Goal: Information Seeking & Learning: Understand process/instructions

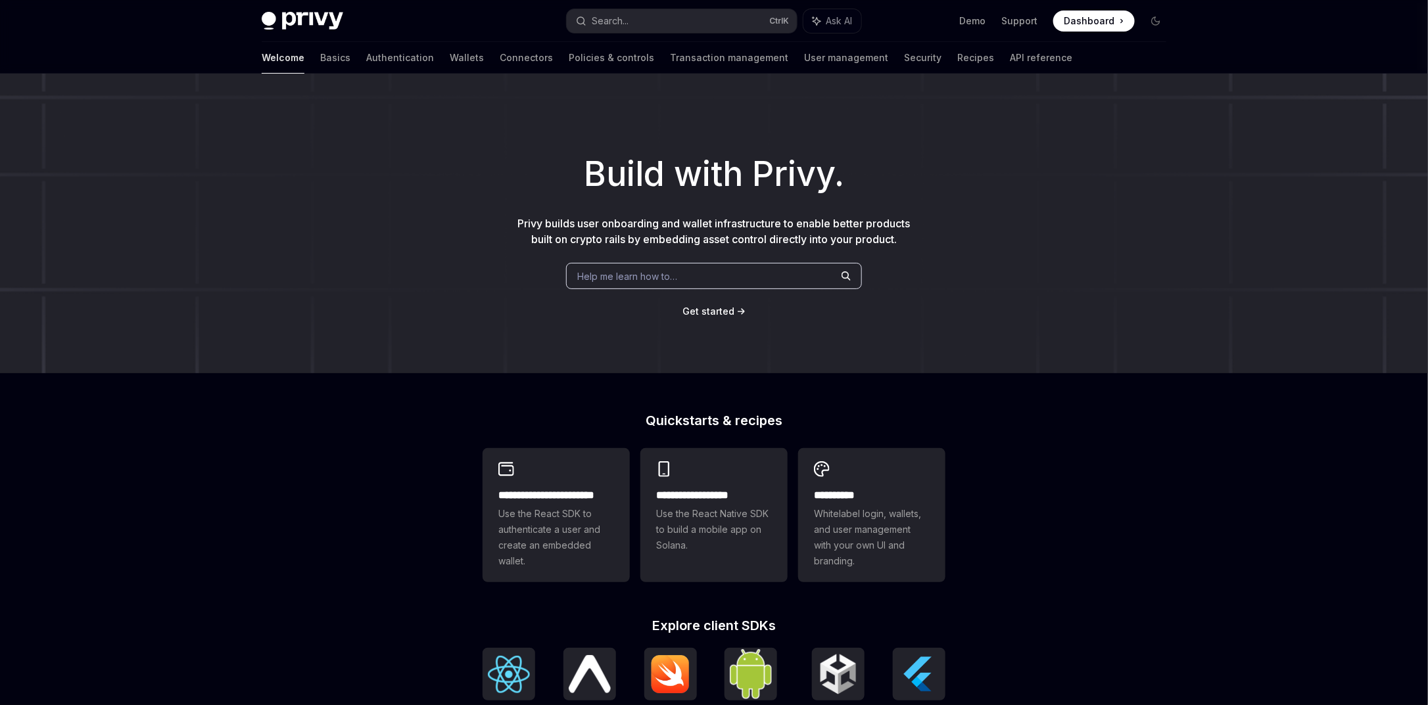
click at [680, 22] on button "Search... Ctrl K" at bounding box center [682, 21] width 230 height 24
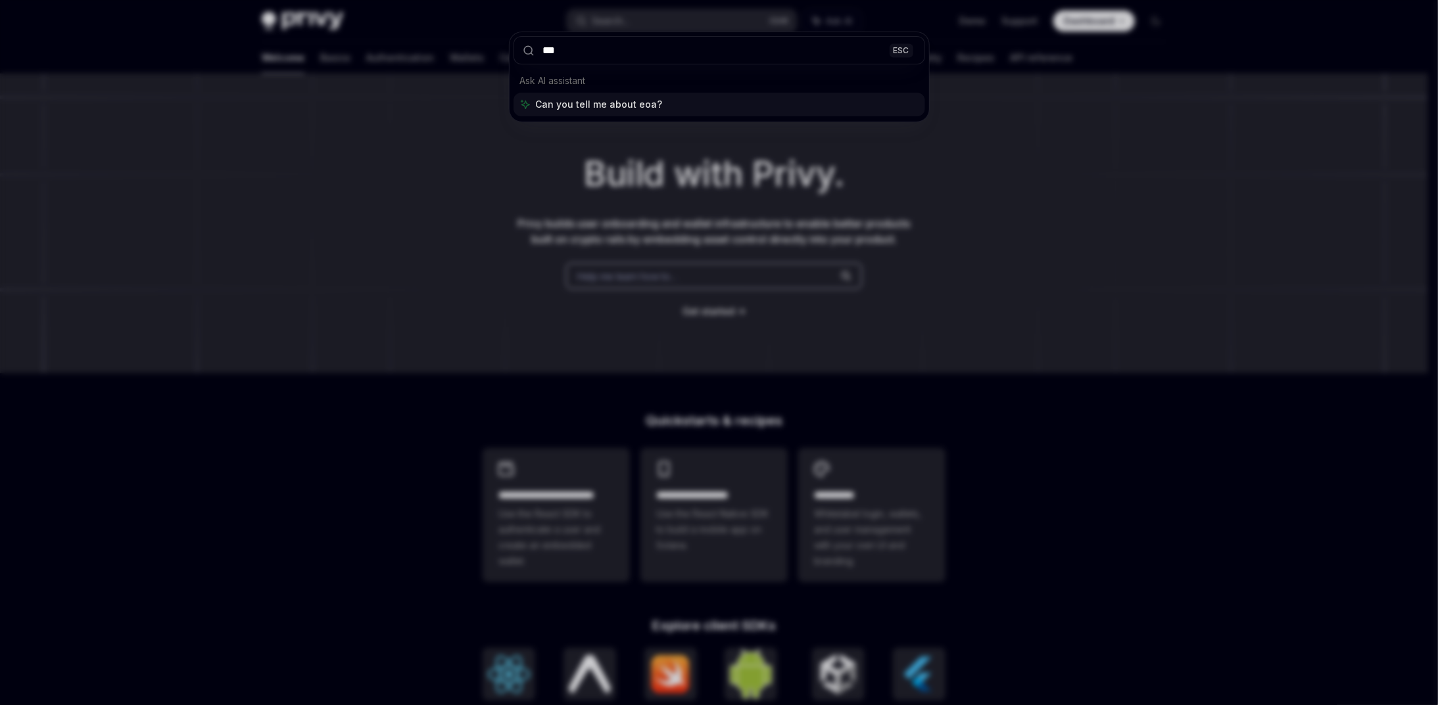
type input "***"
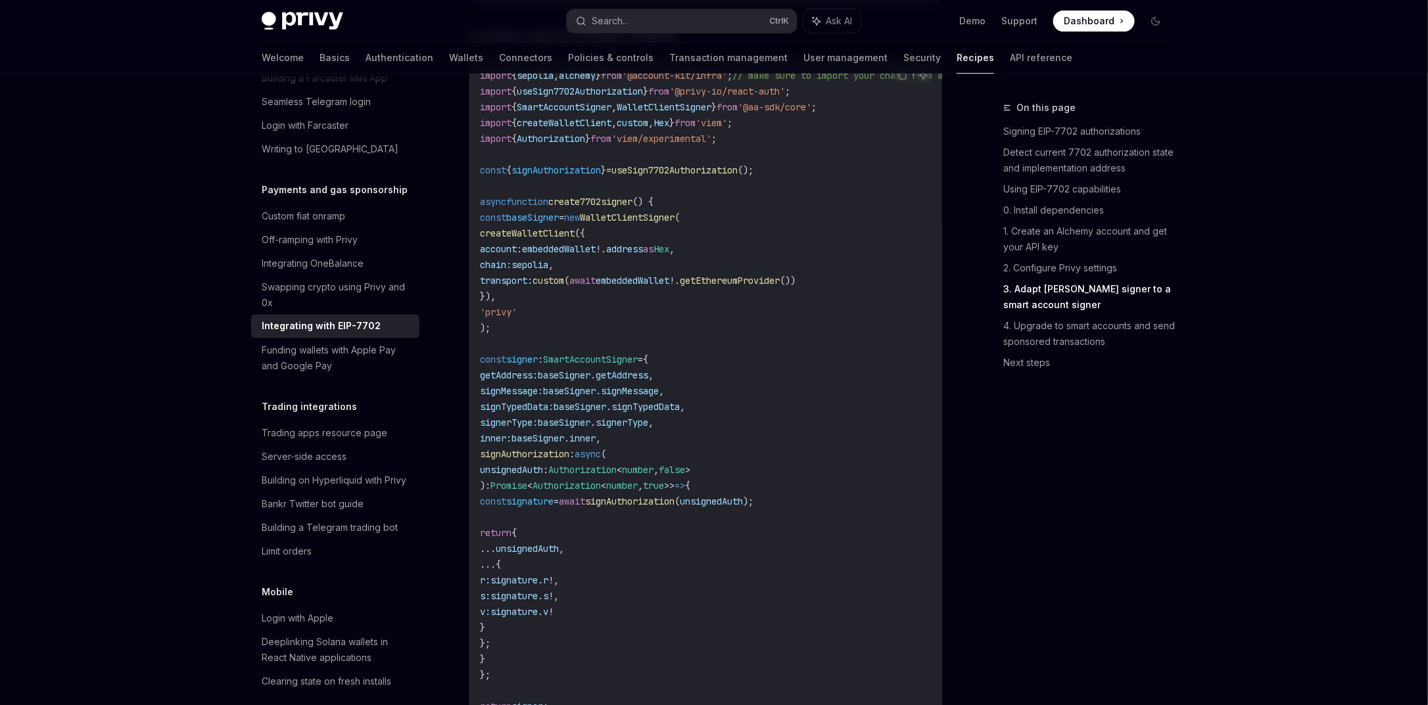
scroll to position [2204, 0]
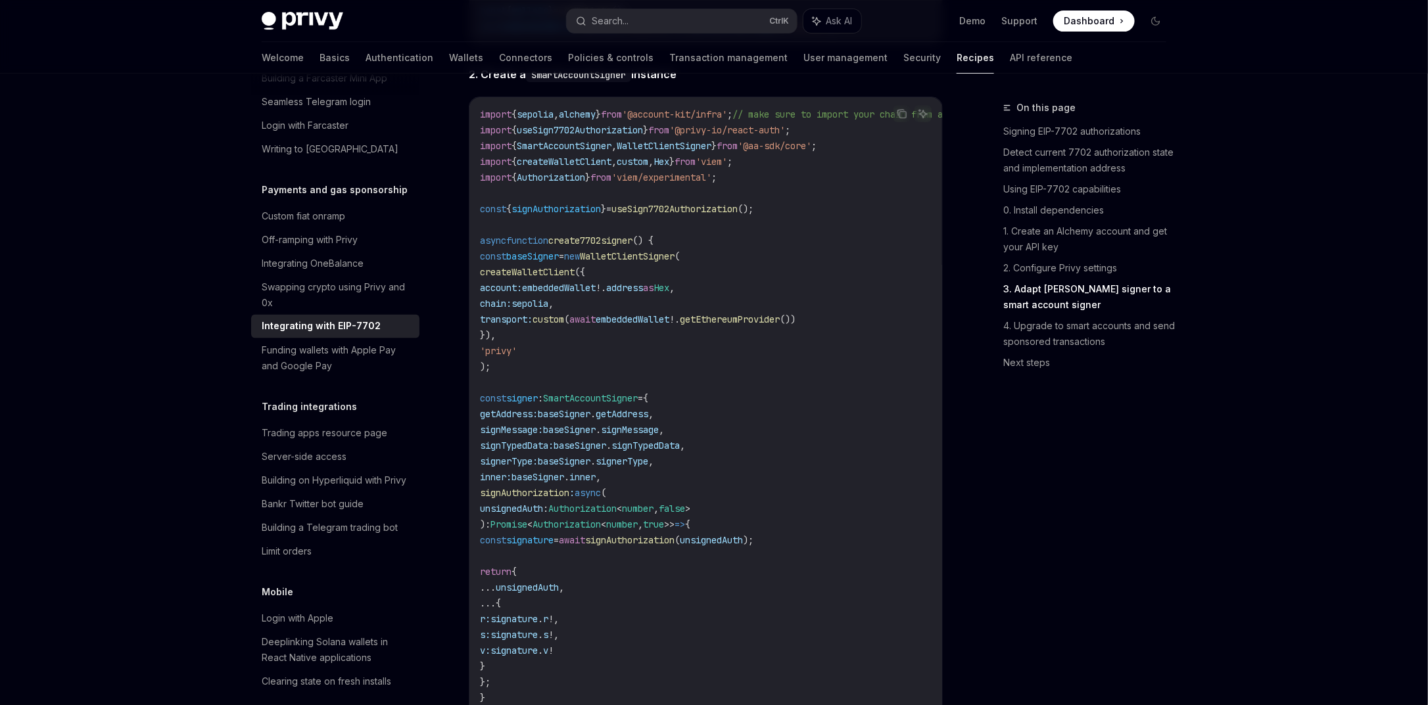
click at [540, 287] on code "import { sepolia , alchemy } from '@account-kit/infra' ; // make sure to import…" at bounding box center [780, 438] width 600 height 663
click at [663, 333] on code "import { sepolia , alchemy } from '@account-kit/infra' ; // make sure to import…" at bounding box center [780, 438] width 600 height 663
click at [643, 294] on span "address" at bounding box center [624, 288] width 37 height 12
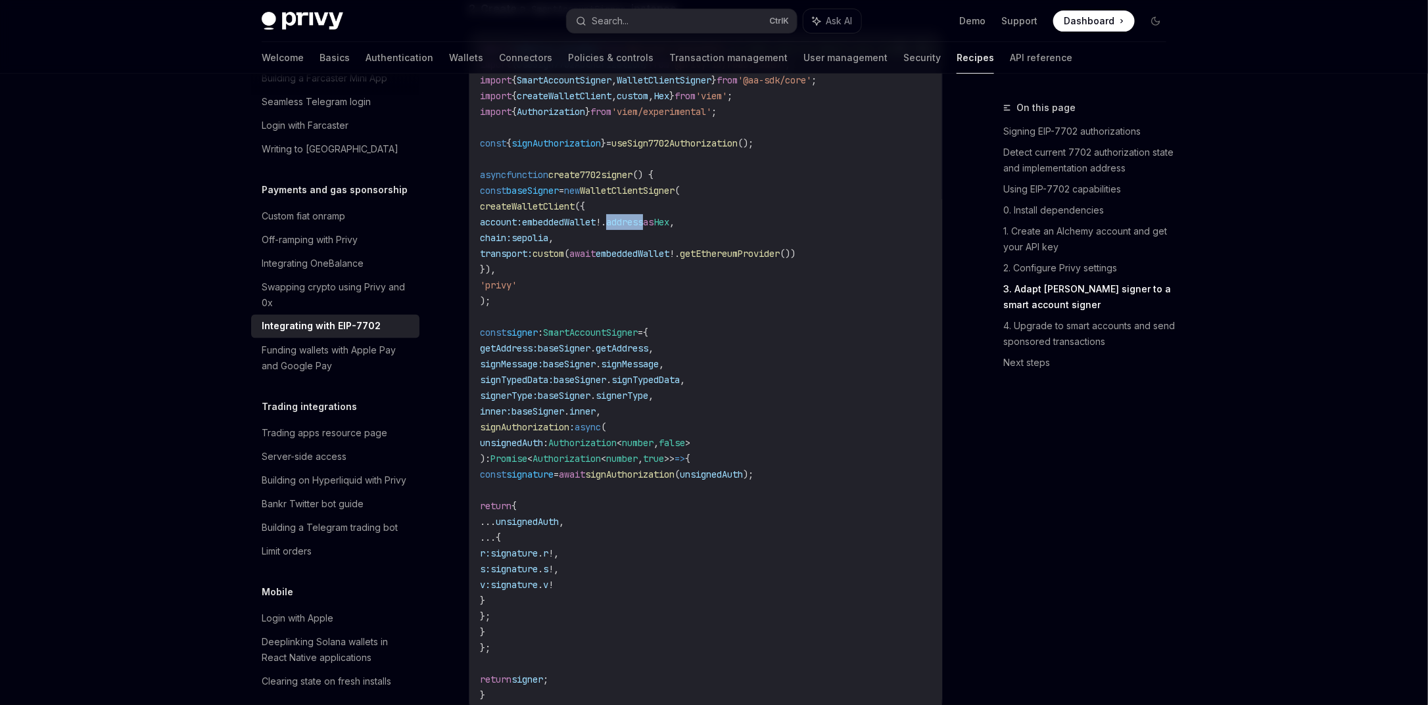
scroll to position [2362, 0]
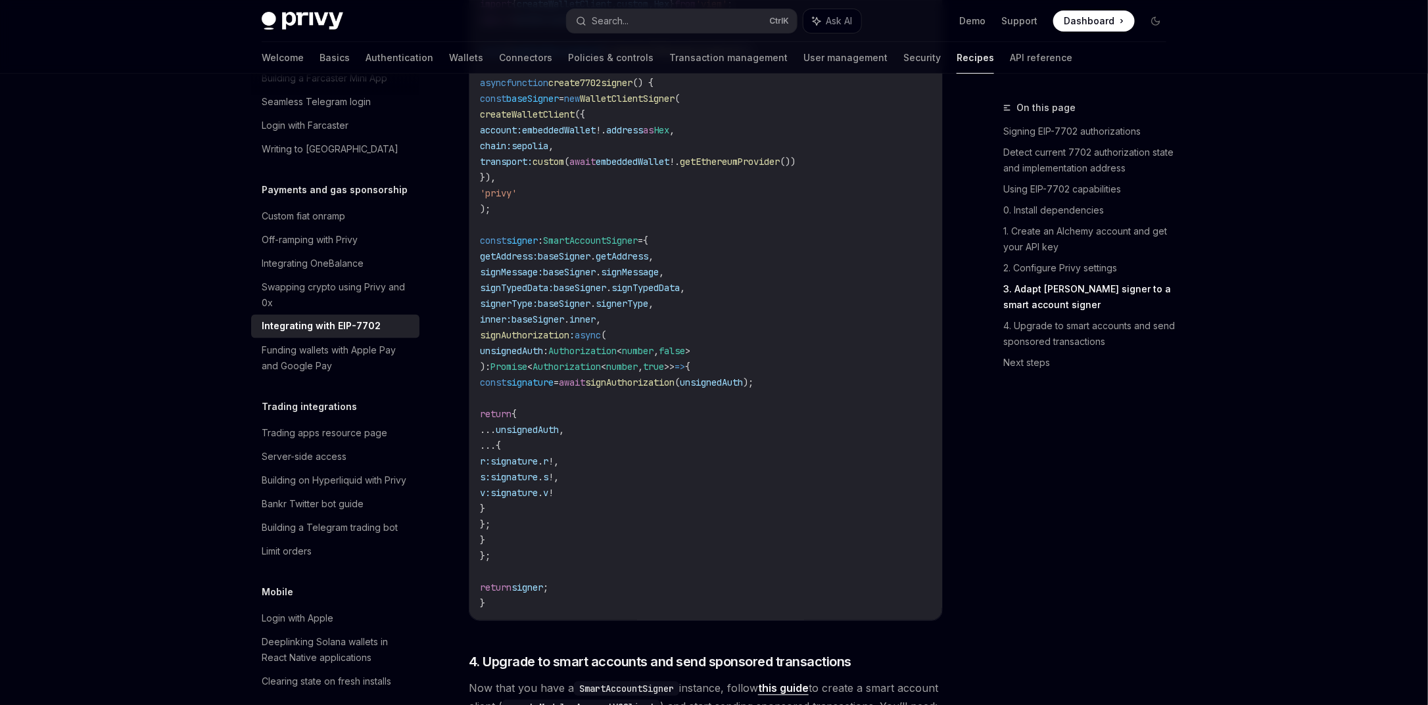
click at [546, 120] on span "createWalletClient" at bounding box center [527, 114] width 95 height 12
click at [535, 162] on code "import { sepolia , alchemy } from '@account-kit/infra' ; // make sure to import…" at bounding box center [780, 280] width 600 height 663
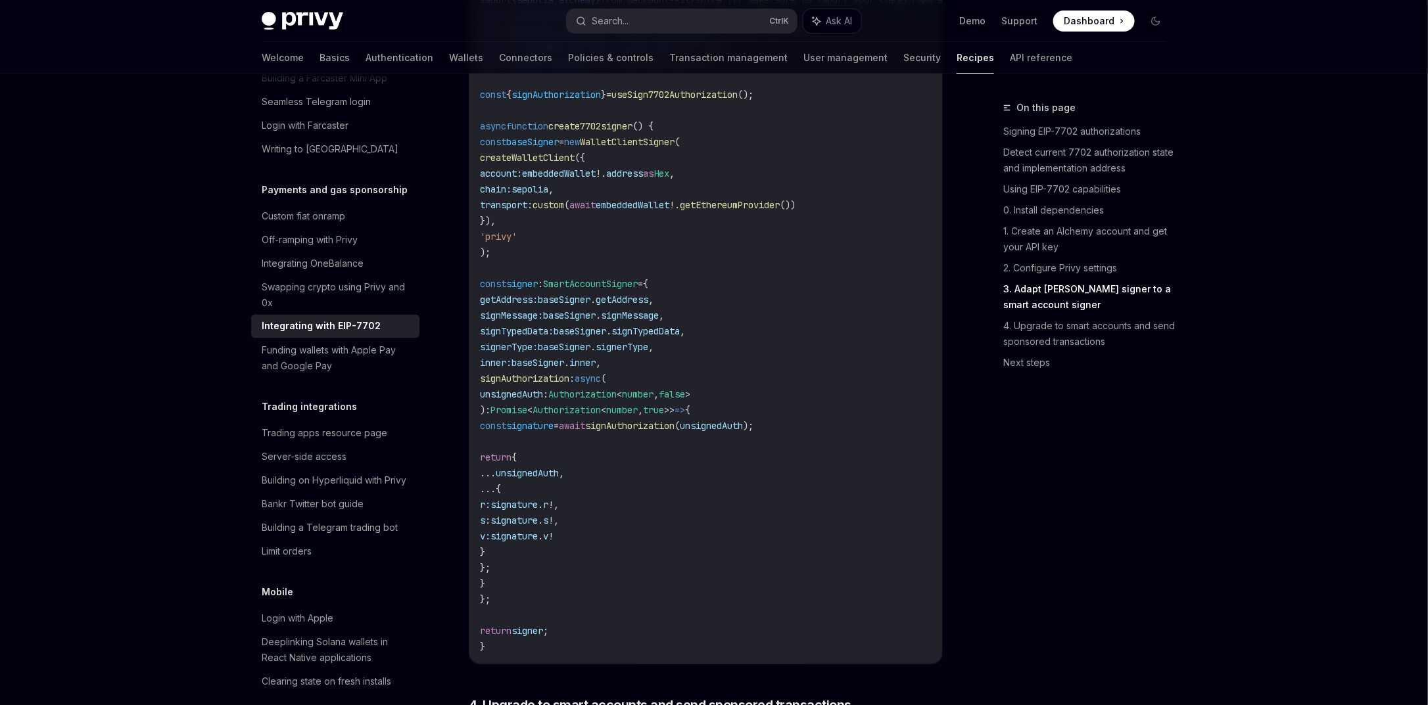
scroll to position [2283, 0]
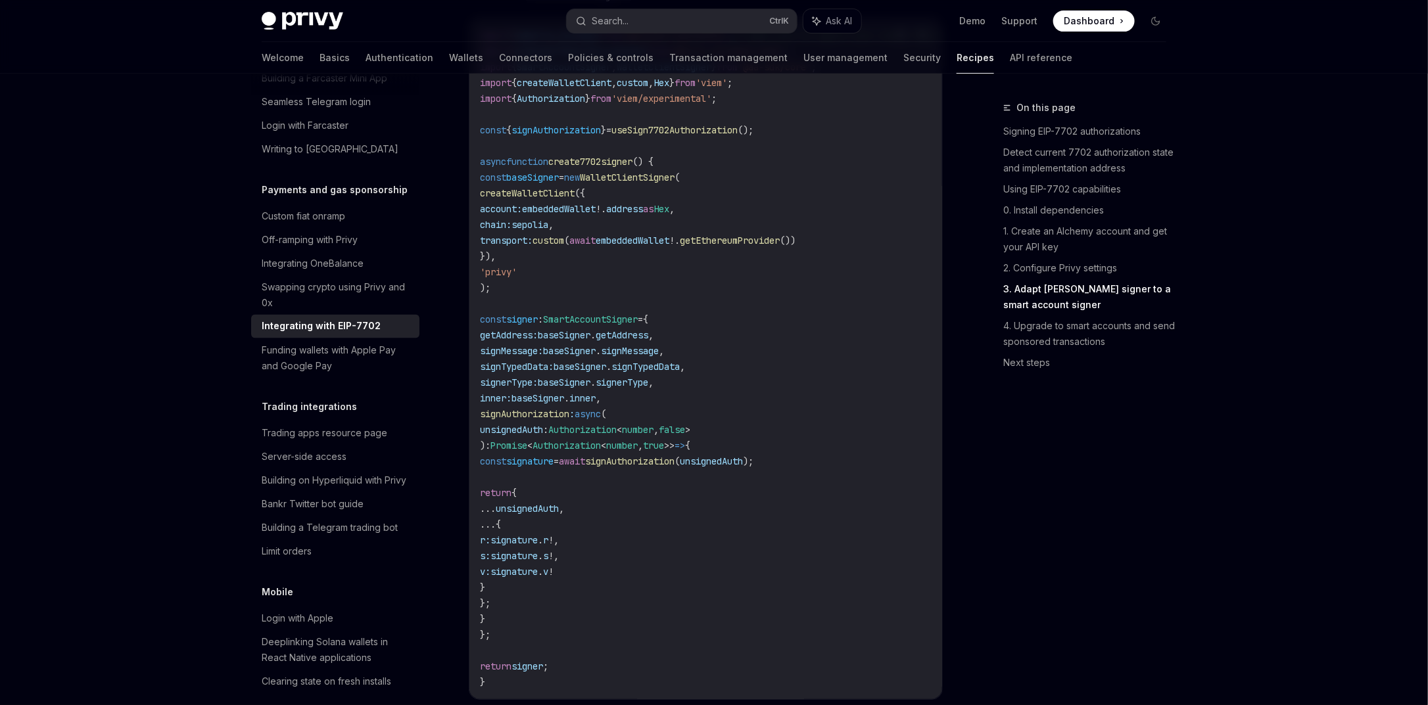
click at [597, 165] on code "import { sepolia , alchemy } from '@account-kit/infra' ; // make sure to import…" at bounding box center [780, 359] width 600 height 663
click at [598, 136] on span "signAuthorization" at bounding box center [556, 130] width 89 height 12
click at [653, 136] on span "useSign7702Authorization" at bounding box center [674, 130] width 126 height 12
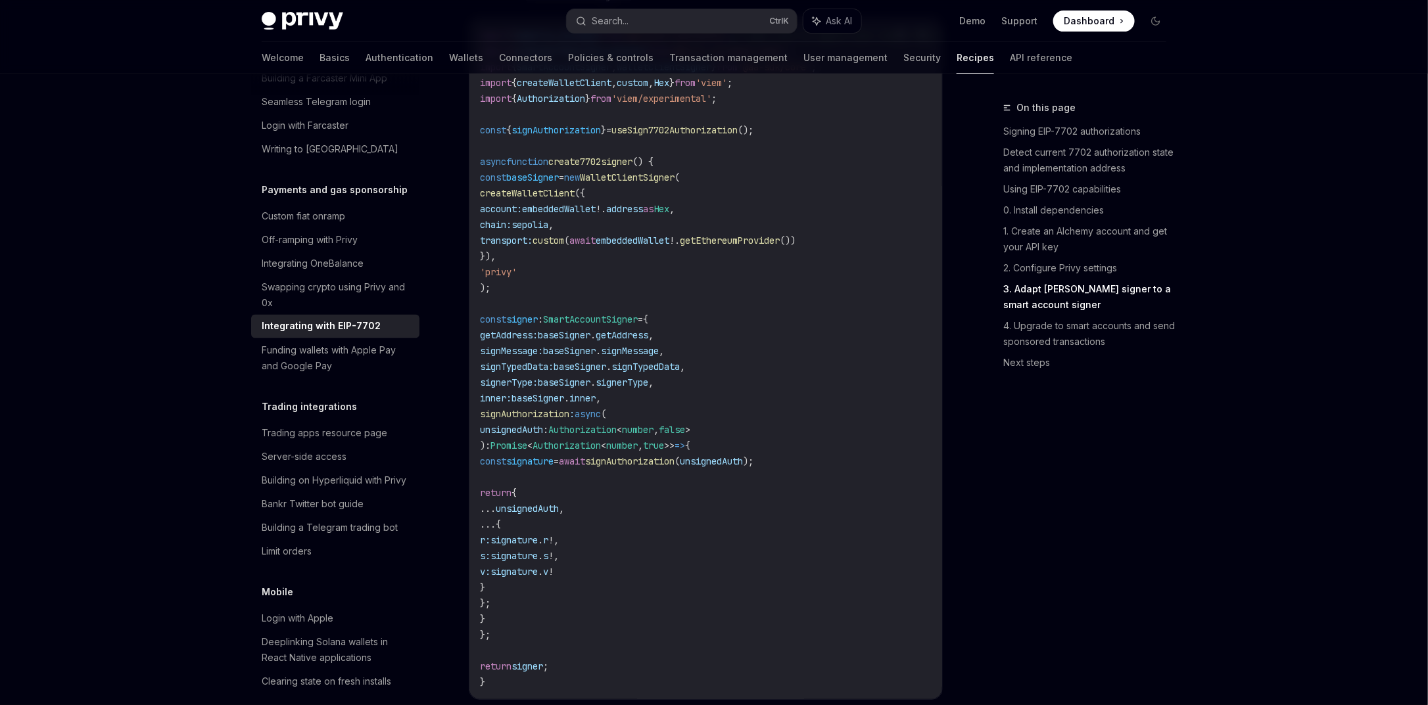
click at [585, 341] on span "baseSigner" at bounding box center [564, 335] width 53 height 12
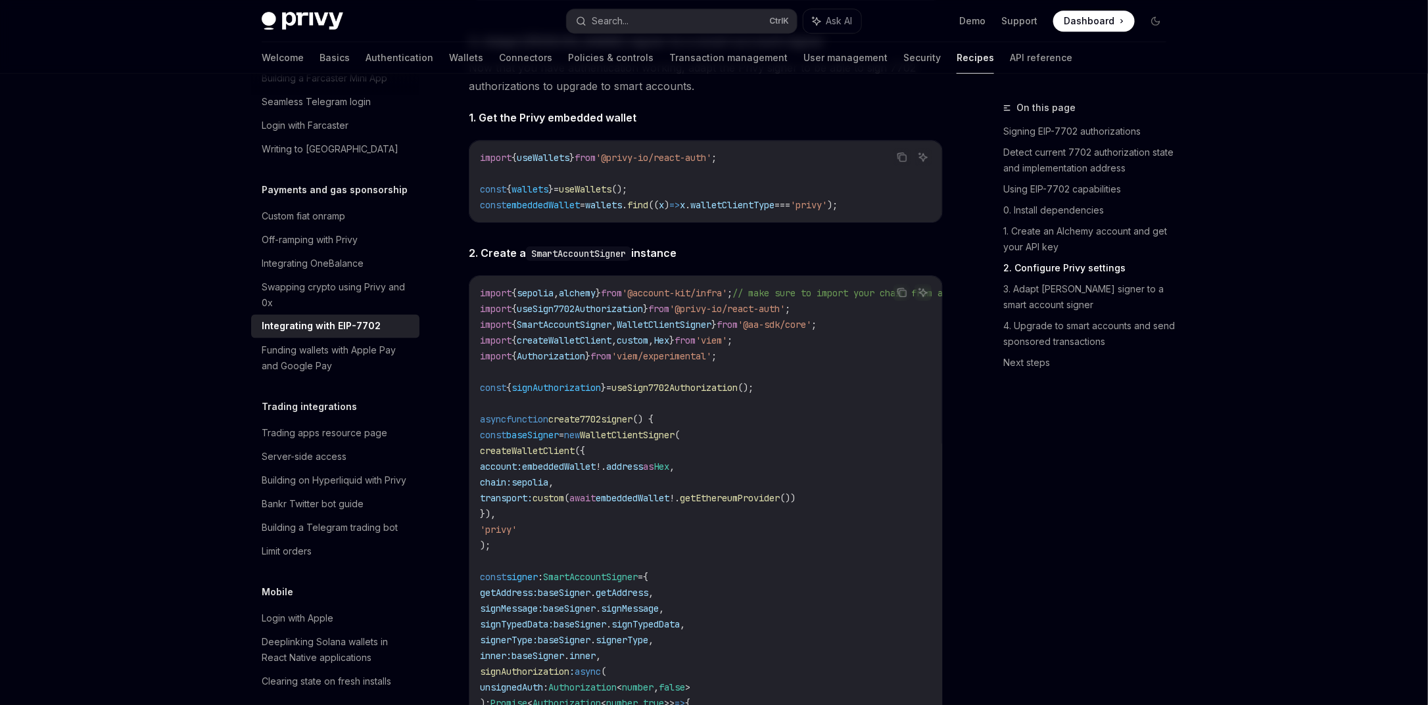
scroll to position [1967, 0]
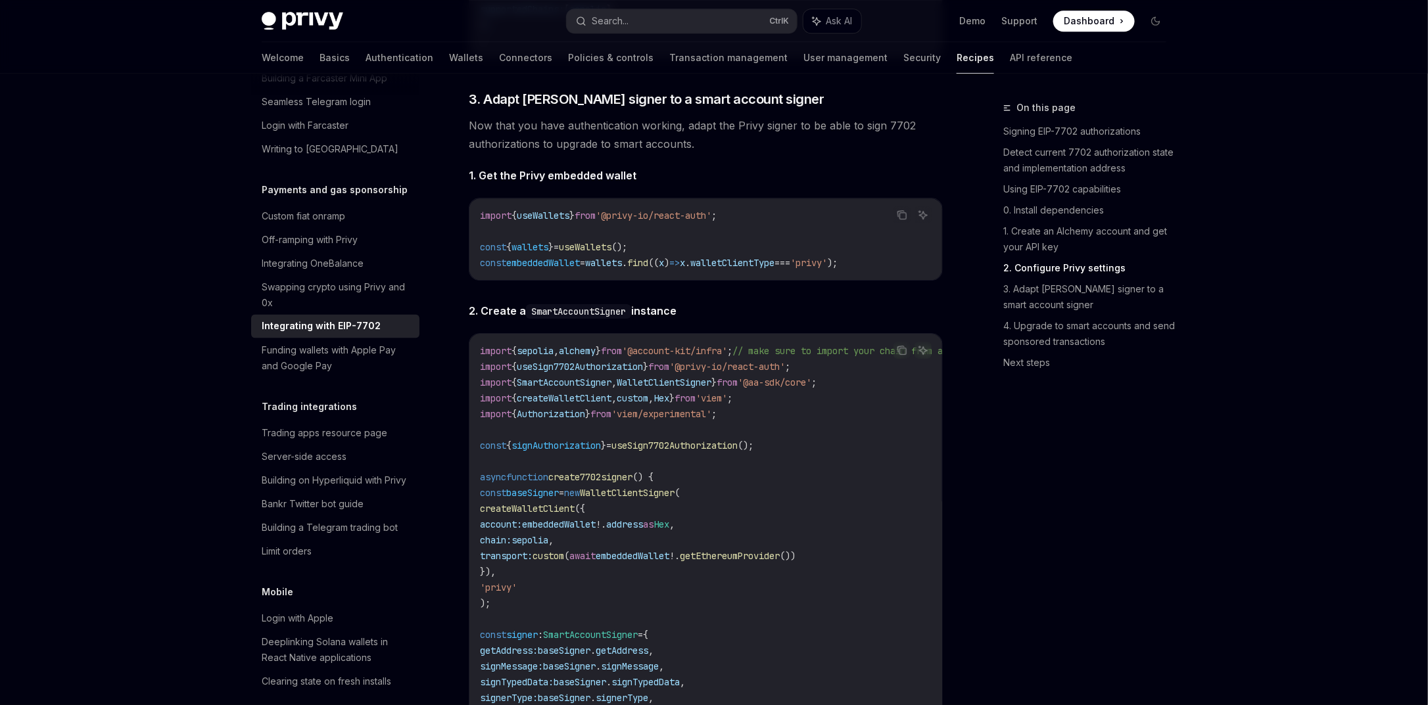
copy span "baseSigner"
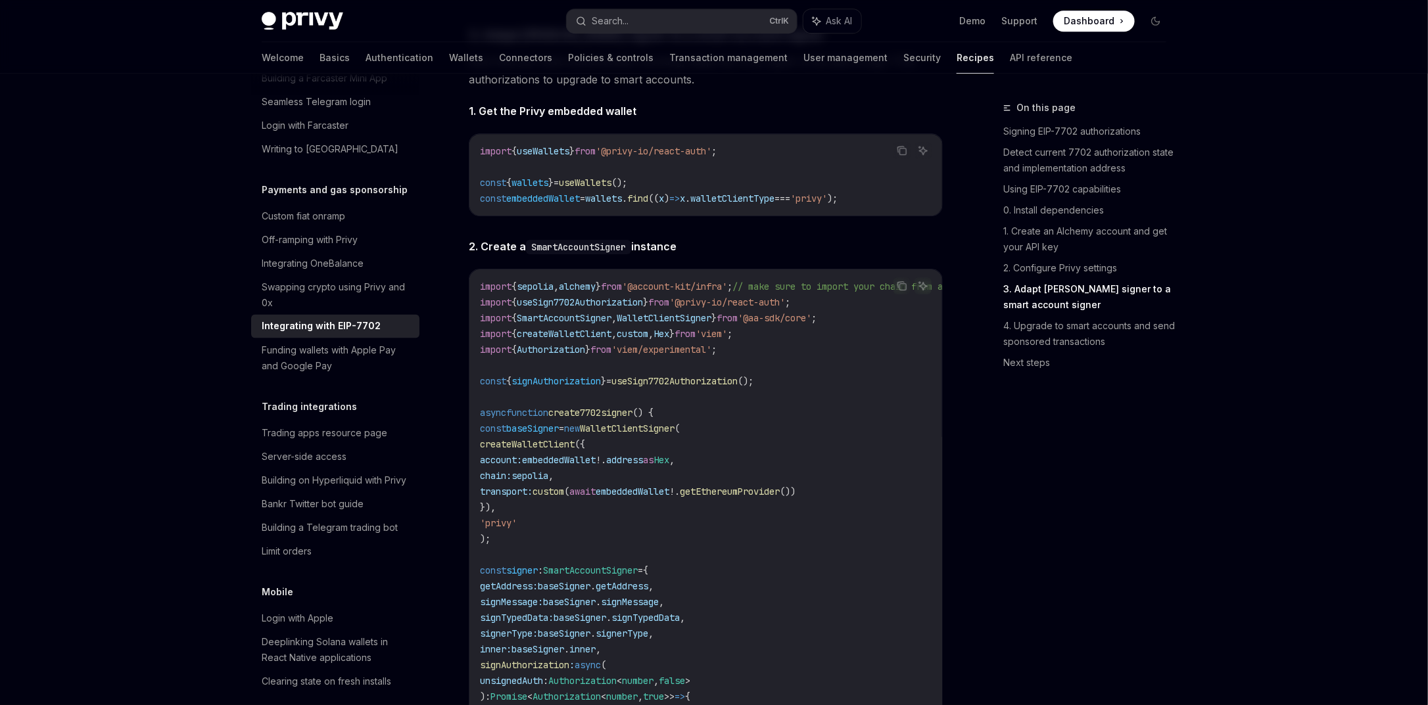
scroll to position [2125, 0]
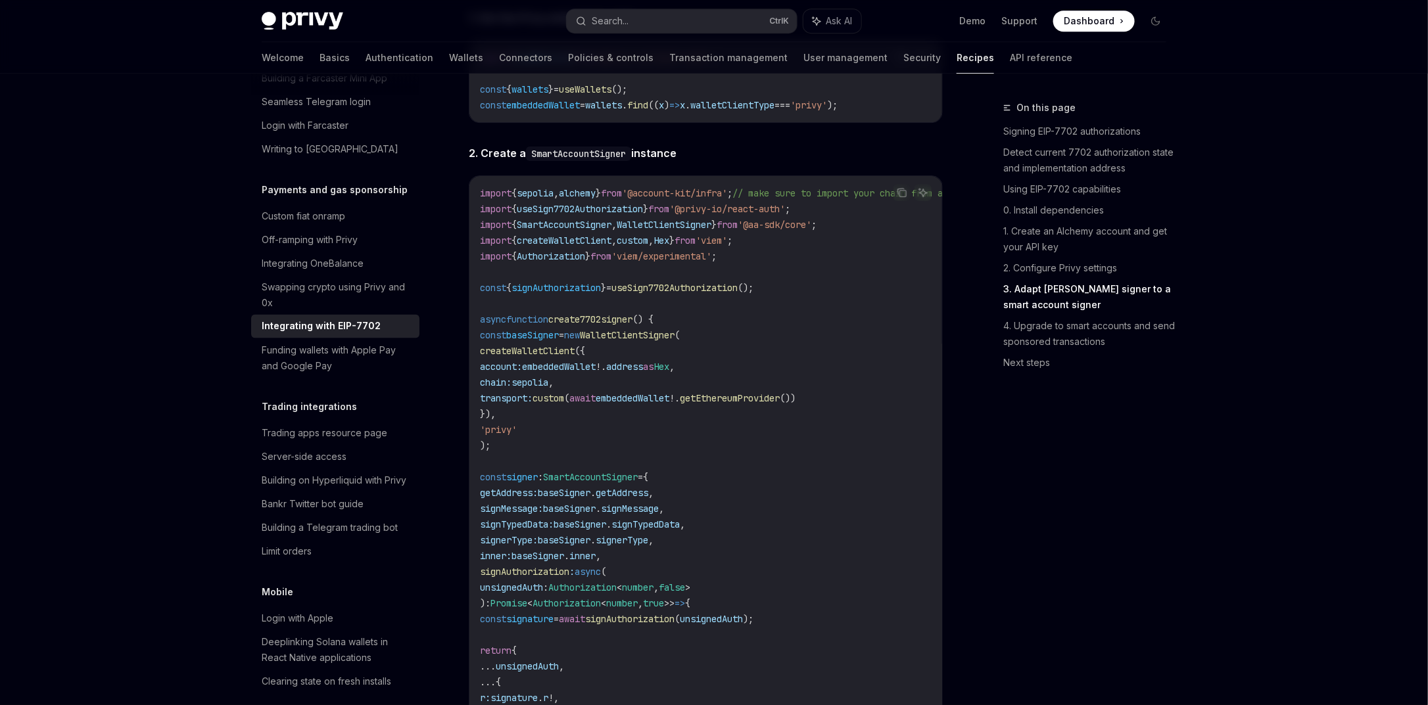
click at [596, 373] on span "embeddedWallet" at bounding box center [559, 367] width 74 height 12
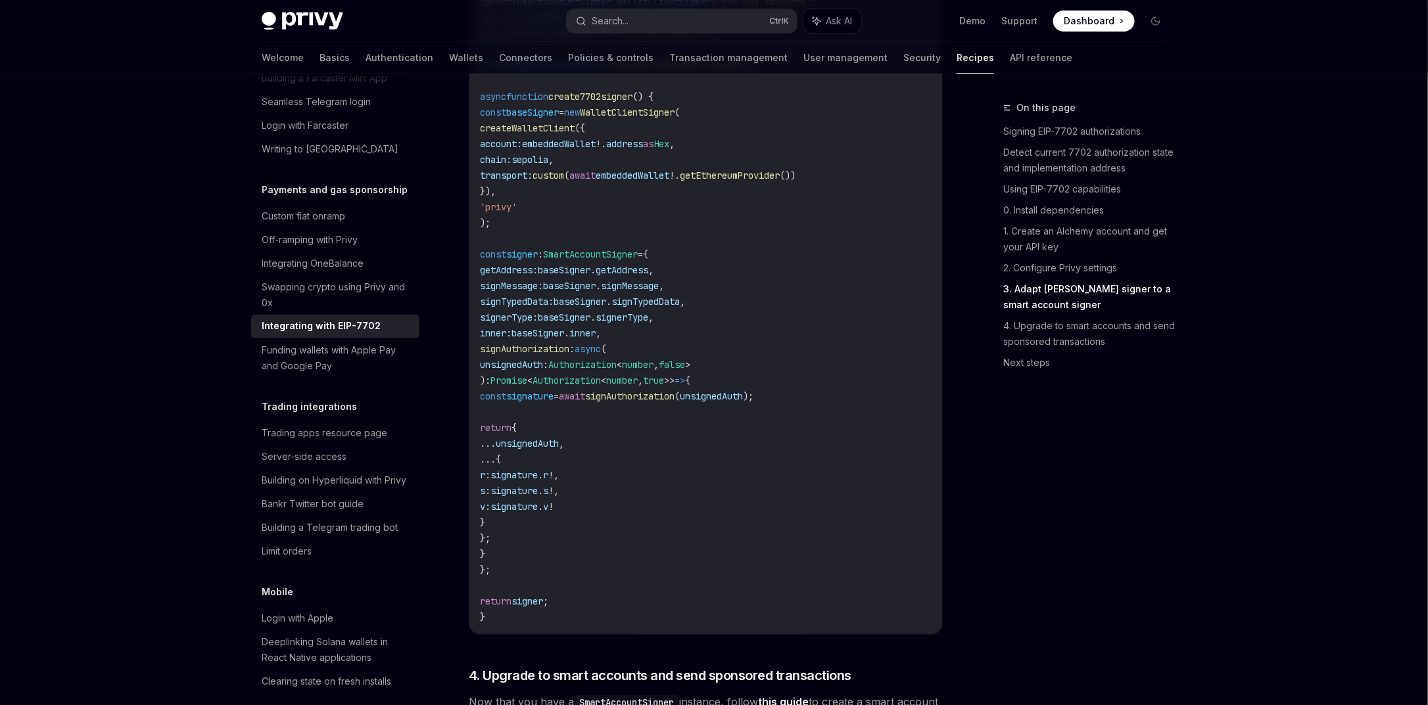
scroll to position [2362, 0]
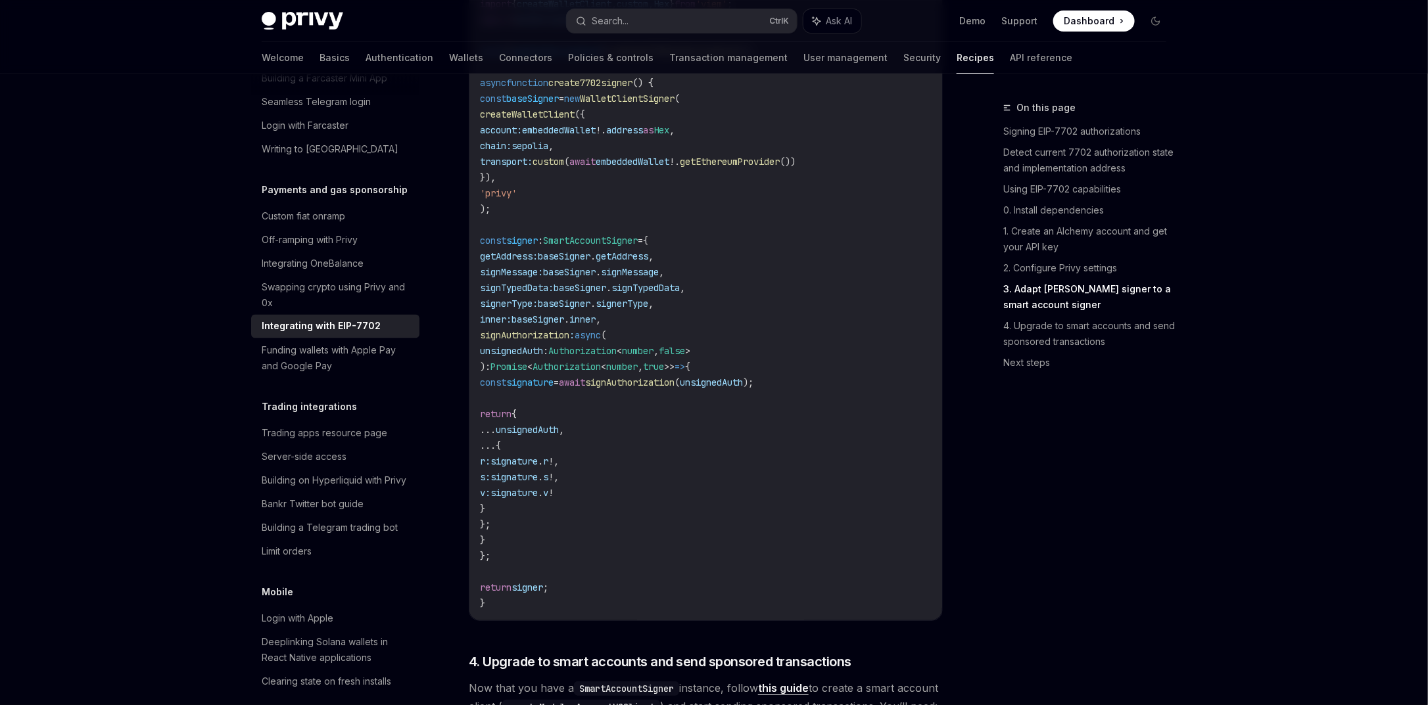
click at [554, 389] on span "signature" at bounding box center [529, 383] width 47 height 12
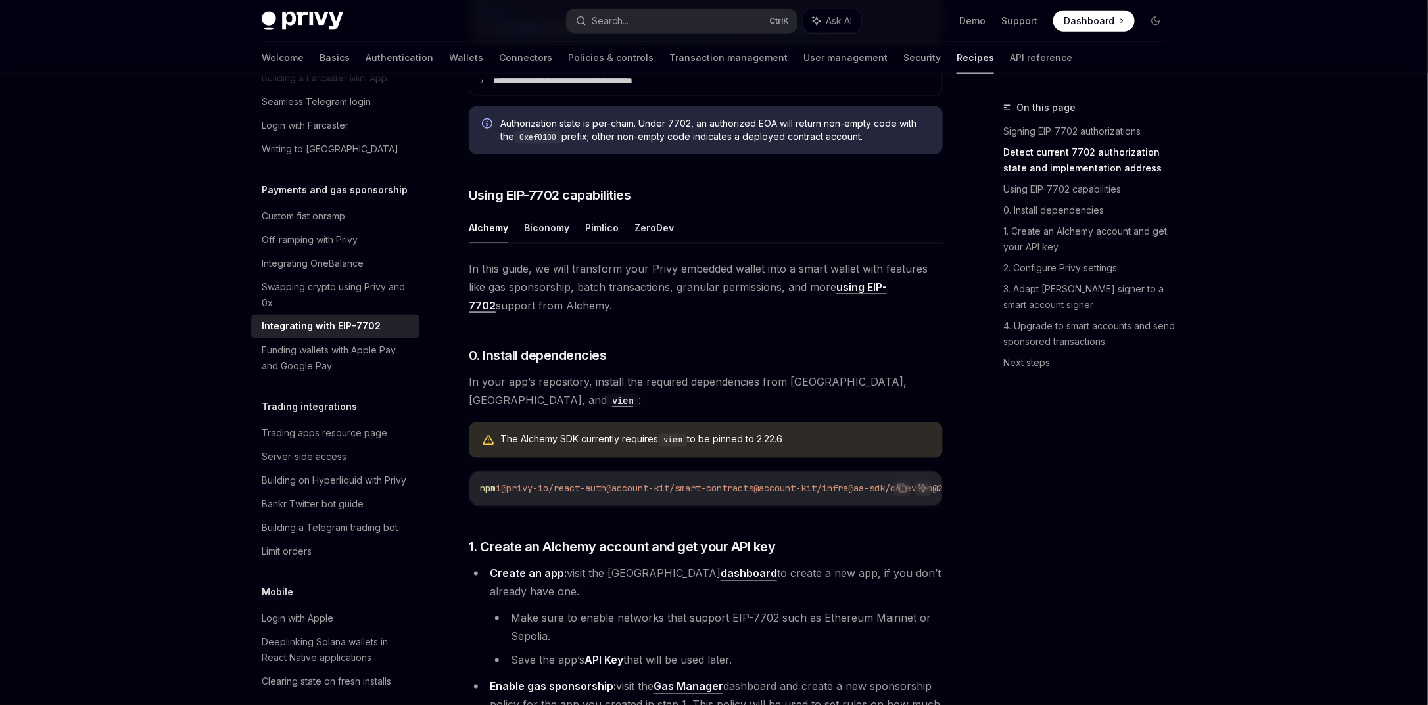
scroll to position [868, 0]
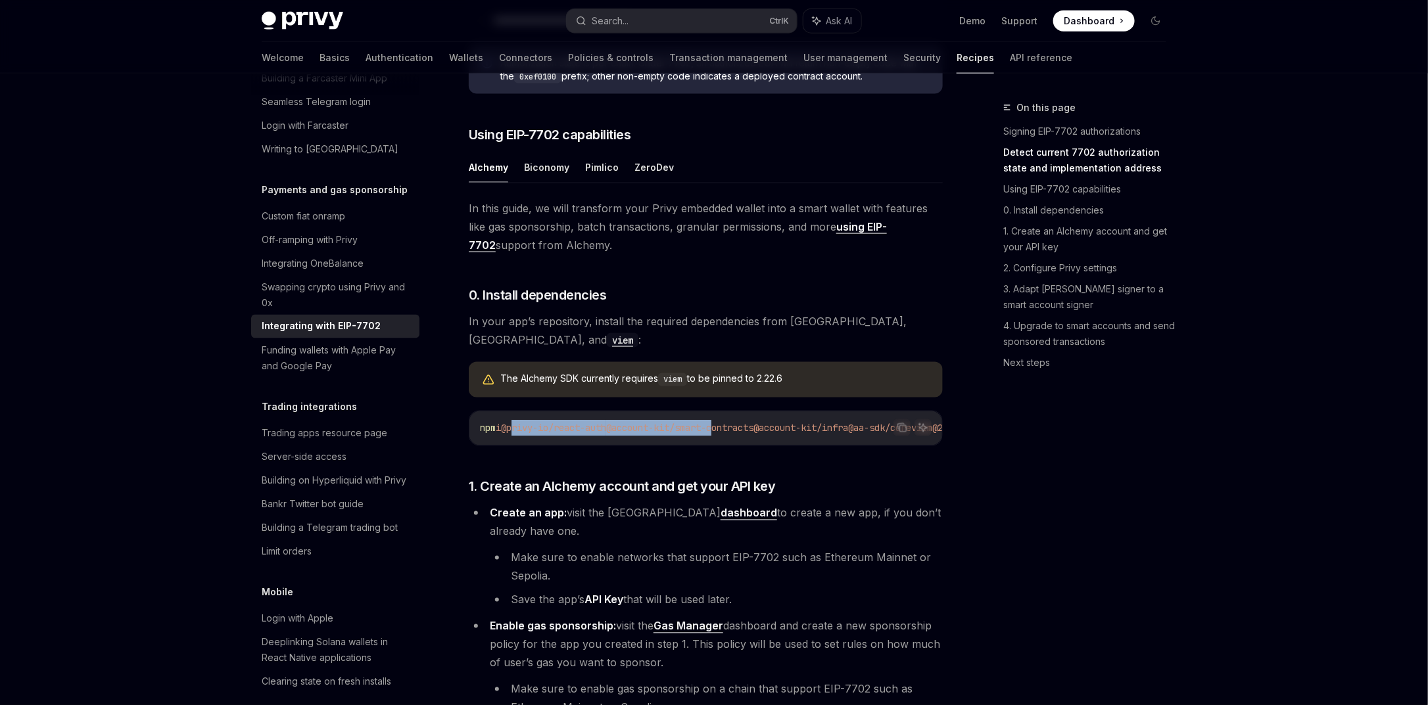
drag, startPoint x: 517, startPoint y: 432, endPoint x: 705, endPoint y: 426, distance: 188.8
click at [729, 426] on span "npm i @privy-io/react-auth @account-kit/smart-contracts @account-kit/infra @aa-…" at bounding box center [724, 429] width 489 height 12
click at [541, 423] on span "@privy-io/react-auth" at bounding box center [553, 429] width 105 height 12
click at [517, 432] on span "@privy-io/react-auth" at bounding box center [553, 429] width 105 height 12
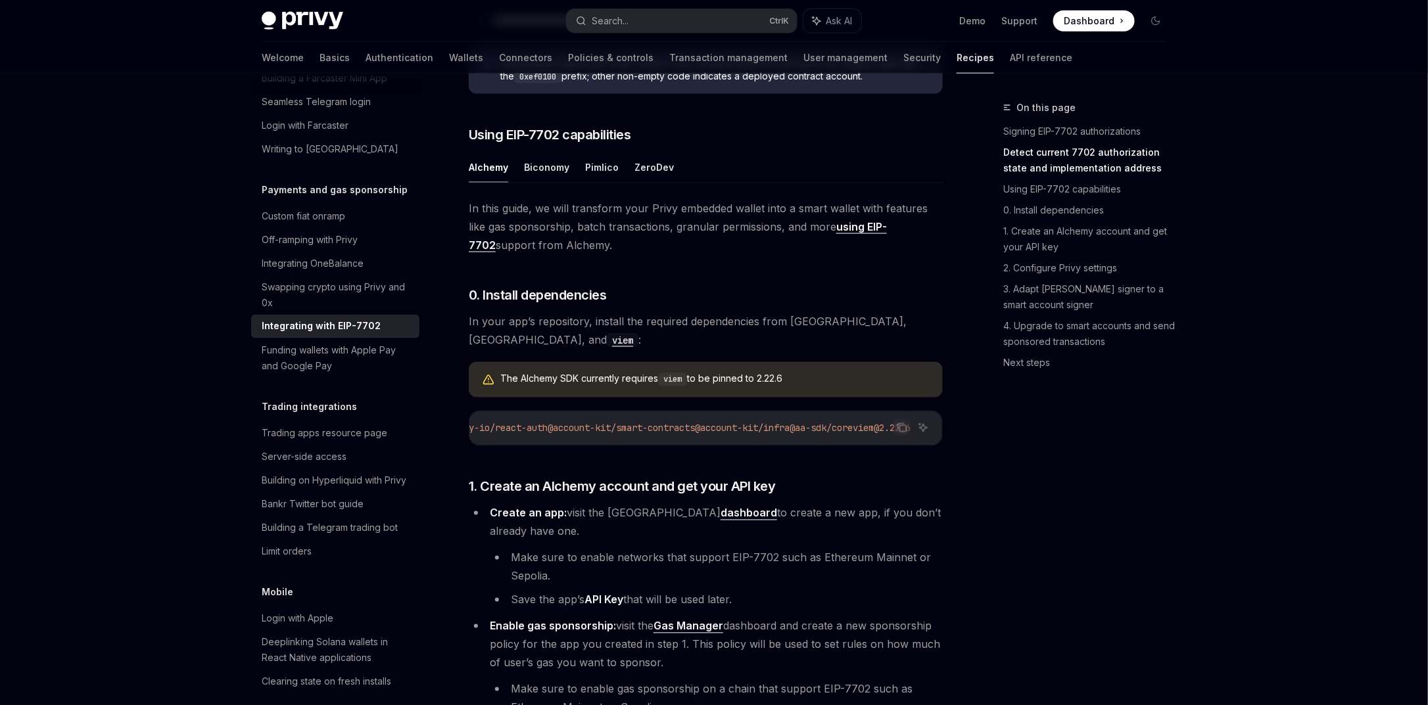
drag, startPoint x: 514, startPoint y: 432, endPoint x: 951, endPoint y: 438, distance: 436.6
copy span "@privy-io/react-auth @account-kit/smart-contracts @account-kit/infra @aa-sdk/co…"
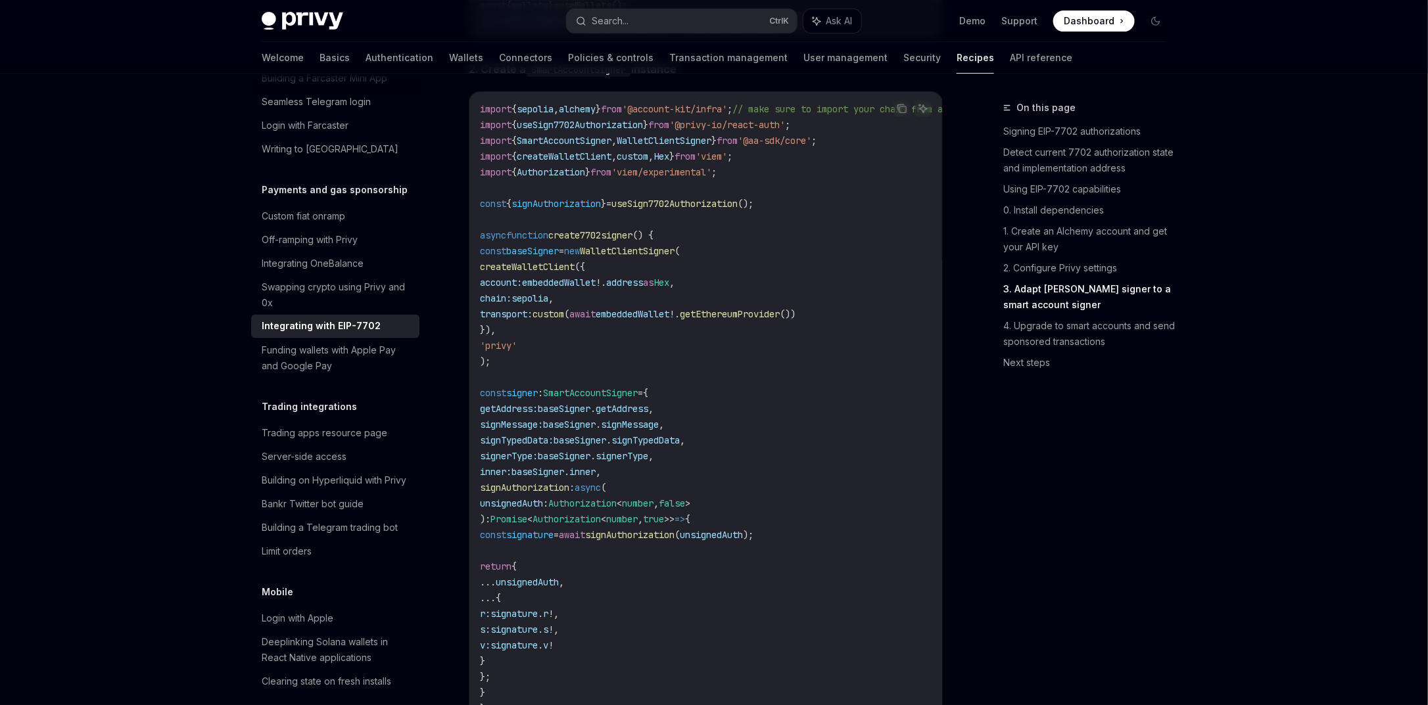
scroll to position [2288, 0]
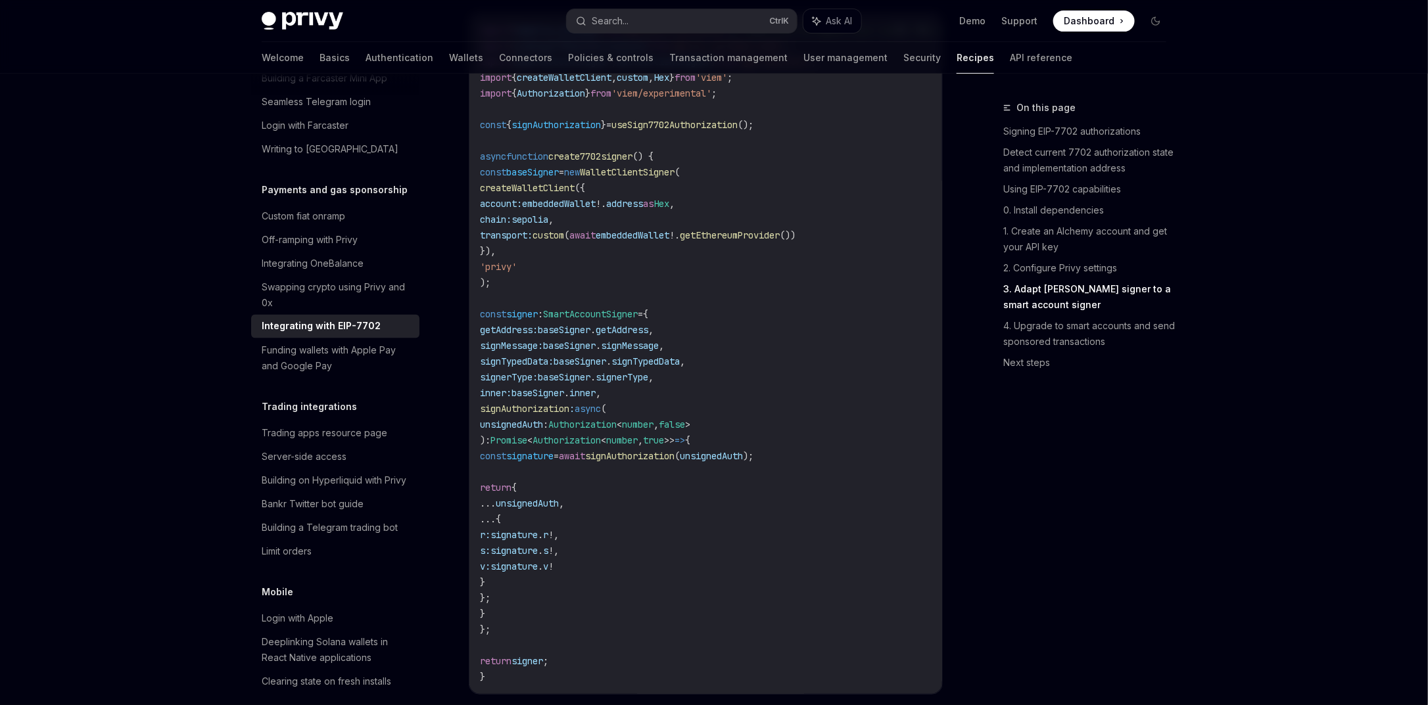
click at [561, 131] on span "signAuthorization" at bounding box center [556, 125] width 89 height 12
click at [722, 142] on code "import { sepolia , alchemy } from '@account-kit/infra' ; // make sure to import…" at bounding box center [780, 353] width 600 height 663
click at [724, 131] on span "useSign7702Authorization" at bounding box center [674, 125] width 126 height 12
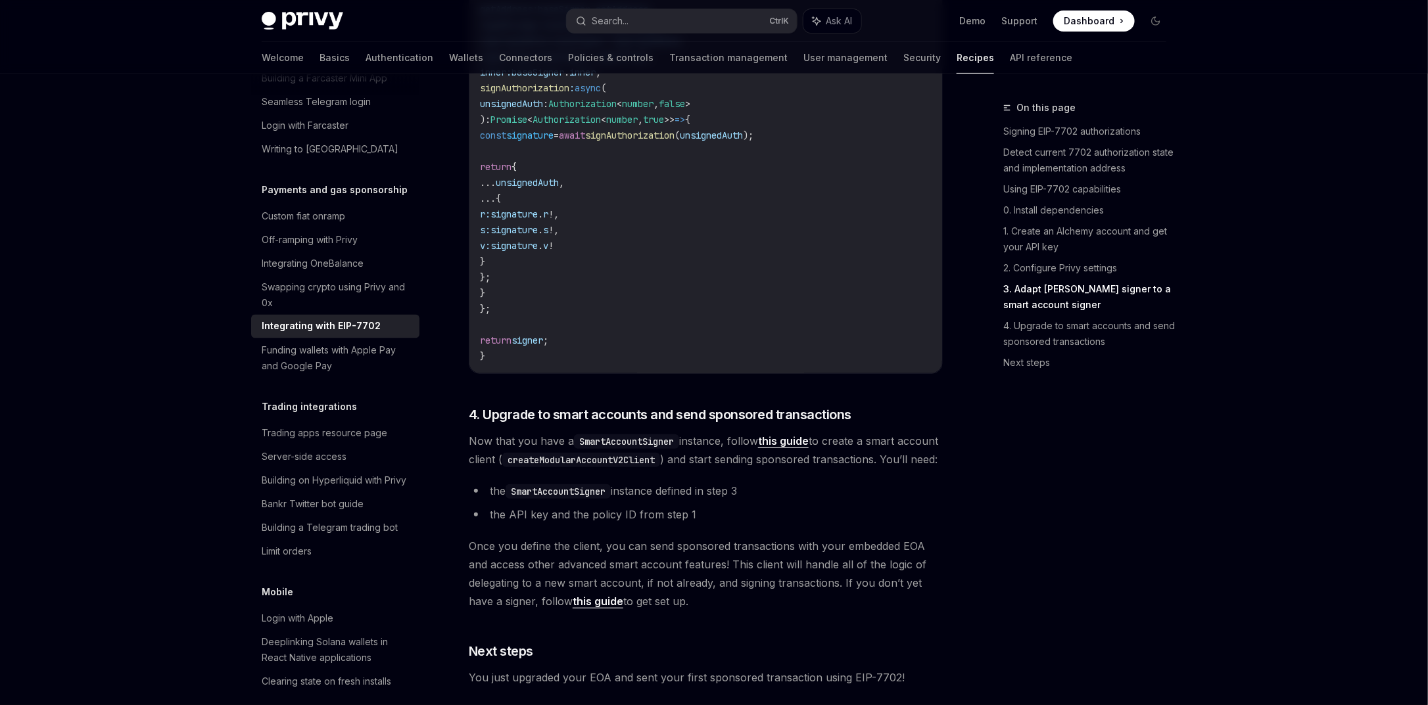
scroll to position [2569, 0]
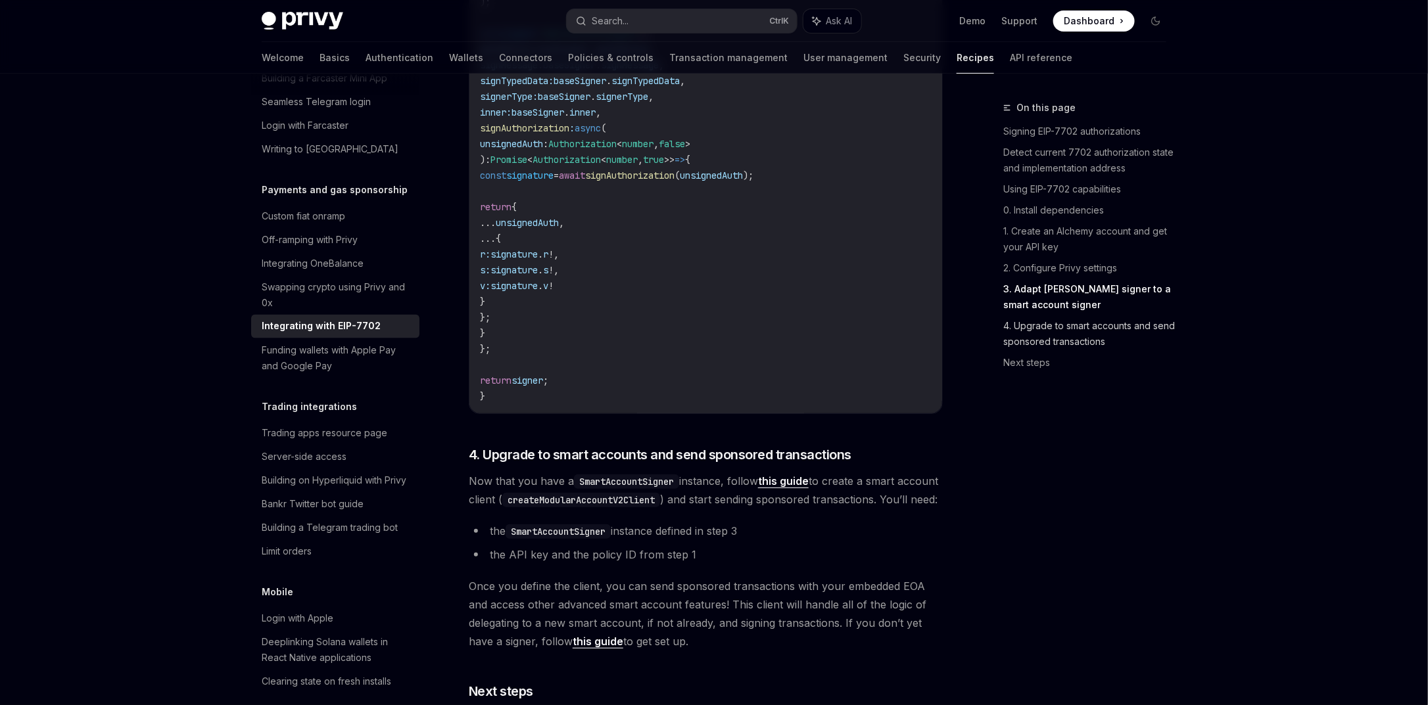
click at [1065, 338] on link "4. Upgrade to smart accounts and send sponsored transactions" at bounding box center [1090, 334] width 174 height 37
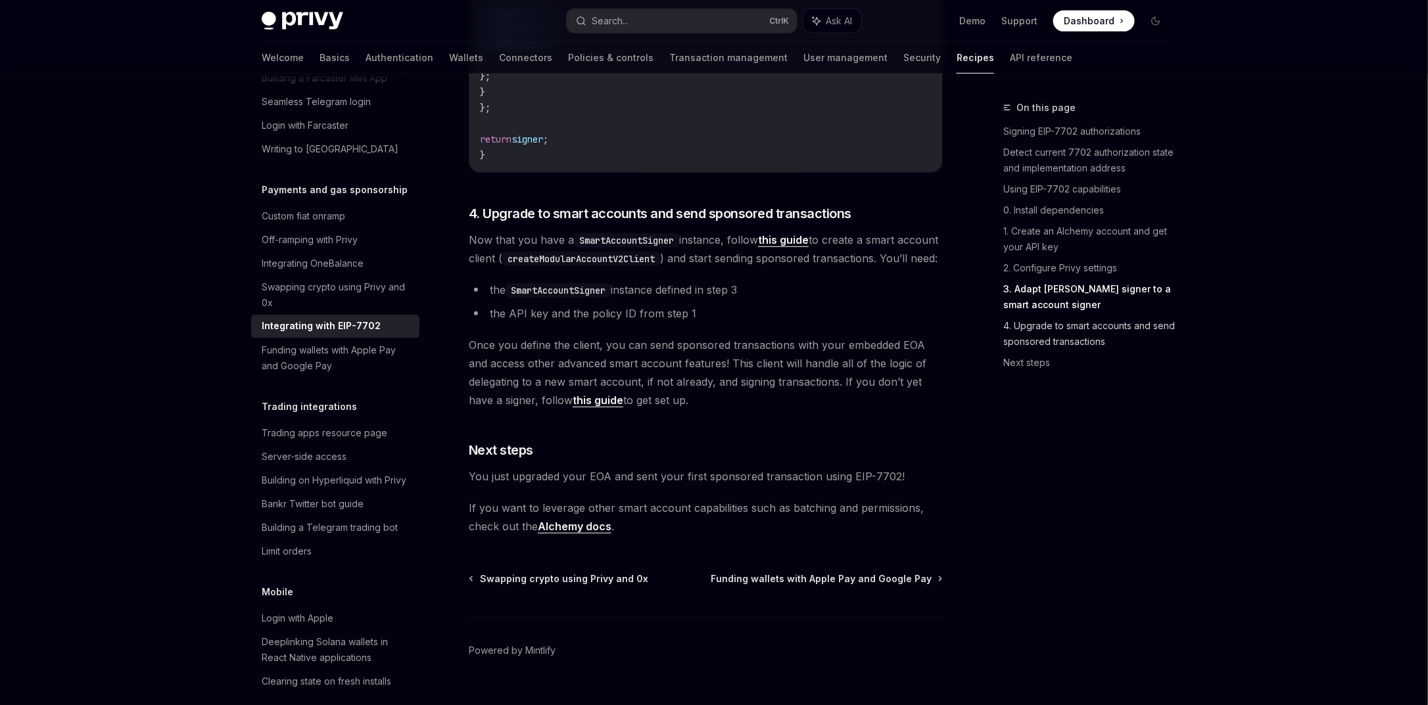
scroll to position [2884, 0]
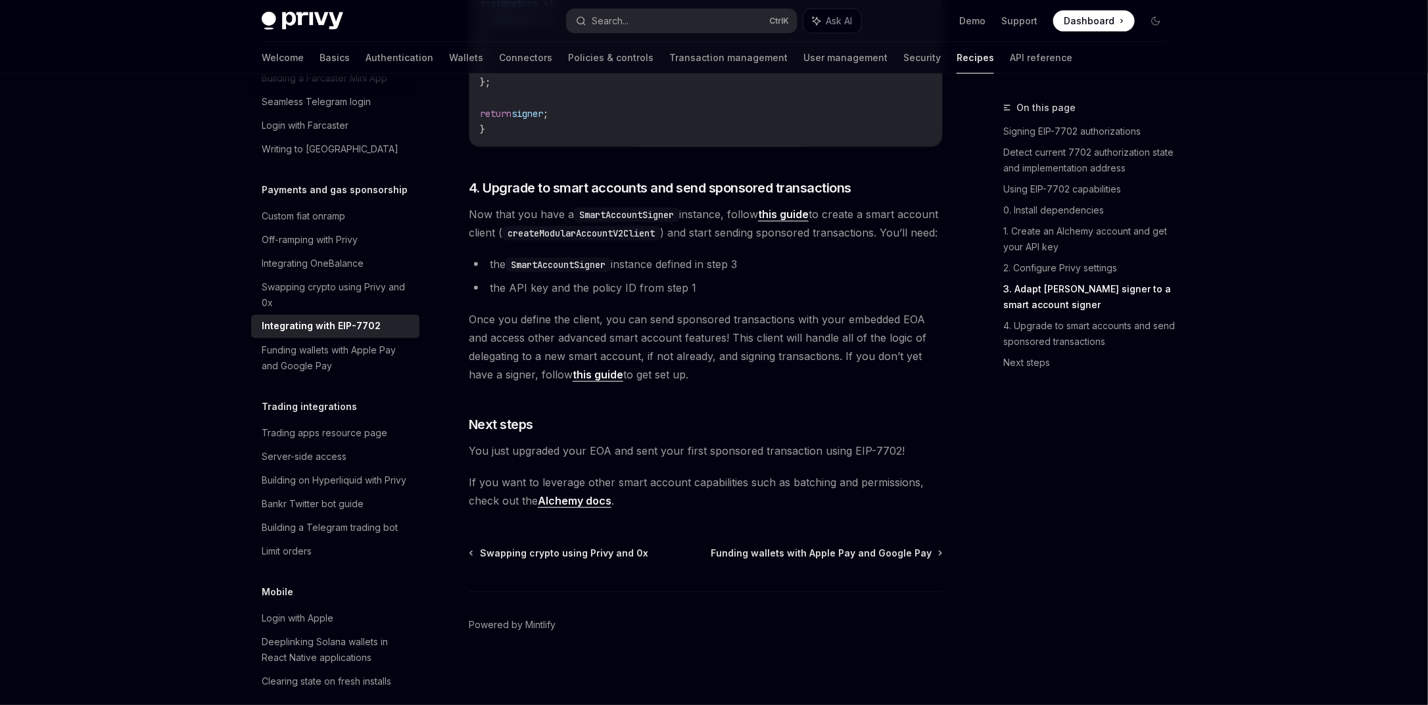
click at [1059, 294] on link "3. Adapt [PERSON_NAME] signer to a smart account signer" at bounding box center [1090, 297] width 174 height 37
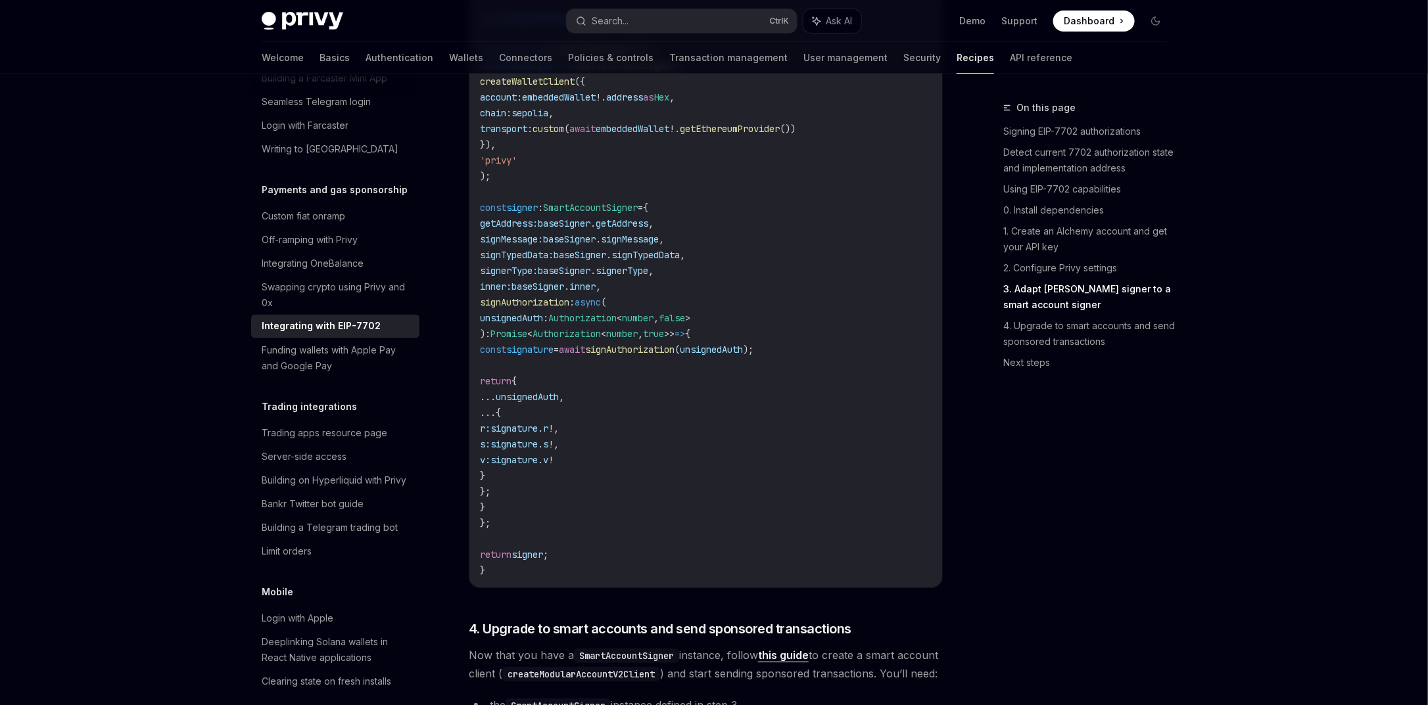
scroll to position [2297, 0]
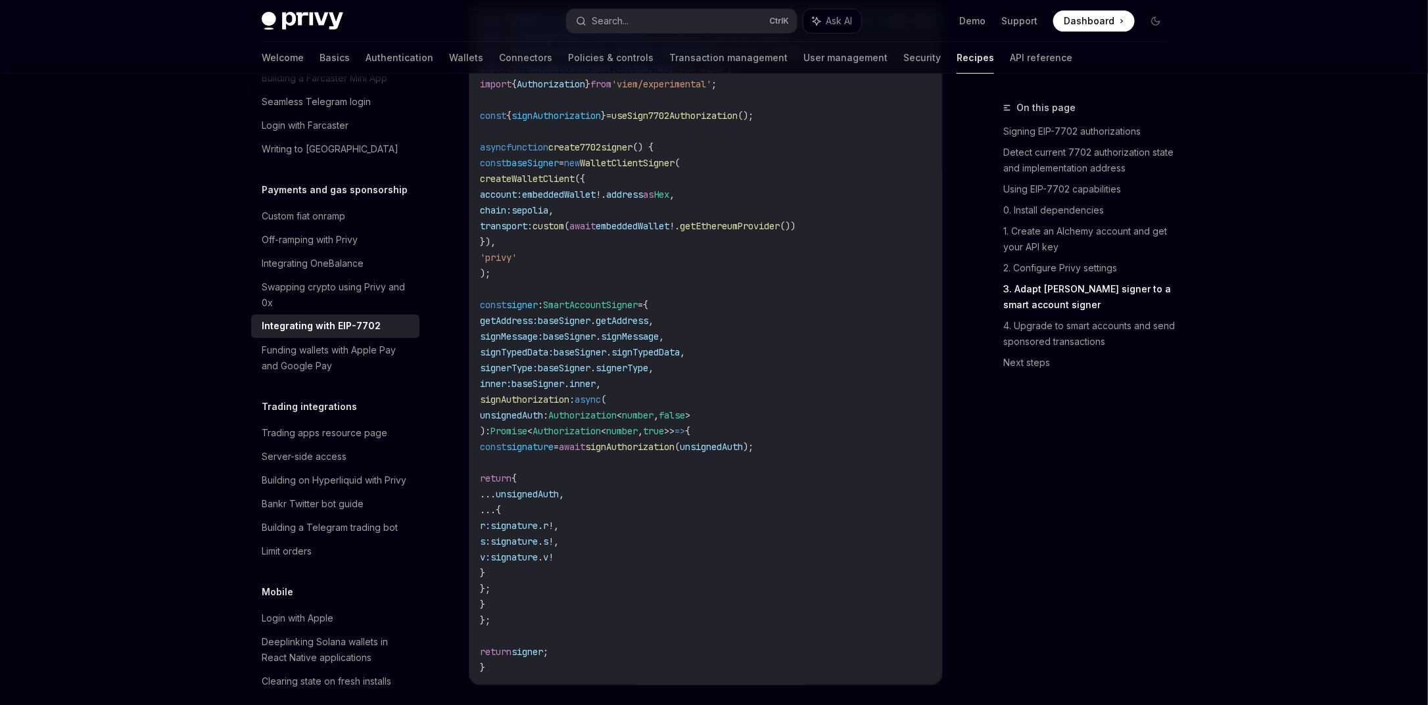
click at [627, 153] on span "create7702signer" at bounding box center [590, 147] width 84 height 12
drag, startPoint x: 627, startPoint y: 175, endPoint x: 584, endPoint y: 347, distance: 177.5
click at [584, 347] on code "import { sepolia , alchemy } from '@account-kit/infra' ; // make sure to import…" at bounding box center [780, 344] width 600 height 663
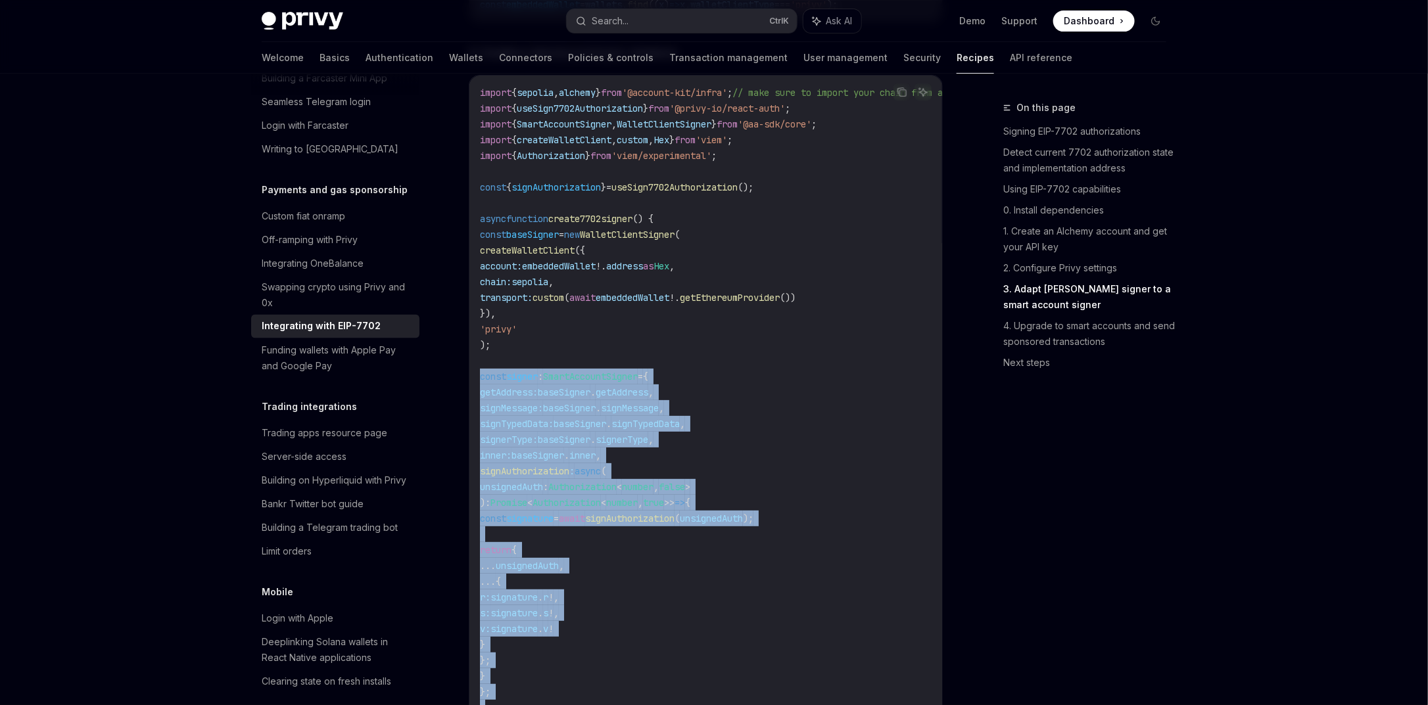
scroll to position [2218, 0]
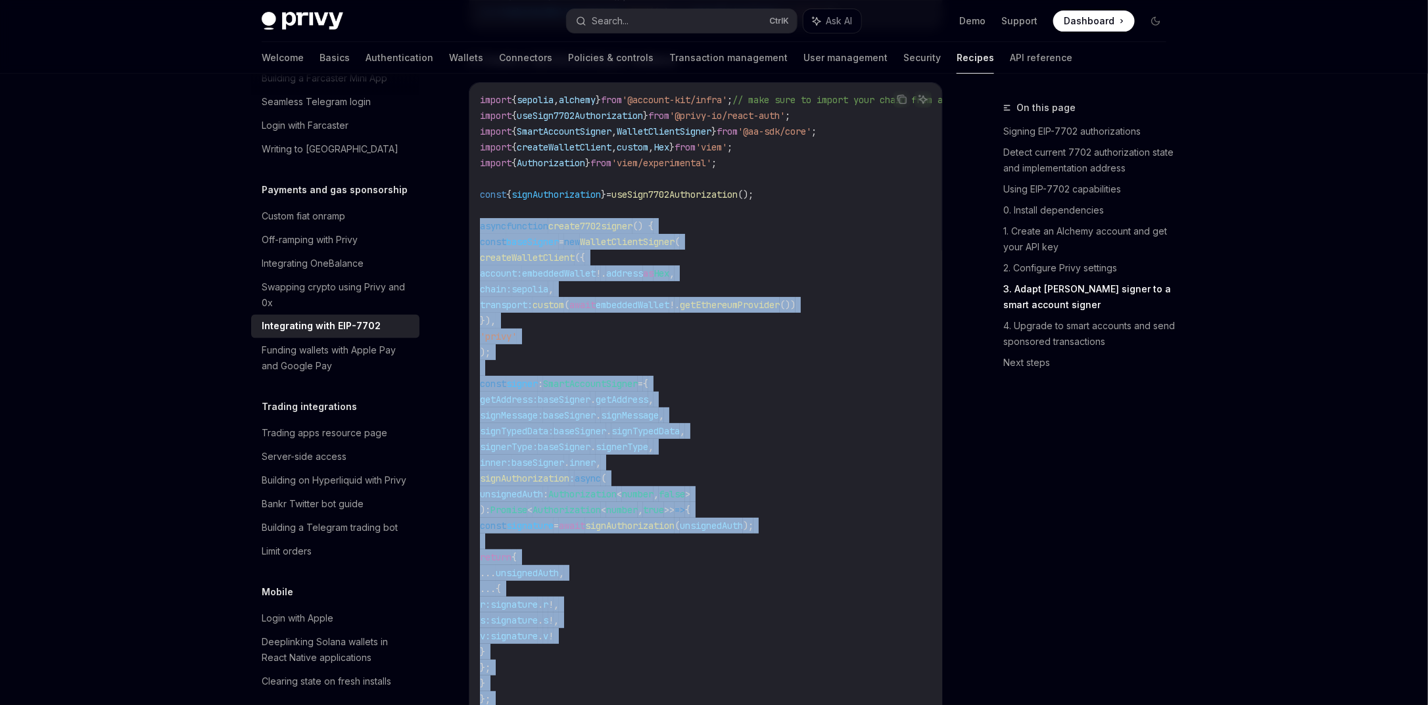
drag, startPoint x: 509, startPoint y: 536, endPoint x: 471, endPoint y: 247, distance: 292.4
click at [471, 247] on div "import { sepolia , alchemy } from '@account-kit/infra' ; // make sure to import…" at bounding box center [705, 423] width 473 height 681
copy code "async function create7702signer () { const baseSigner = new WalletClientSigner …"
click at [797, 360] on code "import { sepolia , alchemy } from '@account-kit/infra' ; // make sure to import…" at bounding box center [780, 423] width 600 height 663
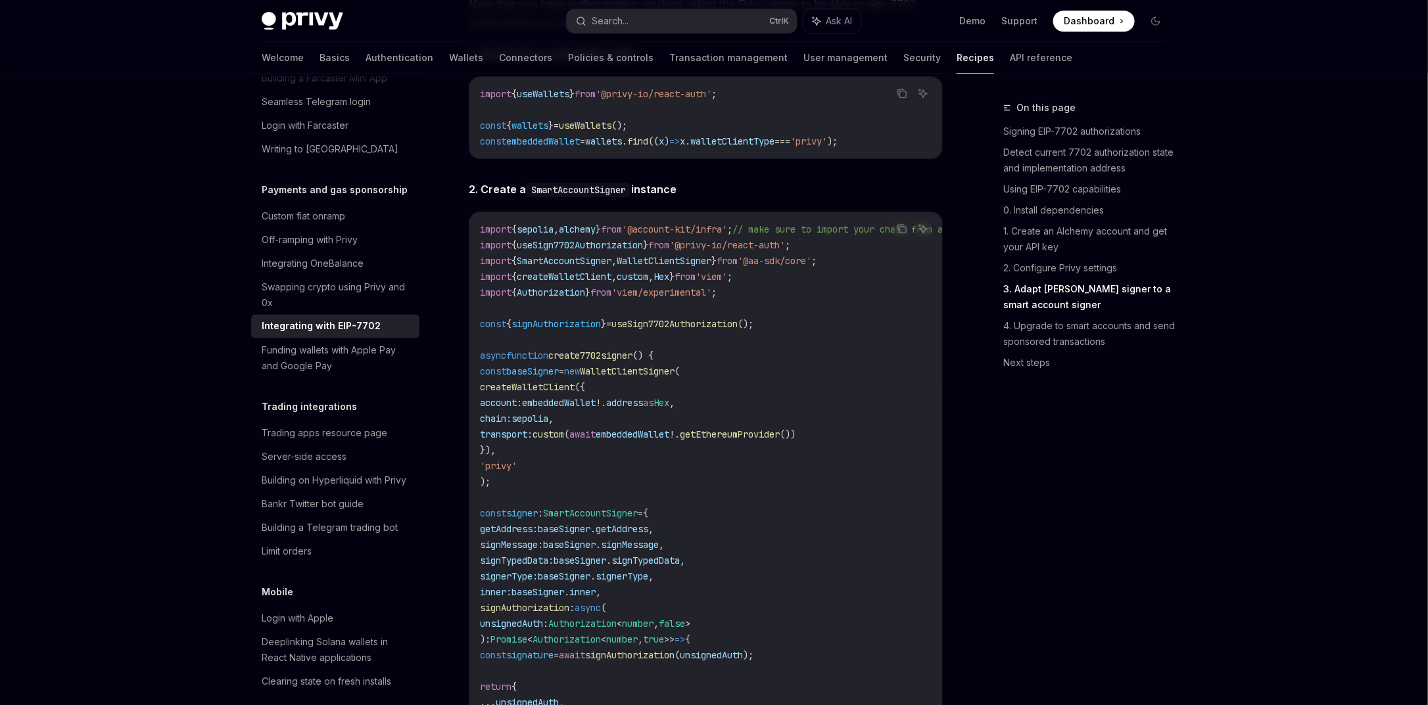
scroll to position [2060, 0]
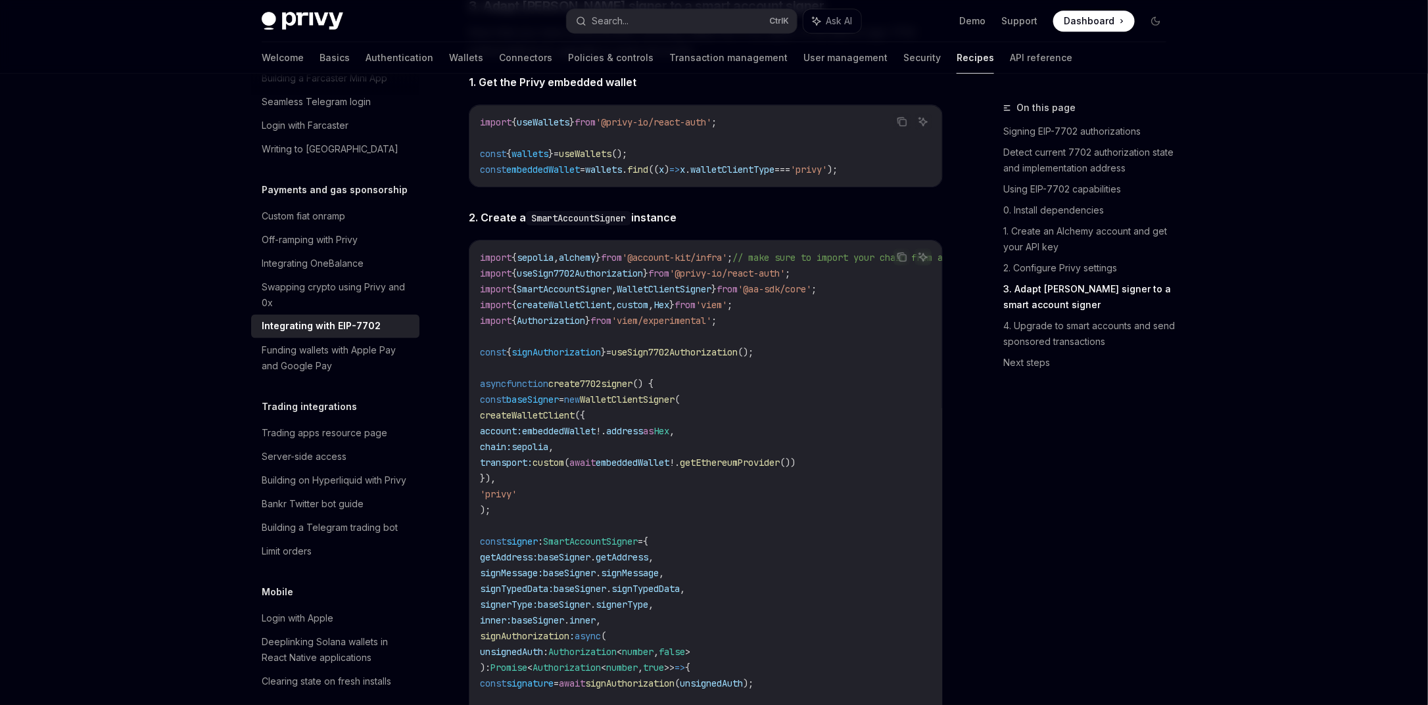
click at [548, 264] on span "sepolia" at bounding box center [535, 258] width 37 height 12
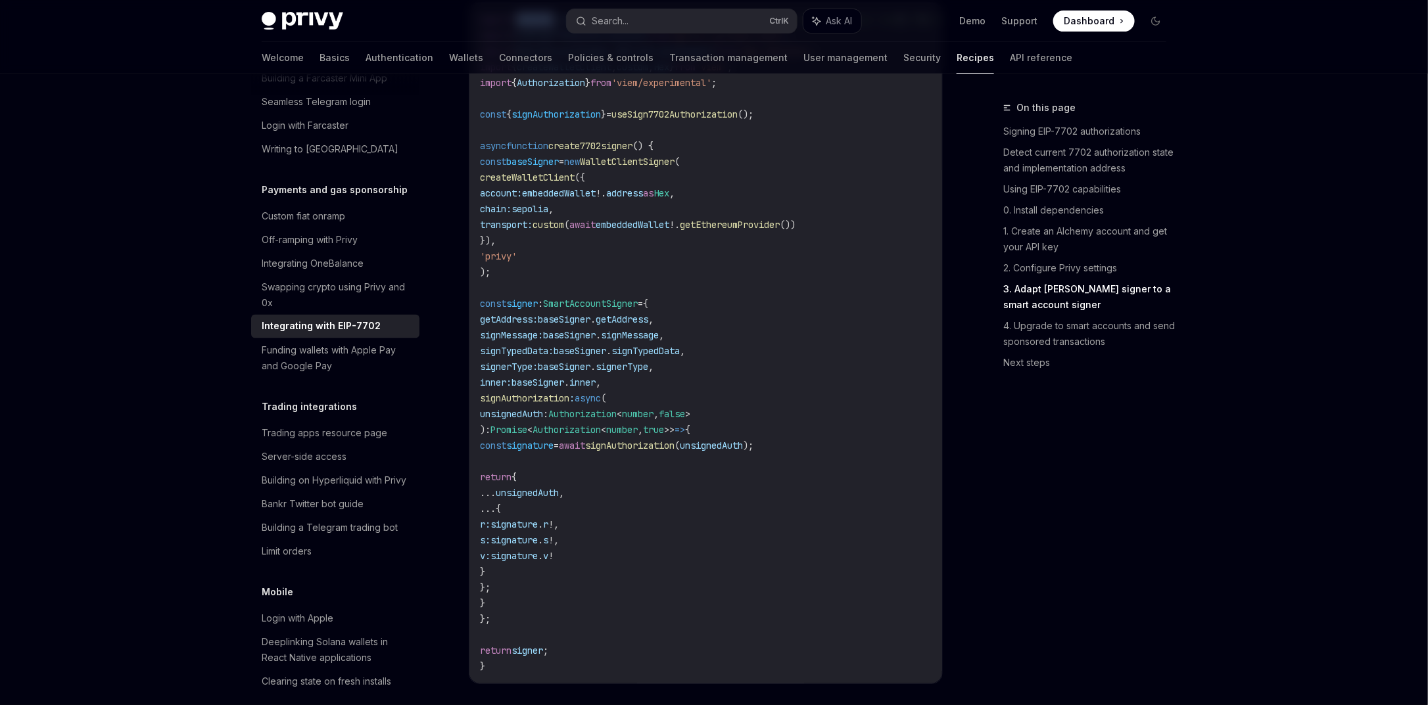
copy span "sepolia"
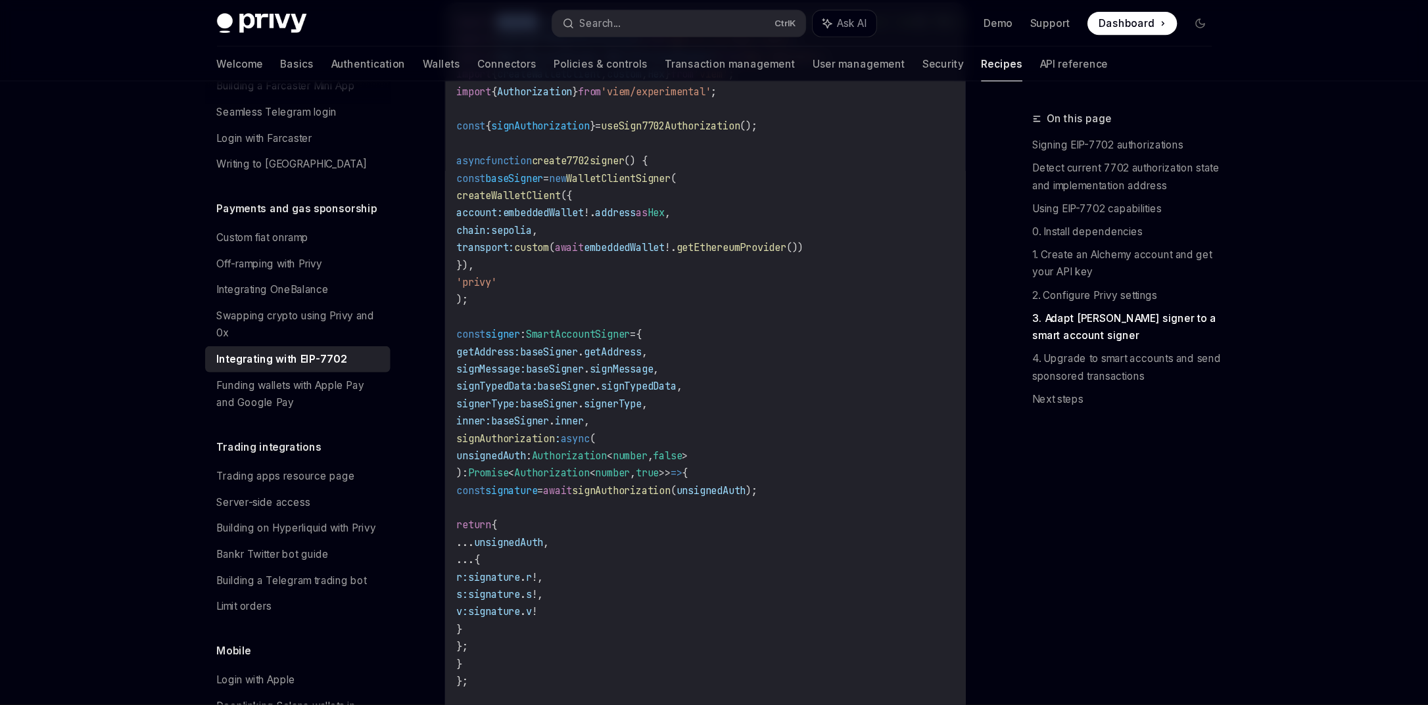
scroll to position [2297, 0]
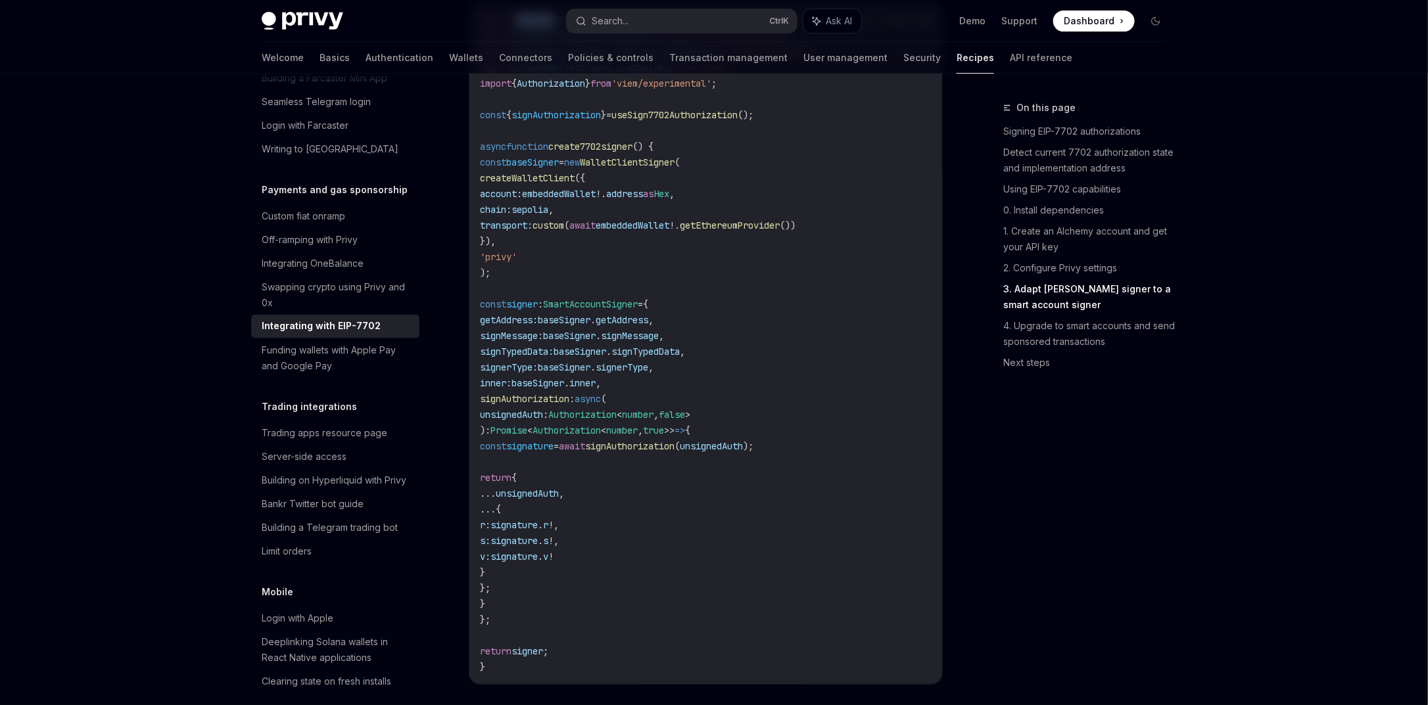
type textarea "*"
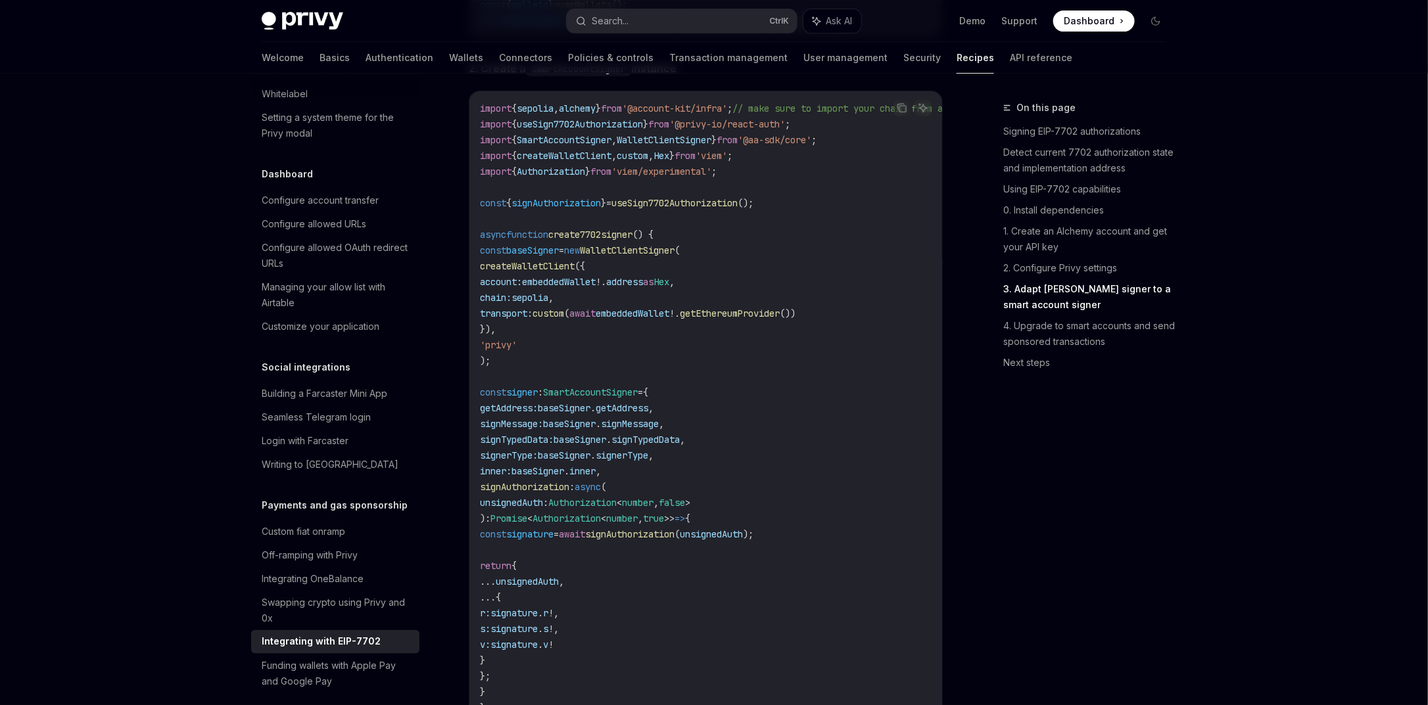
scroll to position [2139, 0]
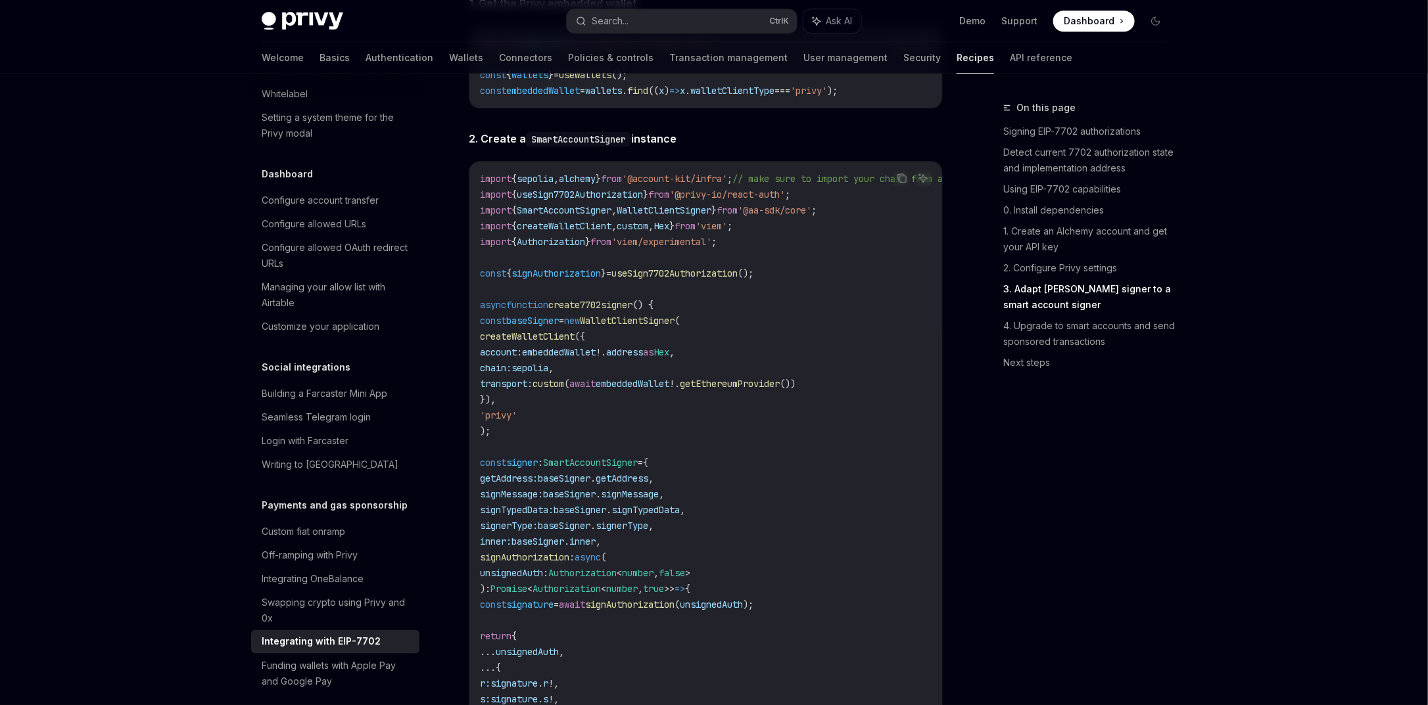
click at [606, 312] on code "import { sepolia , alchemy } from '@account-kit/infra' ; // make sure to import…" at bounding box center [780, 502] width 600 height 663
click at [606, 318] on code "import { sepolia , alchemy } from '@account-kit/infra' ; // make sure to import…" at bounding box center [780, 502] width 600 height 663
click at [606, 311] on span "create7702signer" at bounding box center [590, 305] width 84 height 12
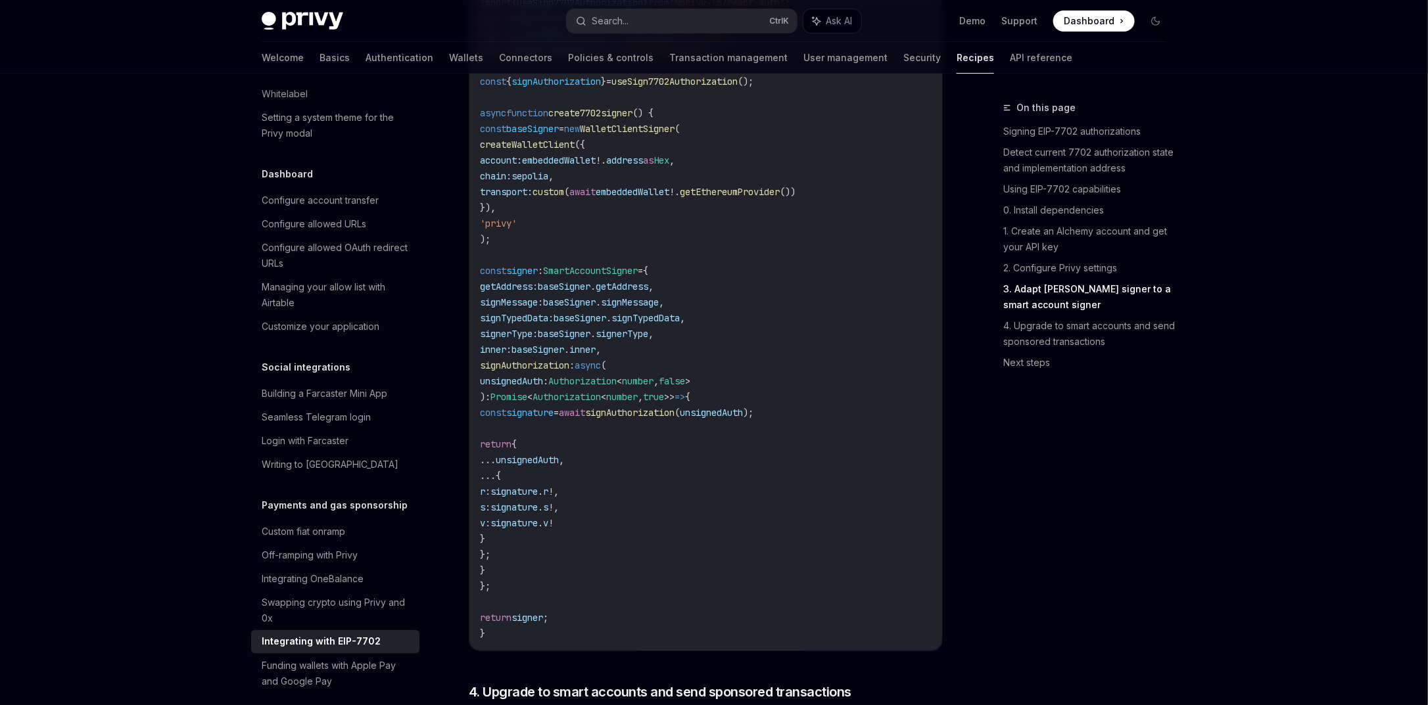
scroll to position [2376, 0]
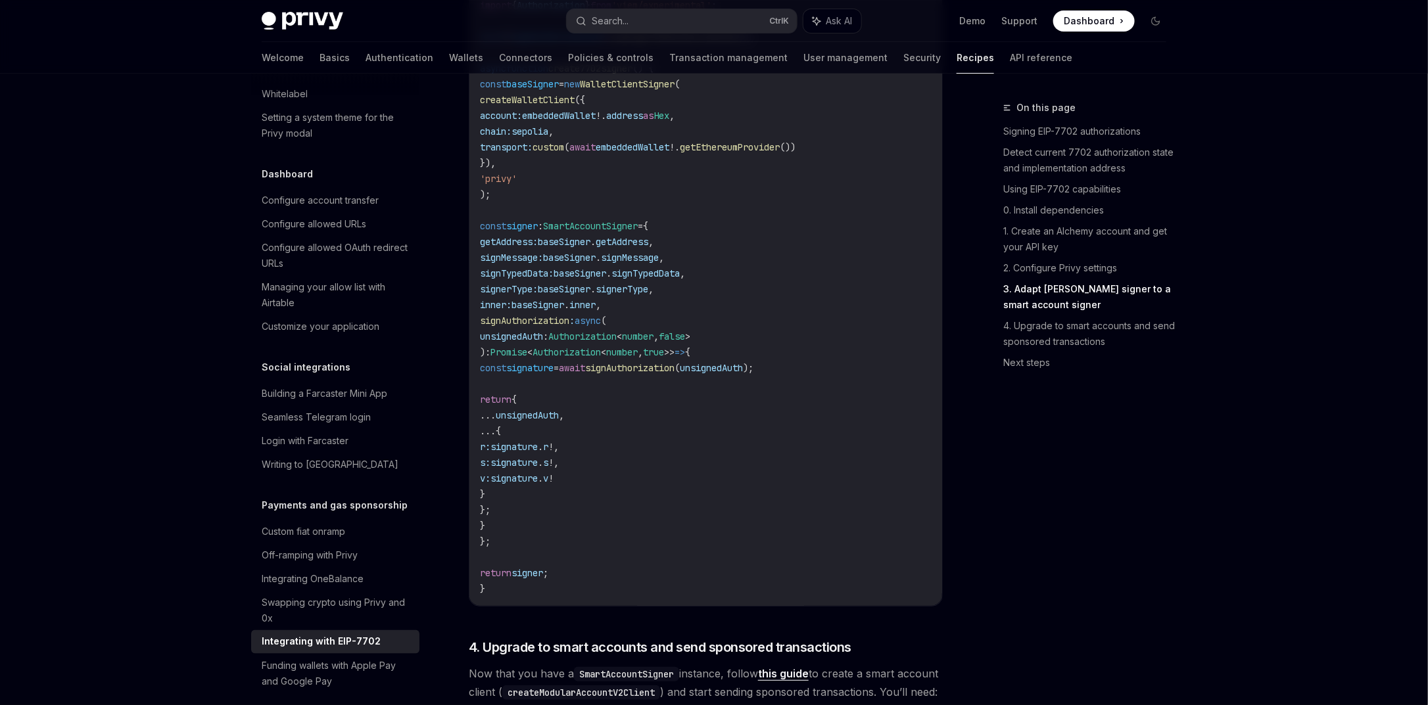
click at [596, 311] on span "inner" at bounding box center [582, 305] width 26 height 12
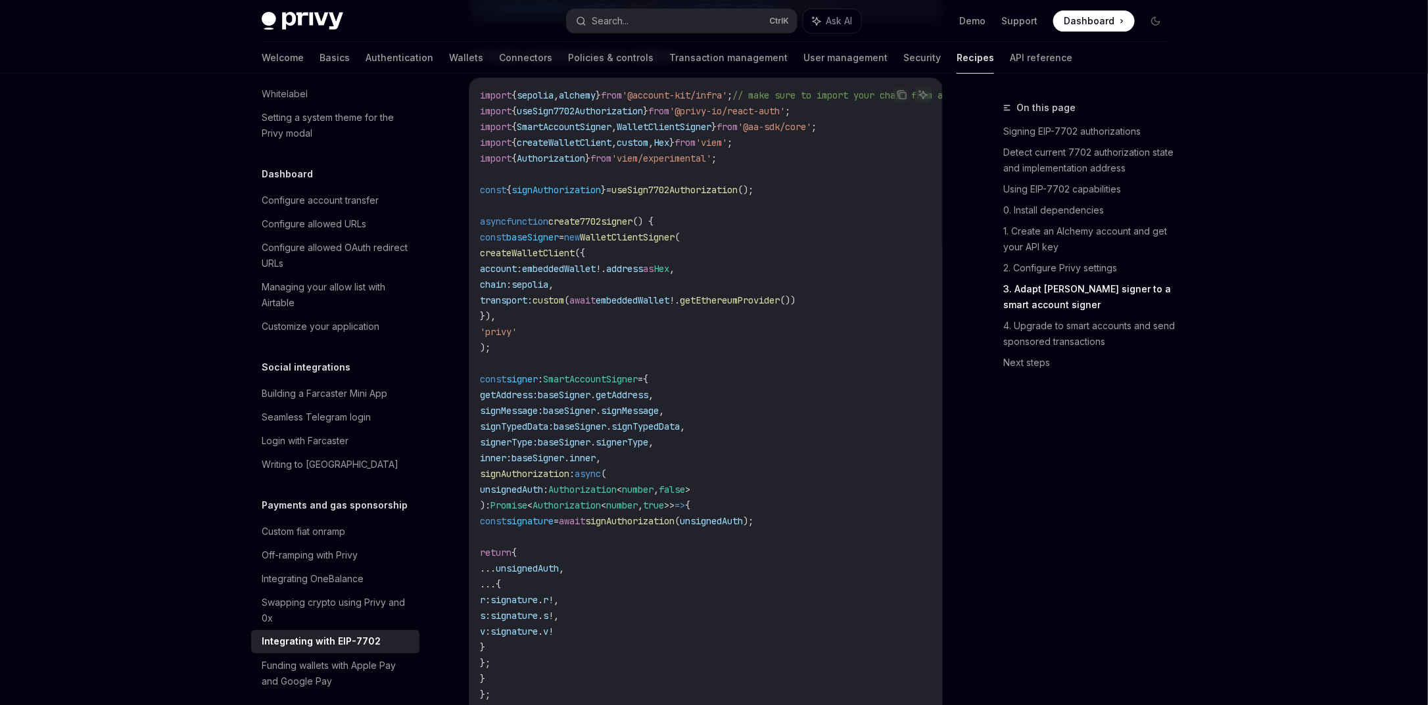
scroll to position [2218, 0]
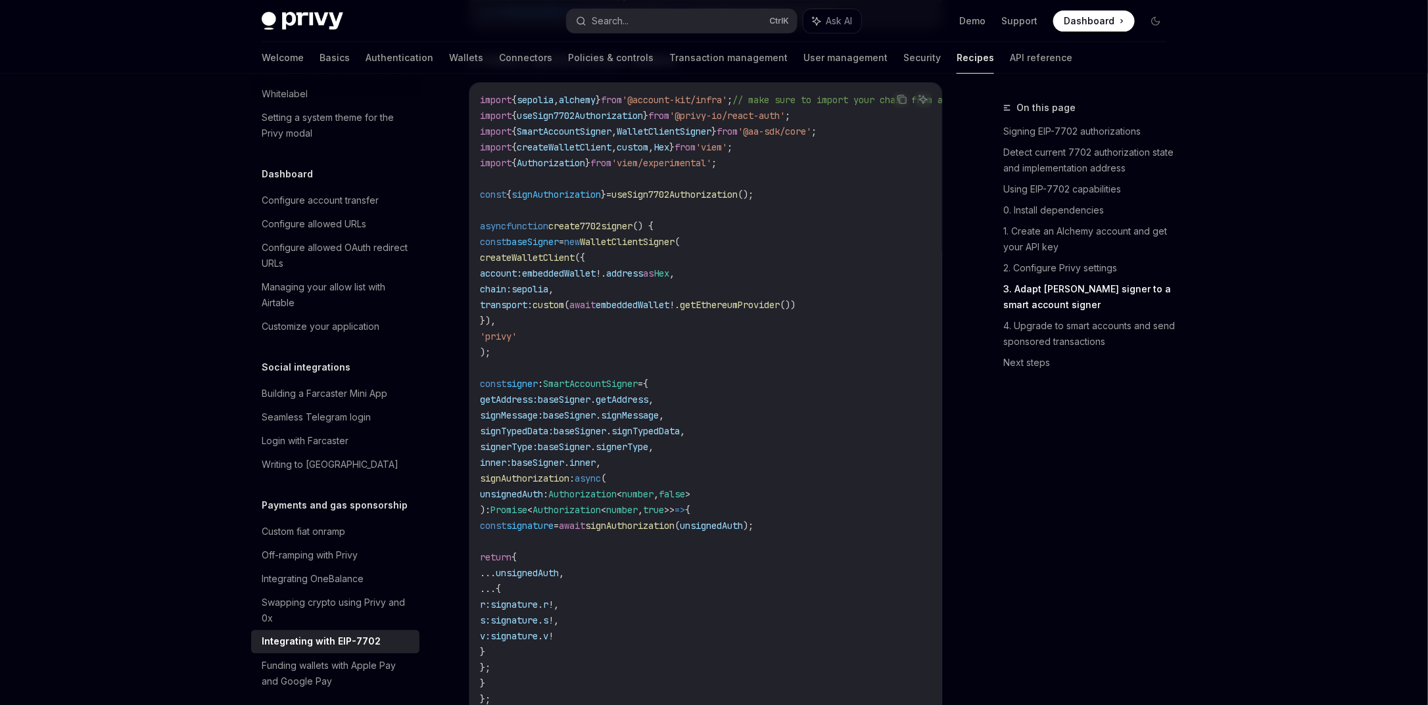
click at [675, 532] on span "signAuthorization" at bounding box center [629, 526] width 89 height 12
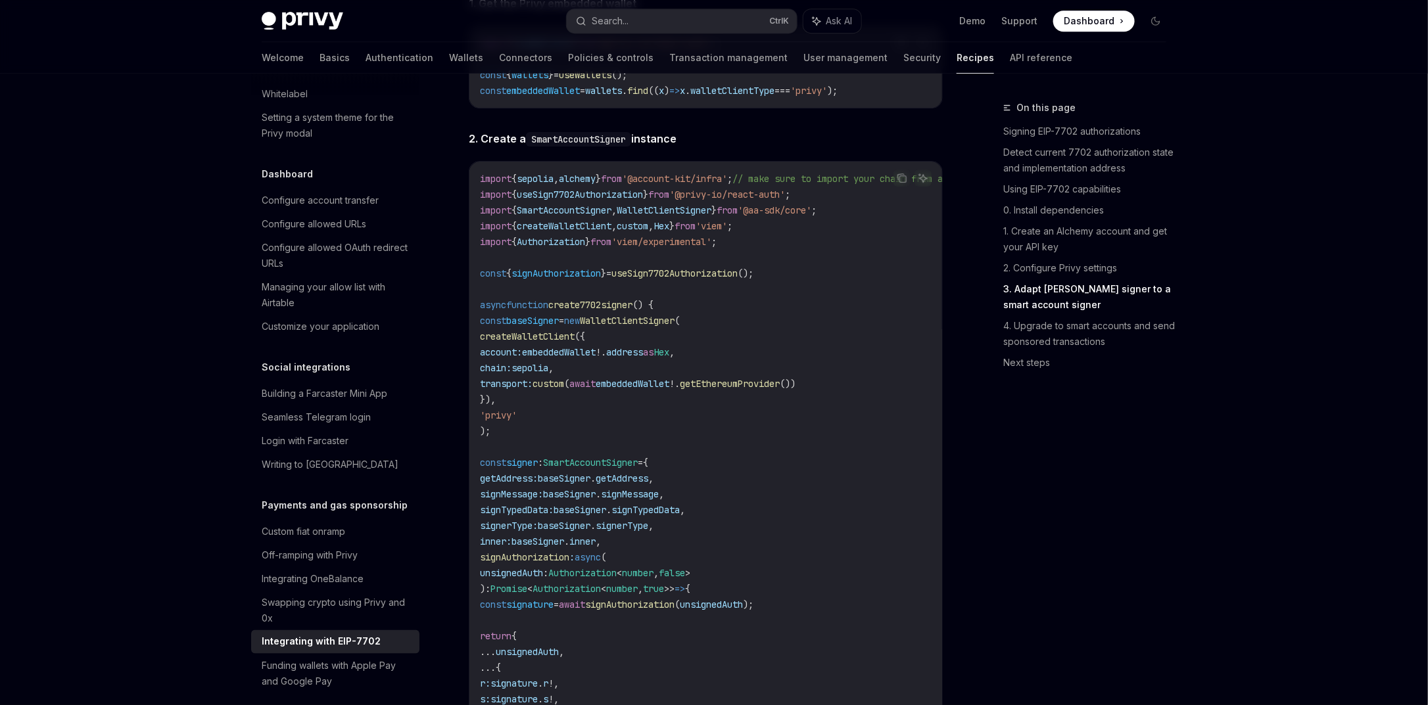
click at [634, 327] on span "WalletClientSigner" at bounding box center [627, 321] width 95 height 12
drag, startPoint x: 468, startPoint y: 232, endPoint x: 876, endPoint y: 265, distance: 409.6
click at [876, 265] on div "Copy Ask AI import { sepolia , alchemy } from '@account-kit/infra' ; // make su…" at bounding box center [706, 502] width 474 height 682
click at [717, 248] on span ";" at bounding box center [713, 242] width 5 height 12
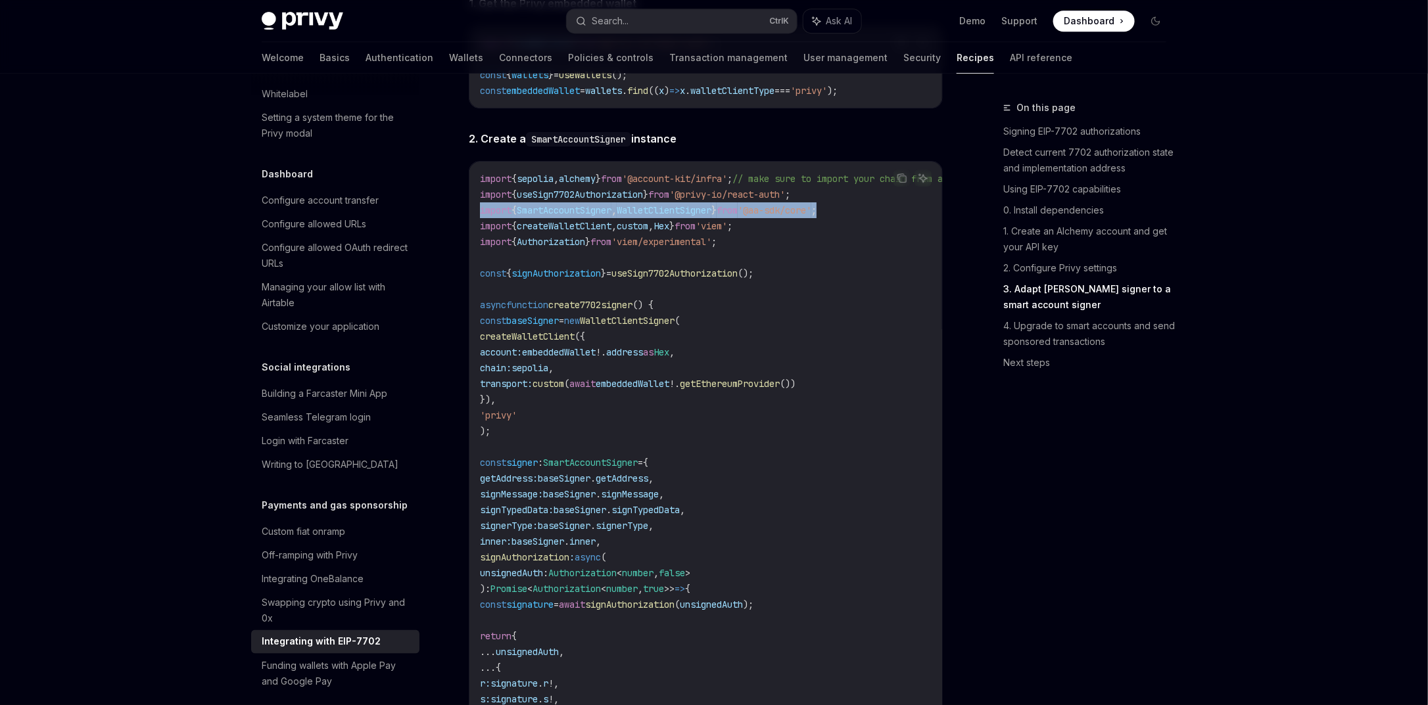
drag, startPoint x: 861, startPoint y: 237, endPoint x: 473, endPoint y: 231, distance: 387.9
click at [473, 231] on div "import { sepolia , alchemy } from '@account-kit/infra' ; // make sure to import…" at bounding box center [705, 502] width 473 height 681
copy span "import { SmartAccountSigner , WalletClientSigner } from '@aa-sdk/core' ;"
click at [660, 241] on code "import { sepolia , alchemy } from '@account-kit/infra' ; // make sure to import…" at bounding box center [780, 502] width 600 height 663
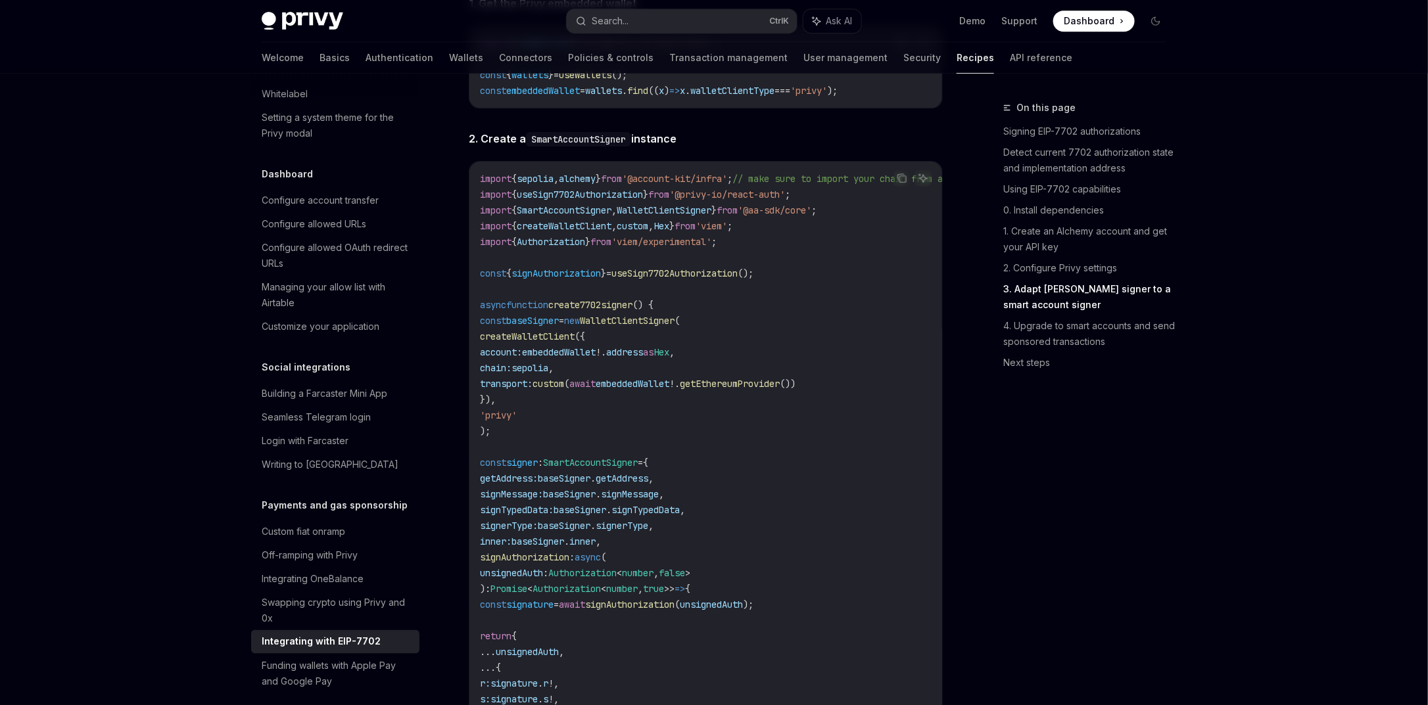
click at [711, 248] on span "'viem/experimental'" at bounding box center [661, 242] width 100 height 12
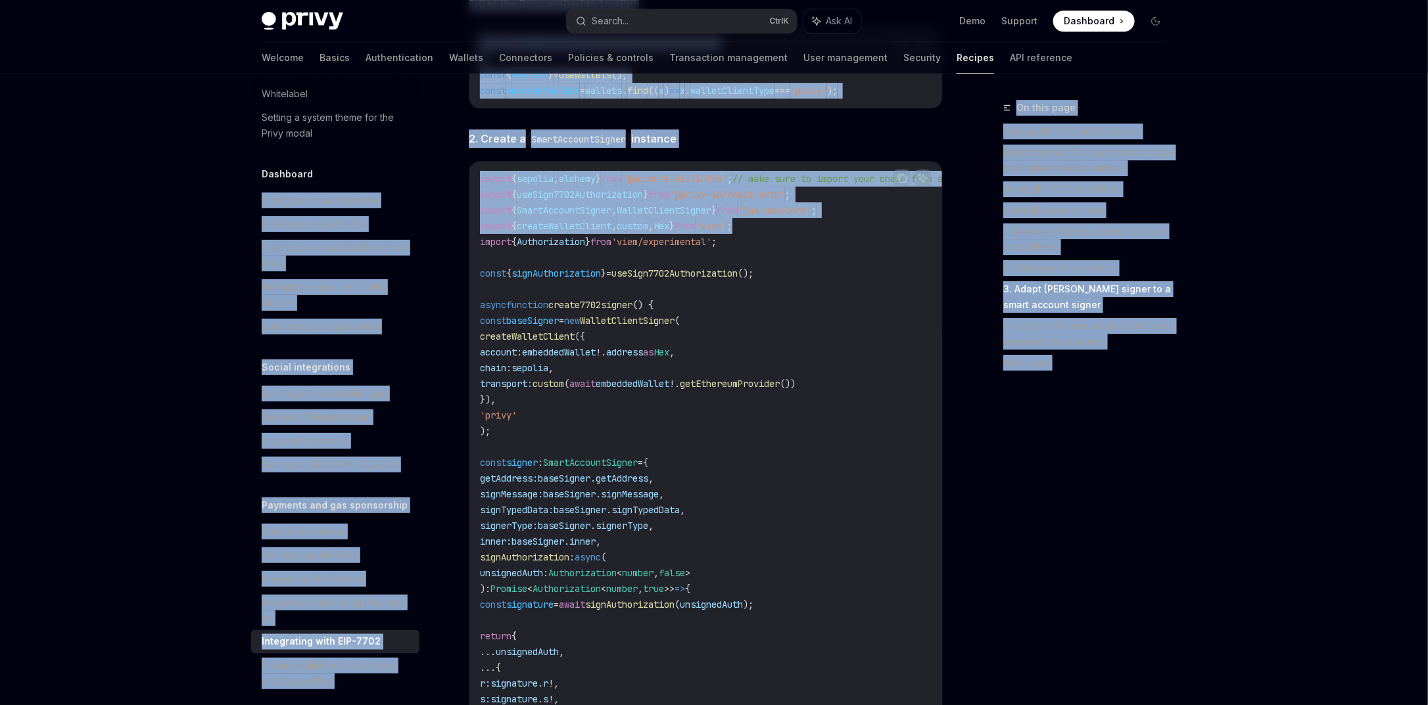
drag, startPoint x: 430, startPoint y: 249, endPoint x: 794, endPoint y: 215, distance: 365.8
click at [769, 258] on code "import { sepolia , alchemy } from '@account-kit/infra' ; // make sure to import…" at bounding box center [780, 502] width 600 height 663
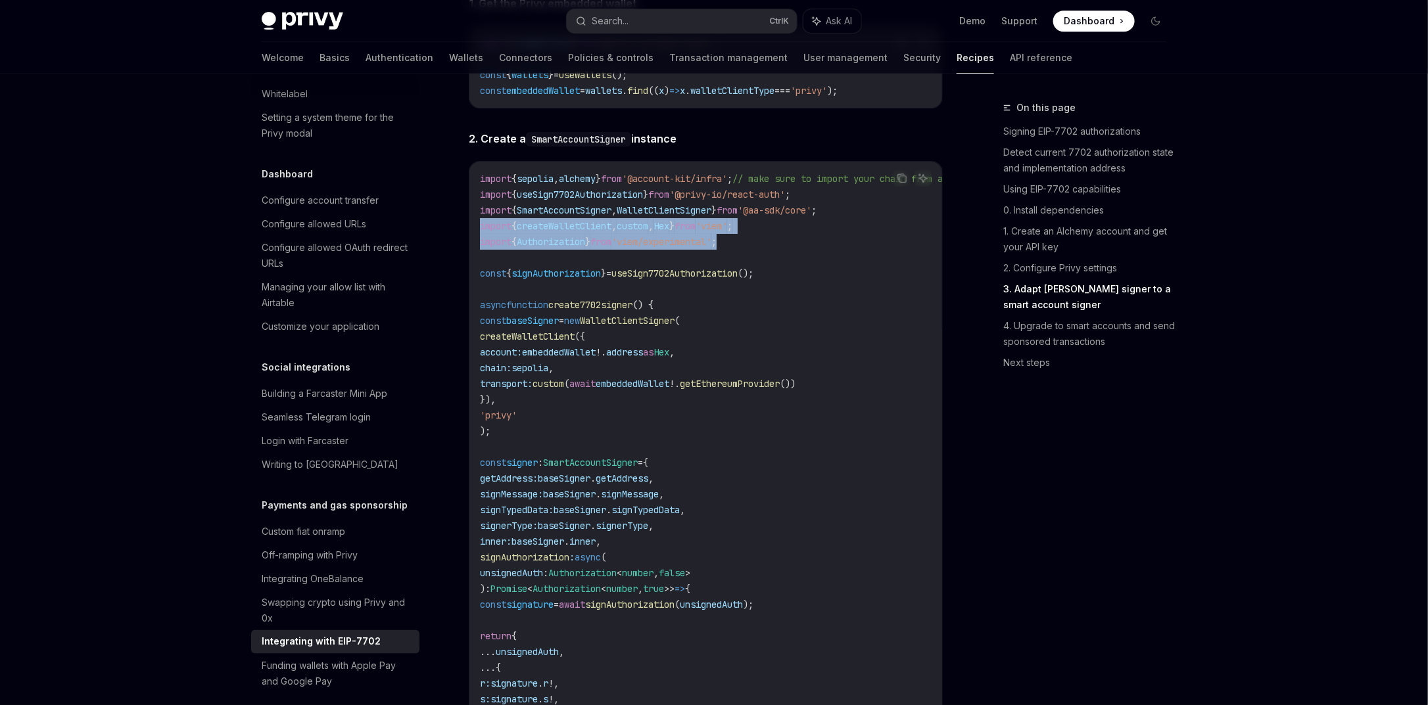
drag, startPoint x: 747, startPoint y: 271, endPoint x: 464, endPoint y: 256, distance: 283.1
copy code "import { createWalletClient , custom , Hex } from 'viem' ; import { Authorizati…"
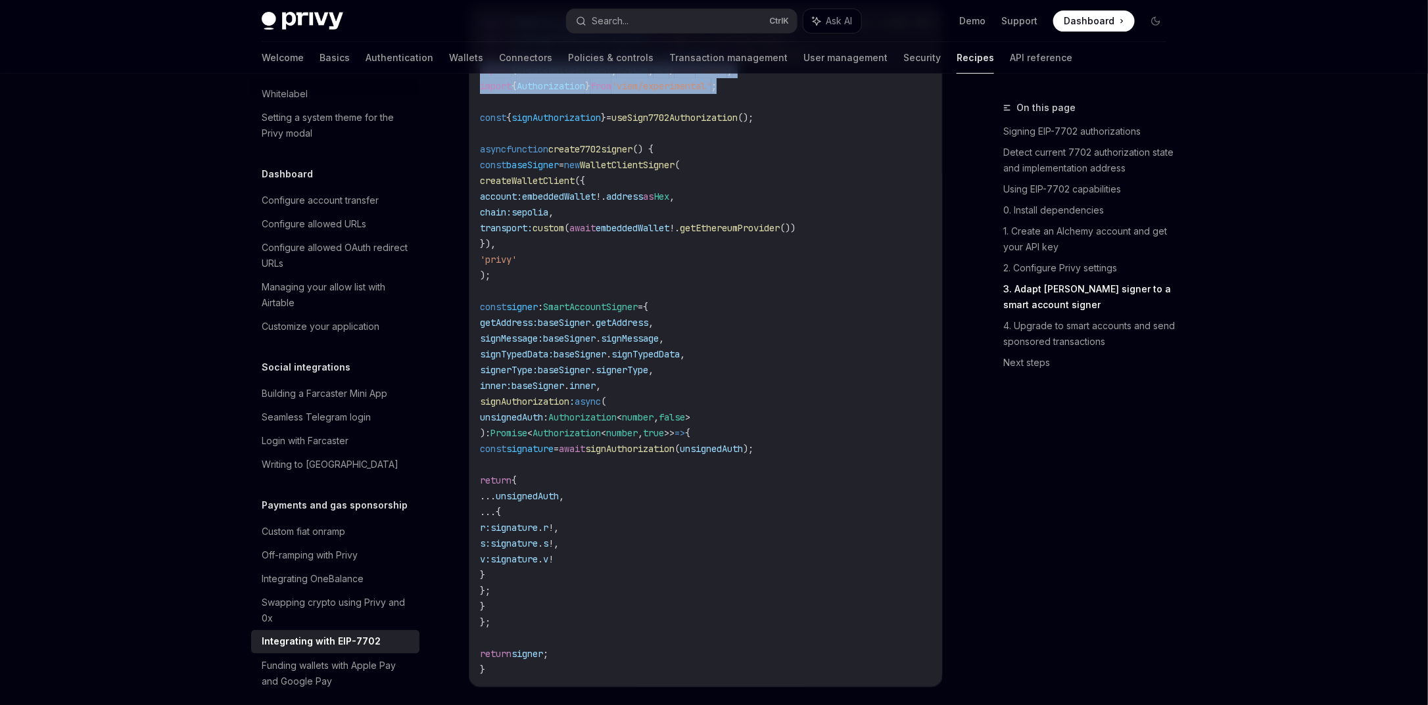
scroll to position [2297, 0]
click at [766, 270] on code "import { sepolia , alchemy } from '@account-kit/infra' ; // make sure to import…" at bounding box center [780, 344] width 600 height 663
click at [558, 169] on span "baseSigner" at bounding box center [532, 163] width 53 height 12
click at [664, 169] on span "WalletClientSigner" at bounding box center [627, 163] width 95 height 12
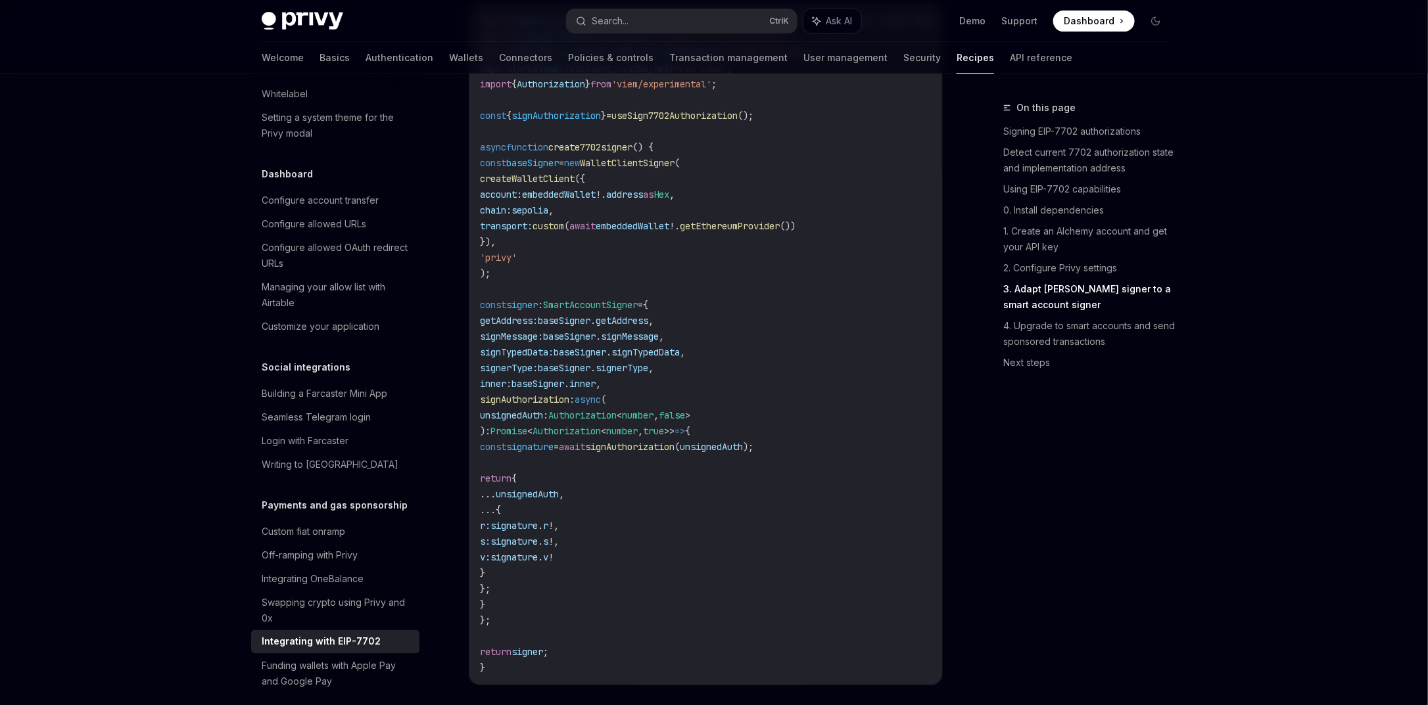
click at [664, 169] on span "WalletClientSigner" at bounding box center [627, 163] width 95 height 12
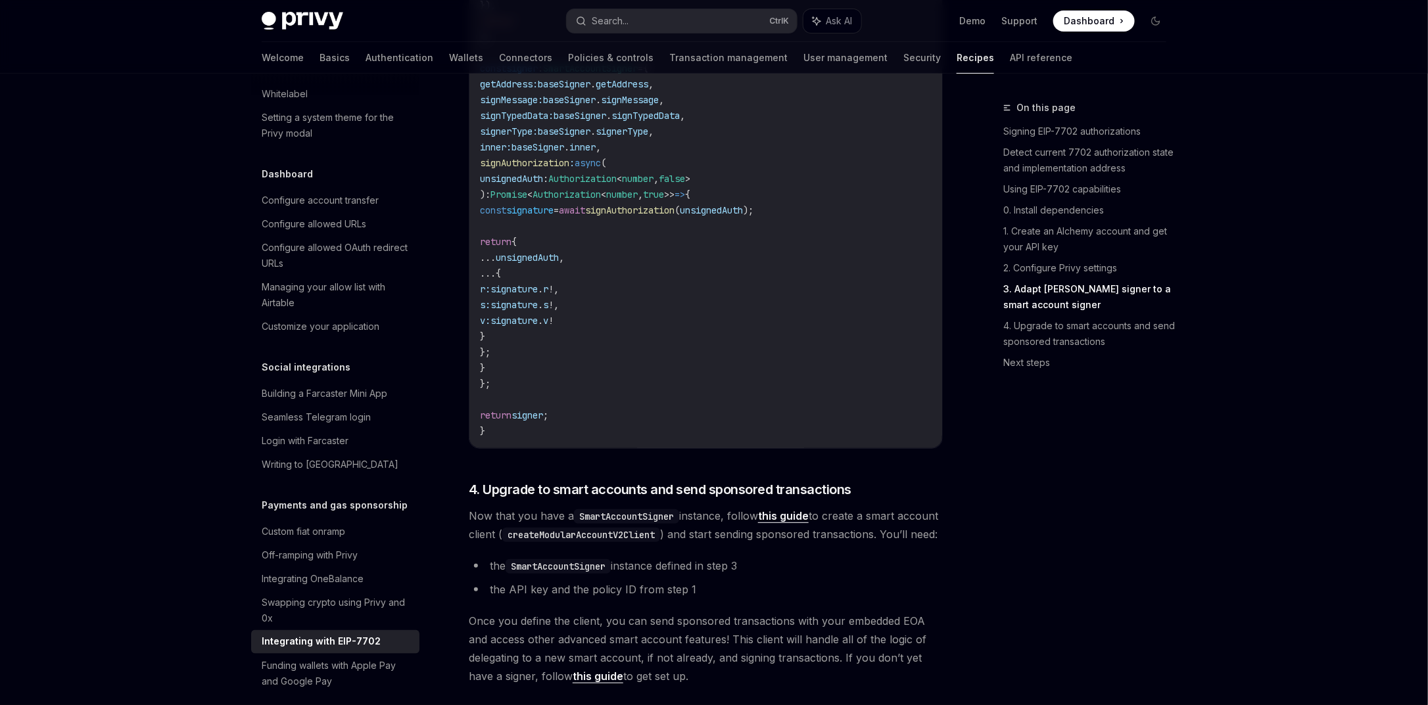
scroll to position [2455, 0]
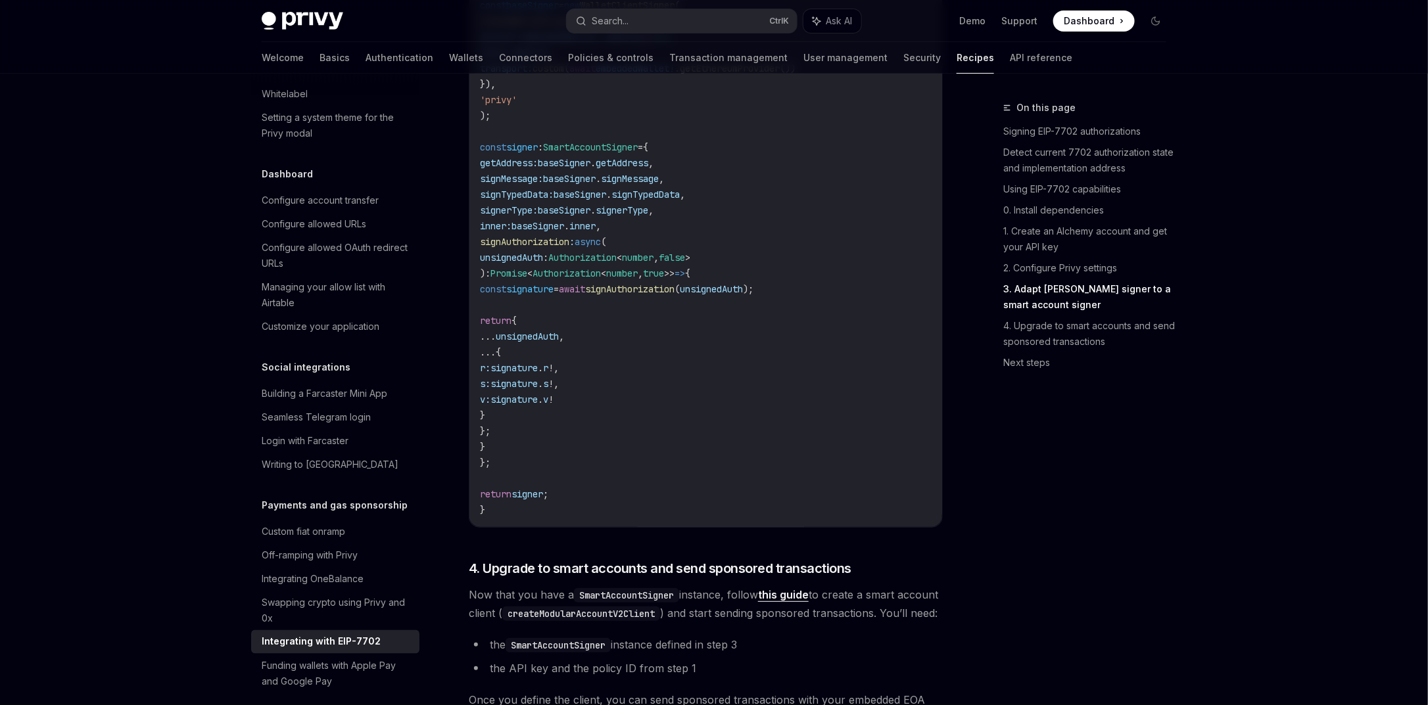
click at [596, 232] on span "inner" at bounding box center [582, 226] width 26 height 12
click at [564, 232] on span "baseSigner" at bounding box center [538, 226] width 53 height 12
click at [590, 216] on span "baseSigner" at bounding box center [564, 210] width 53 height 12
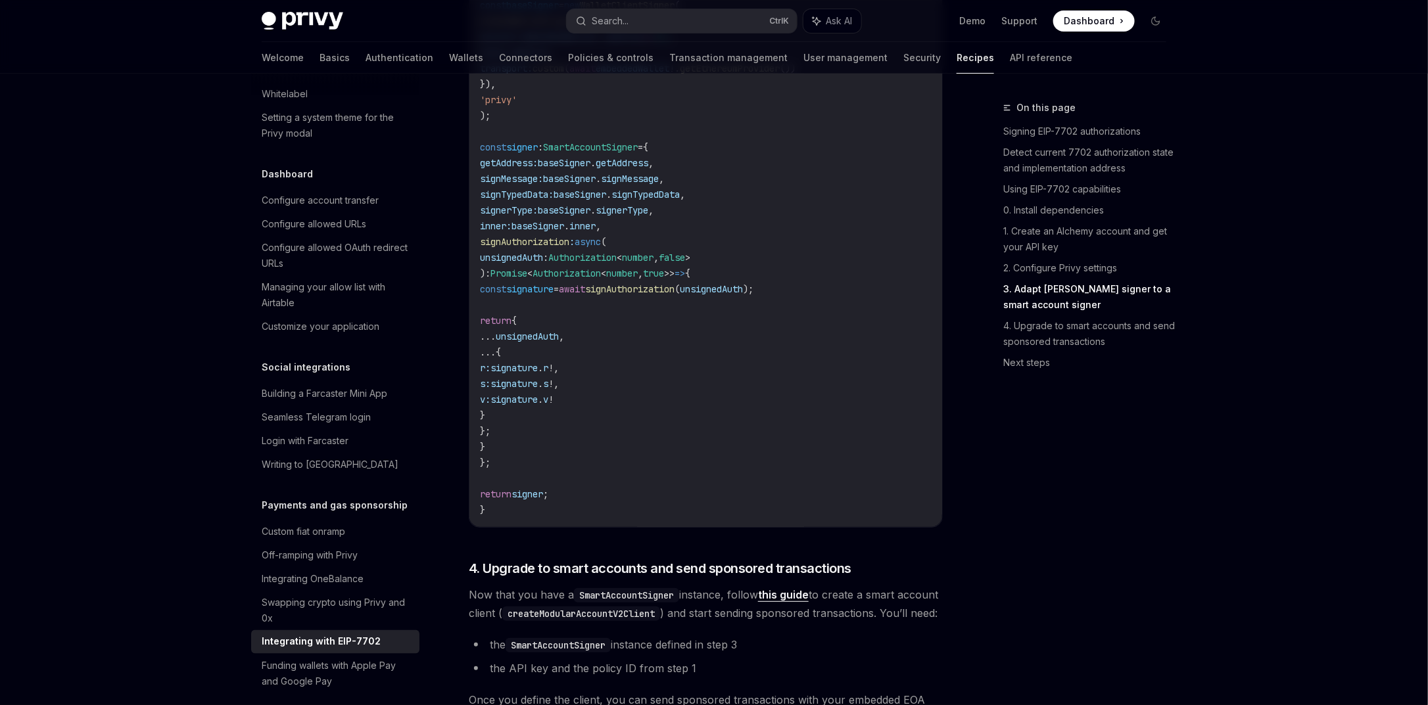
click at [590, 216] on span "baseSigner" at bounding box center [564, 210] width 53 height 12
click at [638, 216] on span "signerType" at bounding box center [622, 210] width 53 height 12
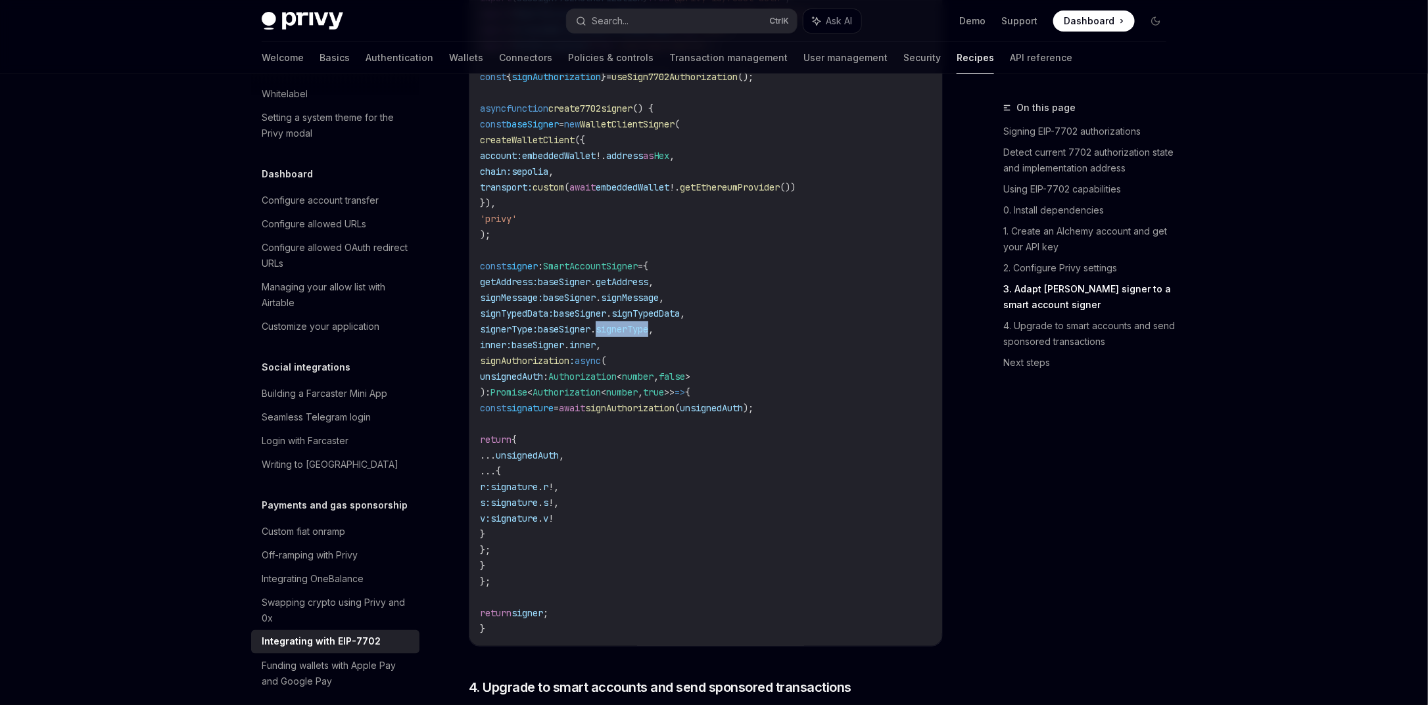
scroll to position [2139, 0]
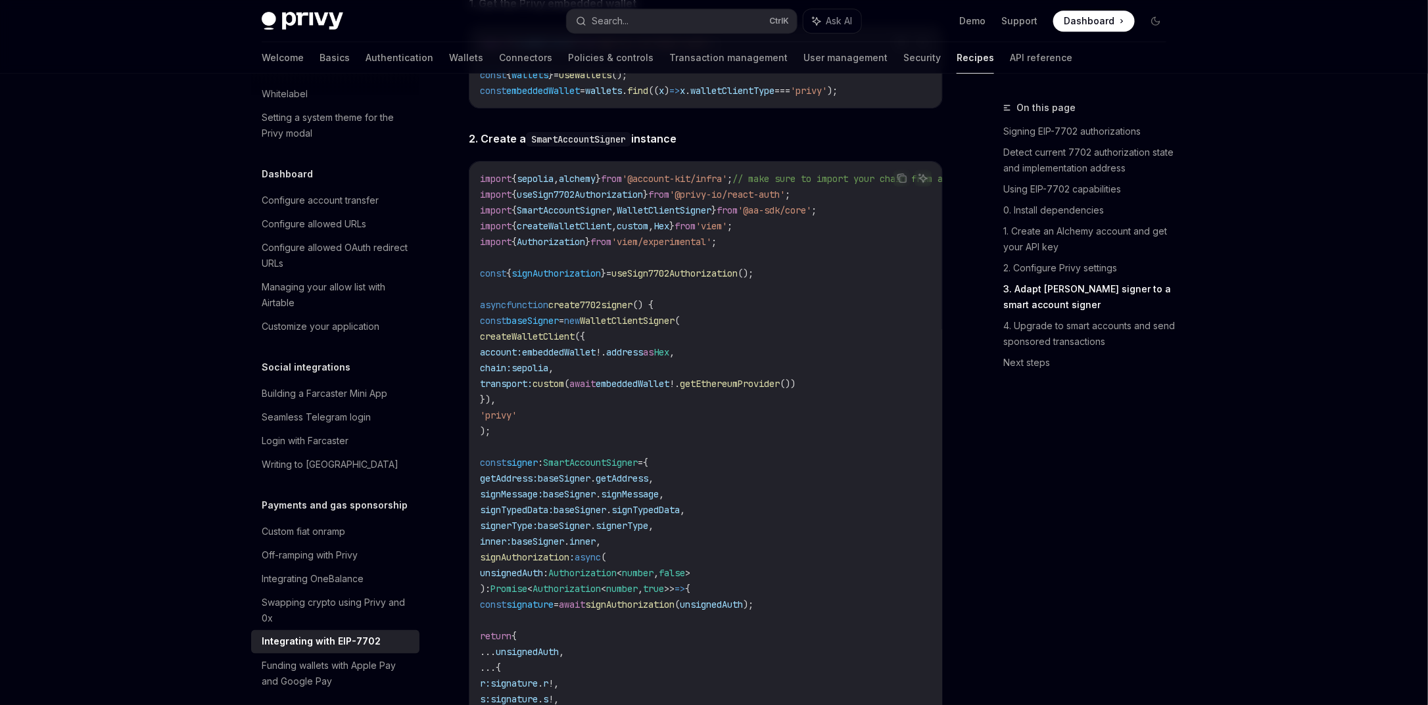
click at [604, 311] on span "create7702signer" at bounding box center [590, 305] width 84 height 12
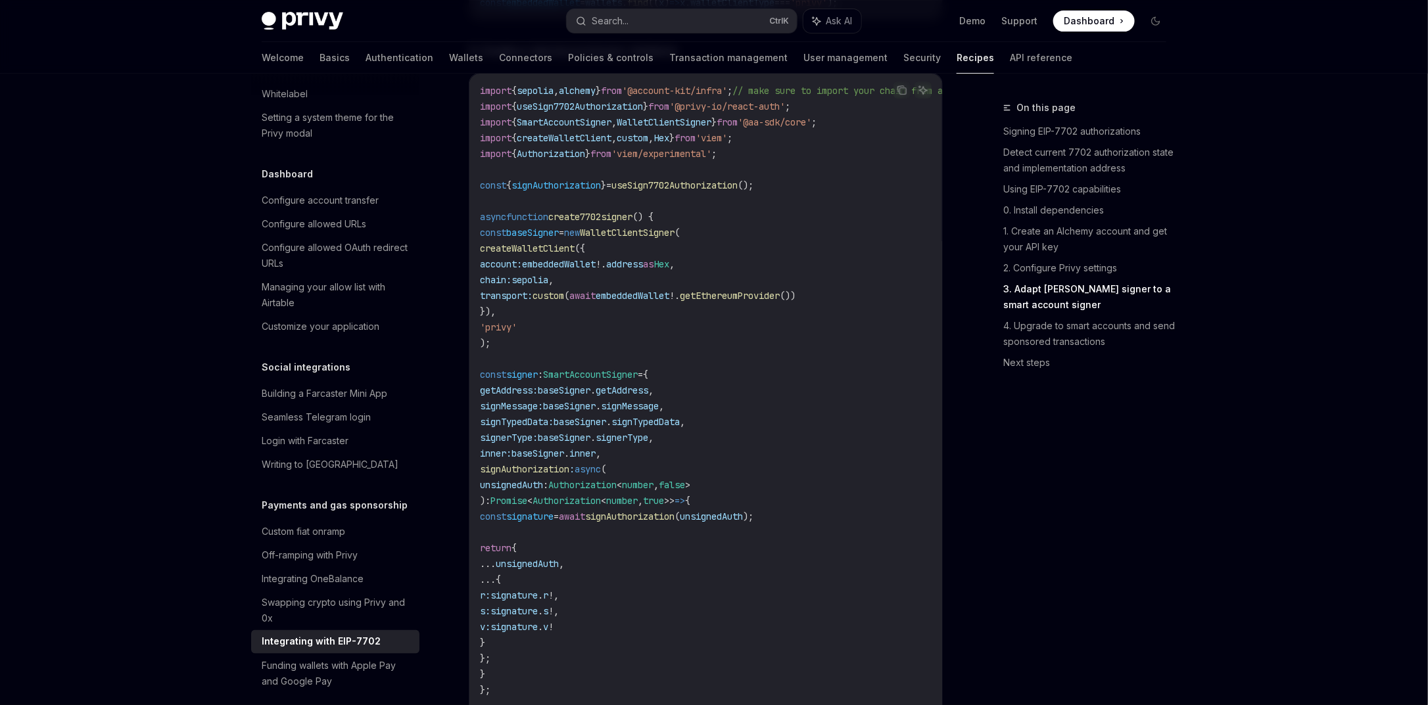
scroll to position [2218, 0]
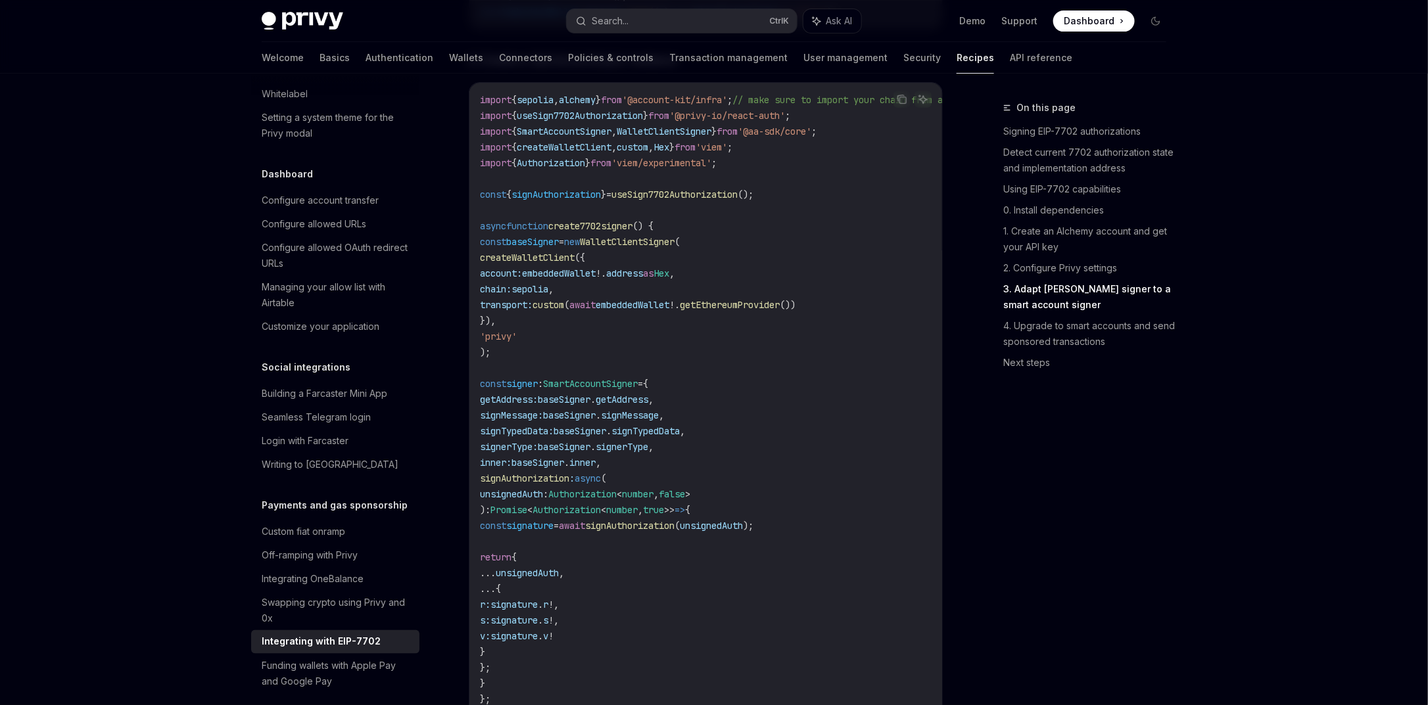
click at [522, 279] on span "account:" at bounding box center [501, 274] width 42 height 12
click at [552, 264] on span "createWalletClient" at bounding box center [527, 258] width 95 height 12
drag, startPoint x: 789, startPoint y: 214, endPoint x: 464, endPoint y: 221, distance: 324.9
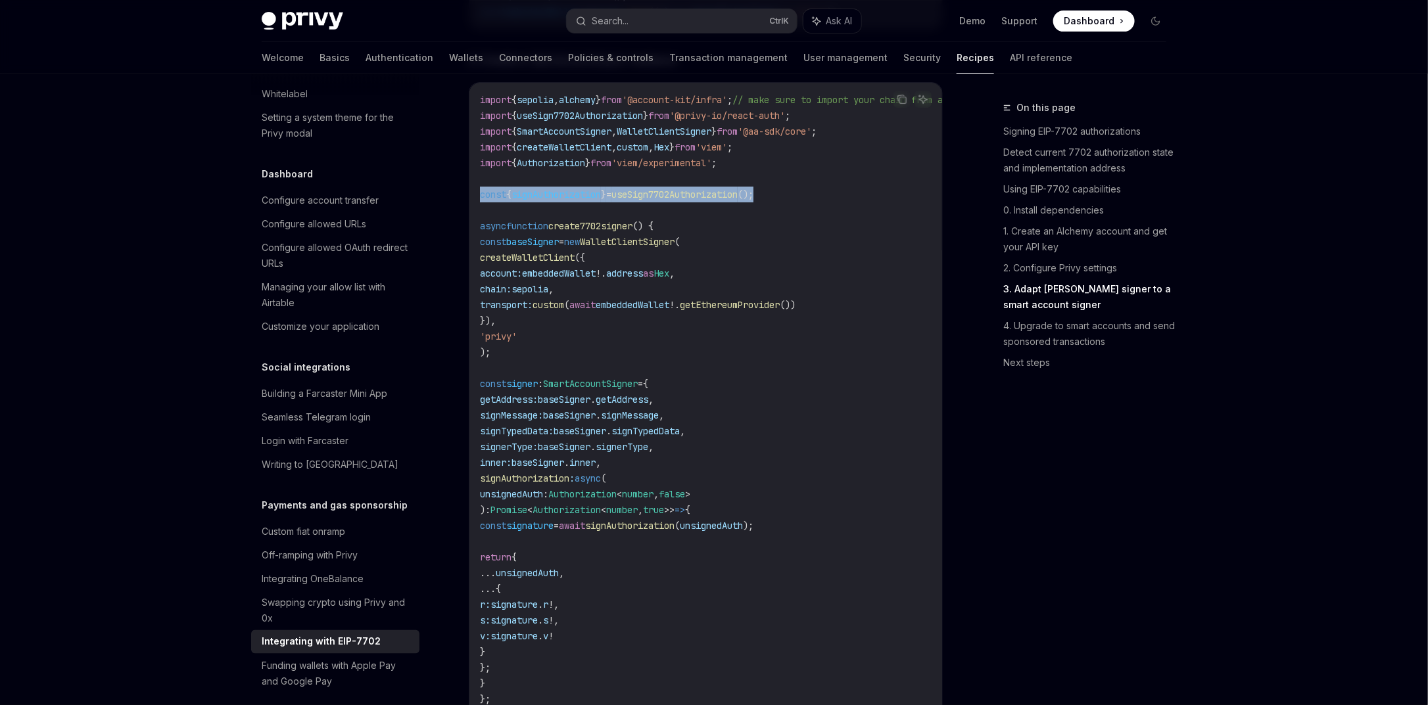
copy span "const { signAuthorization } = useSign7702Authorization ();"
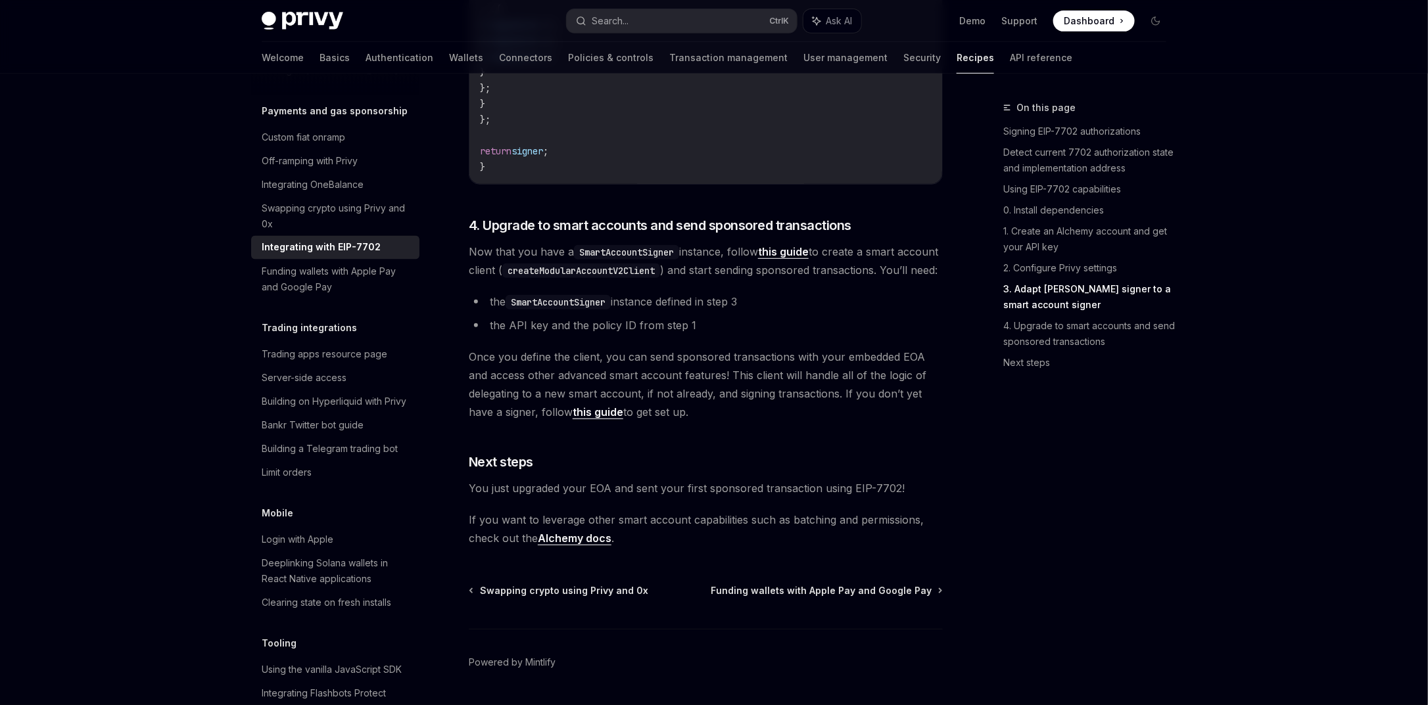
scroll to position [2884, 0]
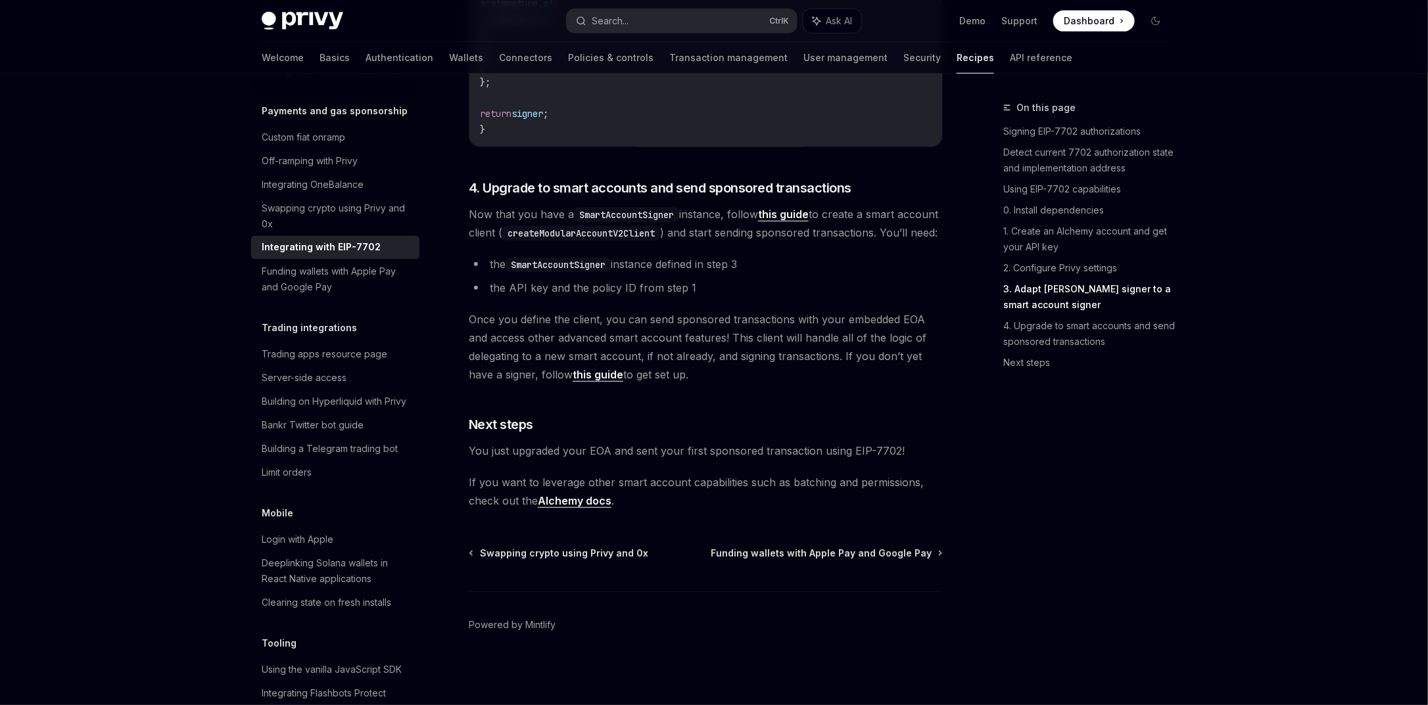
click at [610, 377] on link "this guide" at bounding box center [598, 375] width 51 height 14
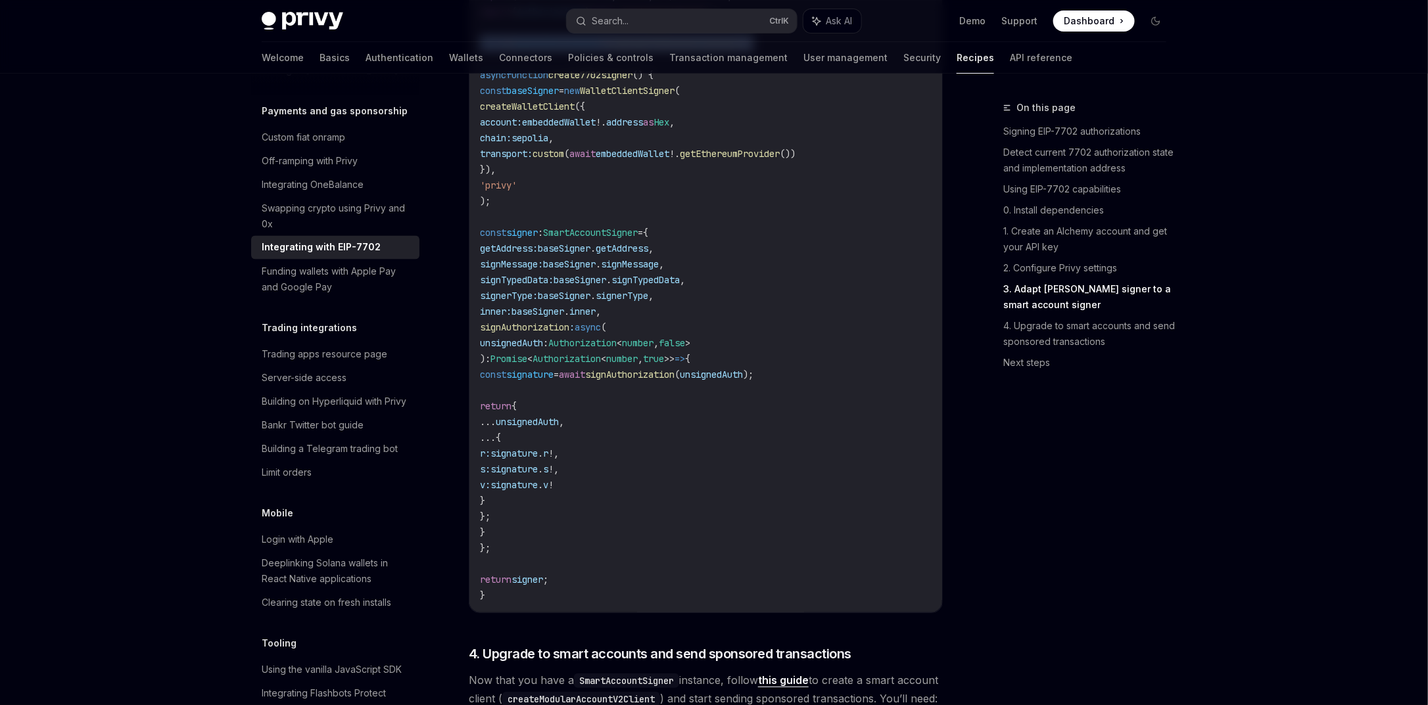
scroll to position [2332, 0]
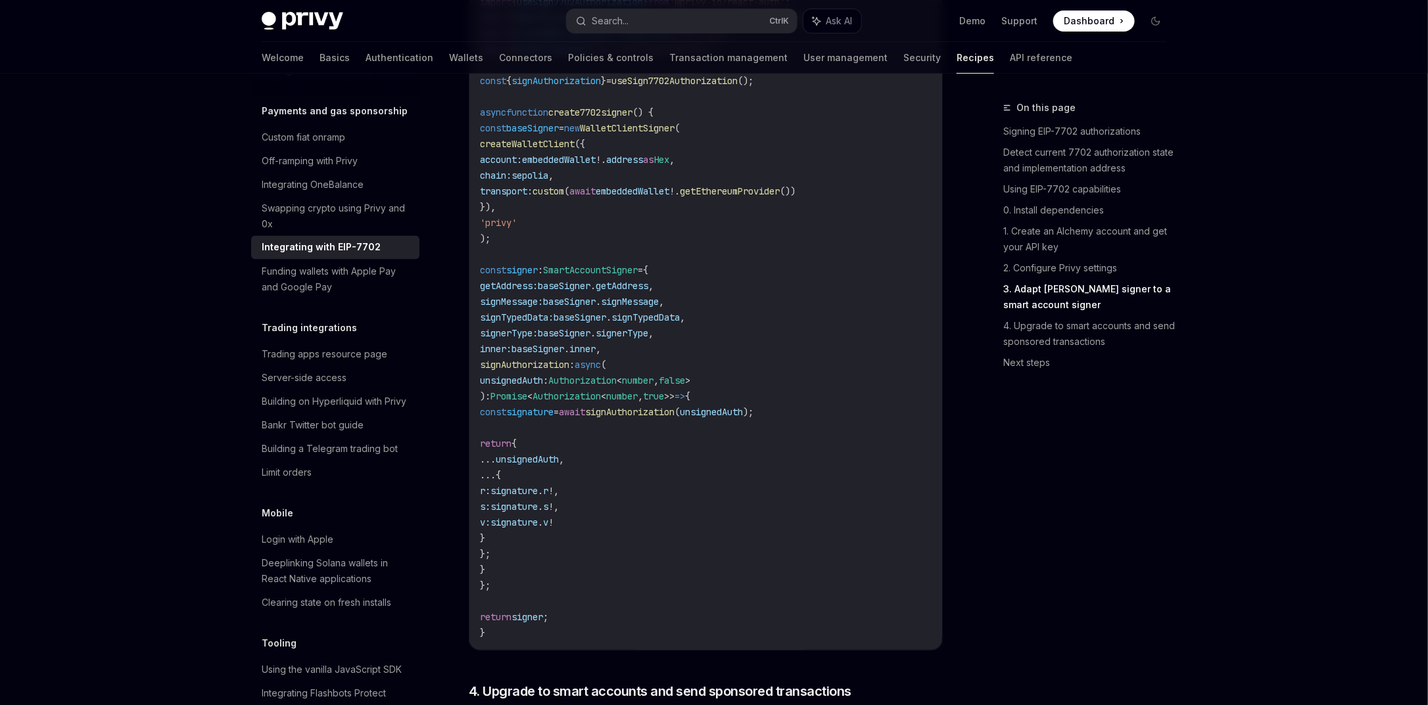
click at [617, 276] on span "SmartAccountSigner" at bounding box center [590, 270] width 95 height 12
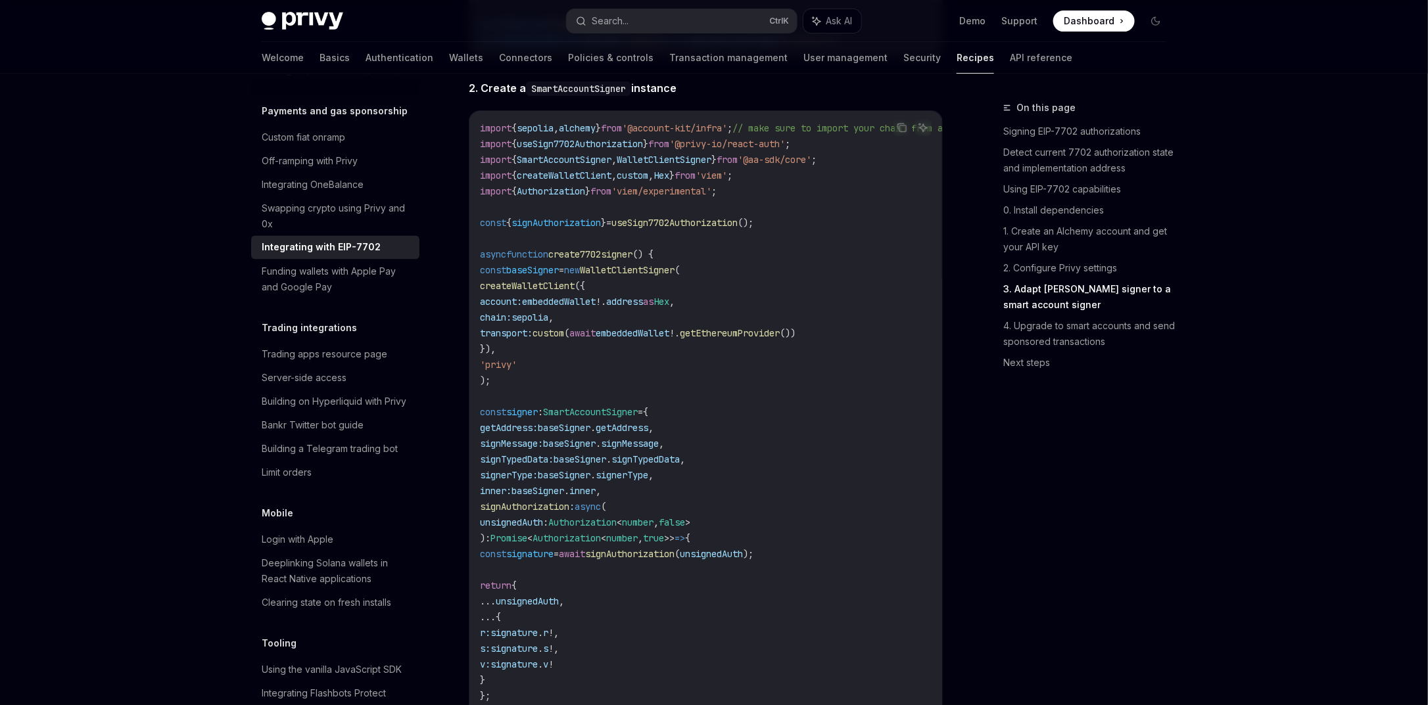
scroll to position [2174, 0]
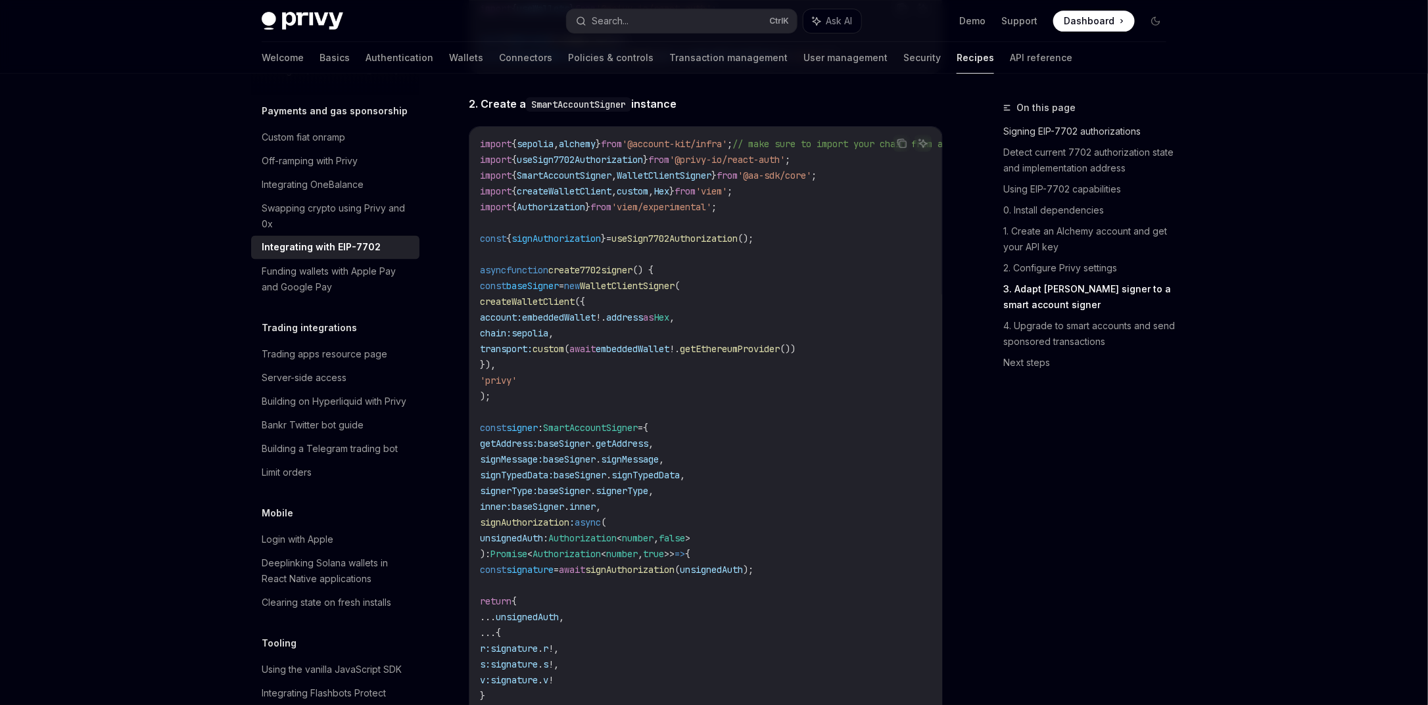
click at [1045, 127] on link "Signing EIP-7702 authorizations" at bounding box center [1090, 131] width 174 height 21
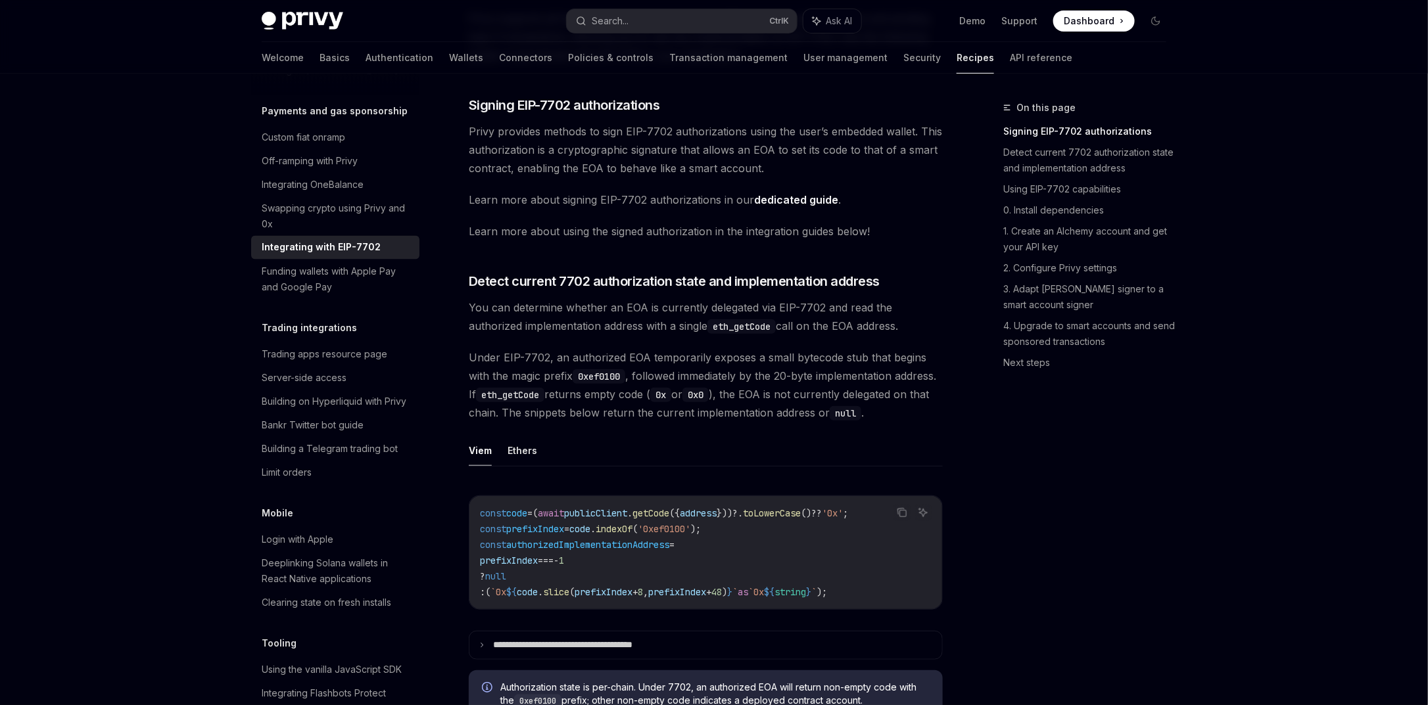
scroll to position [239, 0]
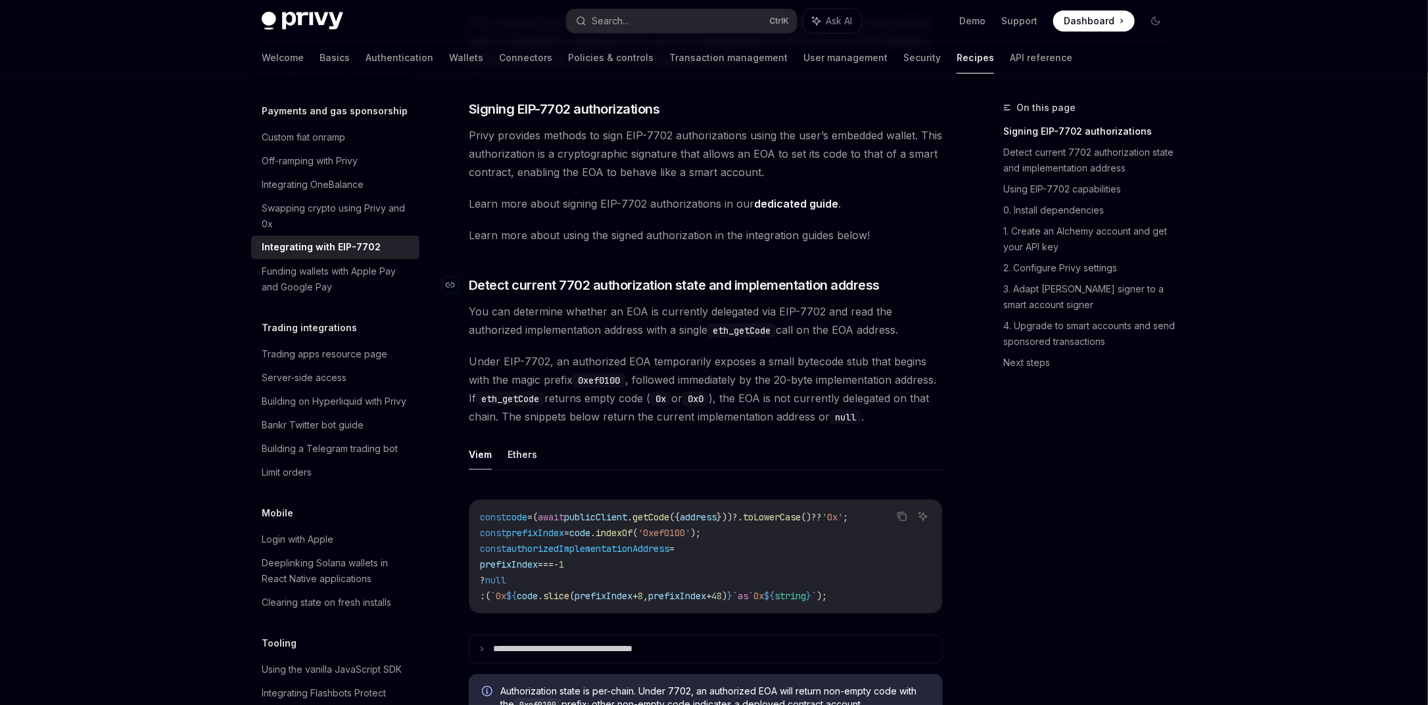
click at [579, 284] on span "Detect current 7702 authorization state and implementation address" at bounding box center [674, 285] width 411 height 18
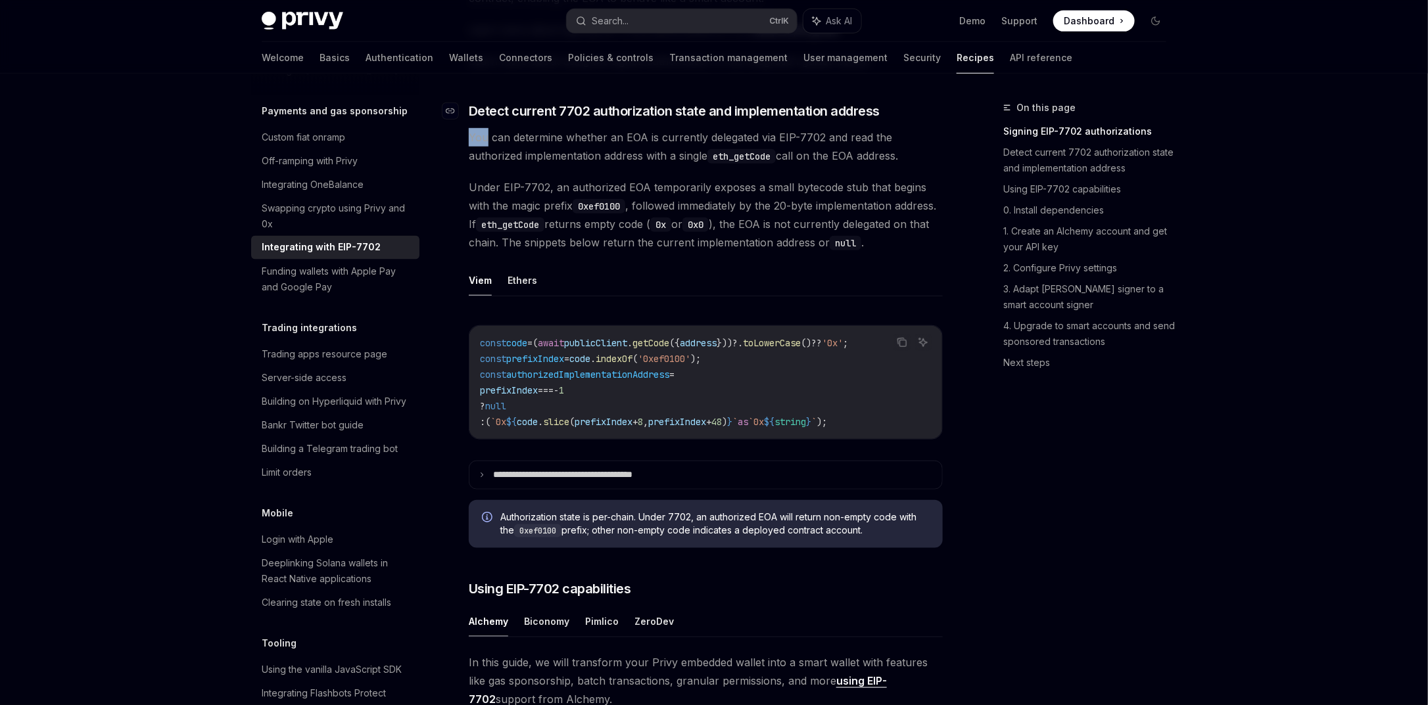
scroll to position [416, 0]
click at [583, 197] on code "0xef0100" at bounding box center [599, 204] width 53 height 14
click at [627, 131] on span "You can determine whether an EOA is currently delegated via EIP-7702 and read t…" at bounding box center [706, 144] width 474 height 37
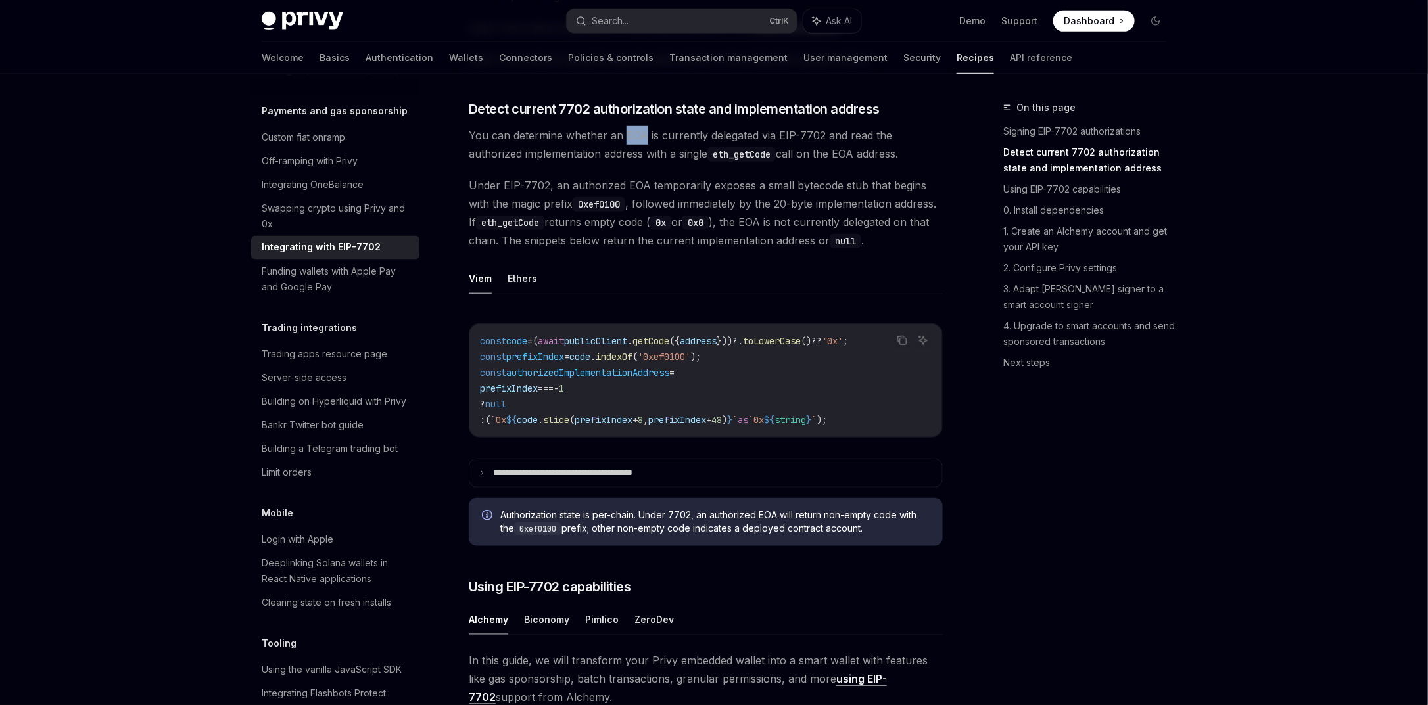
click at [627, 131] on span "You can determine whether an EOA is currently delegated via EIP-7702 and read t…" at bounding box center [706, 144] width 474 height 37
copy span "EOA"
click at [657, 30] on button "Search... Ctrl K" at bounding box center [682, 21] width 230 height 24
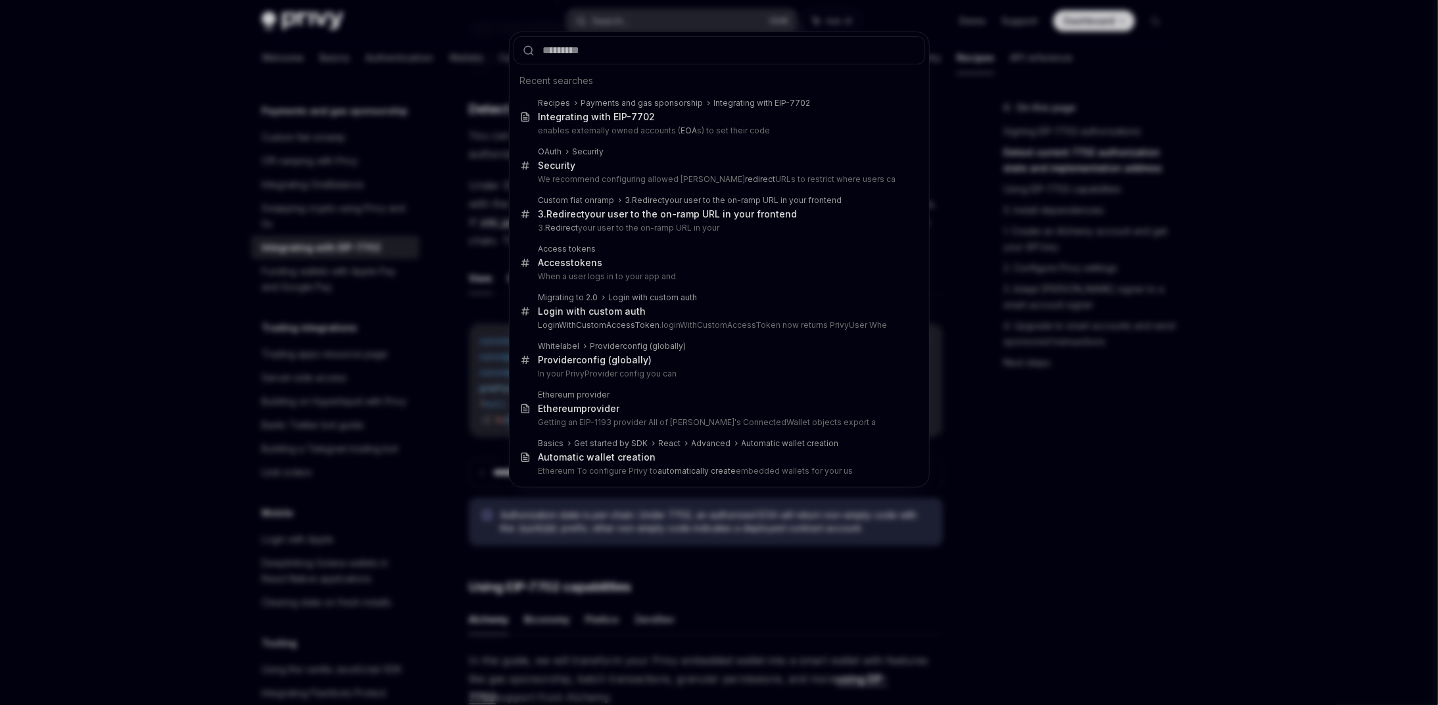
type input "***"
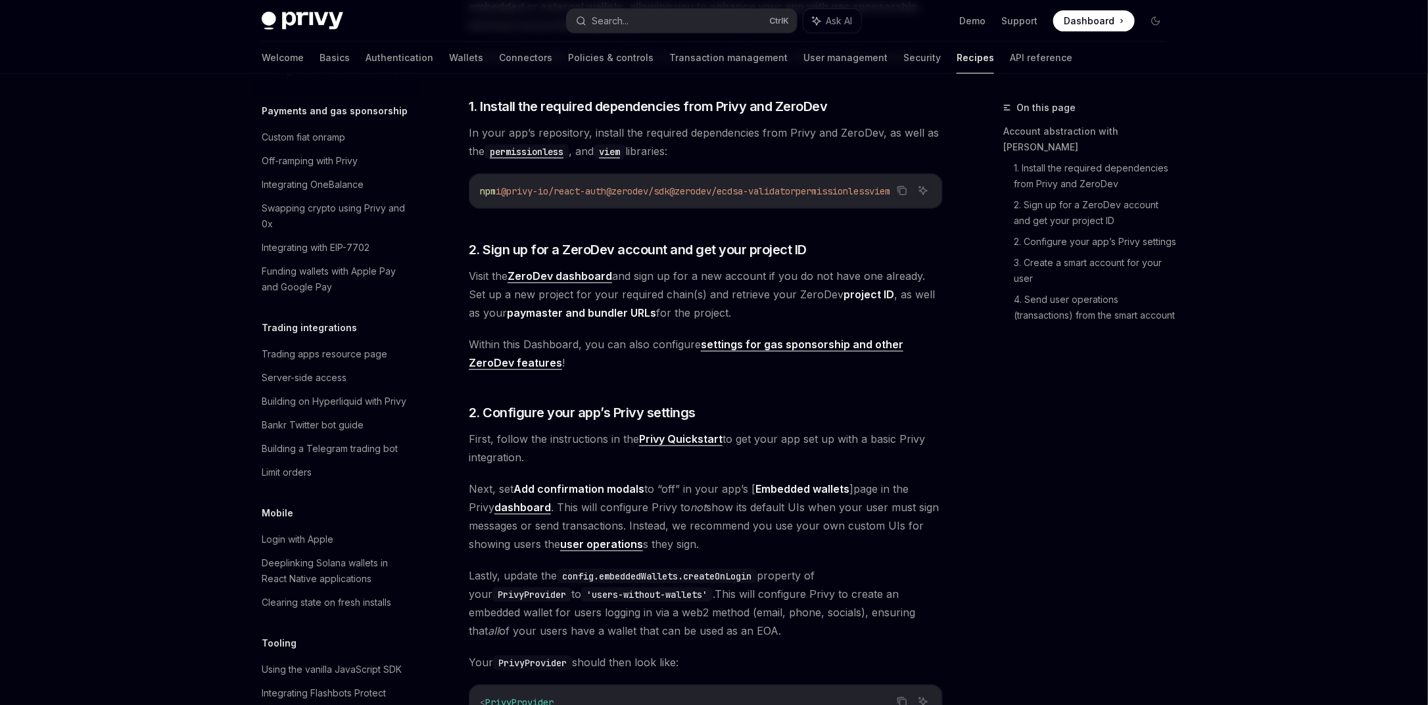
type textarea "*"
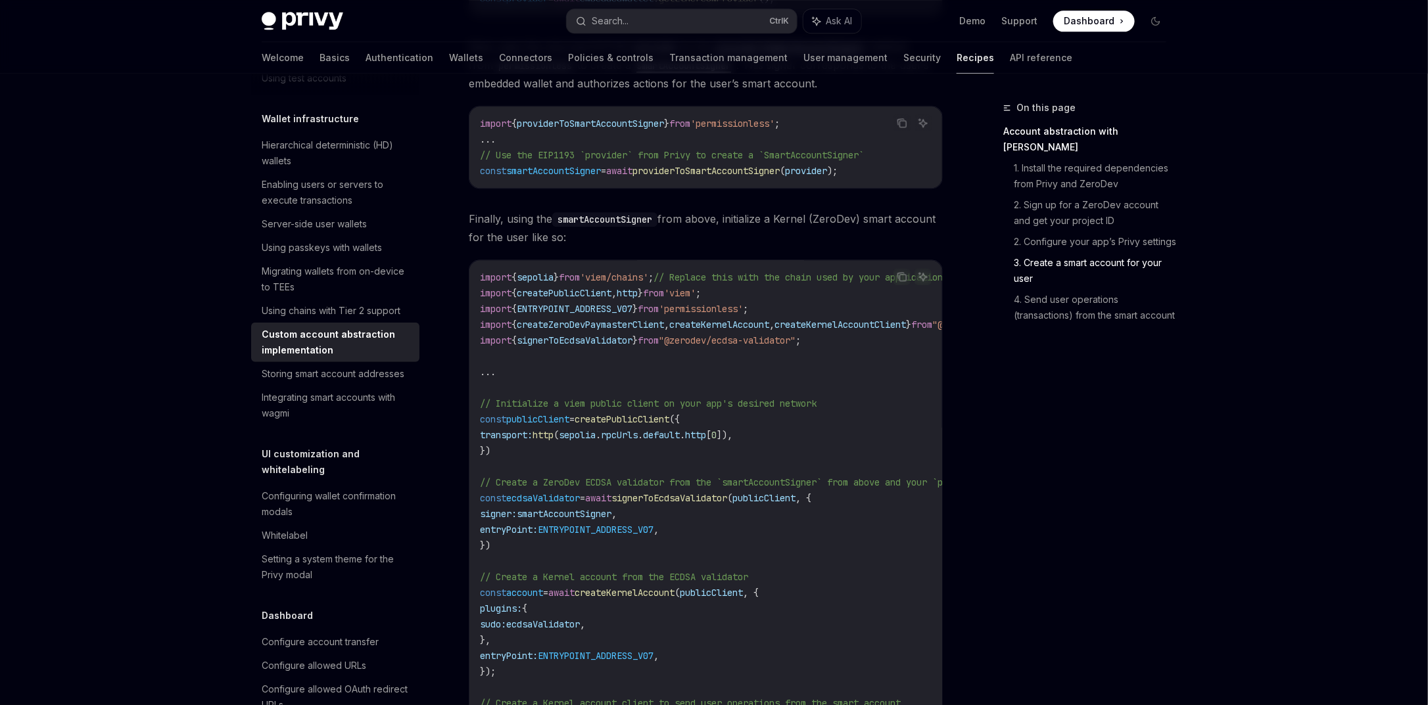
scroll to position [1573, 0]
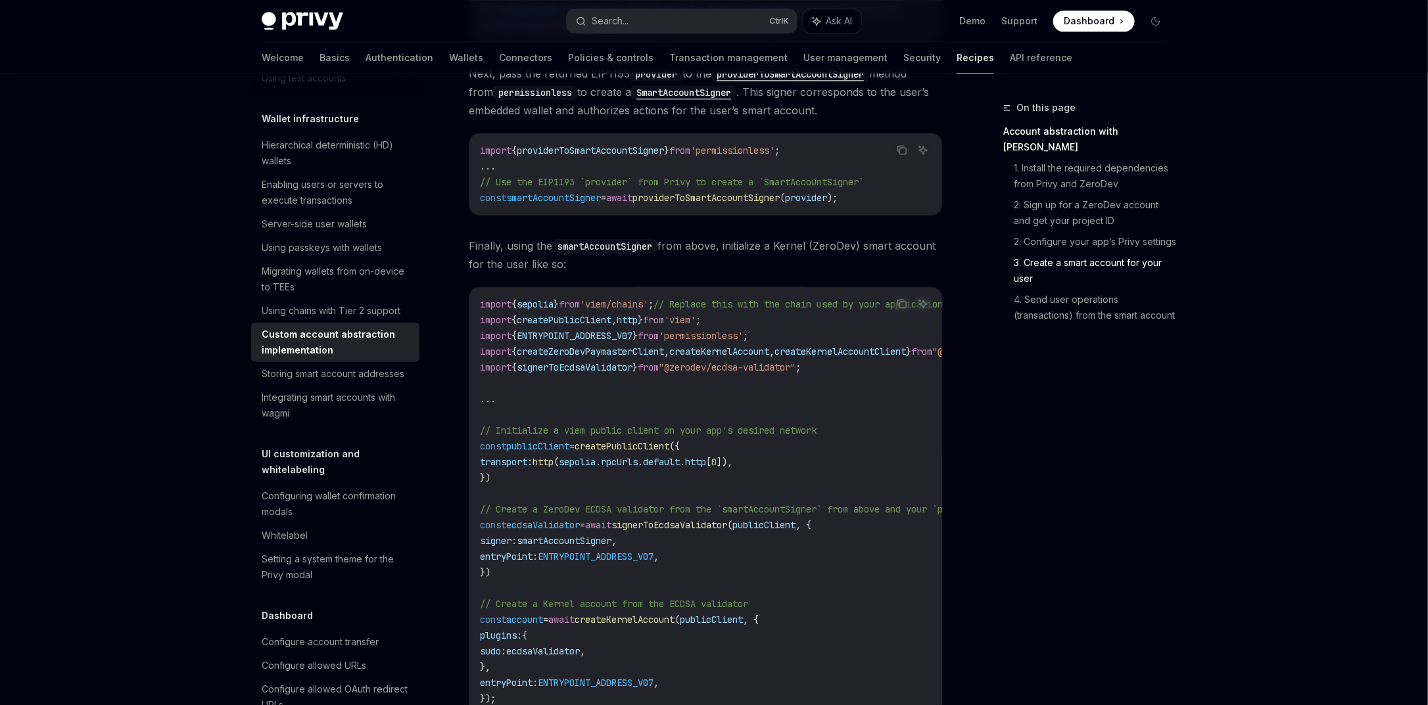
click at [753, 204] on span "providerToSmartAccountSigner" at bounding box center [705, 198] width 147 height 12
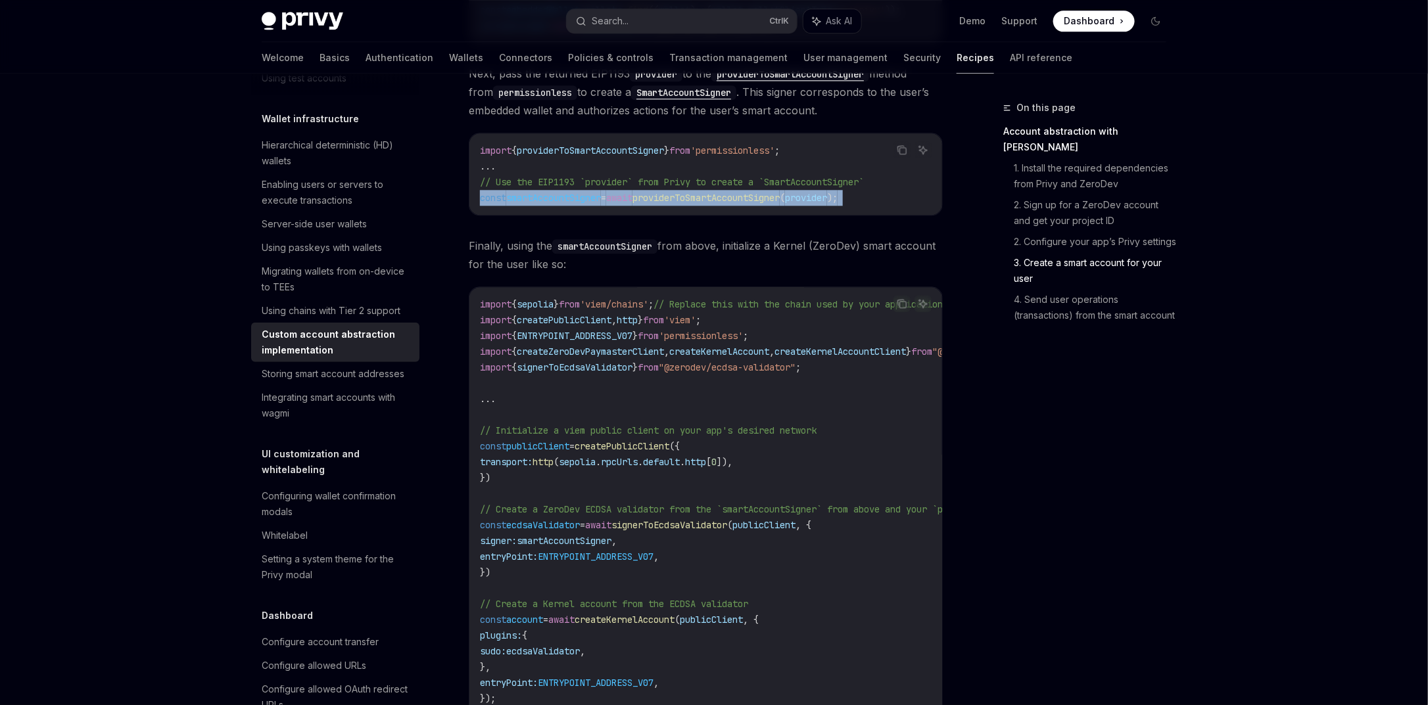
click at [753, 204] on span "providerToSmartAccountSigner" at bounding box center [705, 198] width 147 height 12
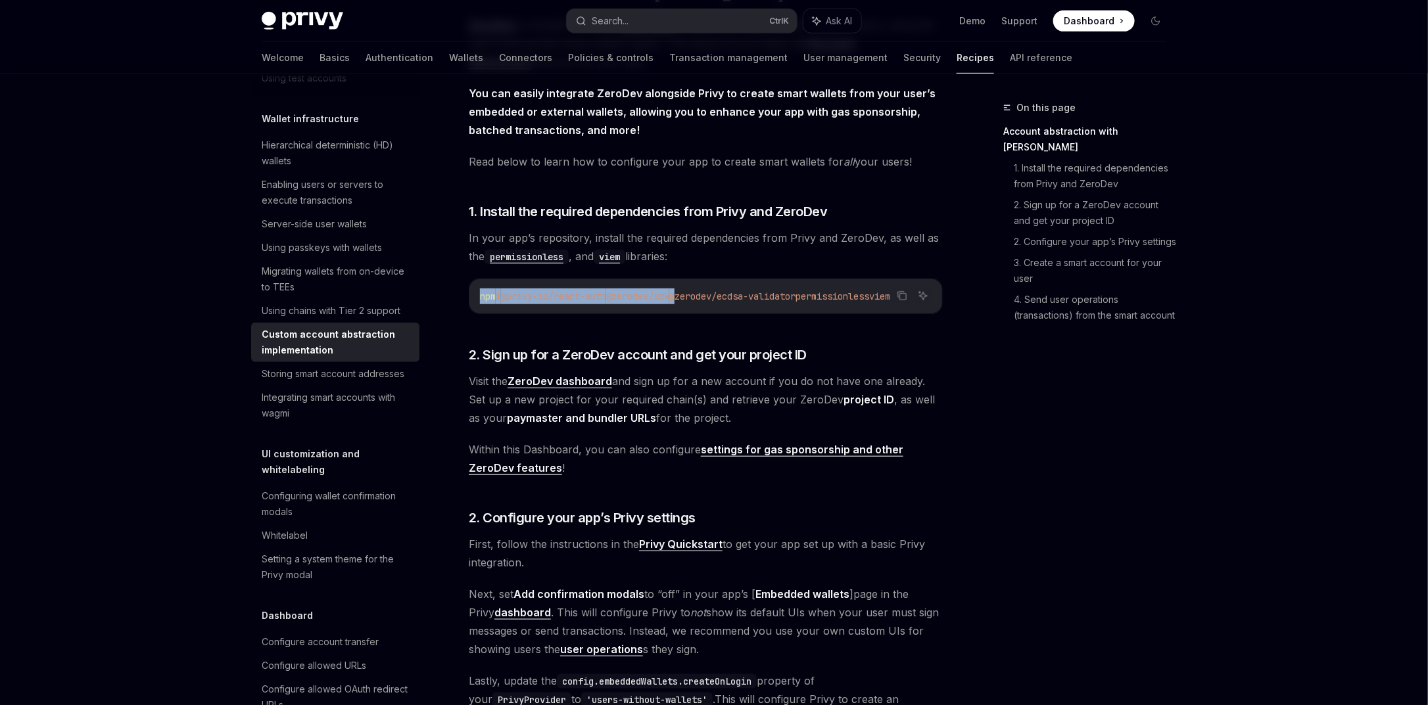
scroll to position [0, 33]
drag, startPoint x: 700, startPoint y: 299, endPoint x: 799, endPoint y: 299, distance: 99.9
click at [796, 299] on span "@zerodev/ecdsa-validator" at bounding box center [732, 297] width 126 height 12
copy span "@zerodev/ecdsa-validator"
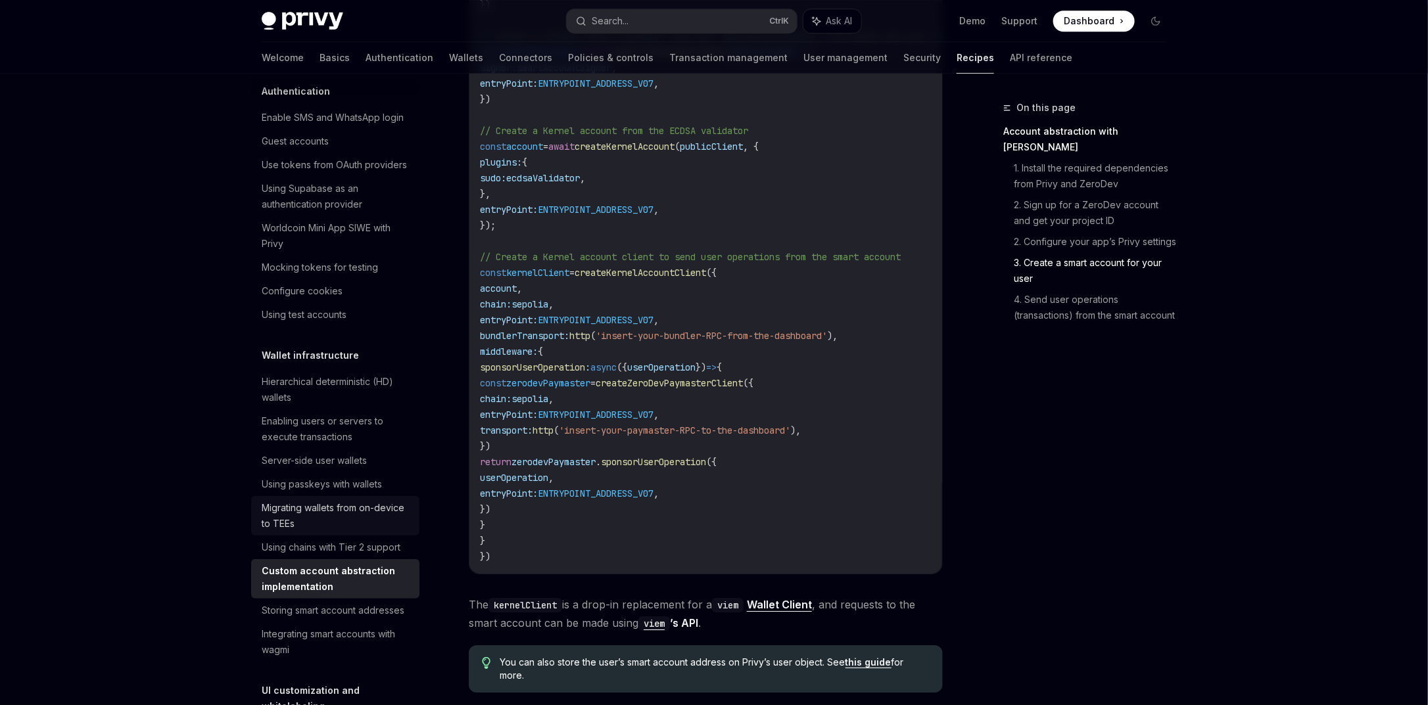
scroll to position [0, 0]
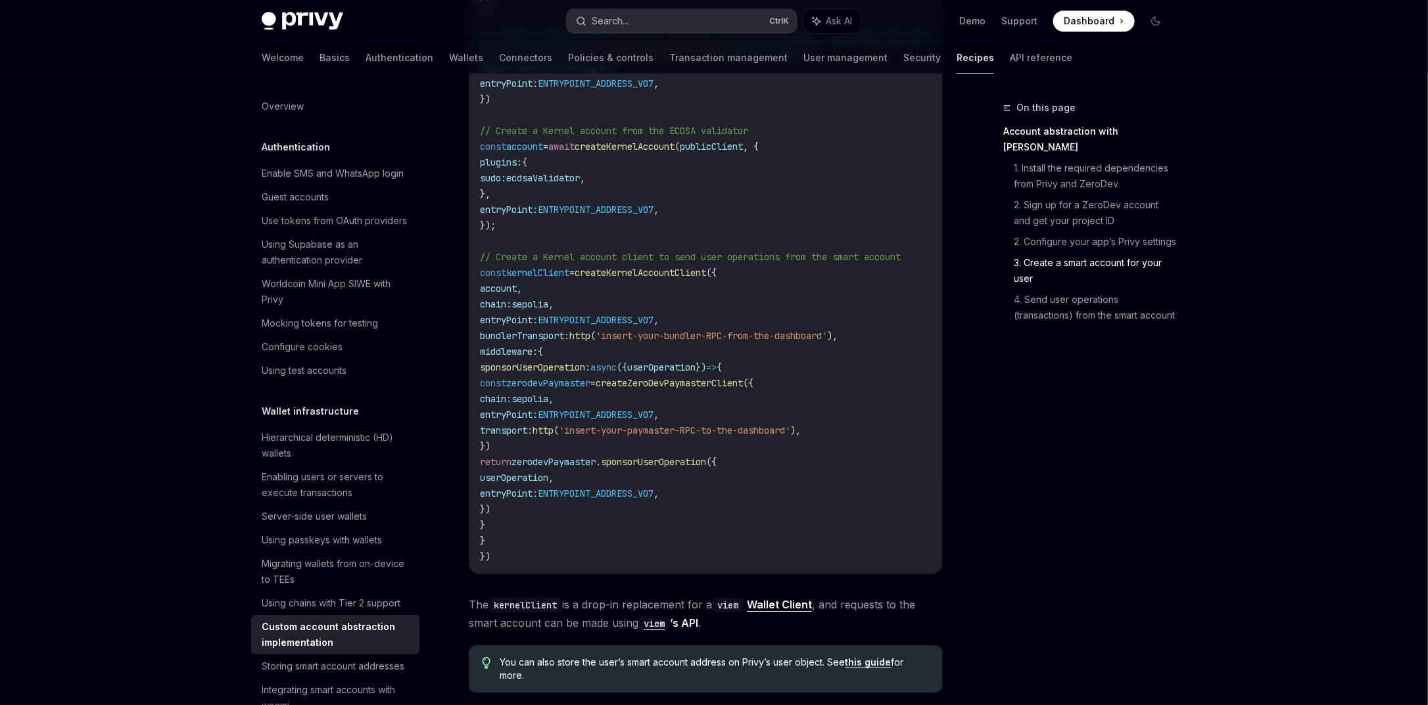
click at [634, 16] on button "Search... Ctrl K" at bounding box center [682, 21] width 230 height 24
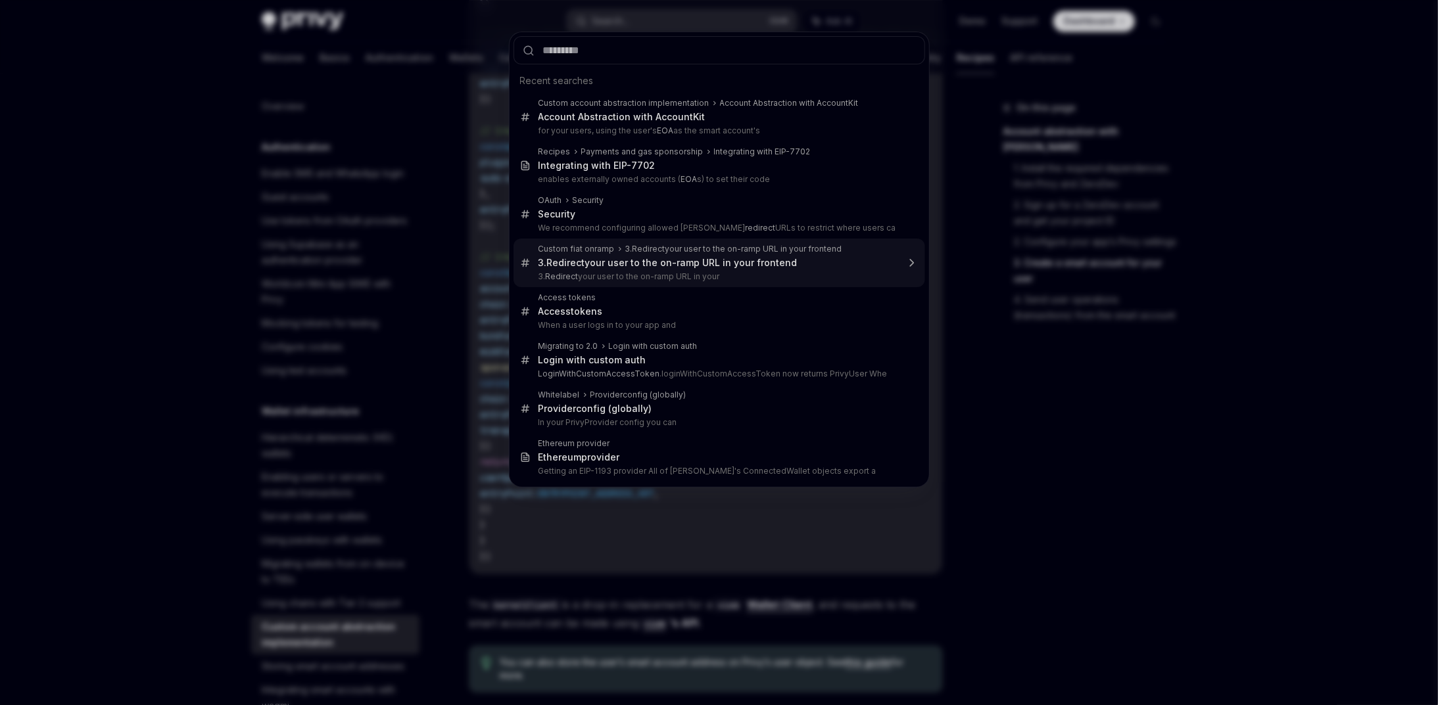
type input "*"
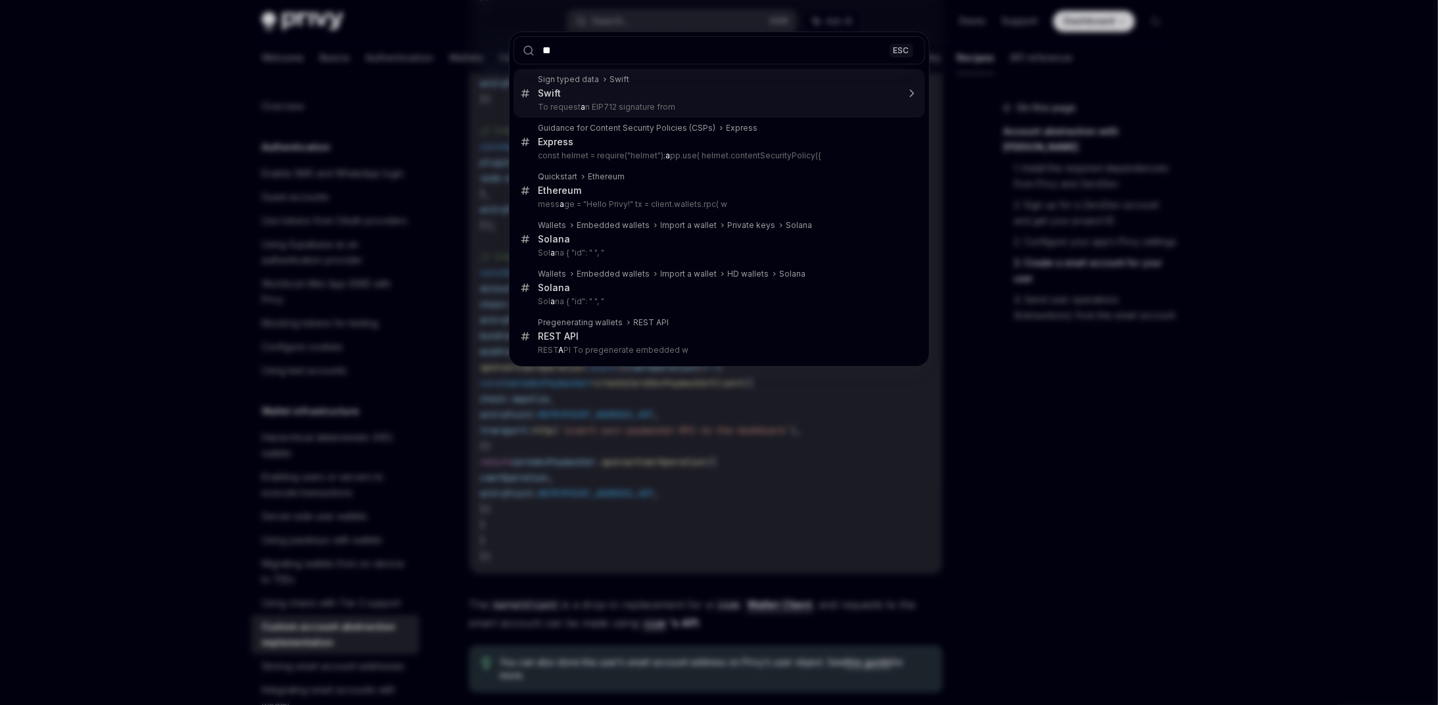
type input "***"
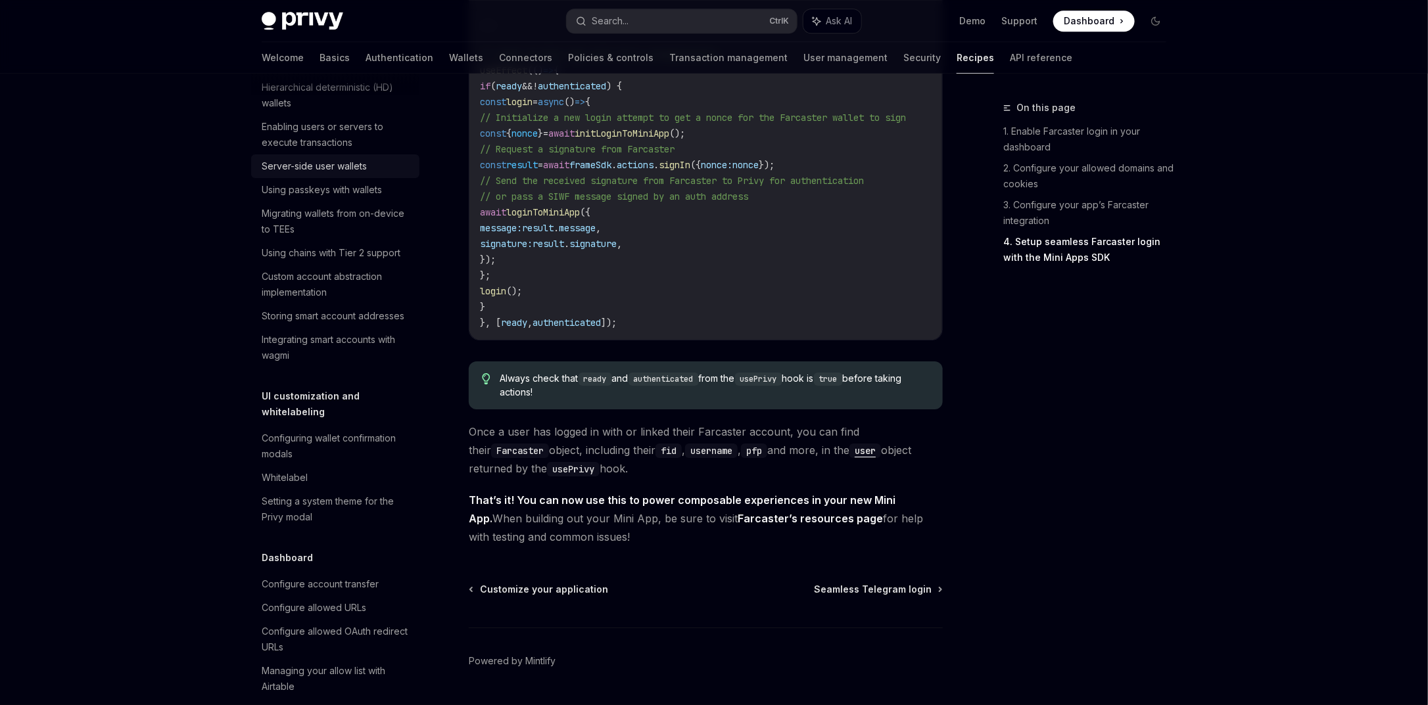
scroll to position [394, 0]
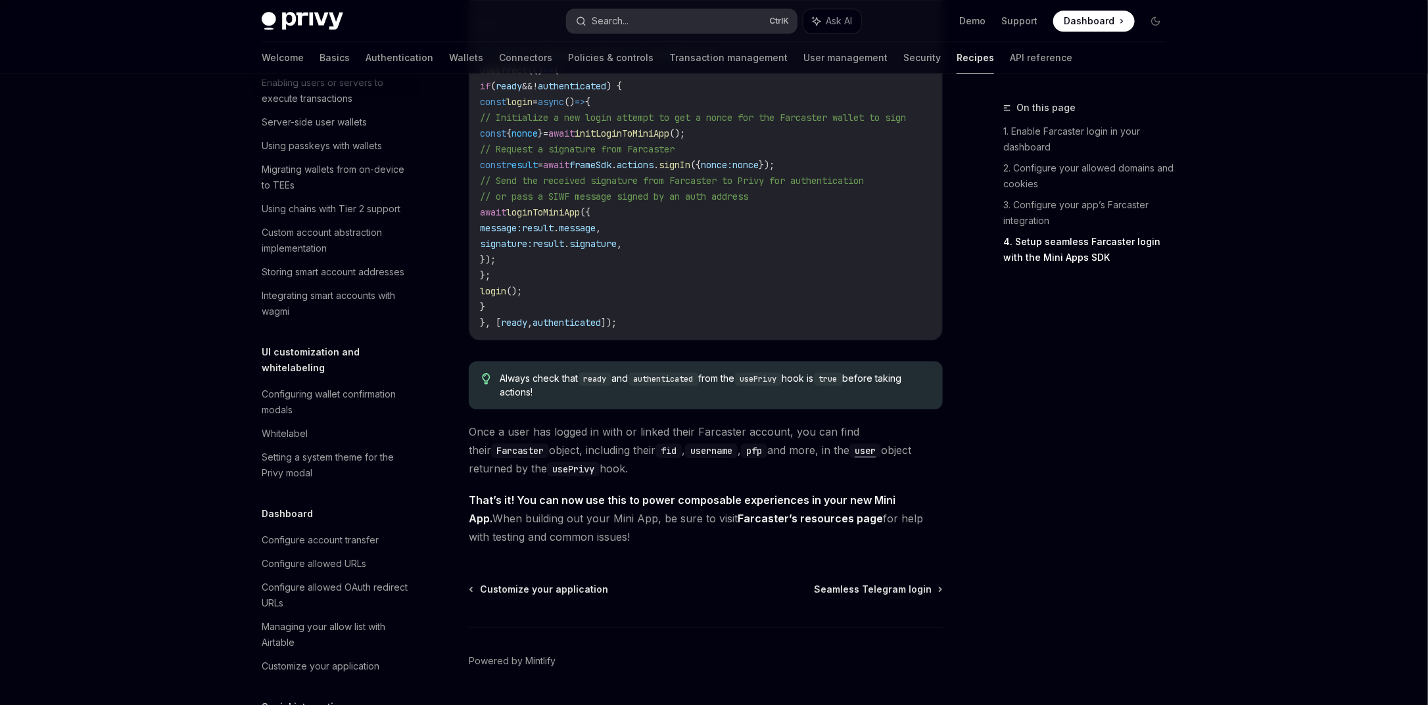
click at [669, 16] on button "Search... Ctrl K" at bounding box center [682, 21] width 230 height 24
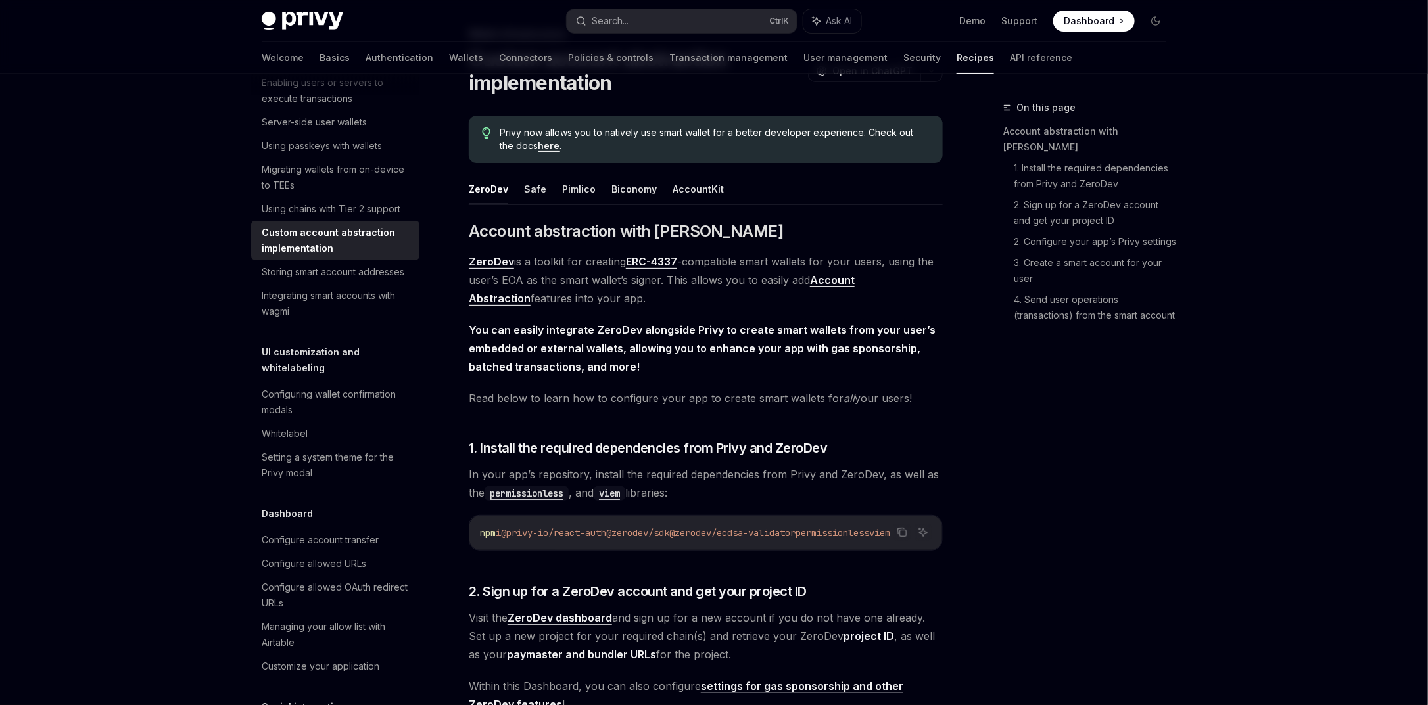
type textarea "*"
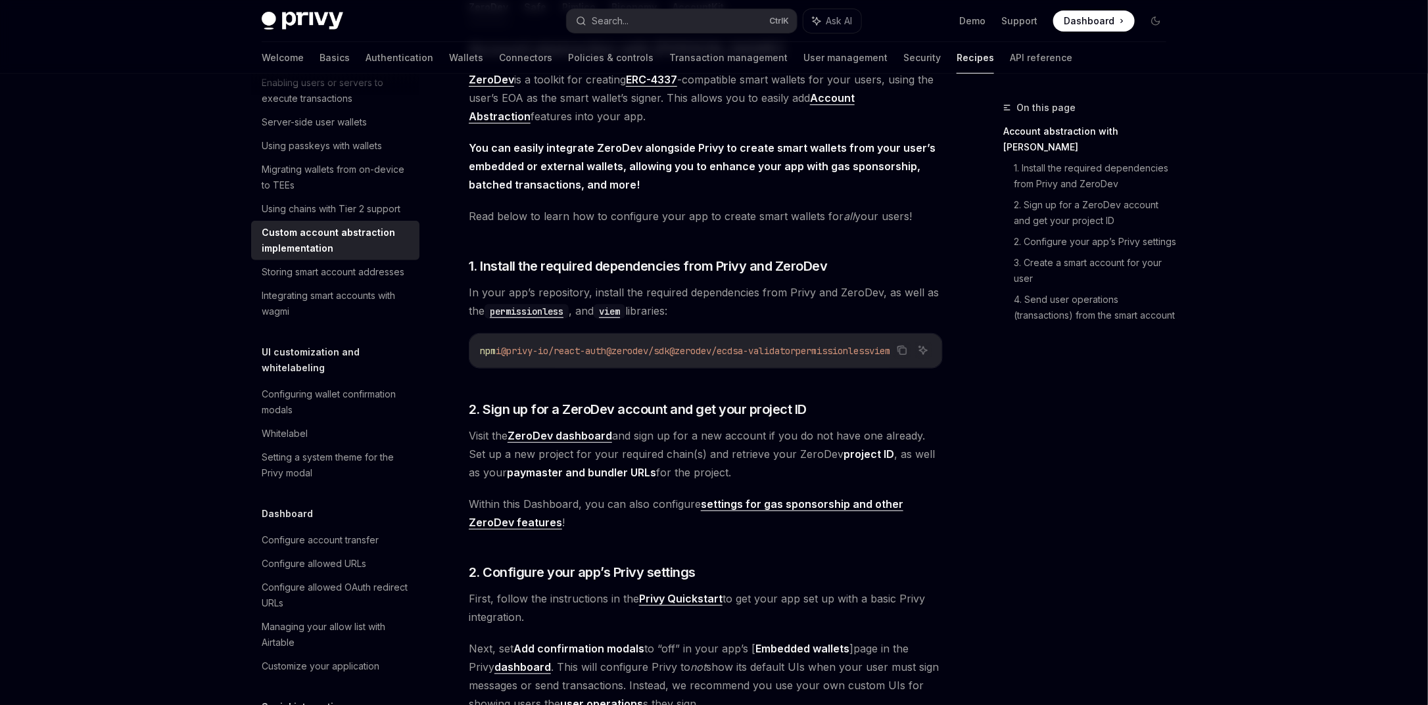
scroll to position [389, 0]
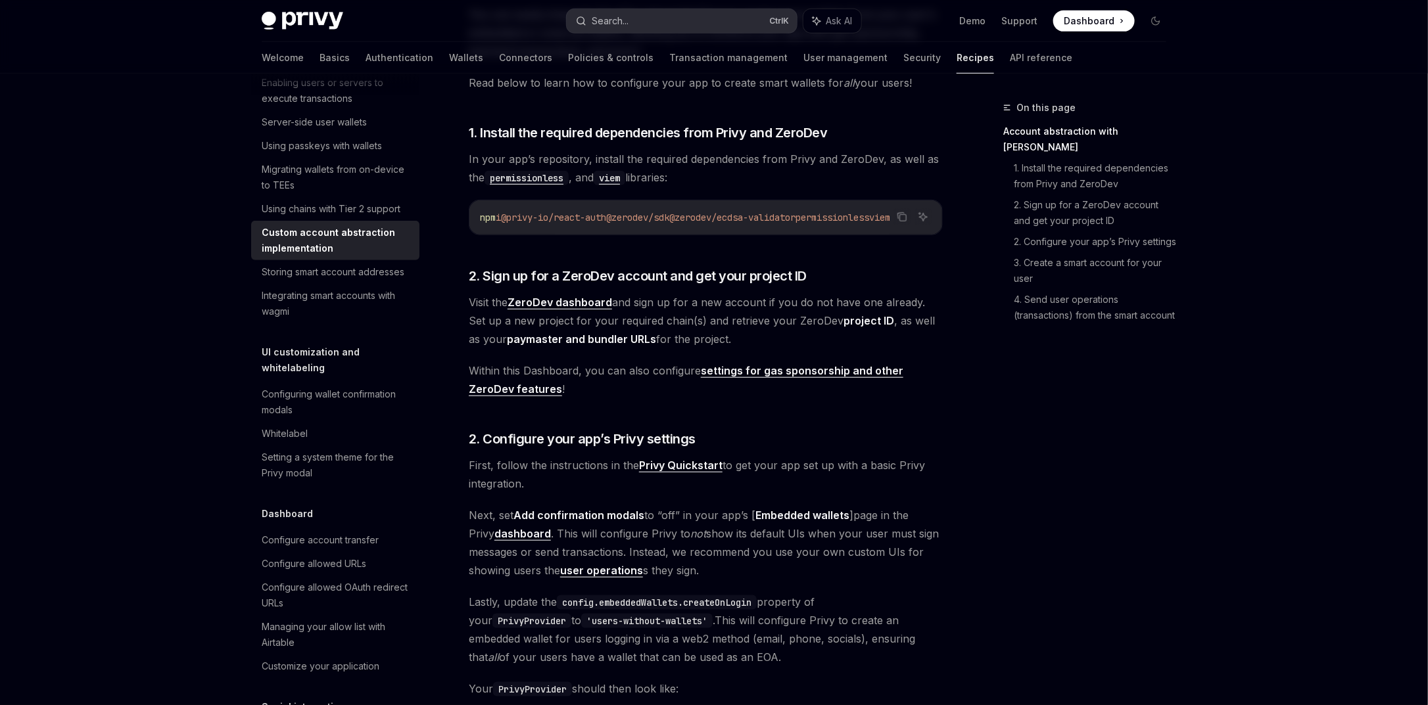
click at [711, 23] on button "Search... Ctrl K" at bounding box center [682, 21] width 230 height 24
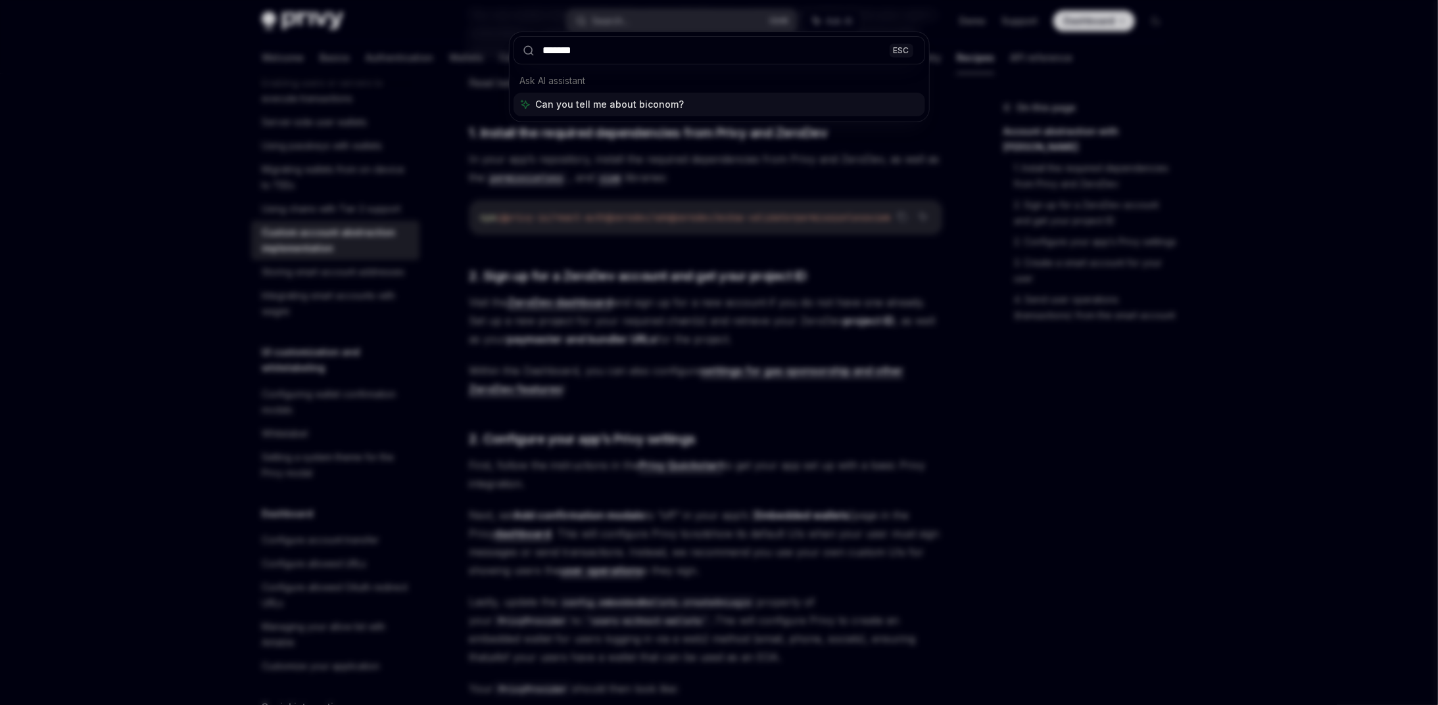
type input "********"
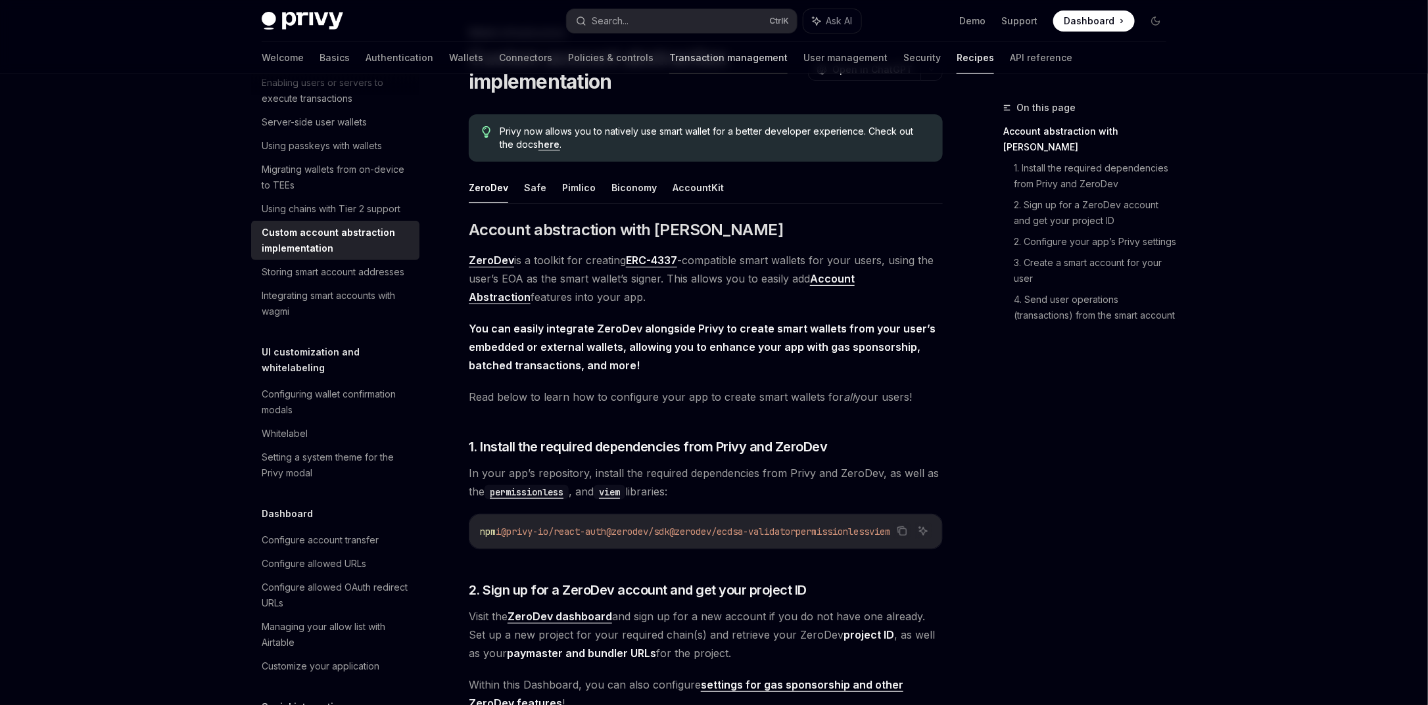
scroll to position [74, 0]
click at [673, 22] on button "Search... Ctrl K" at bounding box center [682, 21] width 230 height 24
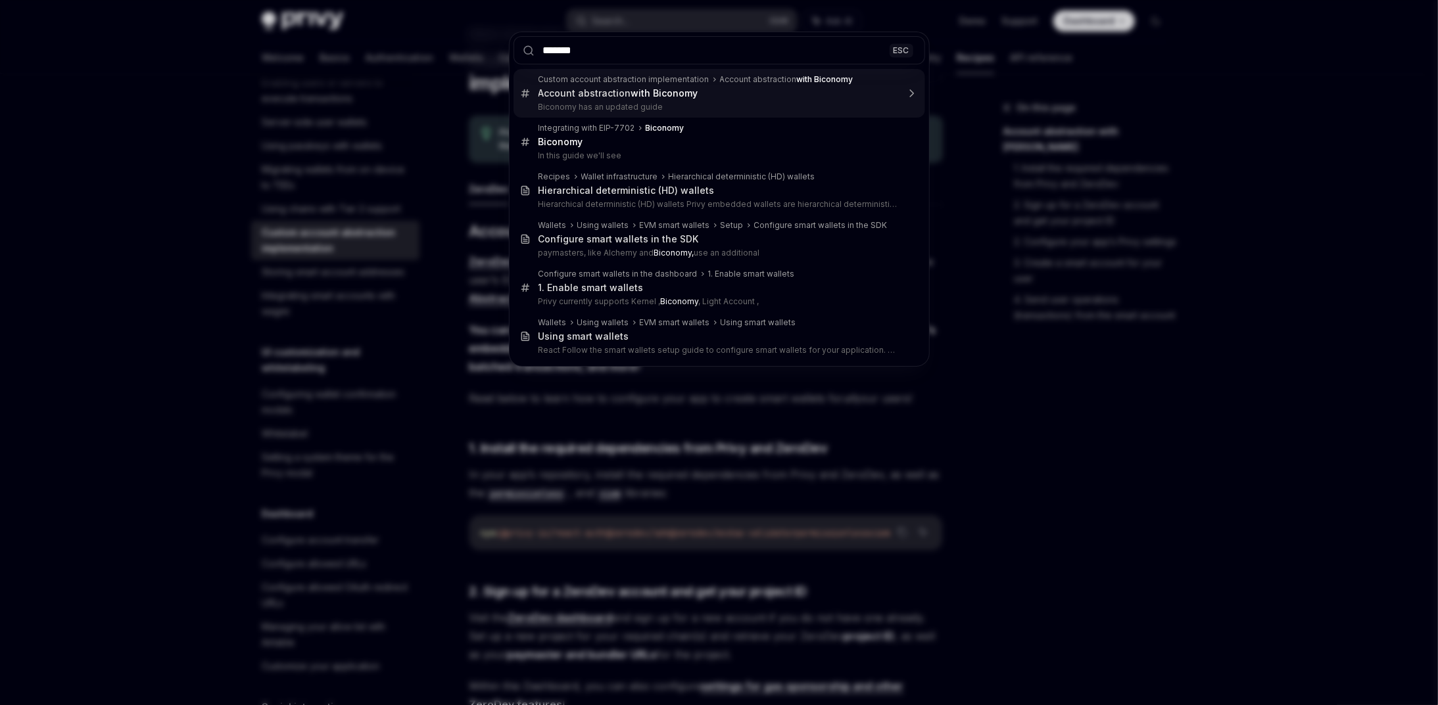
type input "********"
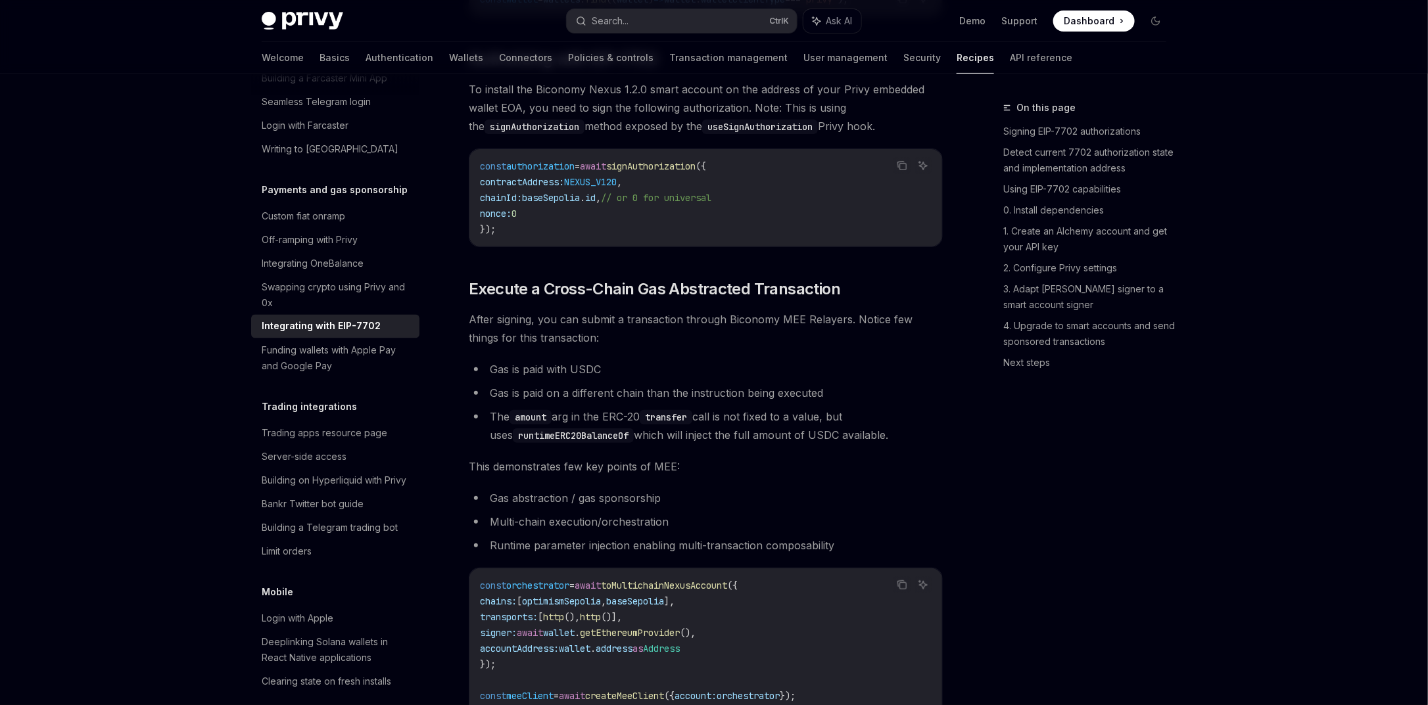
scroll to position [2609, 0]
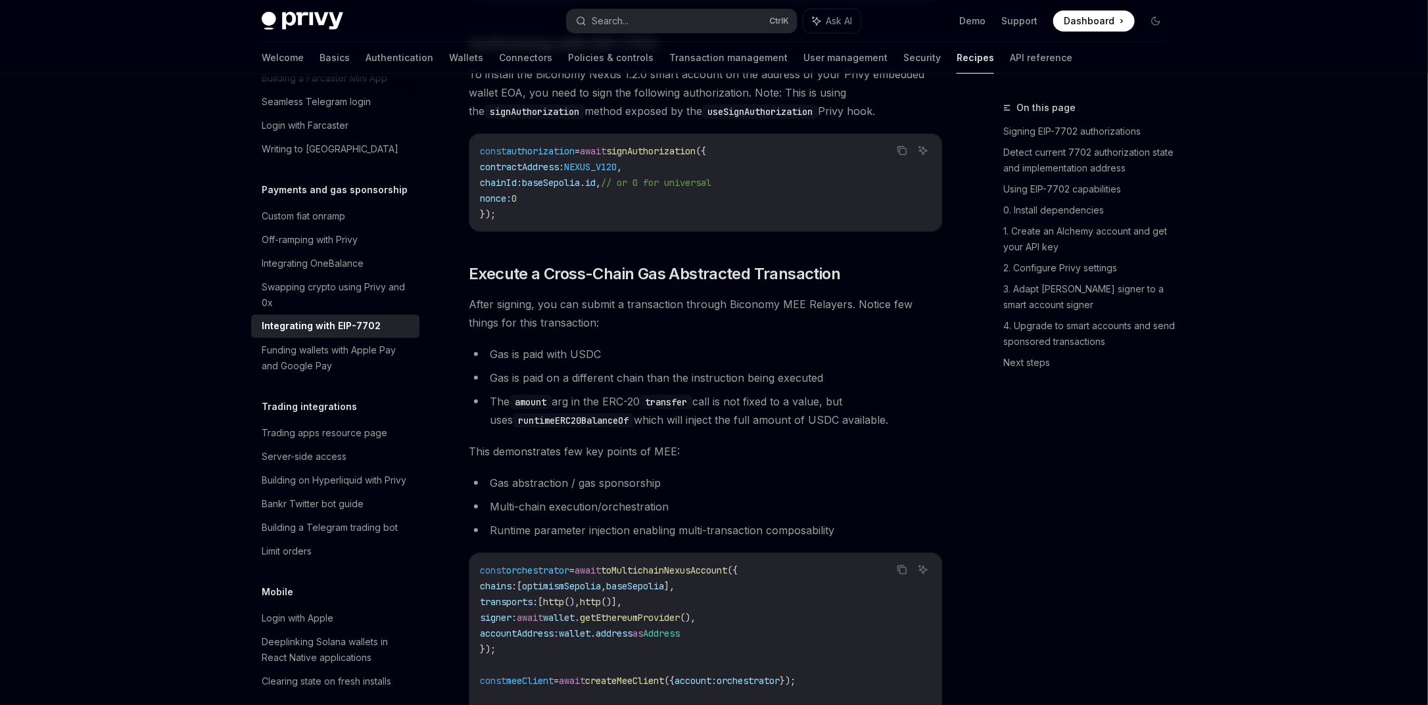
click at [673, 157] on span "signAuthorization" at bounding box center [650, 151] width 89 height 12
click at [606, 179] on code "const authorization = await signAuthorization ({ contractAddress: NEXUS_V120 , …" at bounding box center [706, 182] width 452 height 79
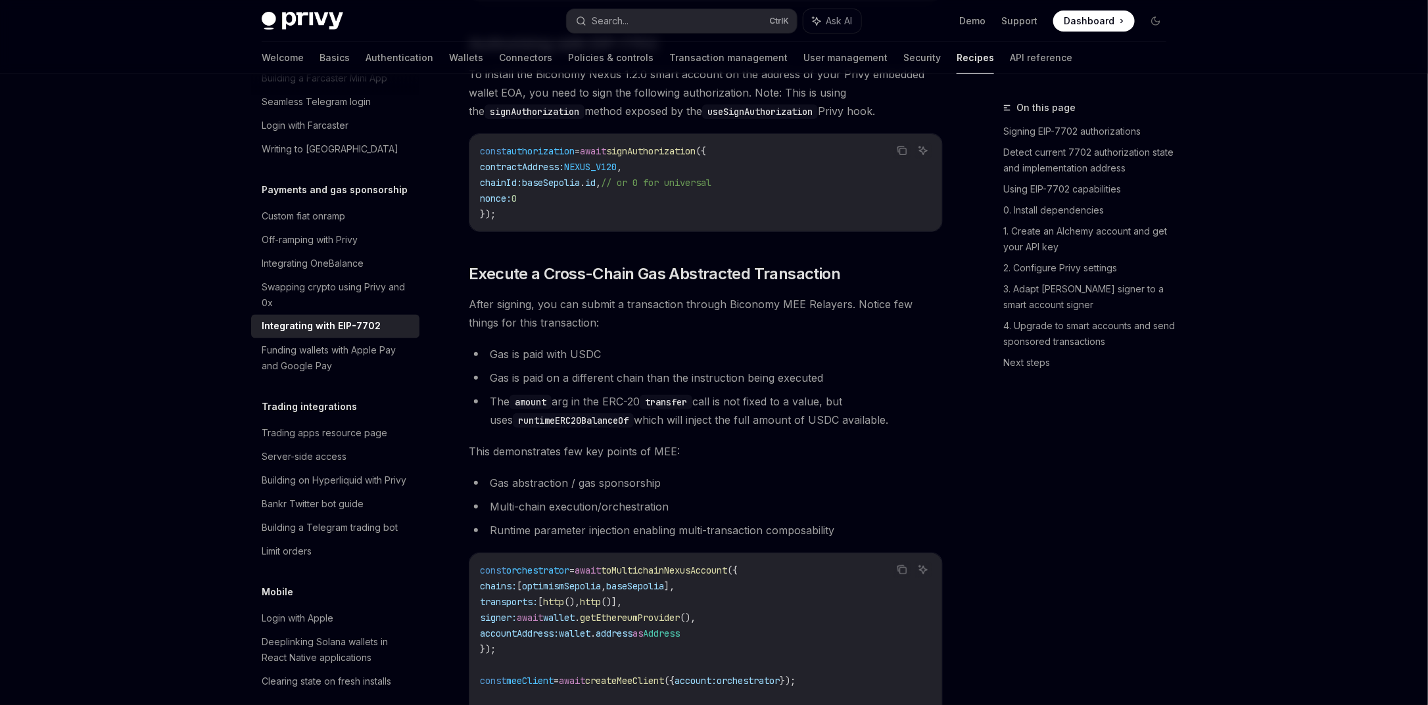
click at [588, 179] on code "const authorization = await signAuthorization ({ contractAddress: NEXUS_V120 , …" at bounding box center [706, 182] width 452 height 79
click at [817, 201] on code "const authorization = await signAuthorization ({ contractAddress: NEXUS_V120 , …" at bounding box center [706, 182] width 452 height 79
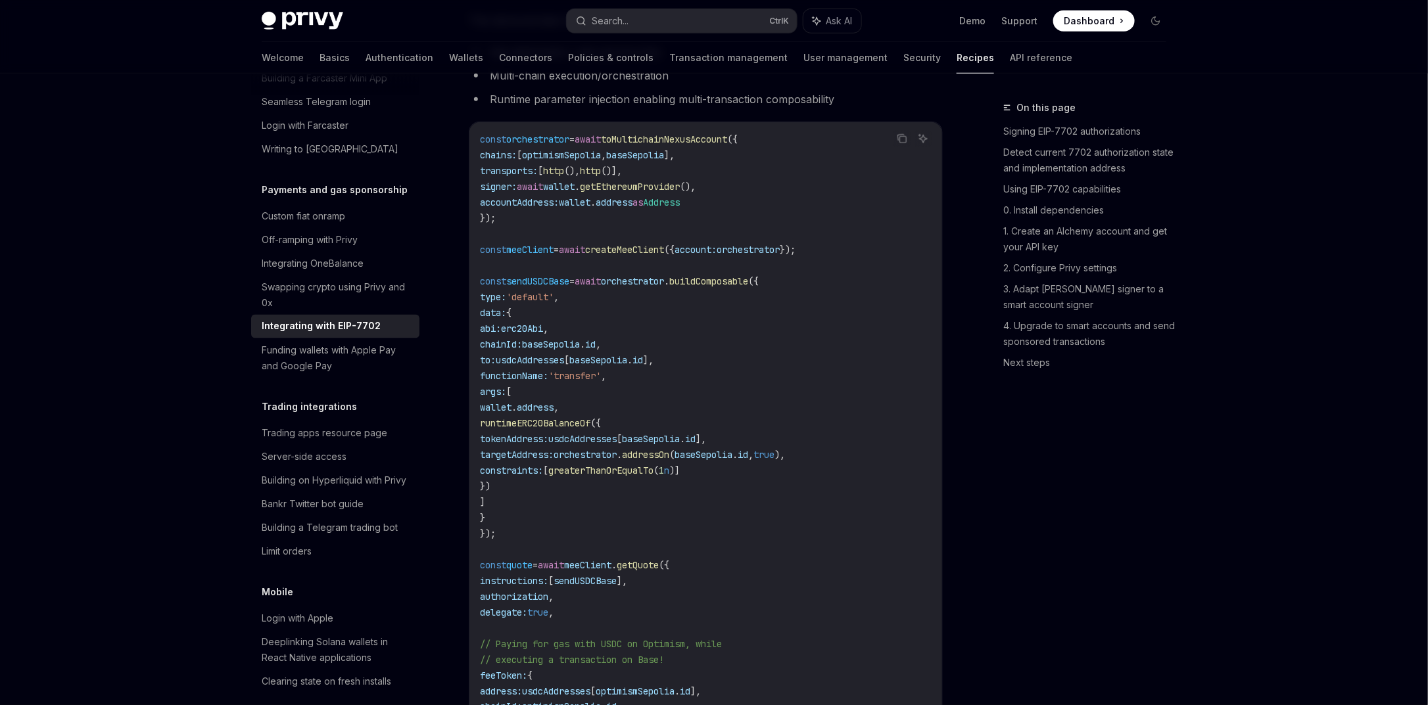
scroll to position [3082, 0]
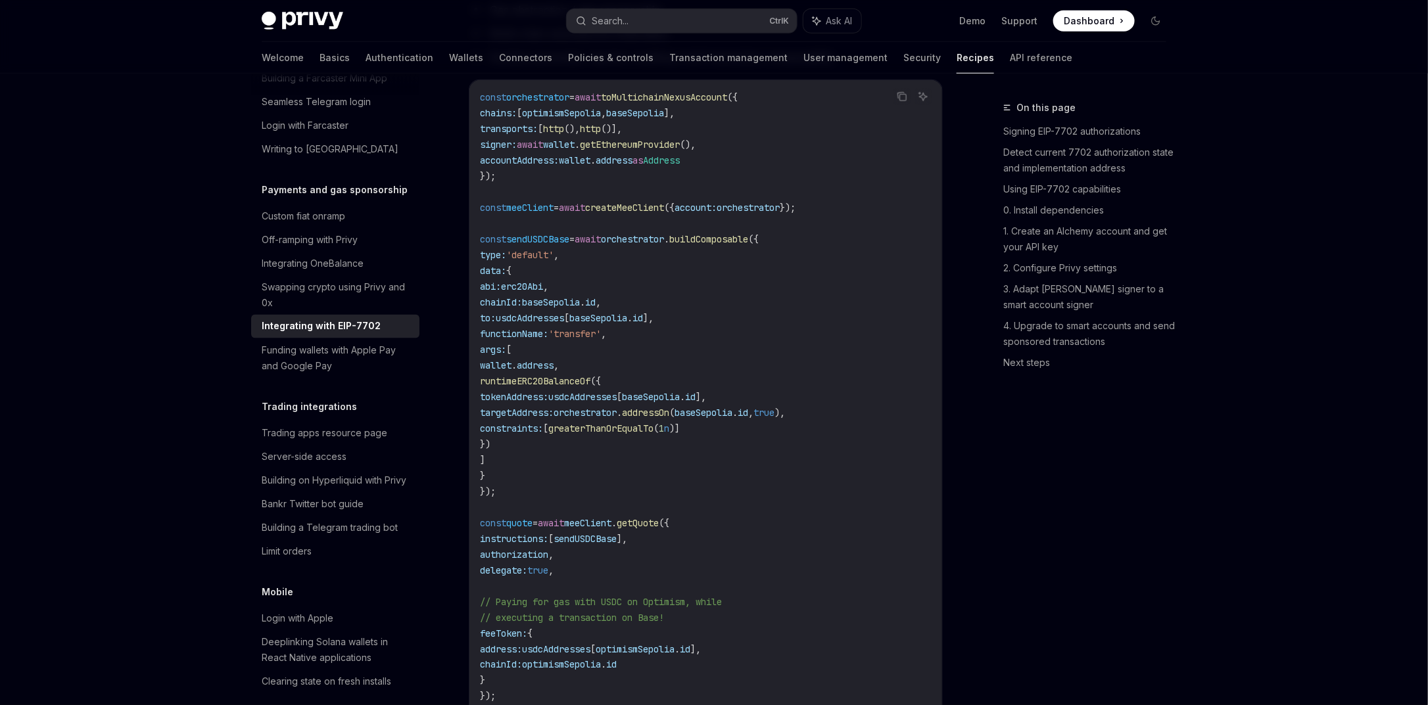
click at [717, 103] on span "toMultichainNexusAccount" at bounding box center [664, 97] width 126 height 12
click at [680, 151] on span "getEthereumProvider" at bounding box center [630, 145] width 100 height 12
click at [632, 166] on span "address" at bounding box center [614, 161] width 37 height 12
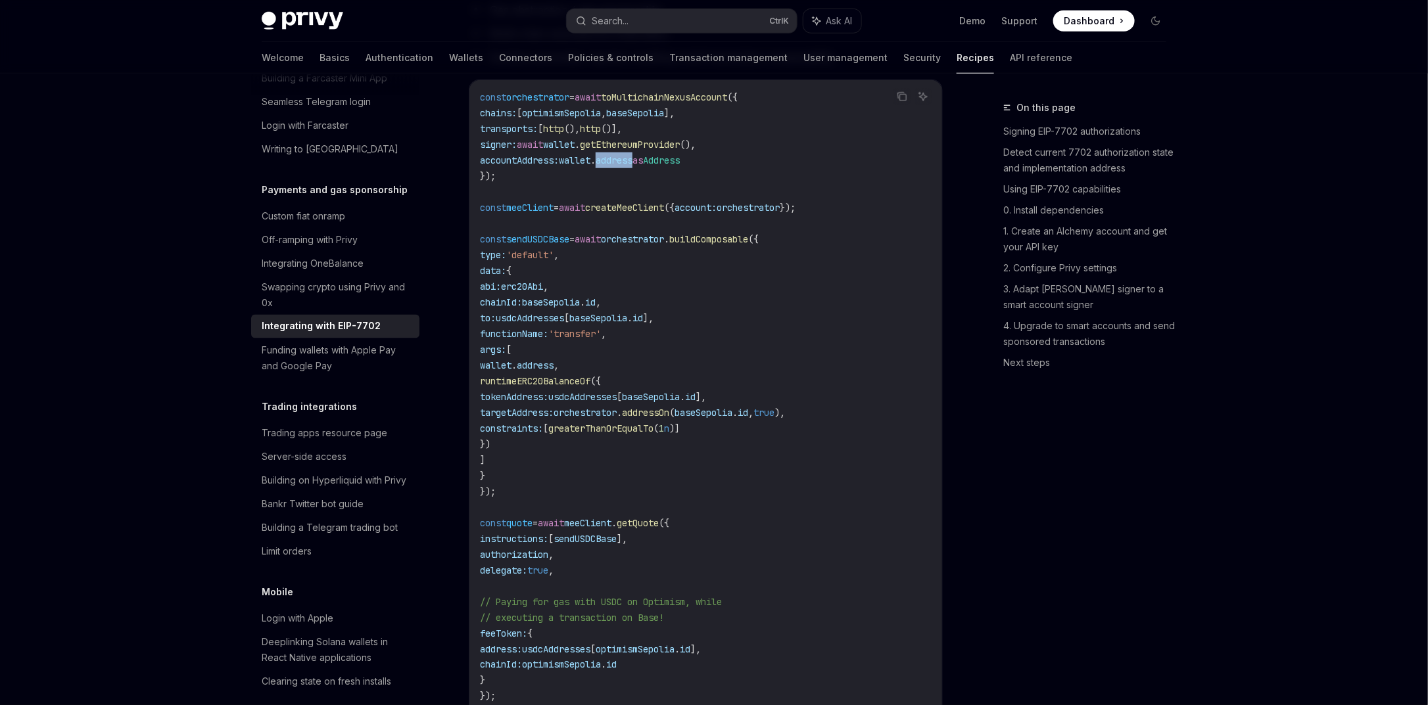
click at [632, 166] on span "address" at bounding box center [614, 161] width 37 height 12
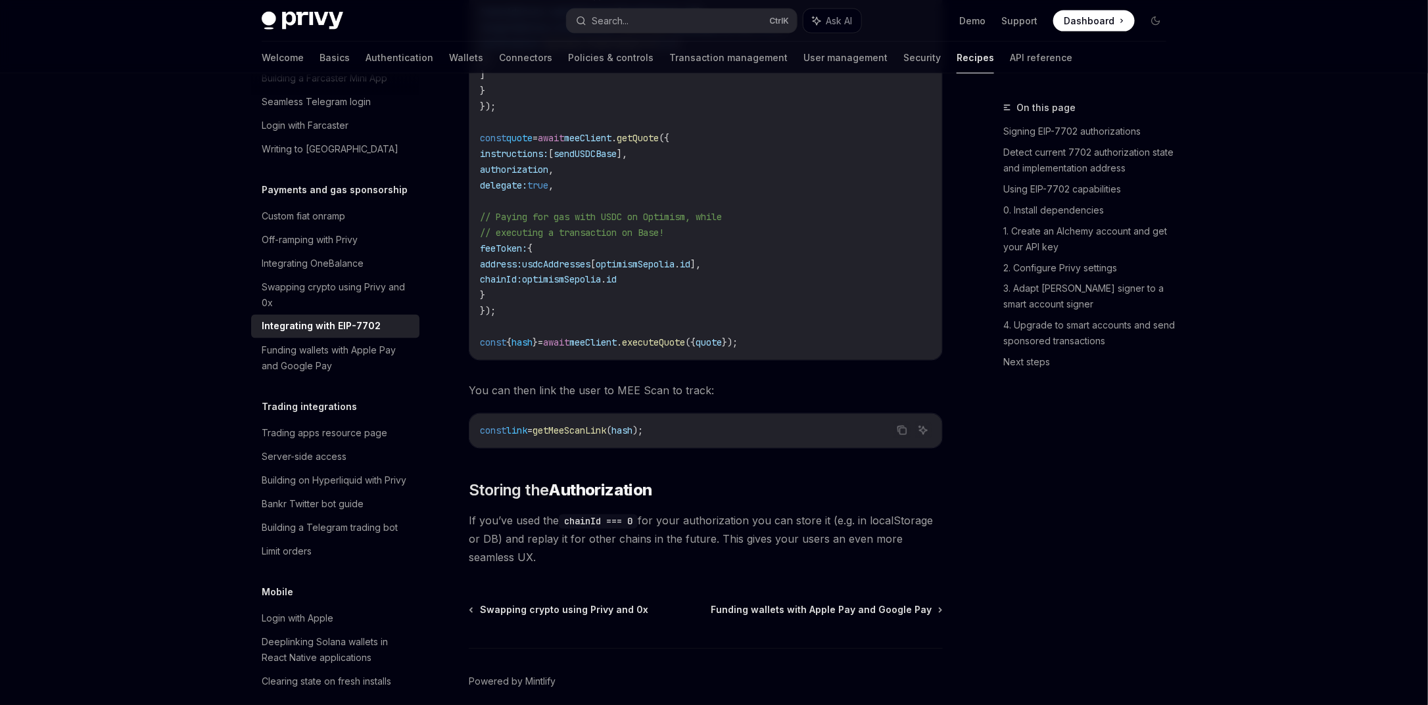
scroll to position [3545, 0]
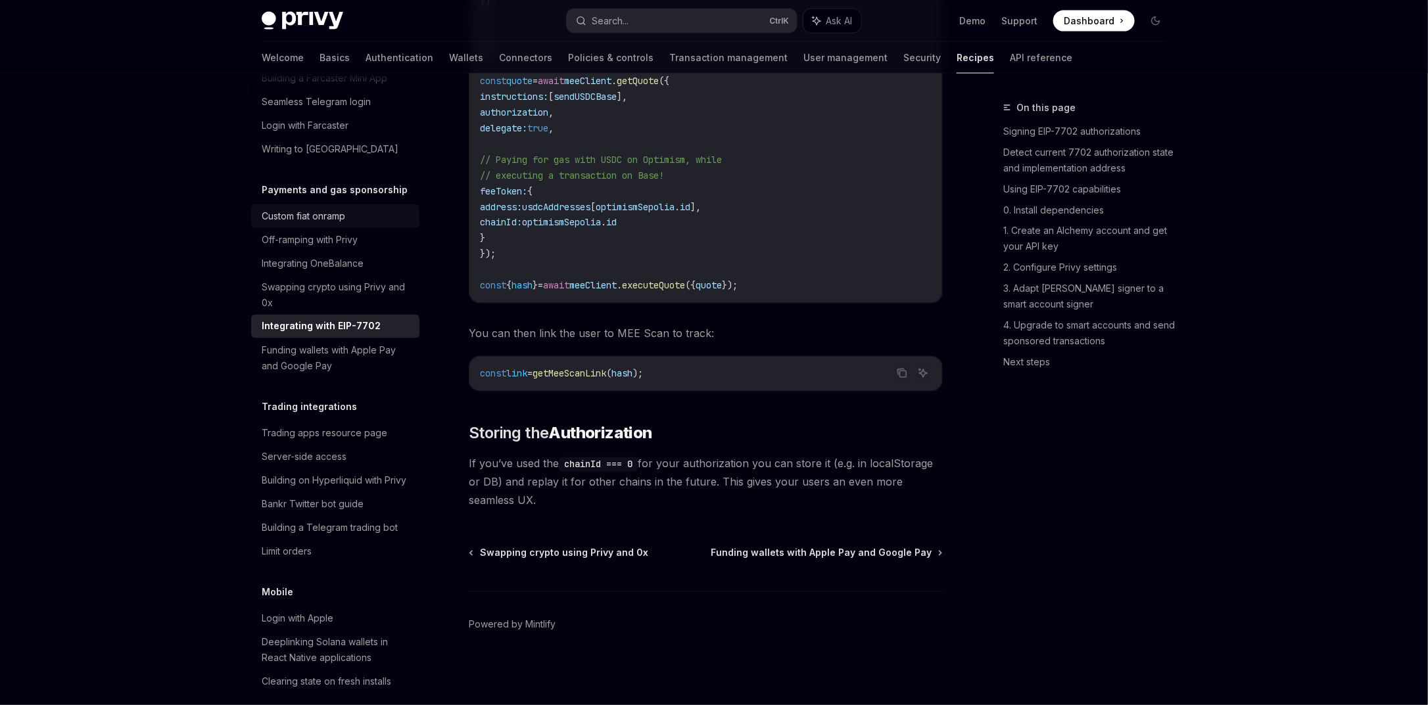
click at [348, 224] on div "Custom fiat onramp" at bounding box center [337, 216] width 150 height 16
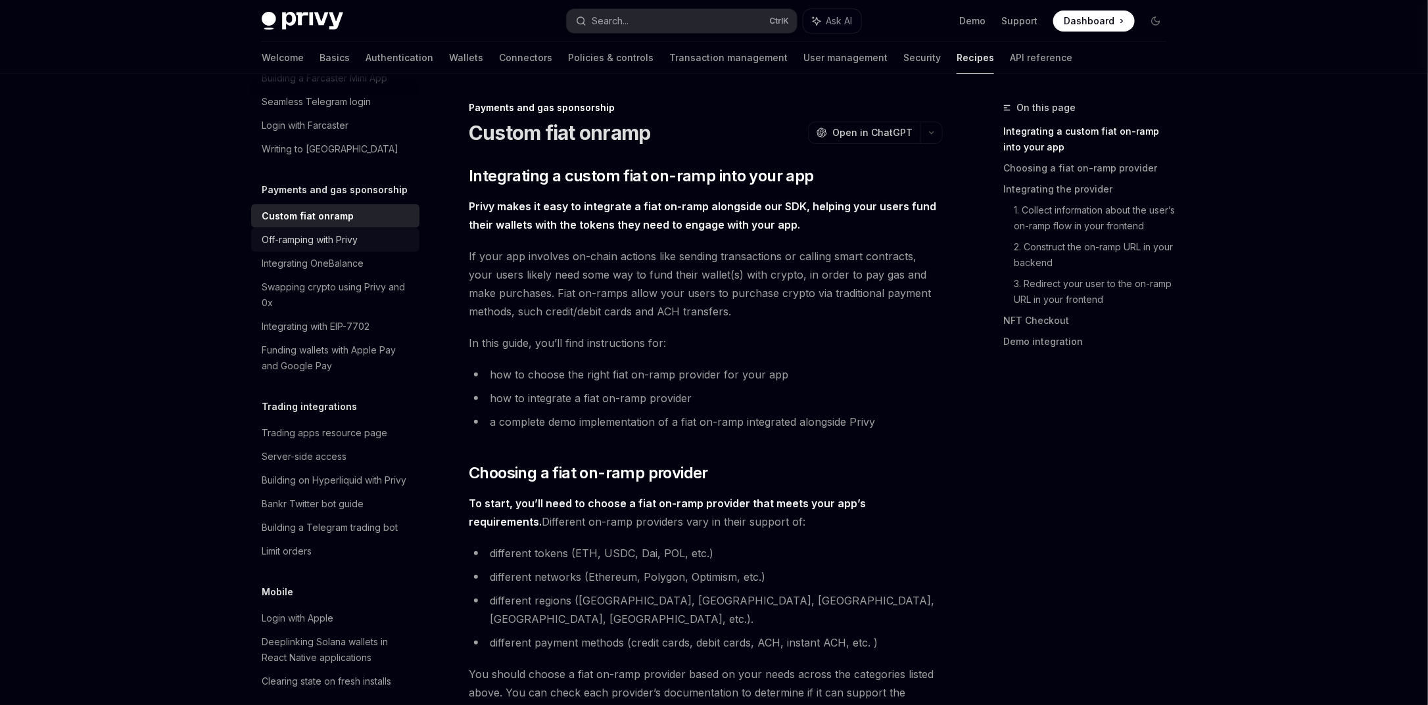
click at [352, 252] on link "Off-ramping with Privy" at bounding box center [335, 240] width 168 height 24
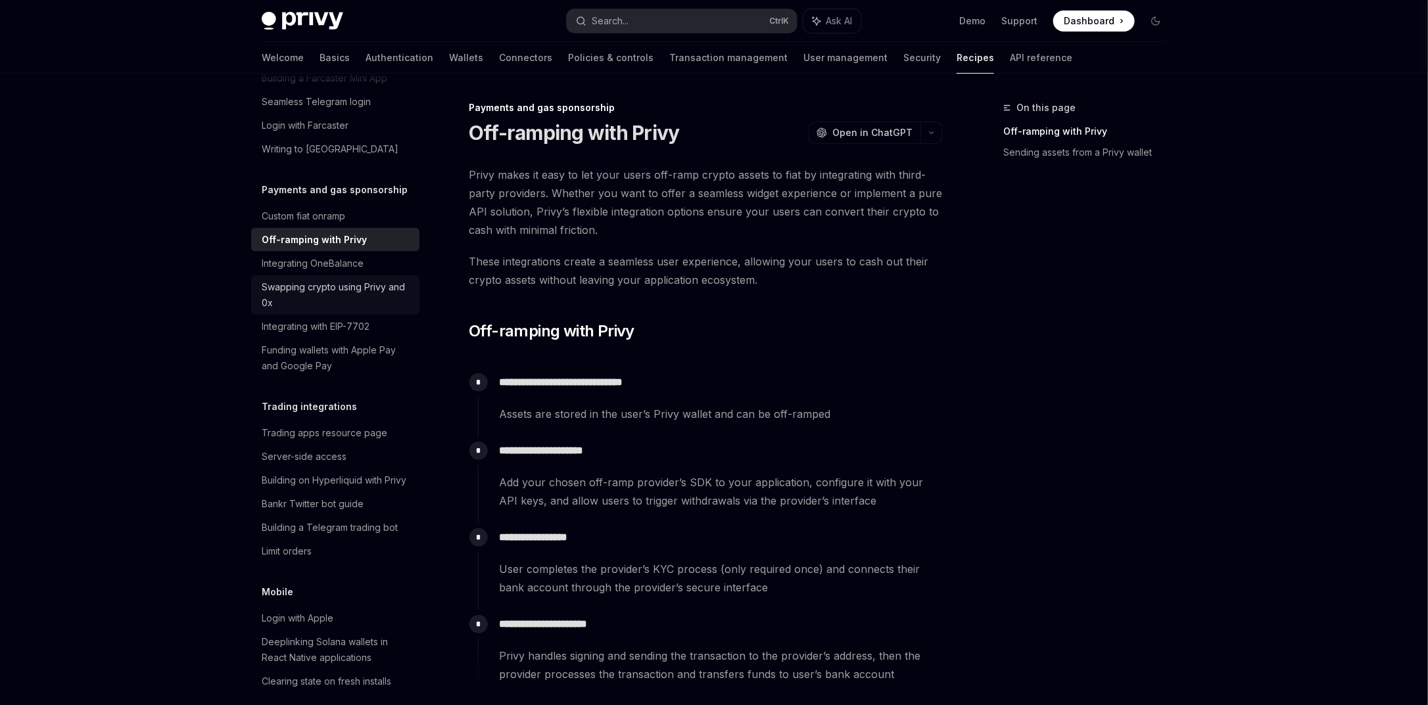
click at [352, 311] on div "Swapping crypto using Privy and 0x" at bounding box center [337, 295] width 150 height 32
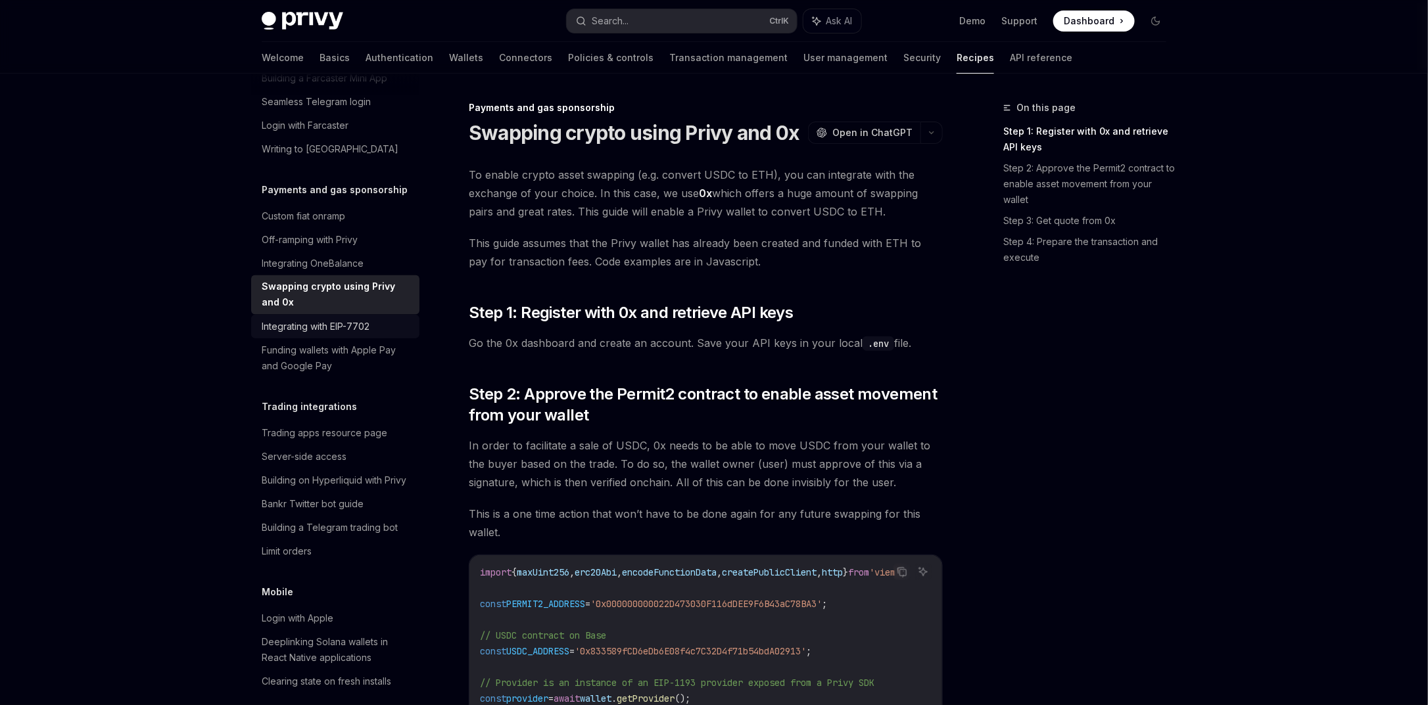
click at [356, 335] on div "Integrating with EIP-7702" at bounding box center [316, 327] width 108 height 16
type textarea "*"
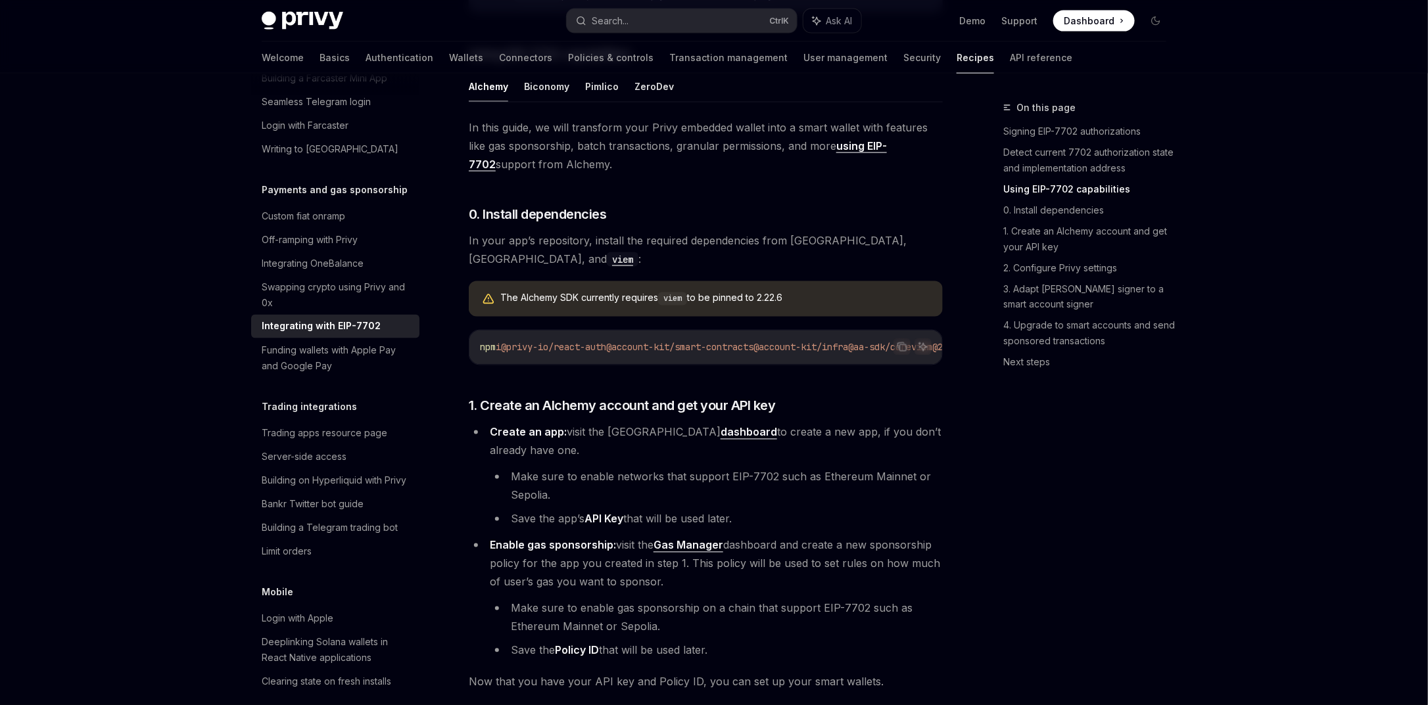
scroll to position [912, 0]
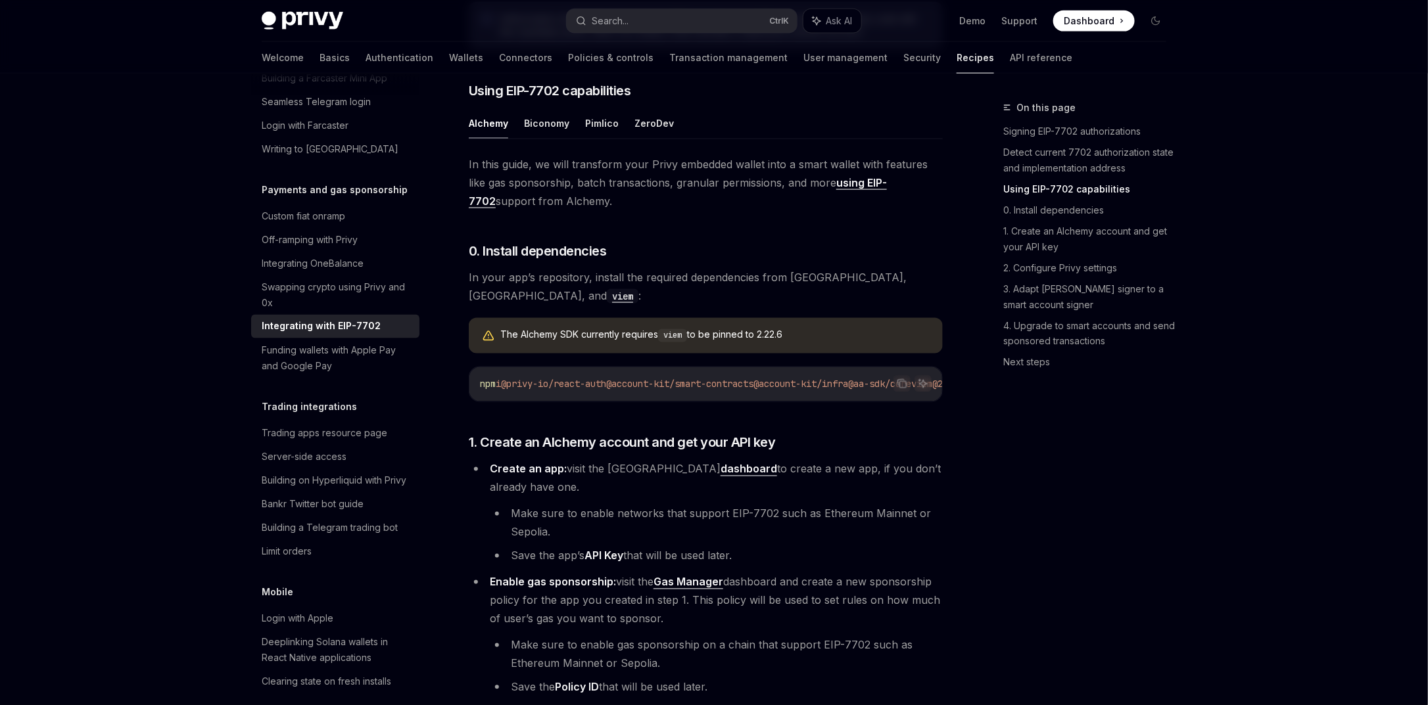
drag, startPoint x: 729, startPoint y: 399, endPoint x: 741, endPoint y: 406, distance: 13.9
click at [729, 400] on div "npm i @privy-io/react-auth @account-kit/smart-contracts @account-kit/infra @aa-…" at bounding box center [705, 385] width 473 height 34
drag, startPoint x: 502, startPoint y: 339, endPoint x: 809, endPoint y: 348, distance: 307.2
click at [809, 348] on div "The Alchemy SDK currently requires viem to be pinned to 2.22.6" at bounding box center [706, 336] width 474 height 36
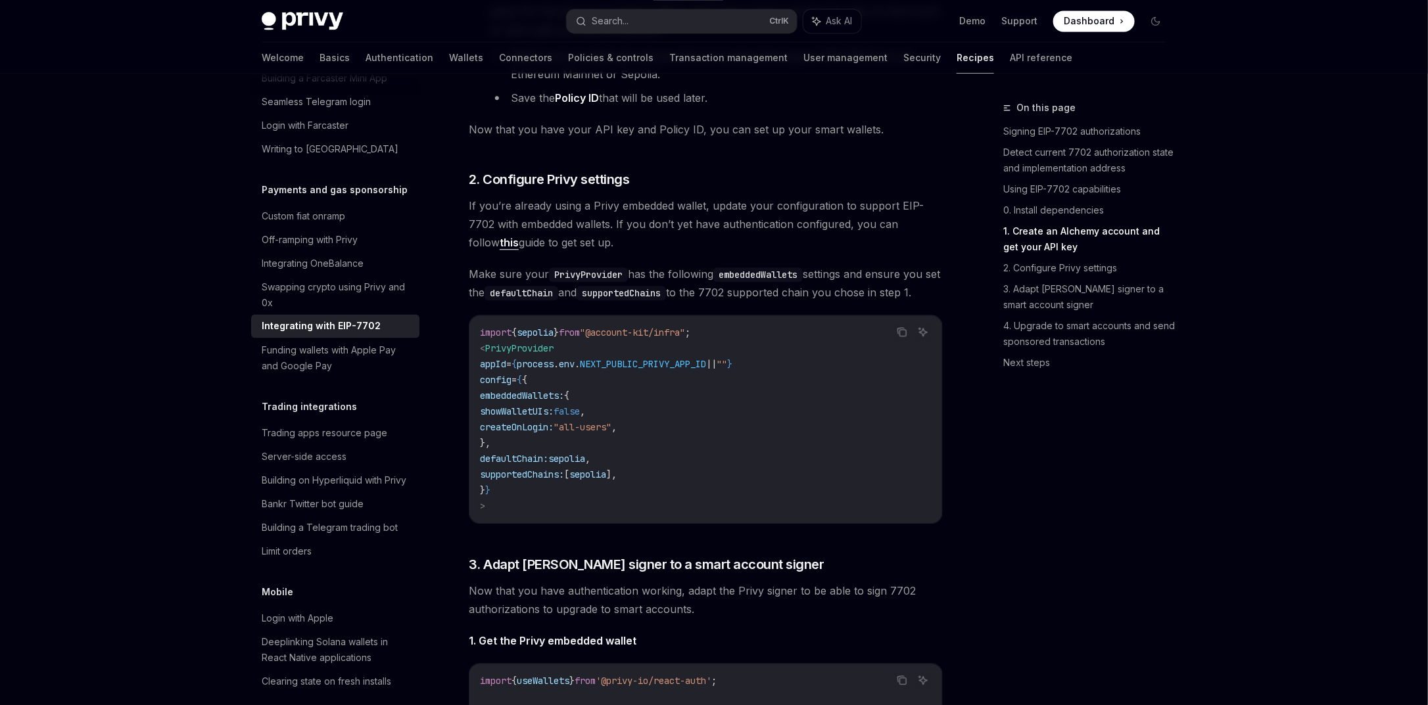
scroll to position [1543, 0]
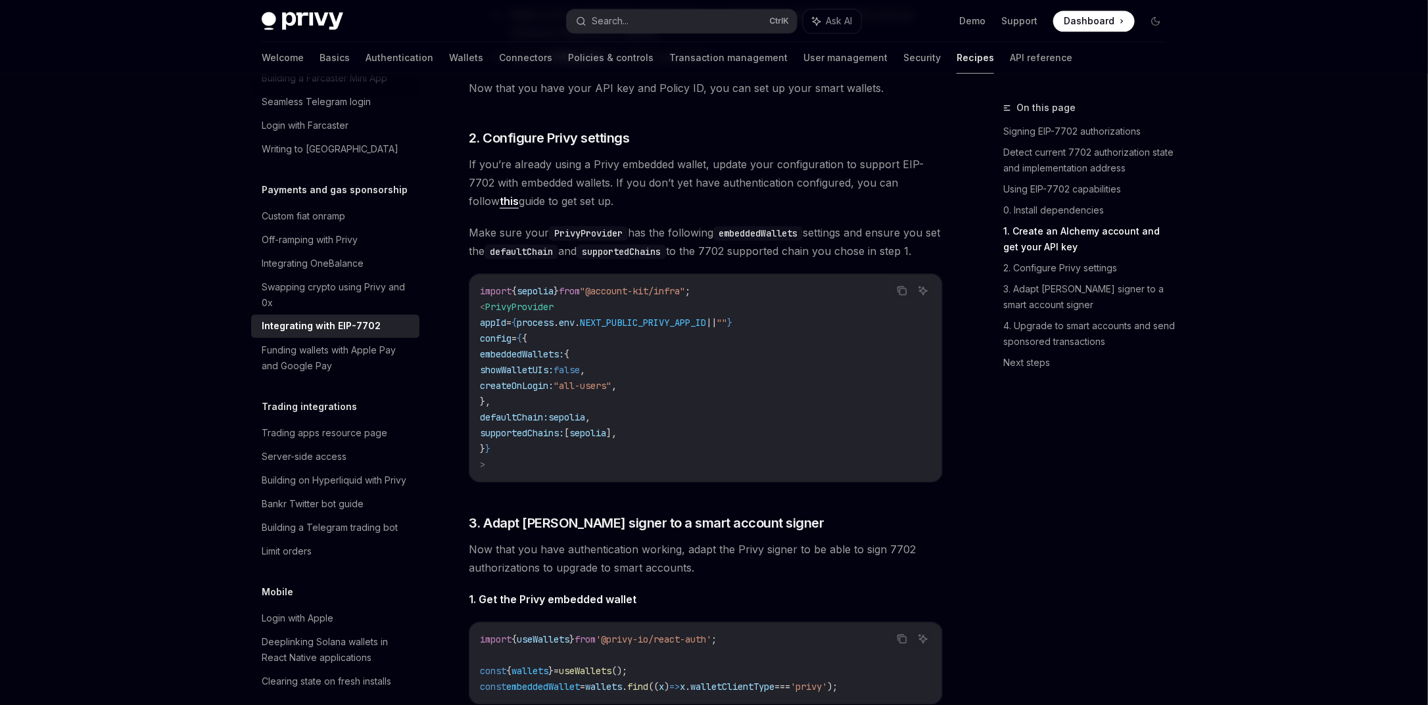
click at [697, 329] on span "NEXT_PUBLIC_PRIVY_APP_ID" at bounding box center [643, 323] width 126 height 12
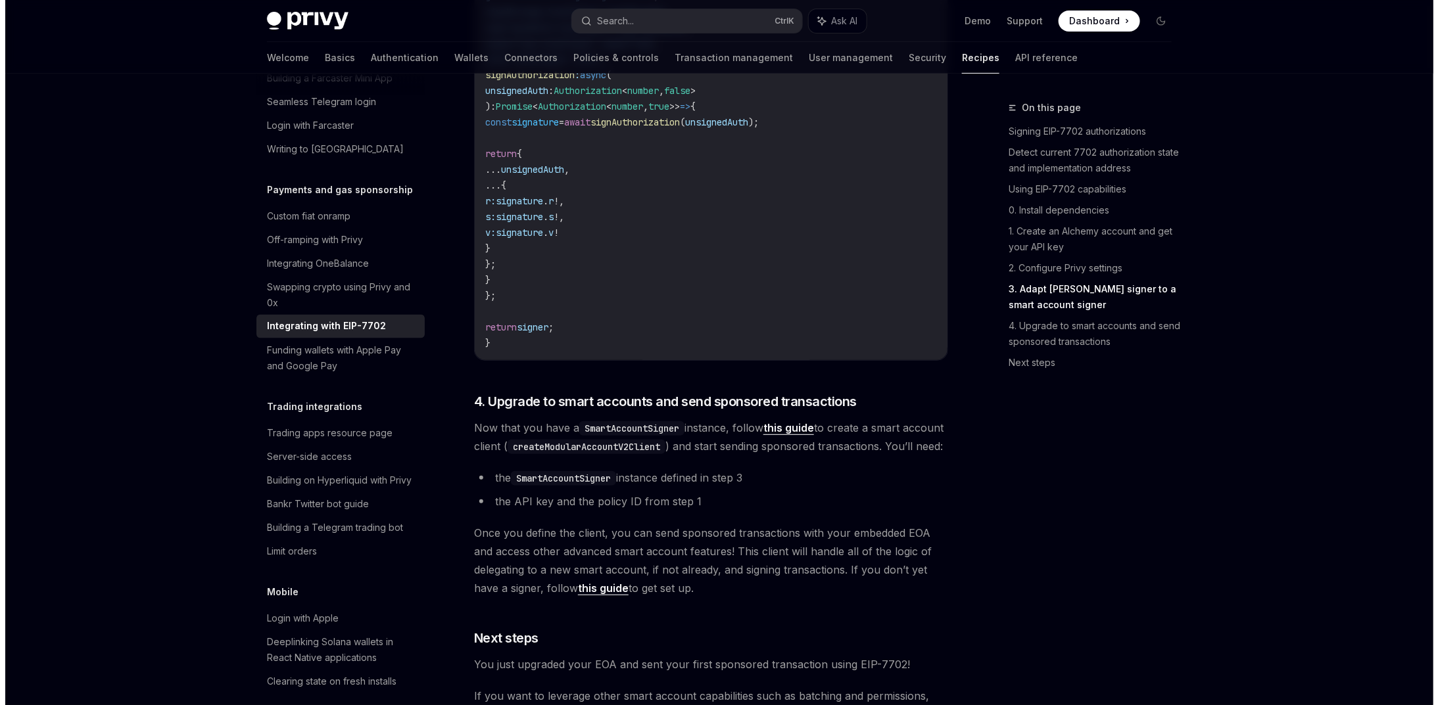
scroll to position [2884, 0]
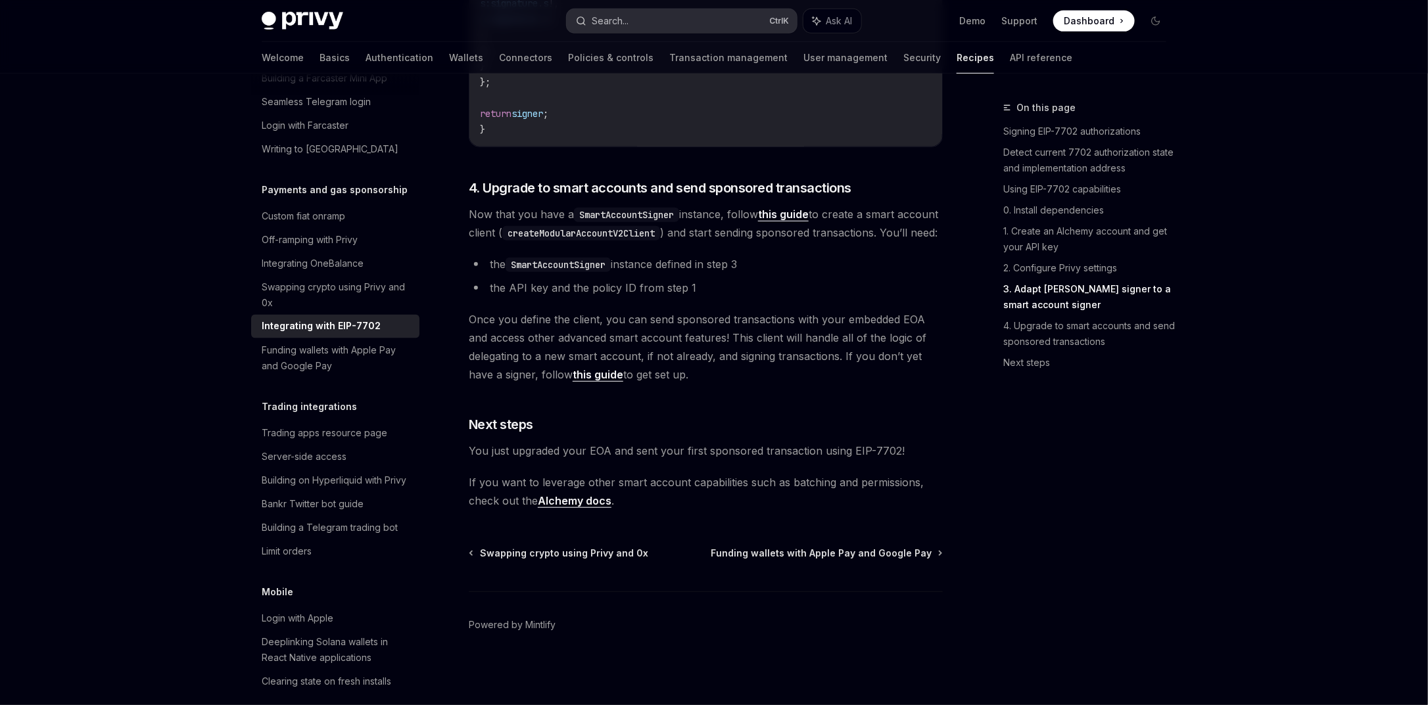
click at [675, 22] on button "Search... Ctrl K" at bounding box center [682, 21] width 230 height 24
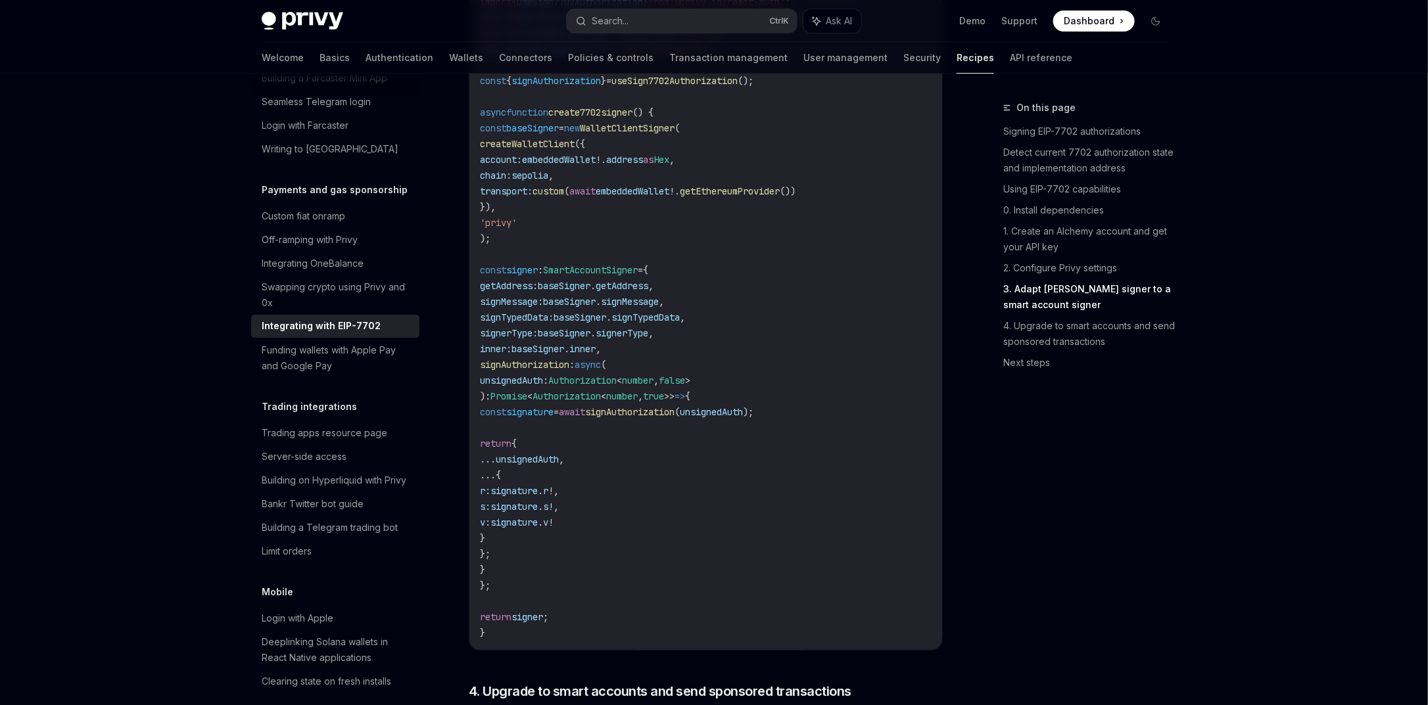
scroll to position [1938, 0]
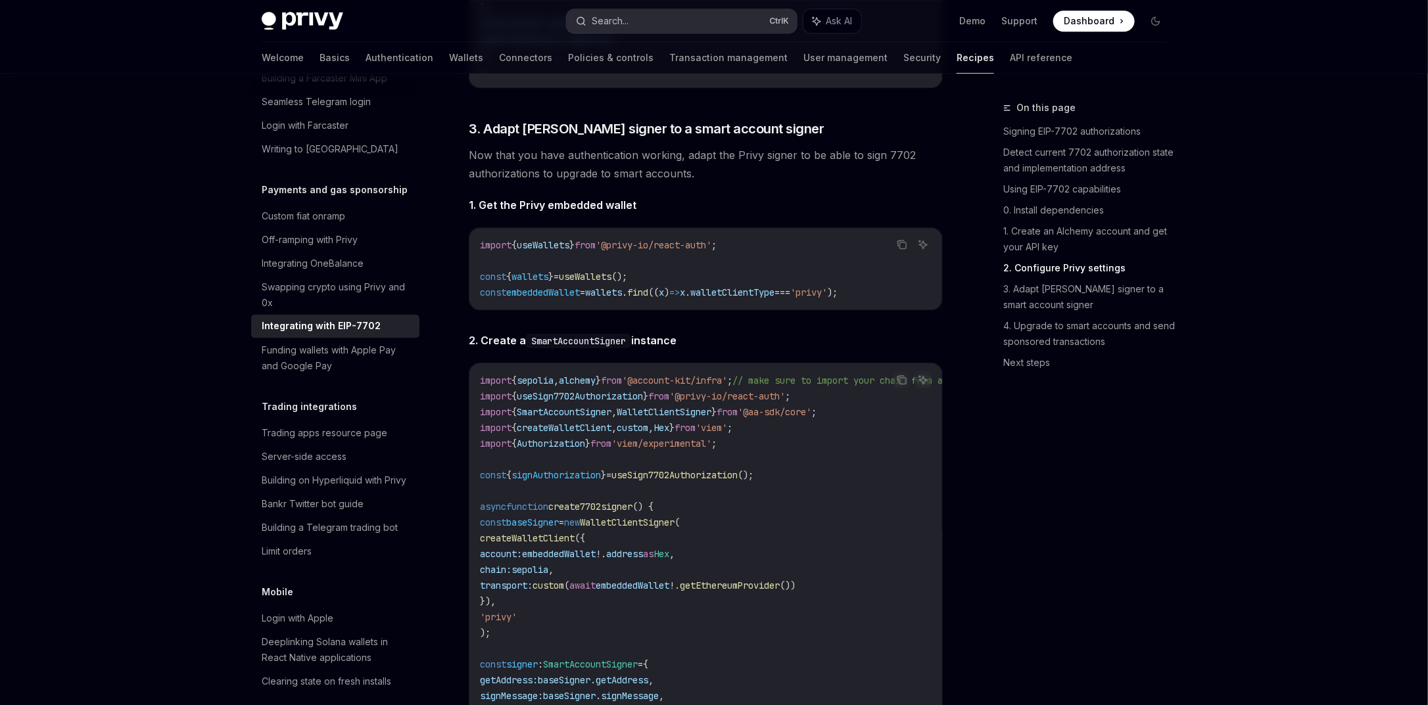
click at [631, 22] on button "Search... Ctrl K" at bounding box center [682, 21] width 230 height 24
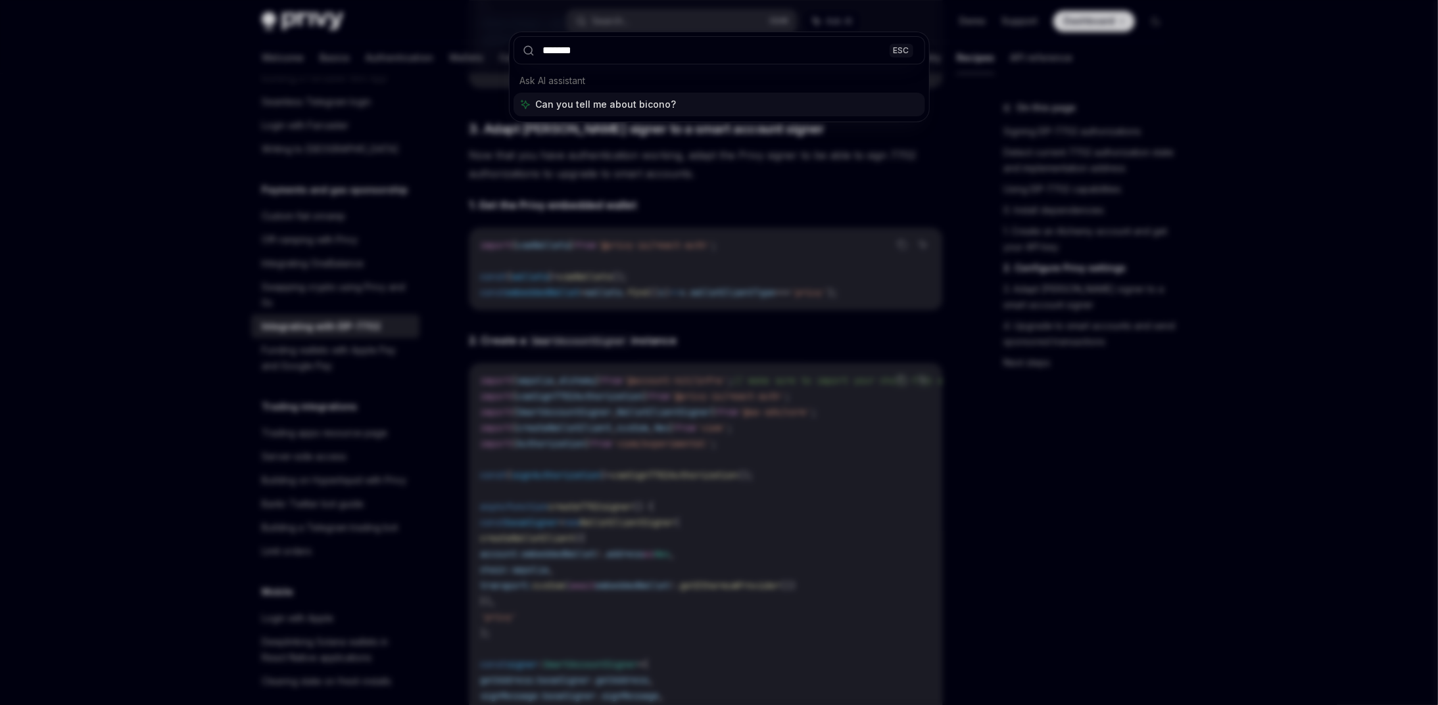
type input "********"
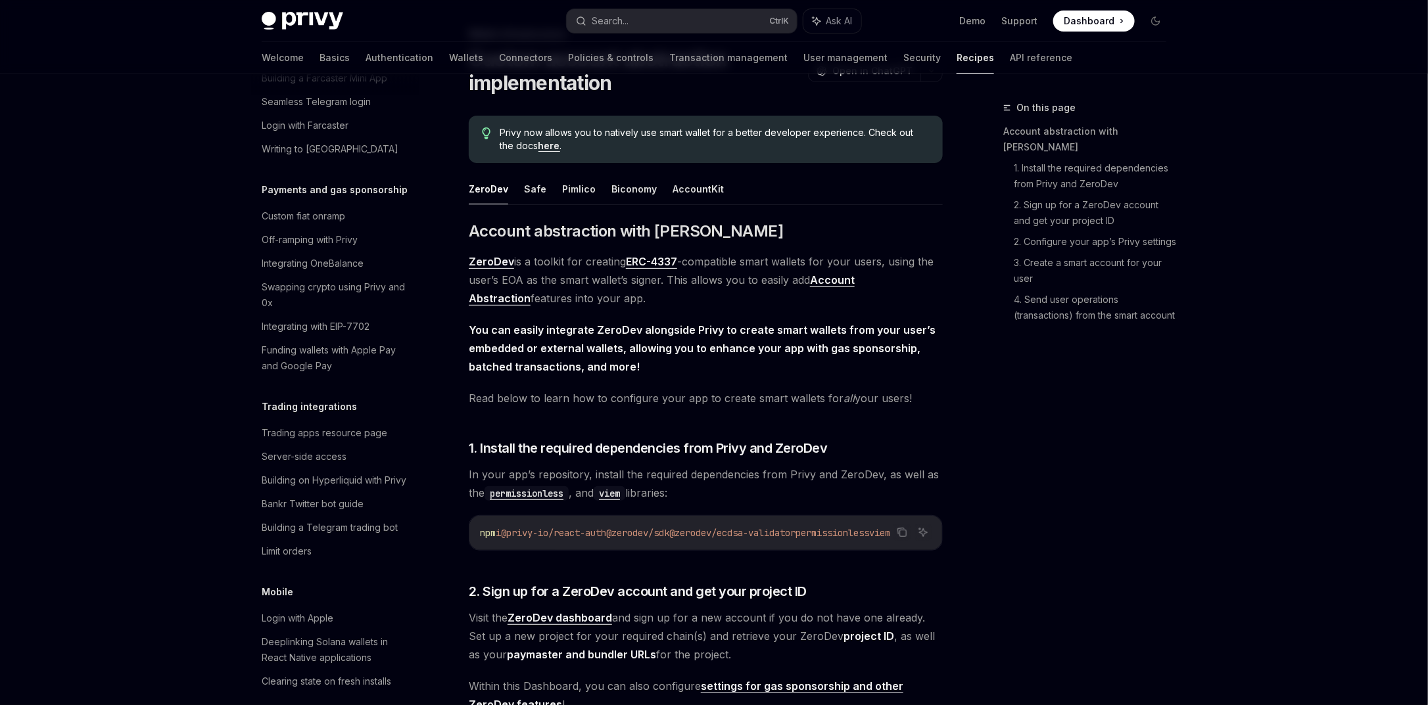
scroll to position [293, 0]
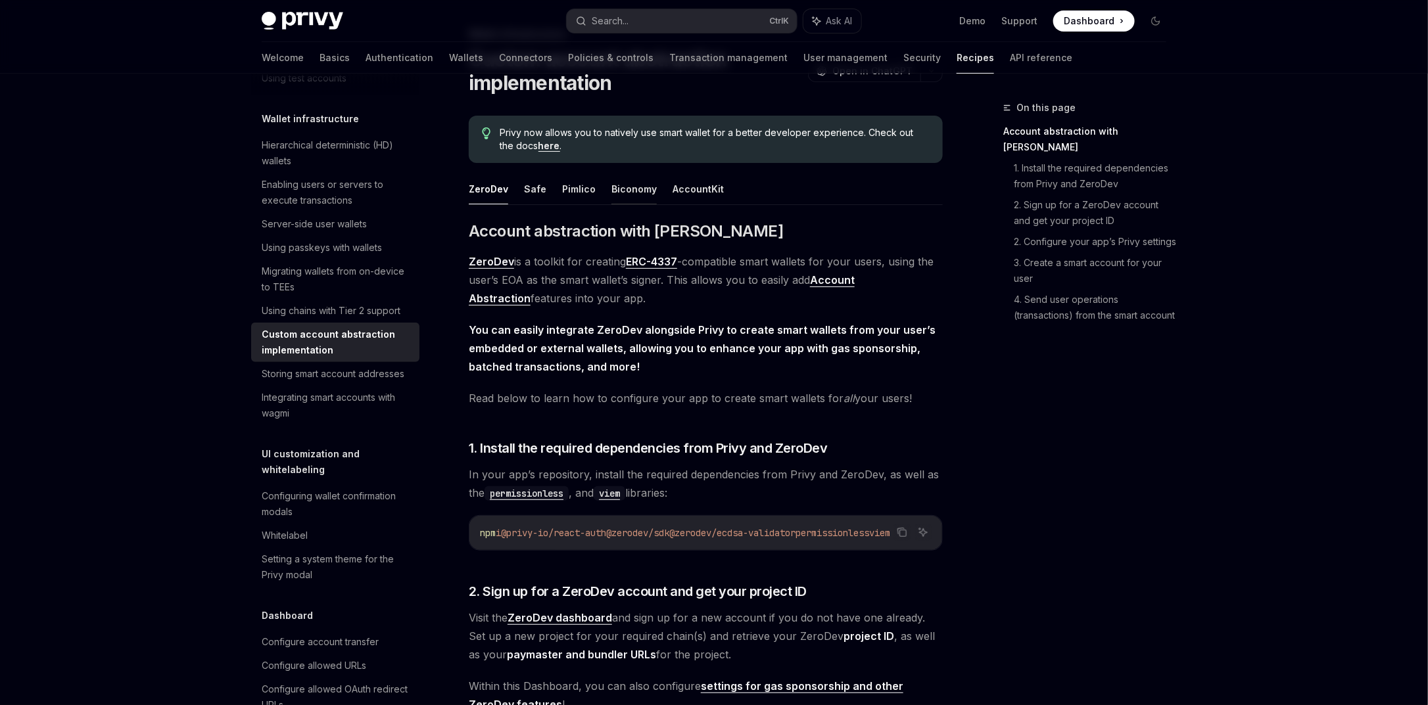
click at [629, 180] on button "Biconomy" at bounding box center [633, 189] width 45 height 31
type textarea "*"
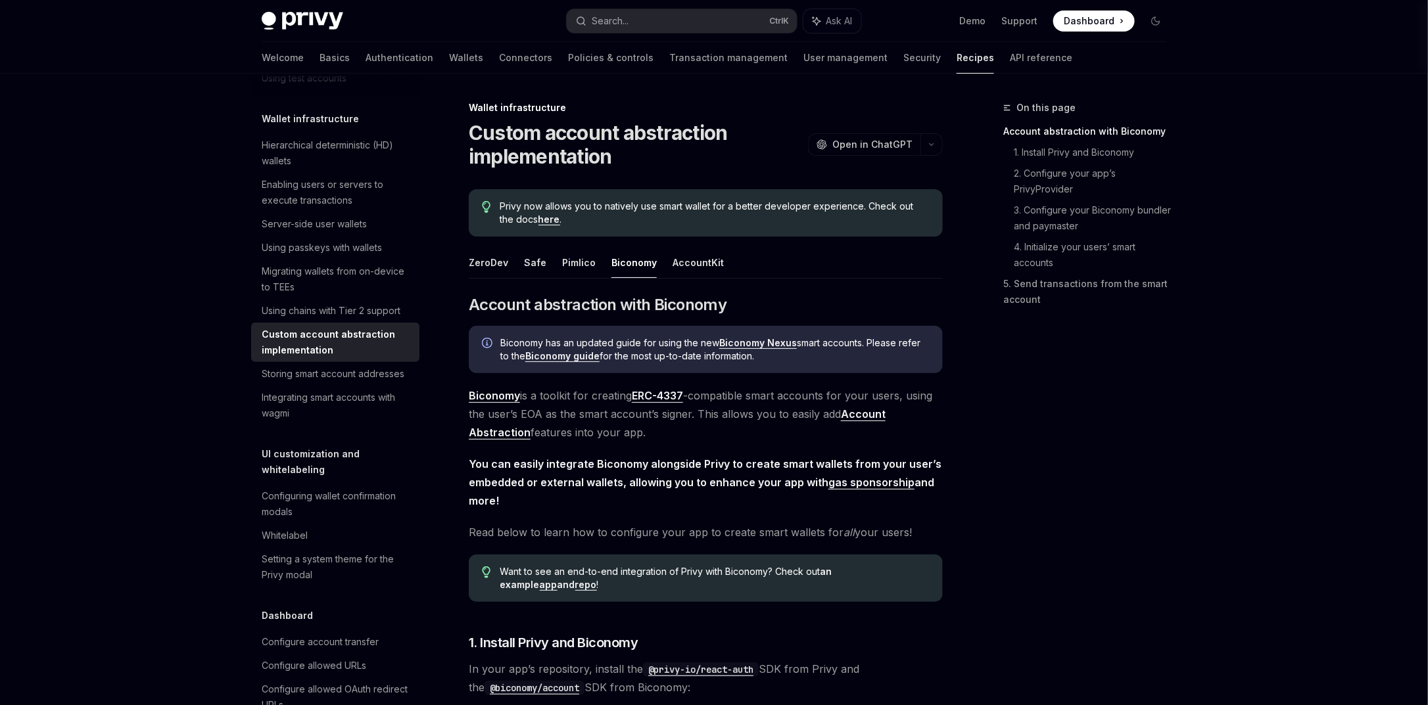
click at [672, 4] on div "Privy Docs home page Search... Ctrl K Ask AI Demo Support Dashboard Dashboard S…" at bounding box center [714, 21] width 905 height 42
click at [671, 18] on button "Search... Ctrl K" at bounding box center [682, 21] width 230 height 24
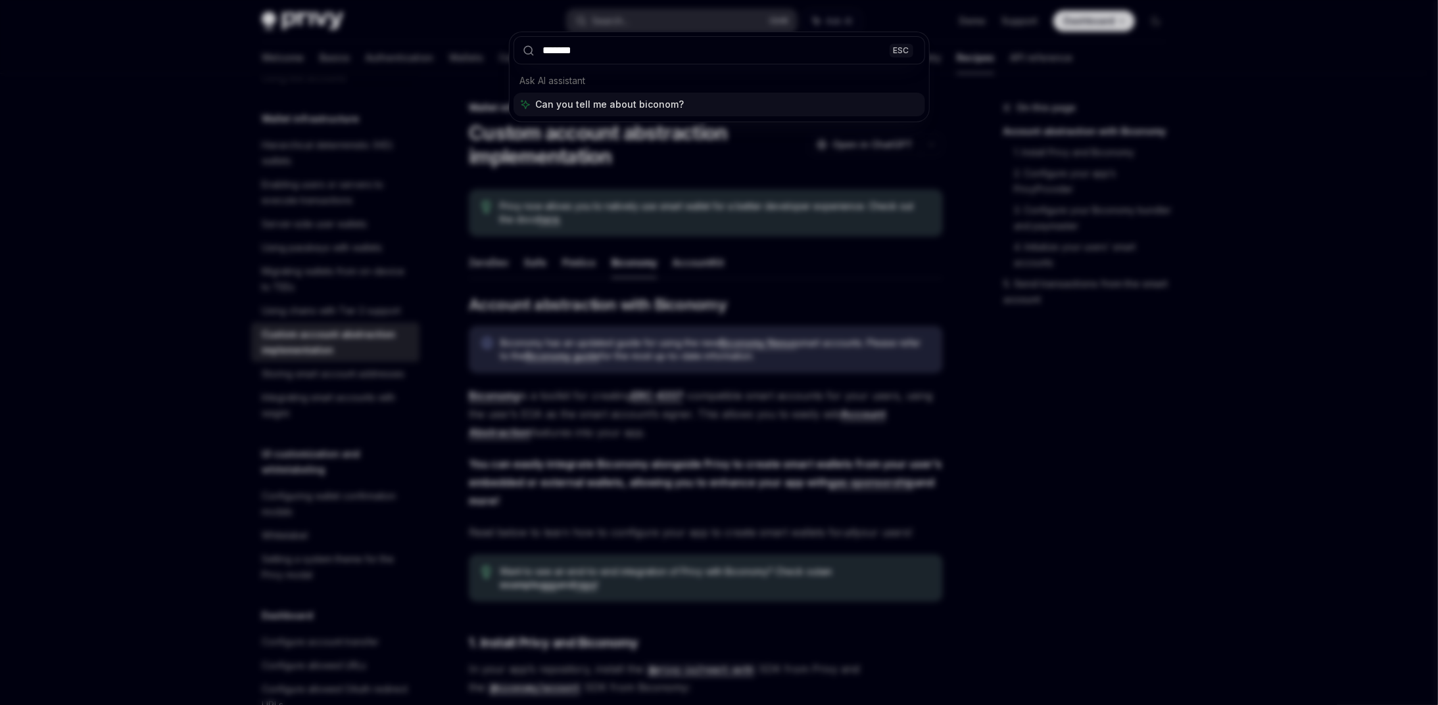
type input "********"
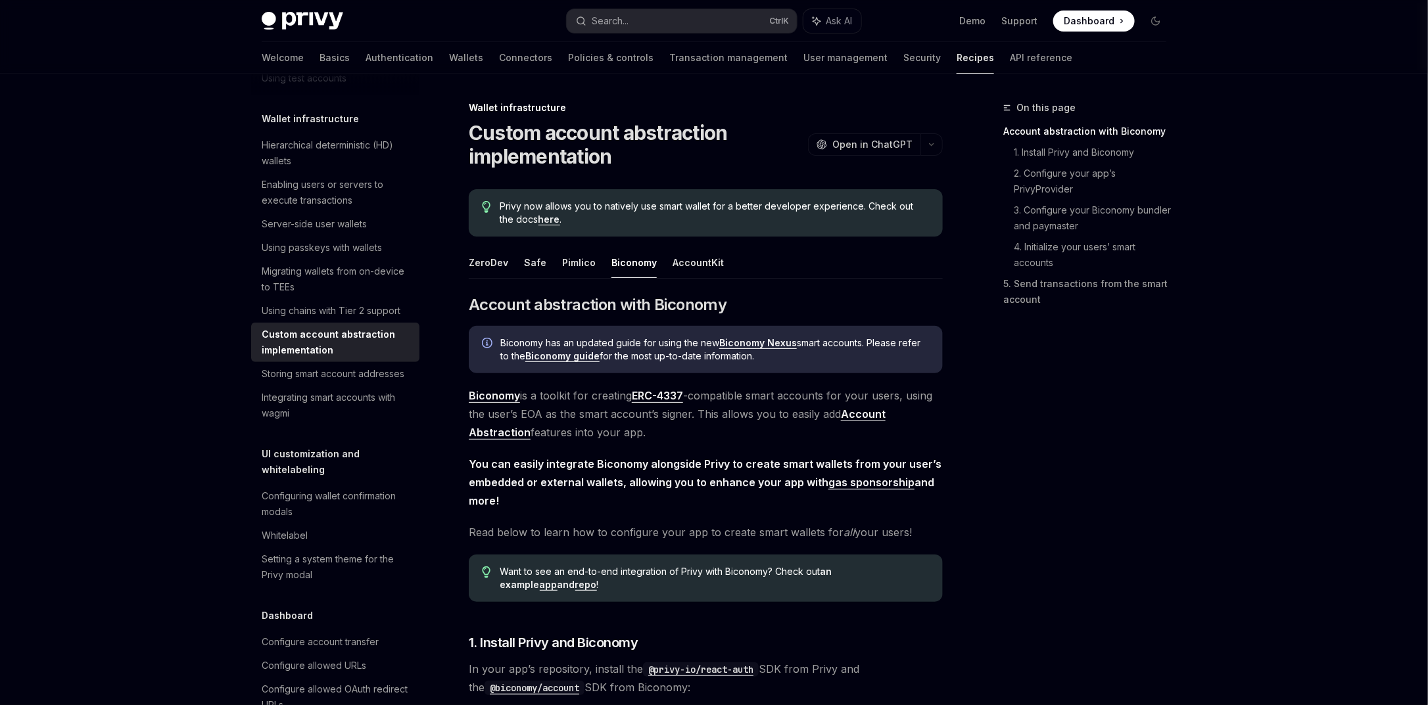
type textarea "*"
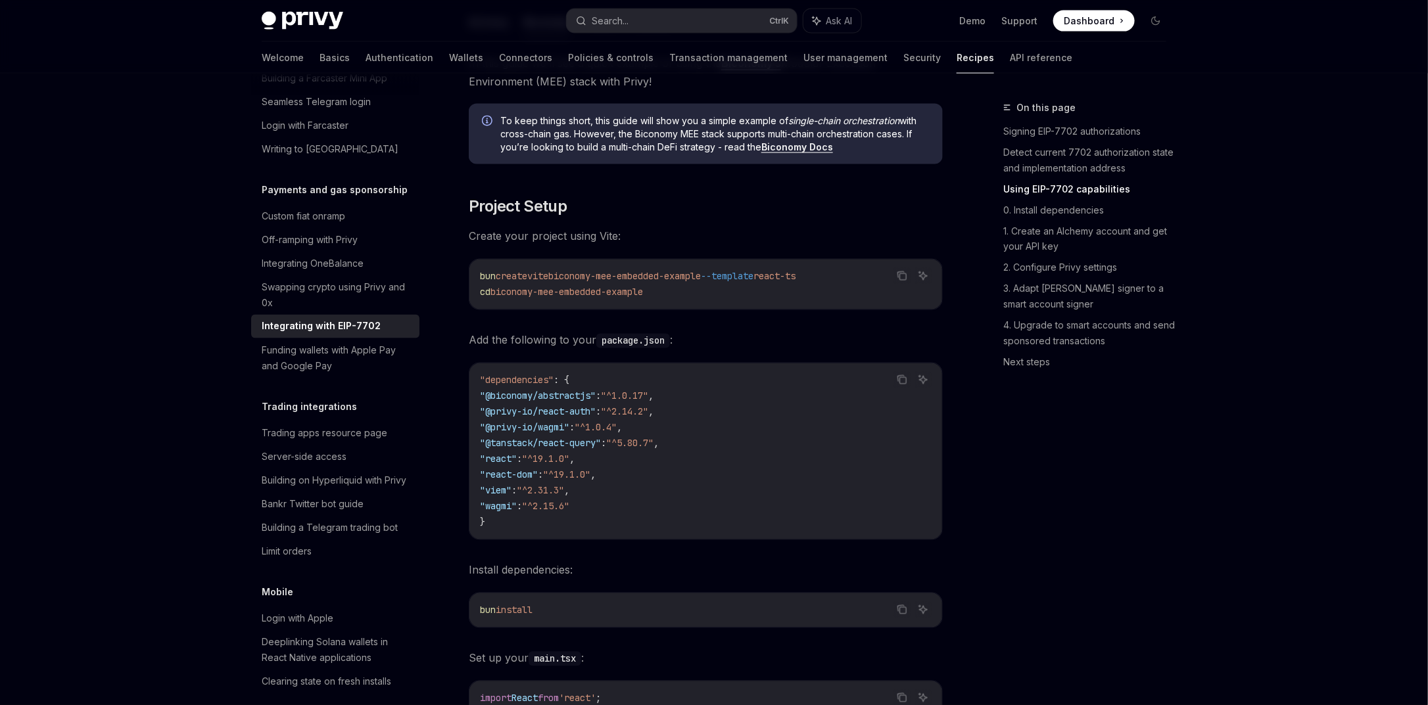
scroll to position [1110, 0]
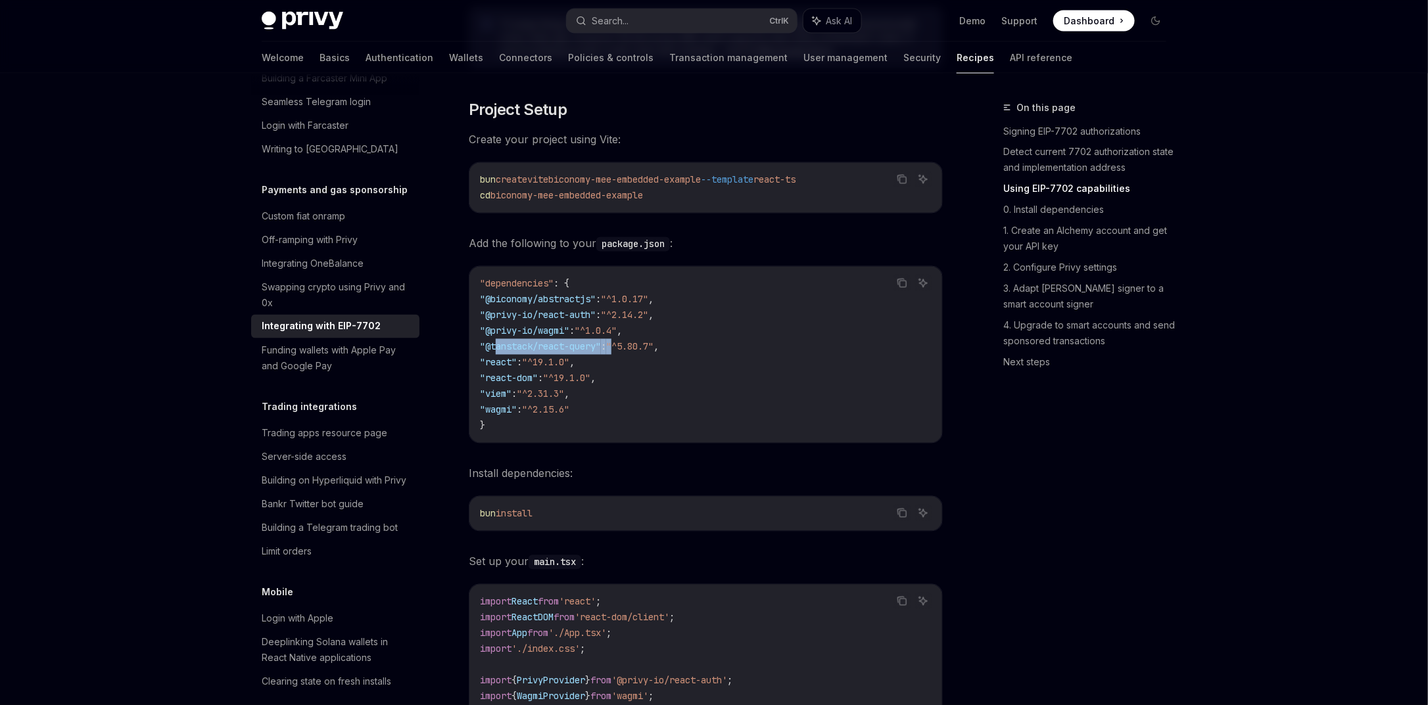
drag, startPoint x: 497, startPoint y: 369, endPoint x: 634, endPoint y: 369, distance: 136.8
click at [634, 353] on span ""@tanstack/react-query" : "^5.80.7" ," at bounding box center [569, 347] width 179 height 12
click at [543, 306] on span ""@biconomy/abstractjs"" at bounding box center [538, 300] width 116 height 12
drag, startPoint x: 493, startPoint y: 348, endPoint x: 599, endPoint y: 346, distance: 105.9
click at [599, 337] on span ""@privy-io/wagmi" : "^1.0.4" ," at bounding box center [551, 331] width 142 height 12
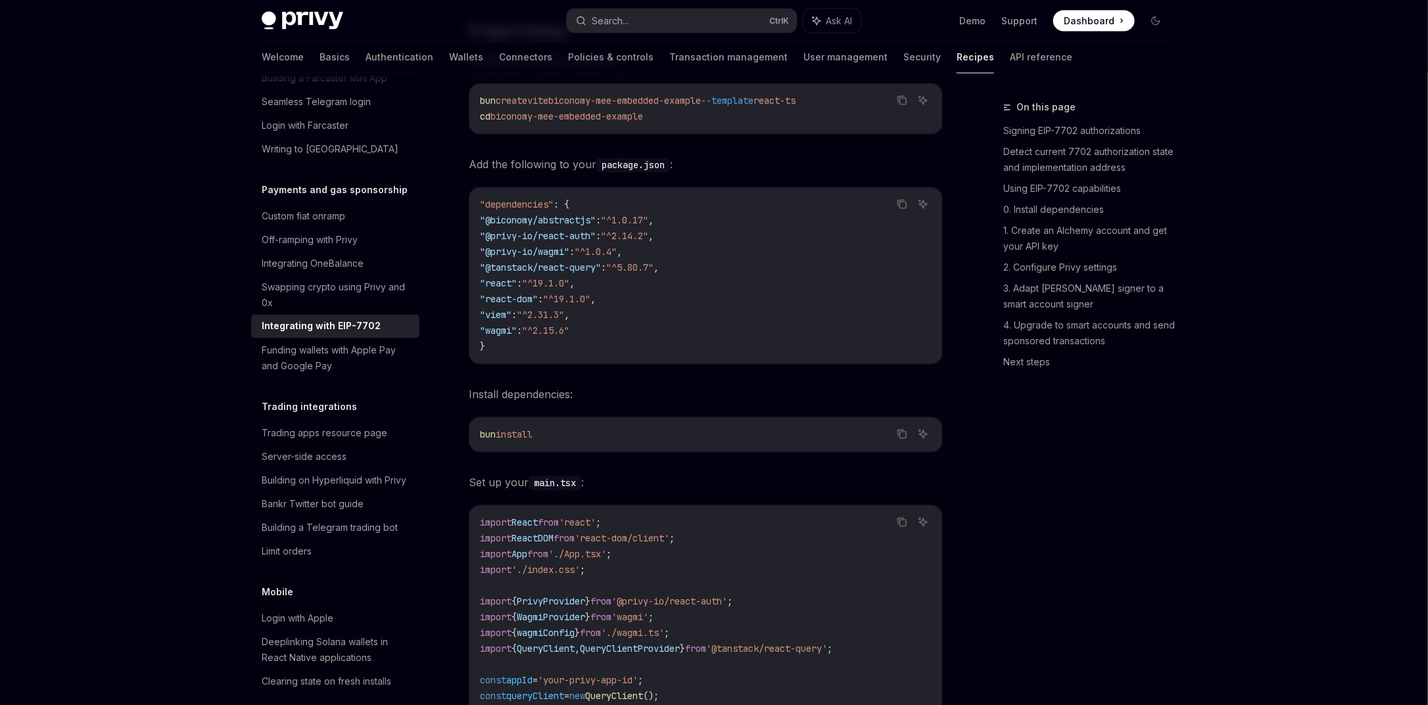
click at [734, 334] on code ""dependencies" : { "@biconomy/abstractjs" : "^1.0.17" , "@privy-io/react-auth" …" at bounding box center [706, 276] width 452 height 158
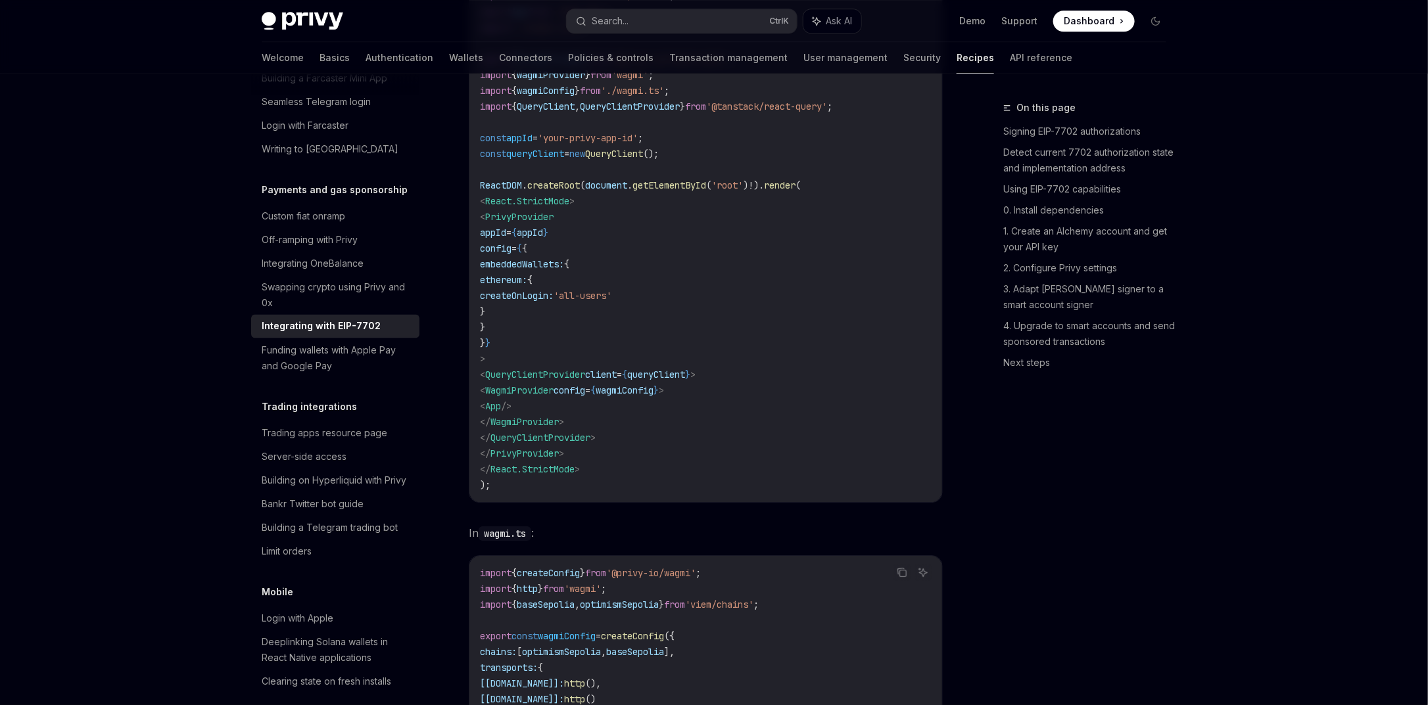
scroll to position [1741, 0]
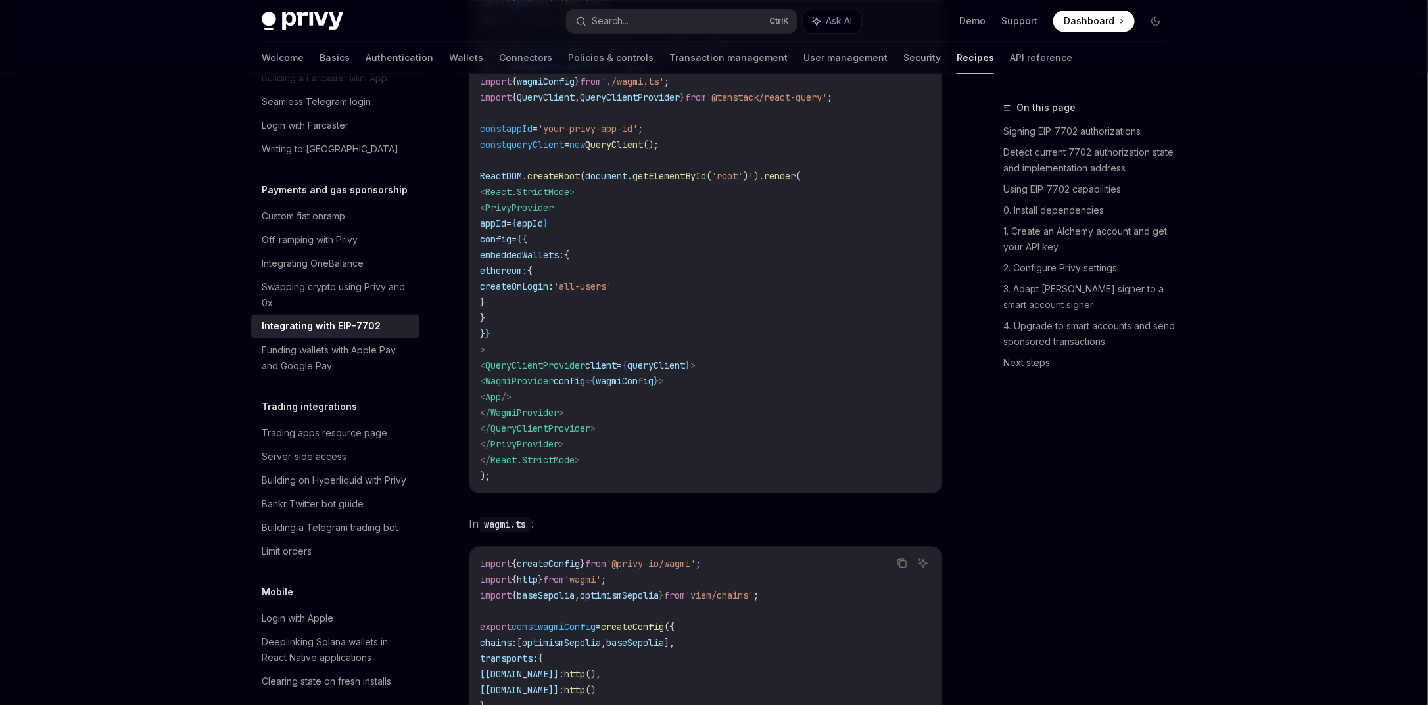
click at [684, 182] on span "getElementById" at bounding box center [669, 176] width 74 height 12
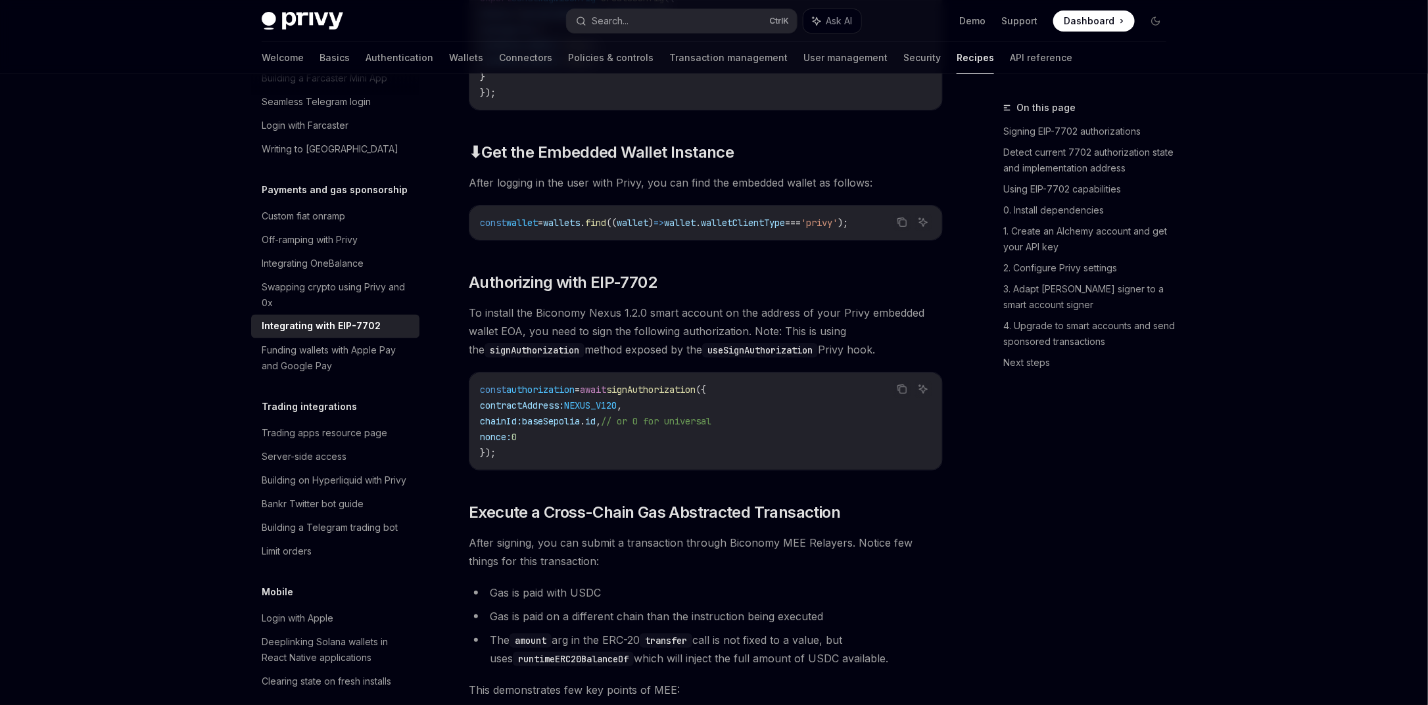
scroll to position [2372, 0]
click at [504, 356] on code "signAuthorization" at bounding box center [535, 348] width 100 height 14
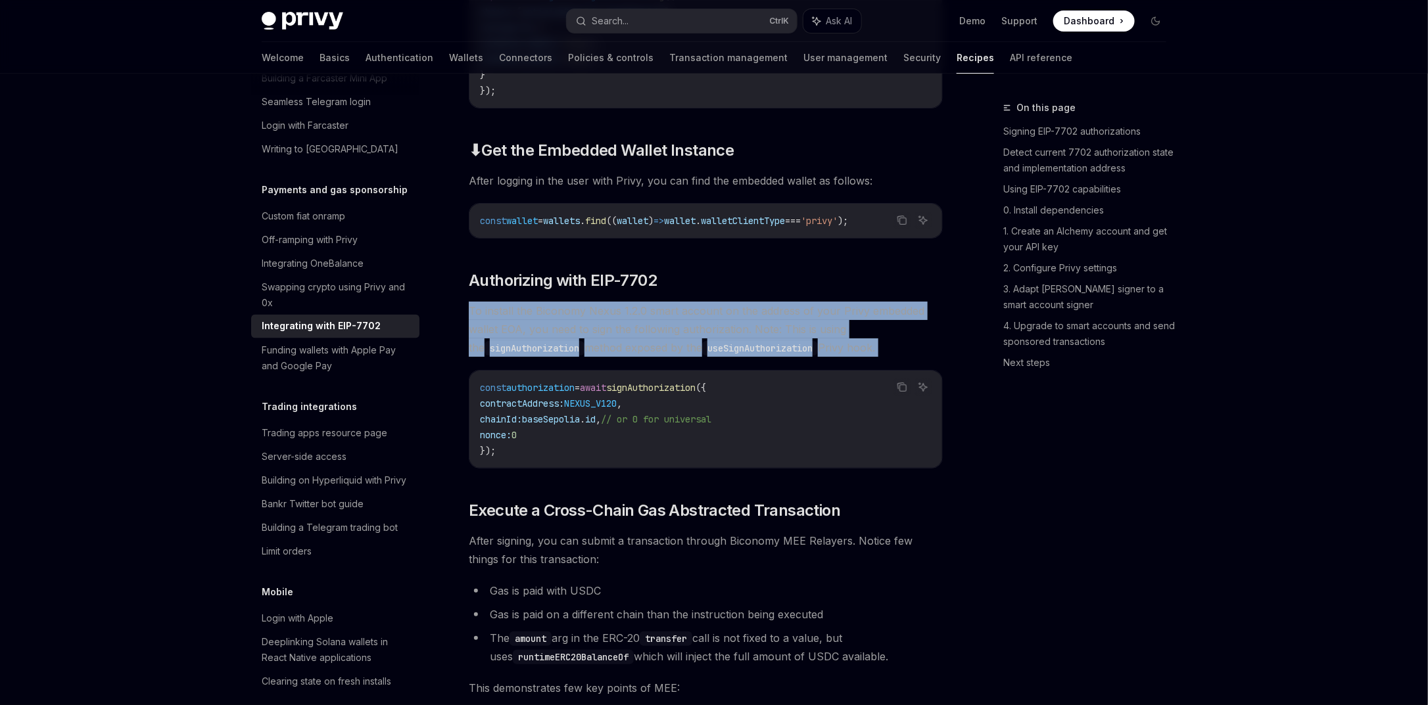
click at [504, 356] on code "signAuthorization" at bounding box center [535, 348] width 100 height 14
click at [786, 356] on code "useSignAuthorization" at bounding box center [760, 348] width 116 height 14
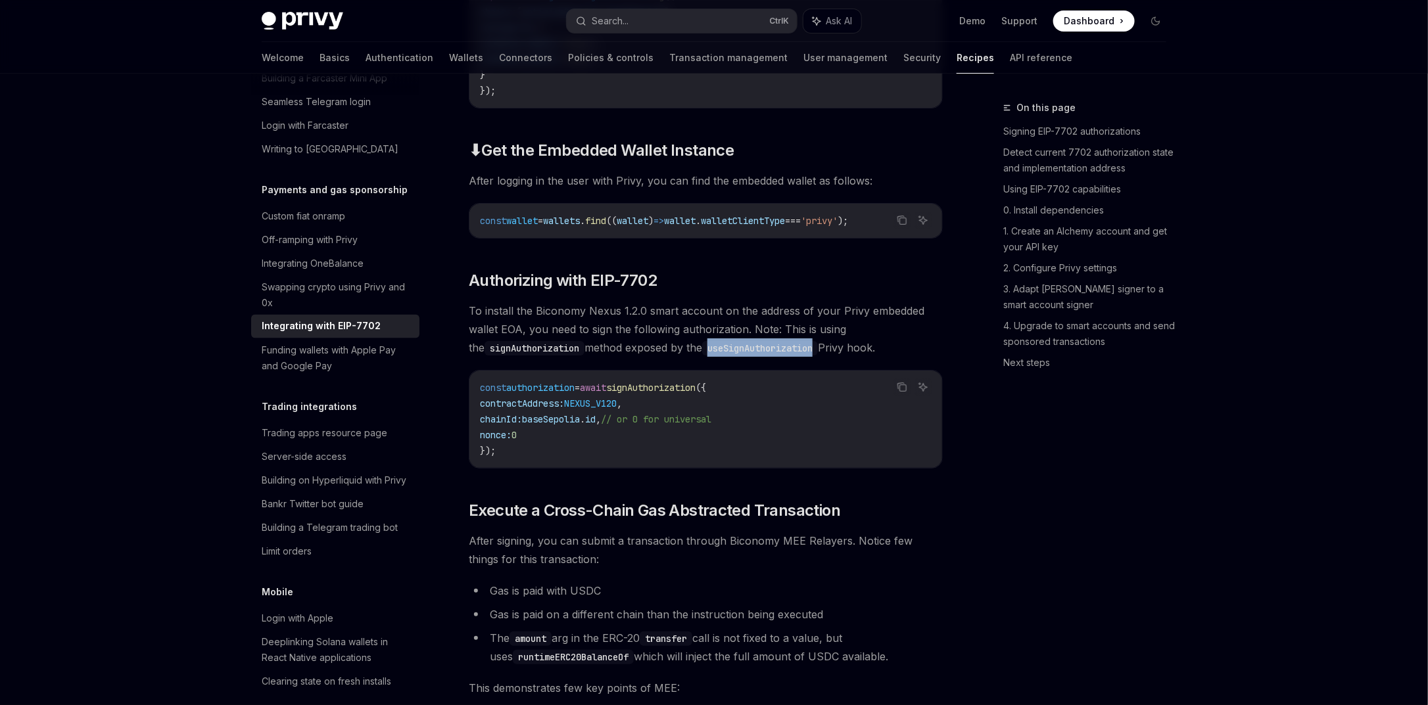
click at [786, 356] on code "useSignAuthorization" at bounding box center [760, 348] width 116 height 14
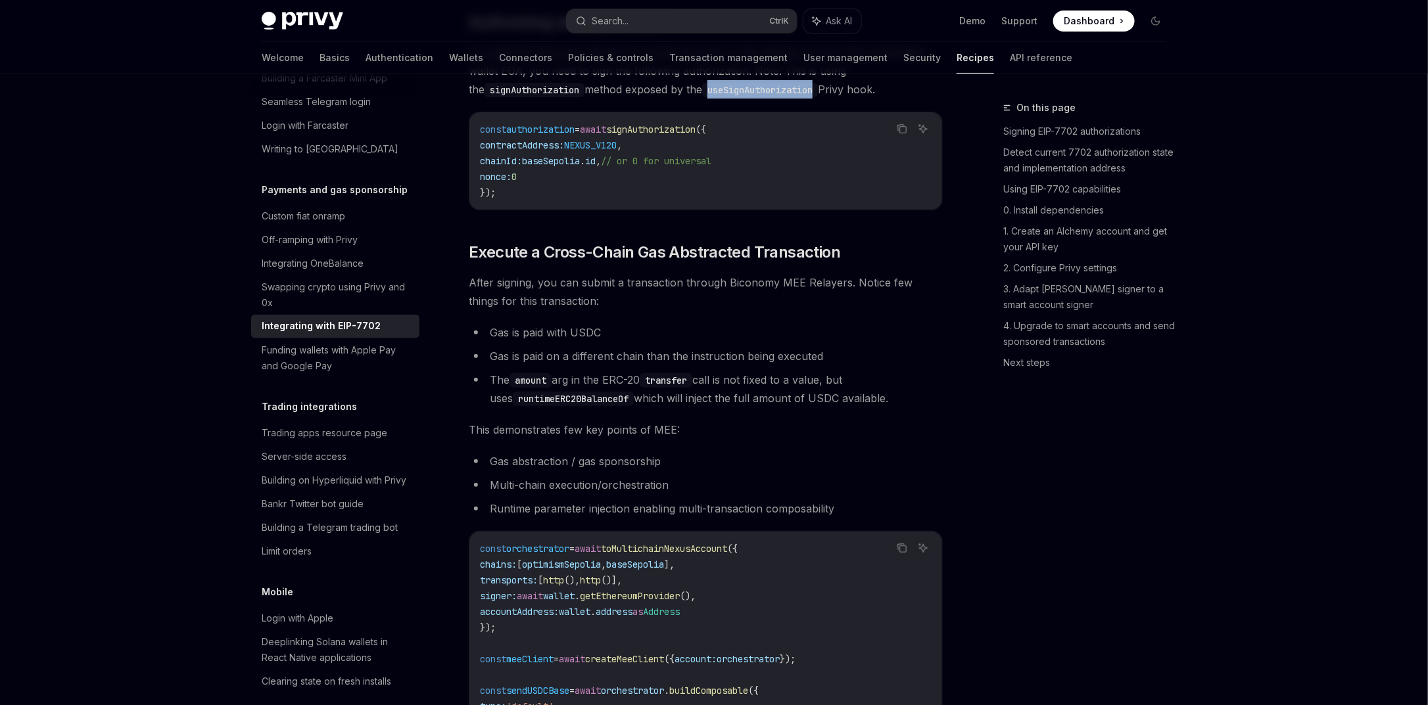
scroll to position [2688, 0]
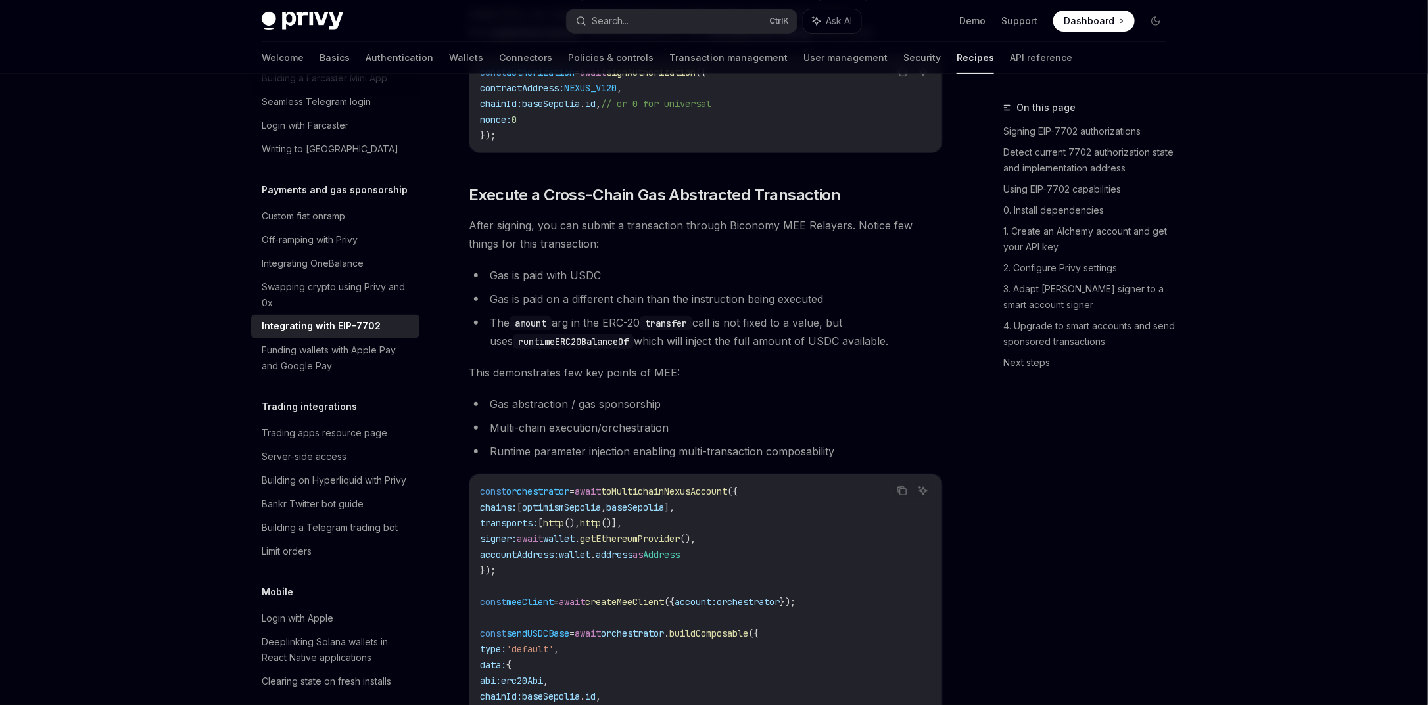
click at [506, 253] on span "After signing, you can submit a transaction through Biconomy MEE Relayers. Noti…" at bounding box center [706, 234] width 474 height 37
click at [548, 308] on li "Gas is paid on a different chain than the instruction being executed" at bounding box center [706, 299] width 474 height 18
click at [703, 308] on li "Gas is paid on a different chain than the instruction being executed" at bounding box center [706, 299] width 474 height 18
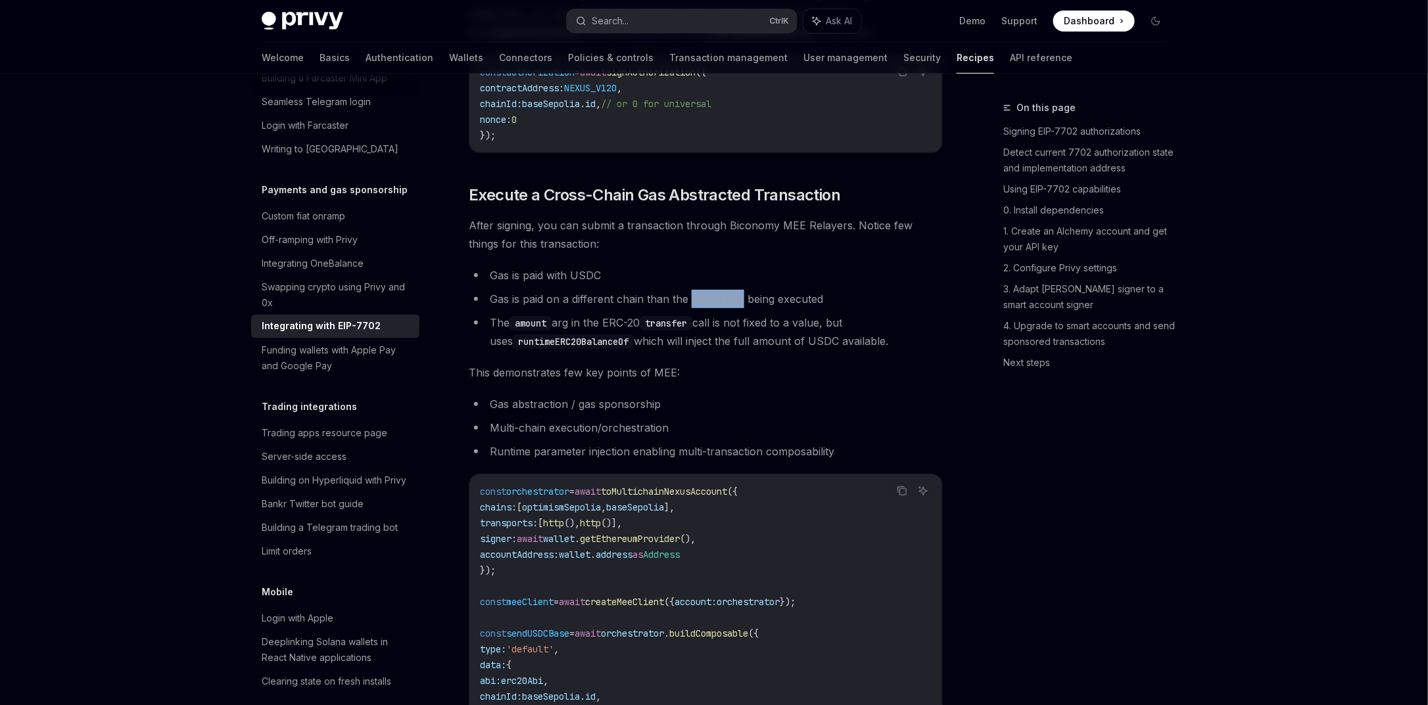
click at [703, 308] on li "Gas is paid on a different chain than the instruction being executed" at bounding box center [706, 299] width 474 height 18
click at [684, 335] on li "The amount arg in the ERC-20 transfer call is not fixed to a value, but uses ru…" at bounding box center [706, 332] width 474 height 37
click at [614, 343] on li "The amount arg in the ERC-20 transfer call is not fixed to a value, but uses ru…" at bounding box center [706, 332] width 474 height 37
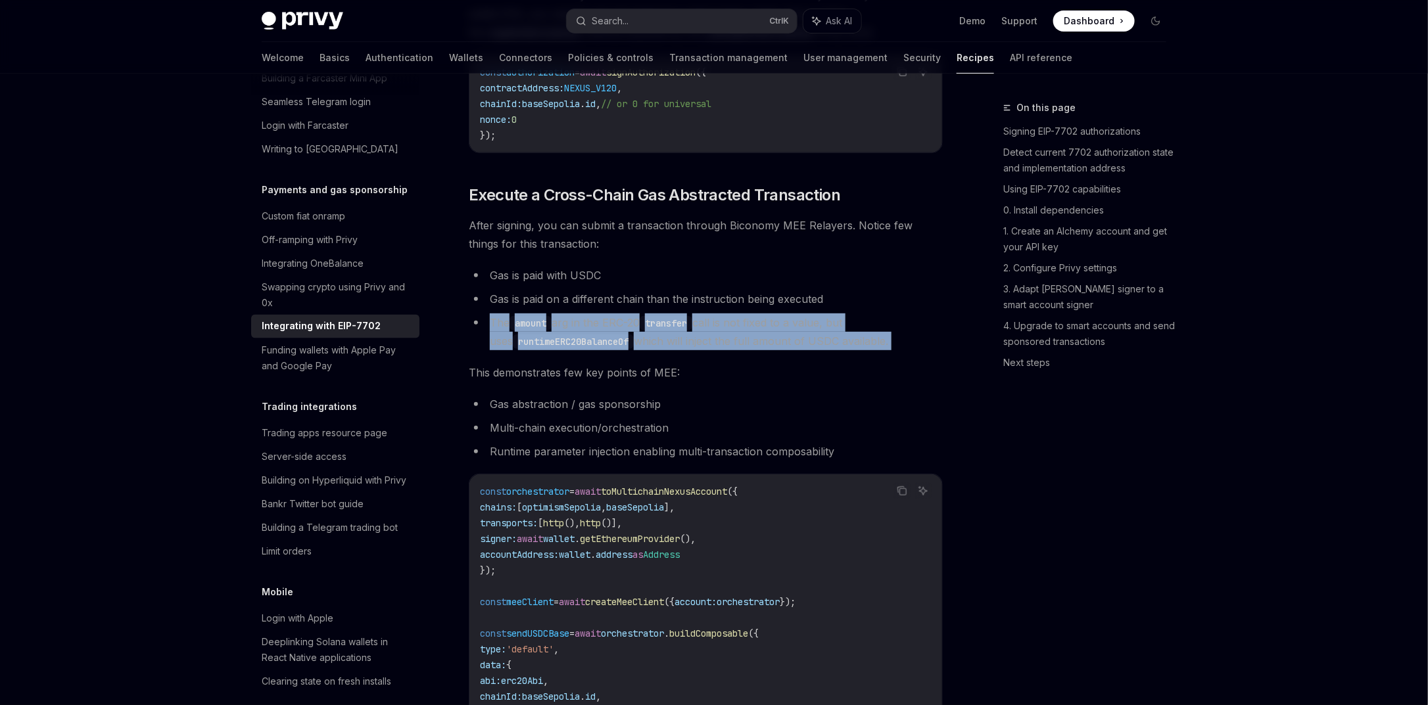
click at [614, 343] on li "The amount arg in the ERC-20 transfer call is not fixed to a value, but uses ru…" at bounding box center [706, 332] width 474 height 37
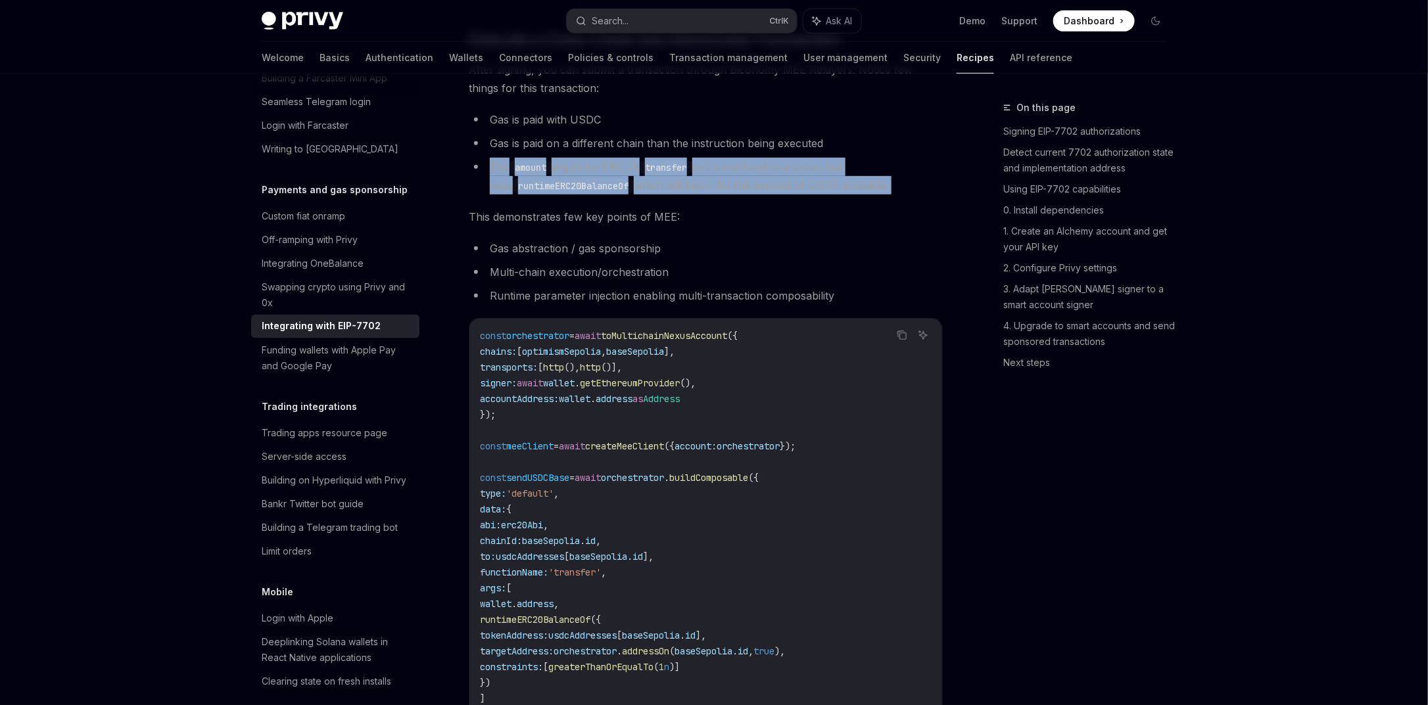
scroll to position [2845, 0]
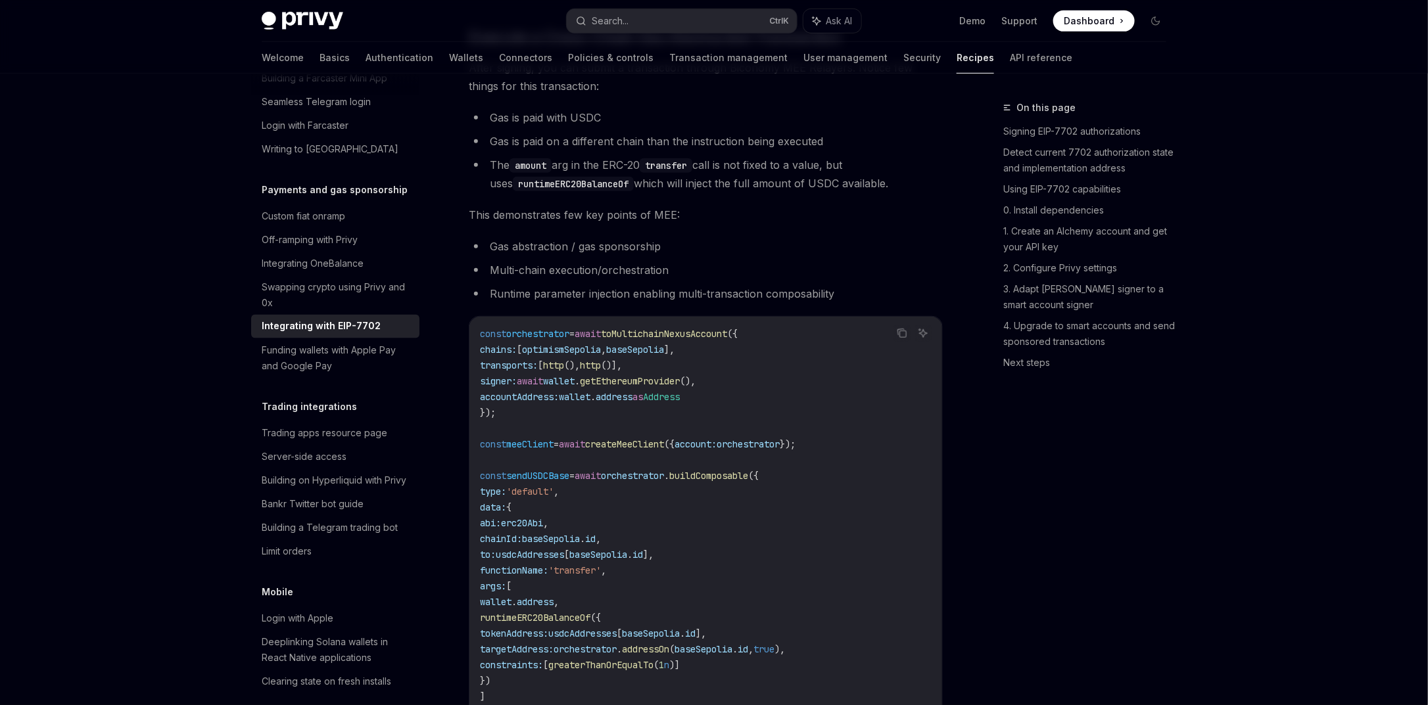
click at [515, 256] on li "Gas abstraction / gas sponsorship" at bounding box center [706, 246] width 474 height 18
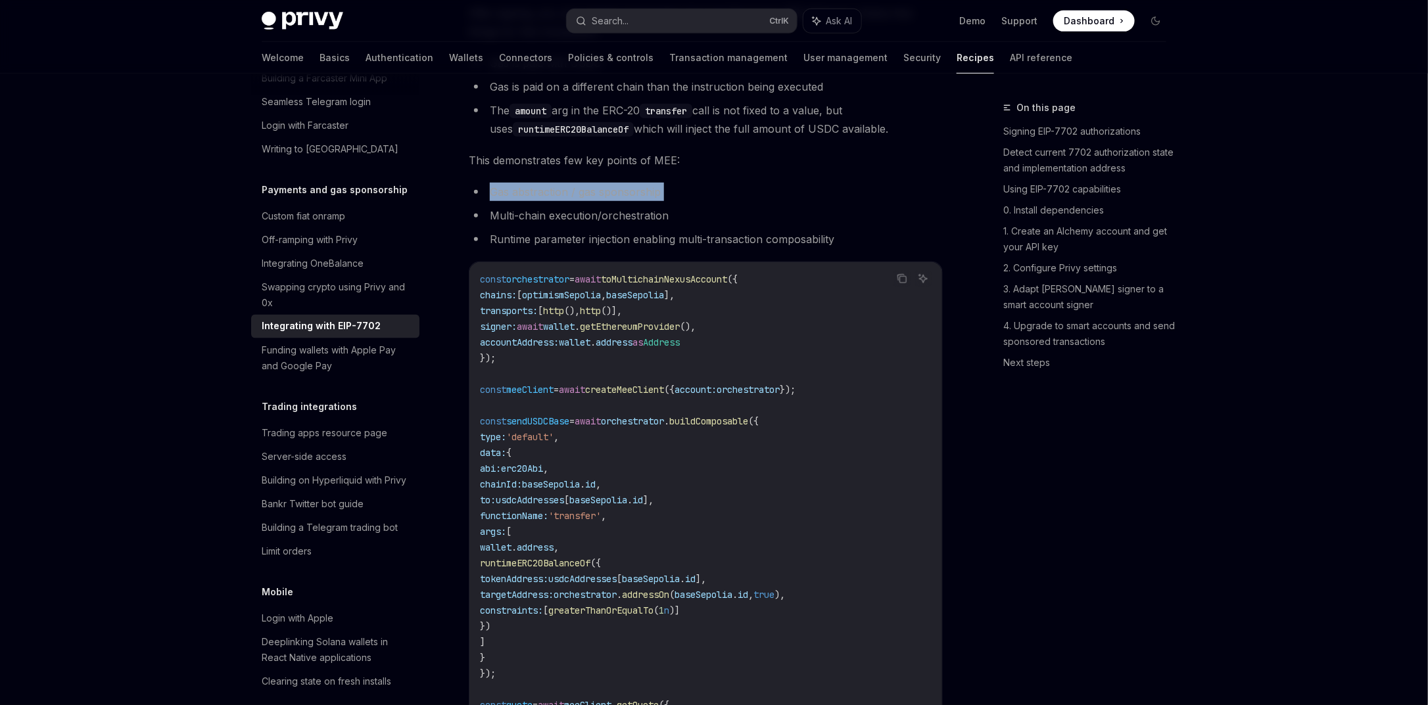
scroll to position [2924, 0]
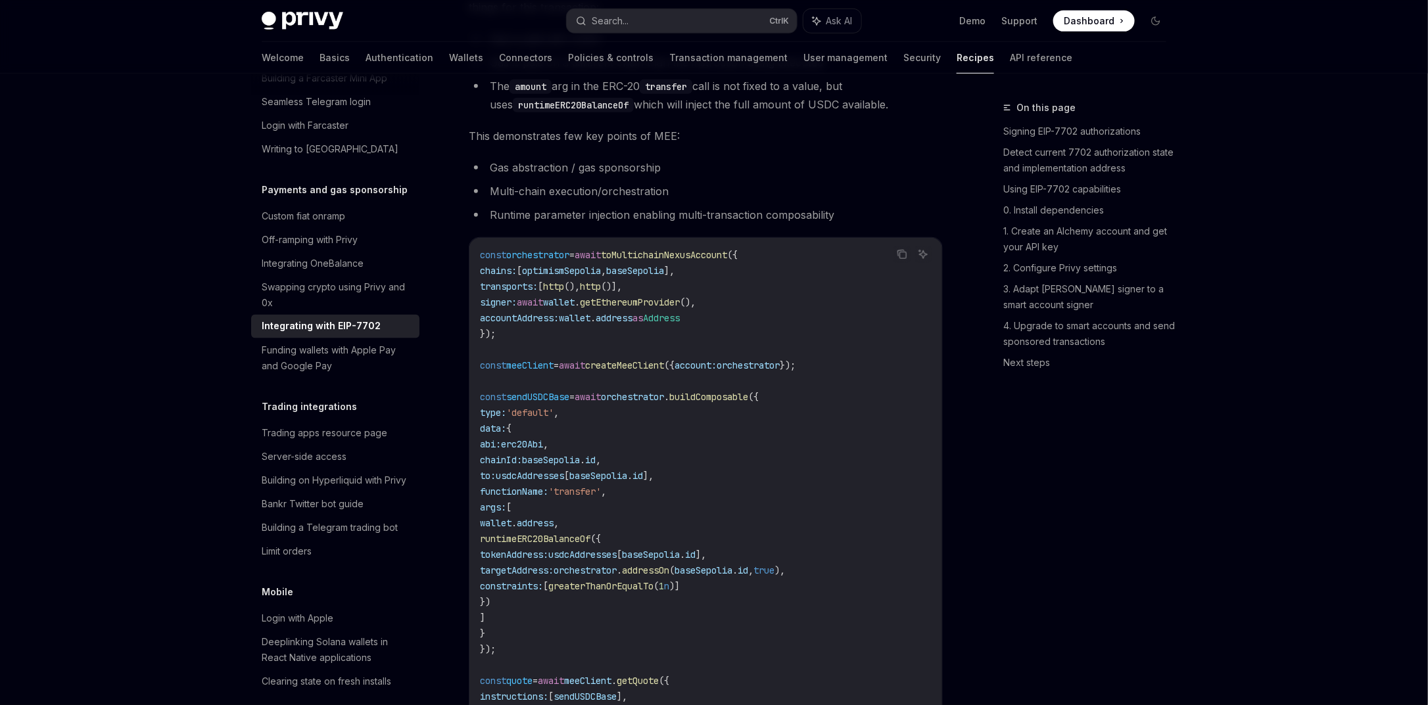
click at [602, 224] on li "Runtime parameter injection enabling multi-transaction composability" at bounding box center [706, 215] width 474 height 18
click at [607, 201] on li "Multi-chain execution/orchestration" at bounding box center [706, 191] width 474 height 18
click at [632, 224] on li "Runtime parameter injection enabling multi-transaction composability" at bounding box center [706, 215] width 474 height 18
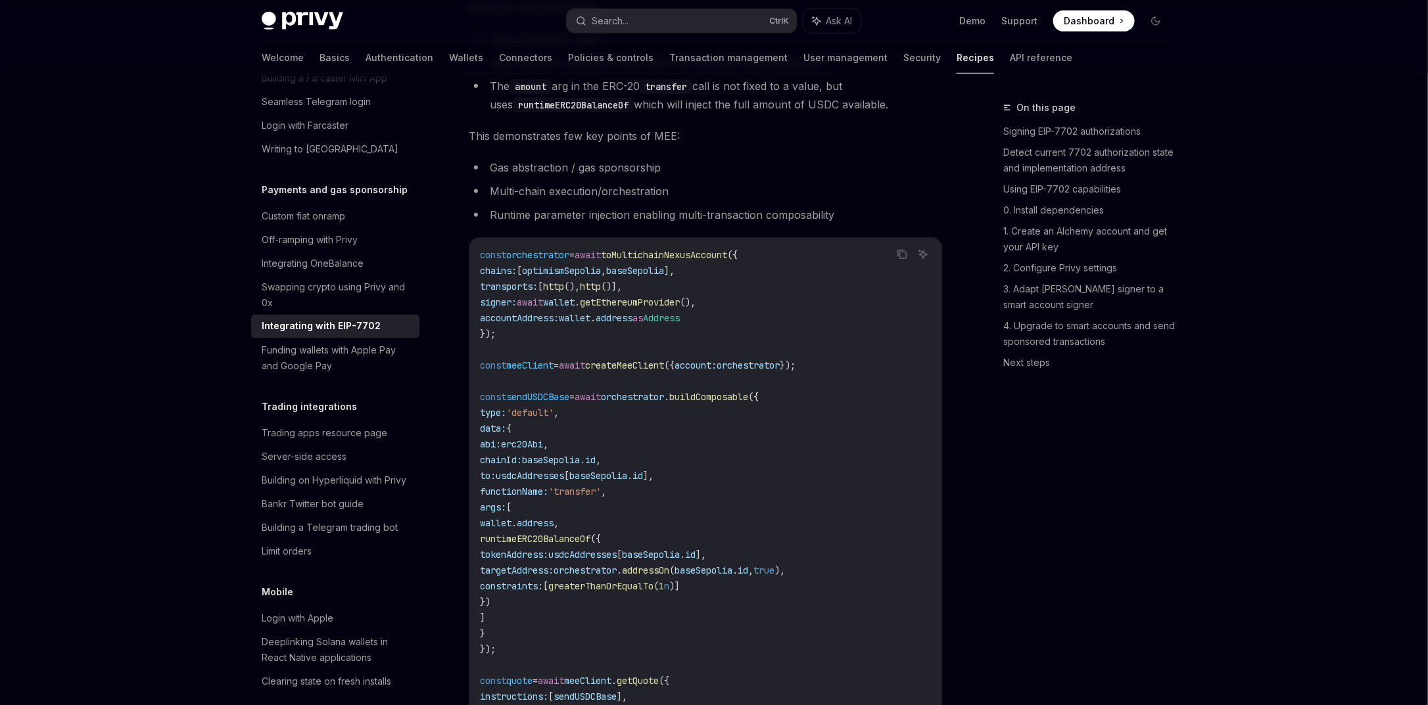
click at [632, 224] on li "Runtime parameter injection enabling multi-transaction composability" at bounding box center [706, 215] width 474 height 18
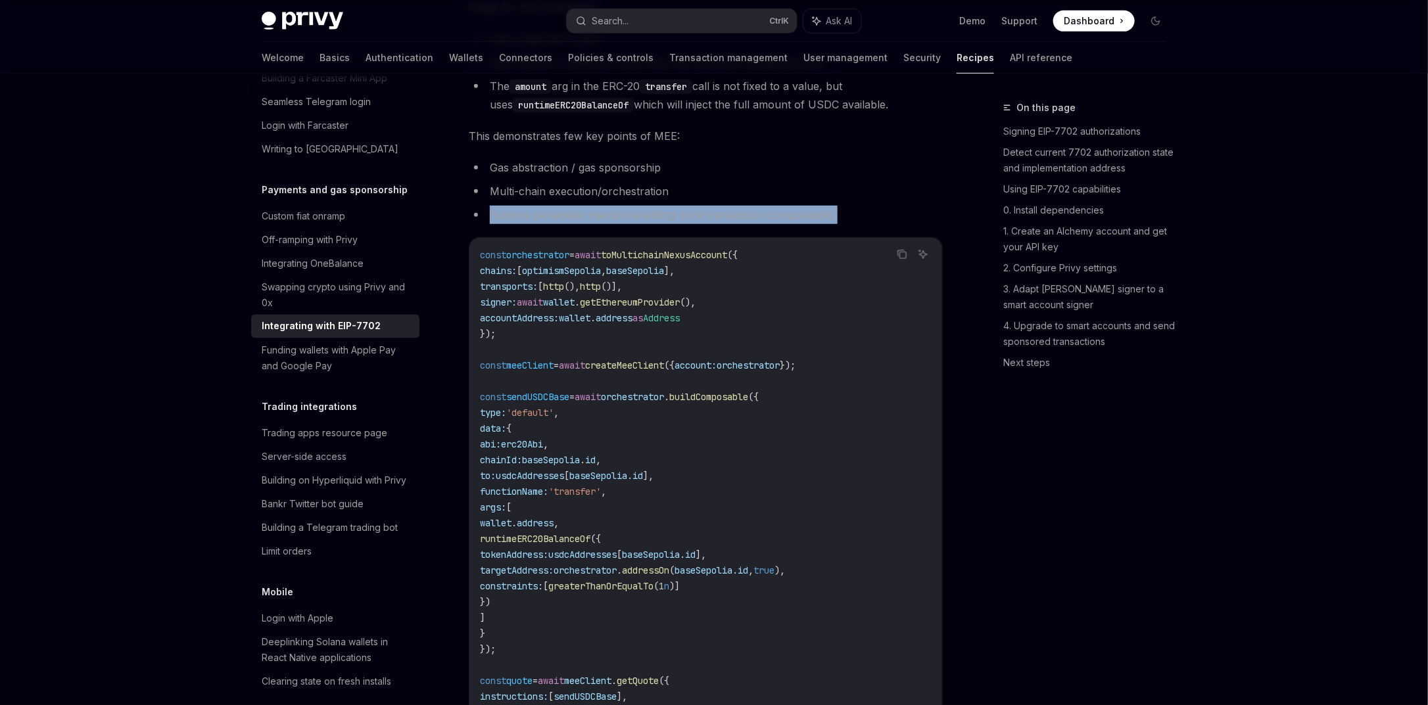
click at [632, 224] on li "Runtime parameter injection enabling multi-transaction composability" at bounding box center [706, 215] width 474 height 18
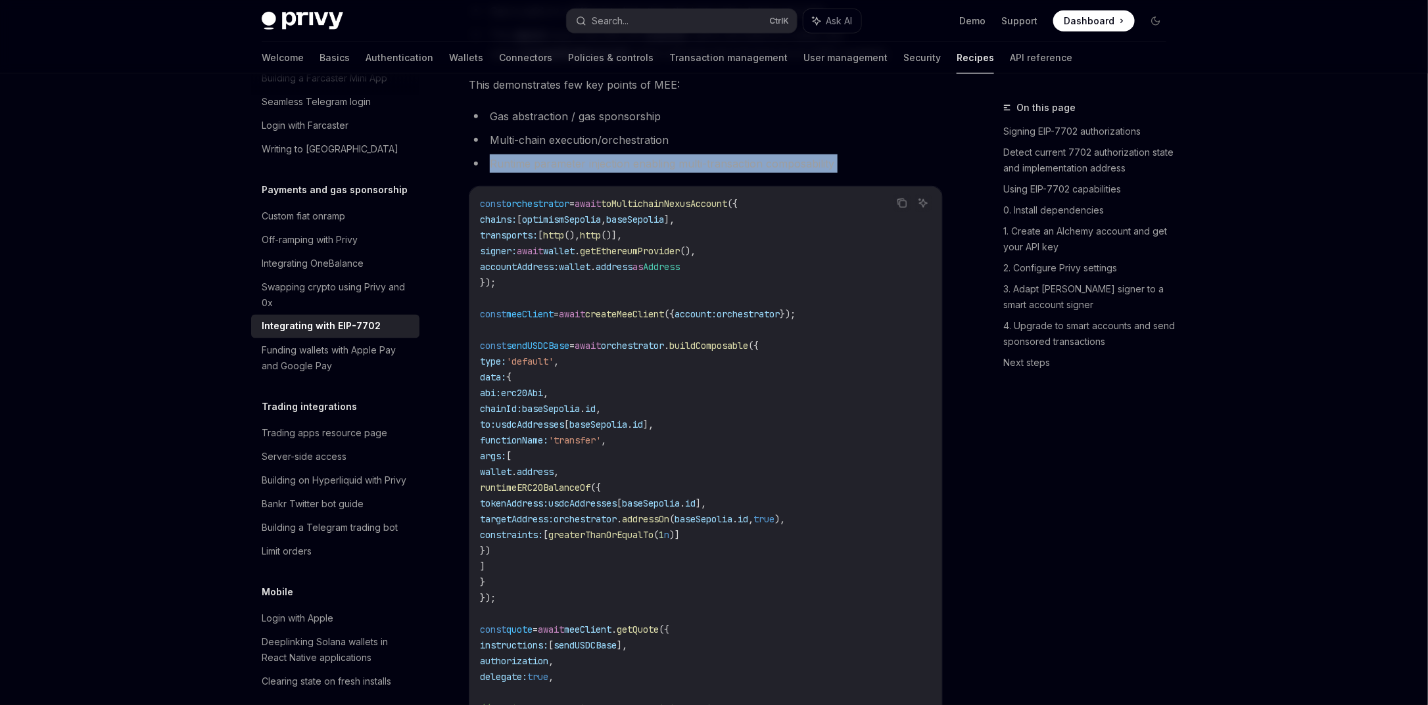
scroll to position [3003, 0]
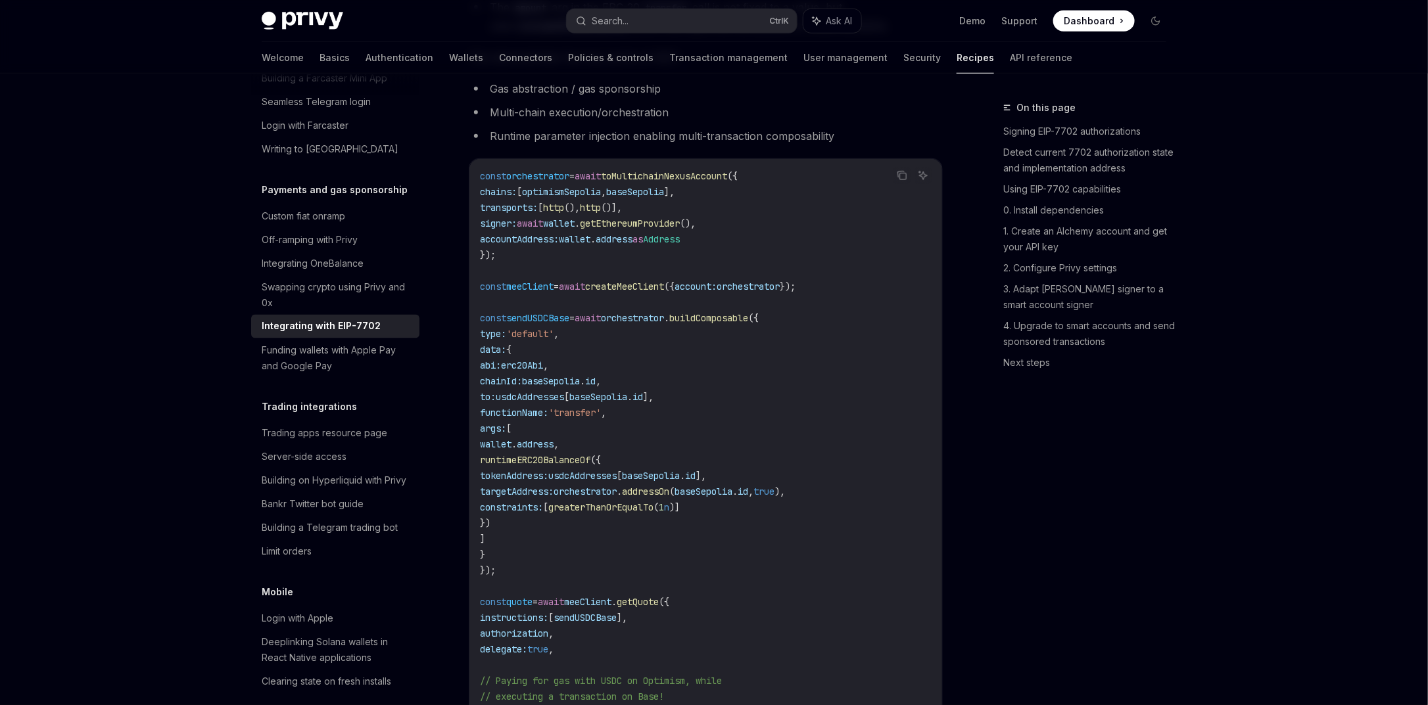
click at [645, 229] on span "getEthereumProvider" at bounding box center [630, 224] width 100 height 12
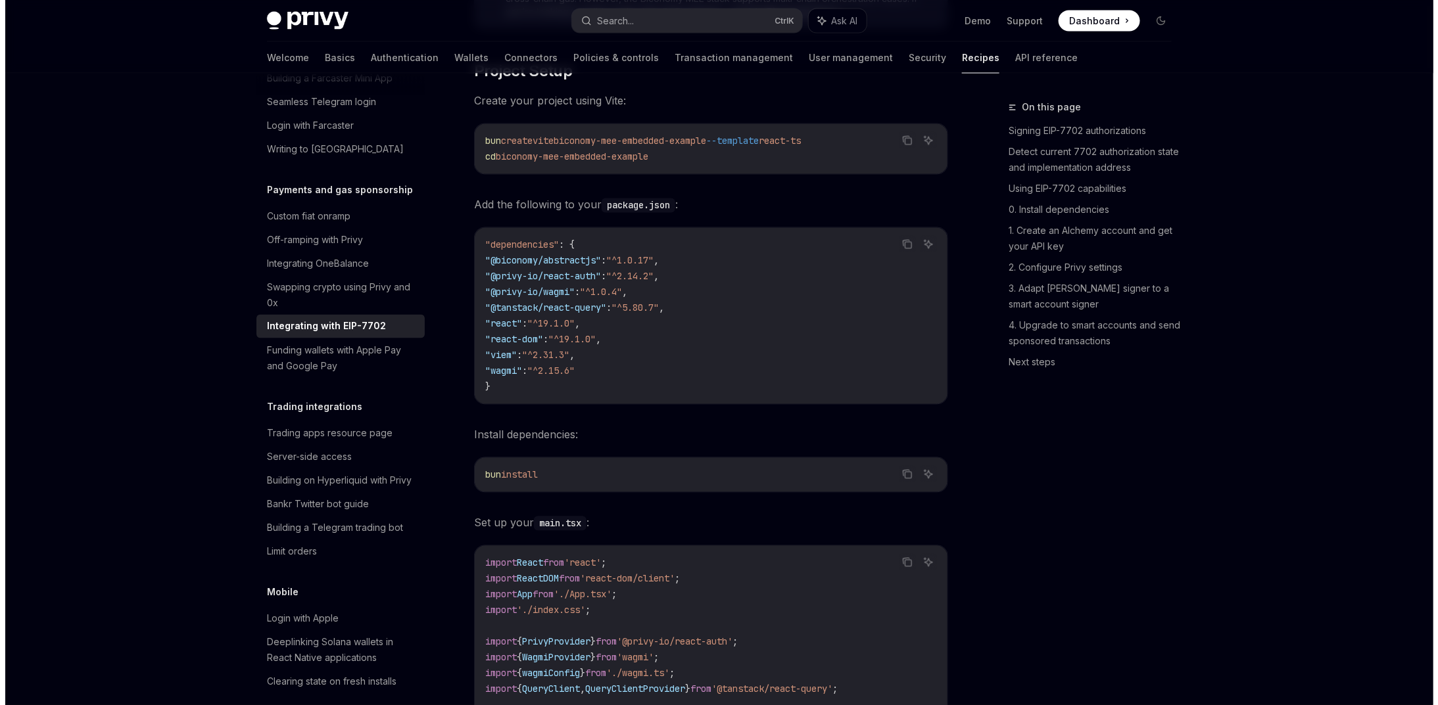
scroll to position [1499, 0]
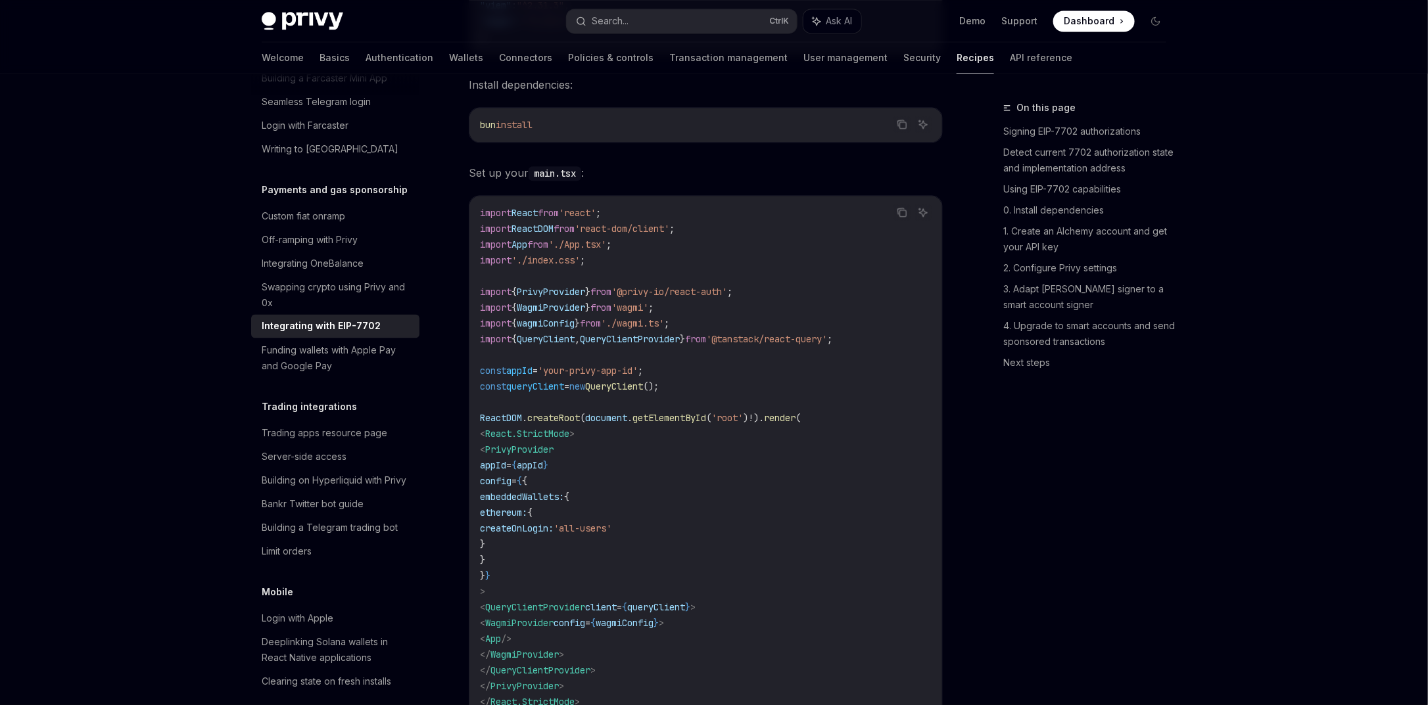
click at [694, 34] on div "Privy Docs home page Search... Ctrl K Ask AI Demo Support Dashboard Dashboard S…" at bounding box center [714, 21] width 905 height 42
click at [701, 20] on button "Search... Ctrl K" at bounding box center [682, 21] width 230 height 24
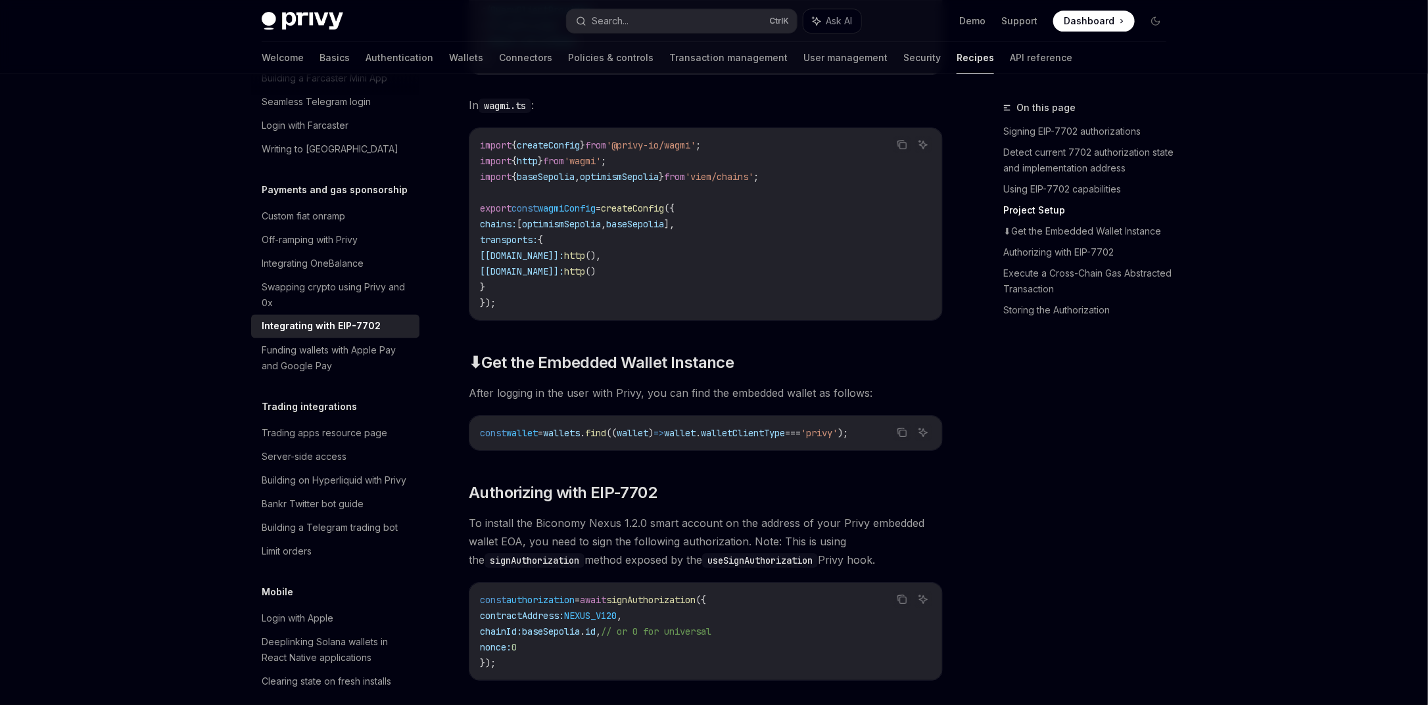
scroll to position [2293, 0]
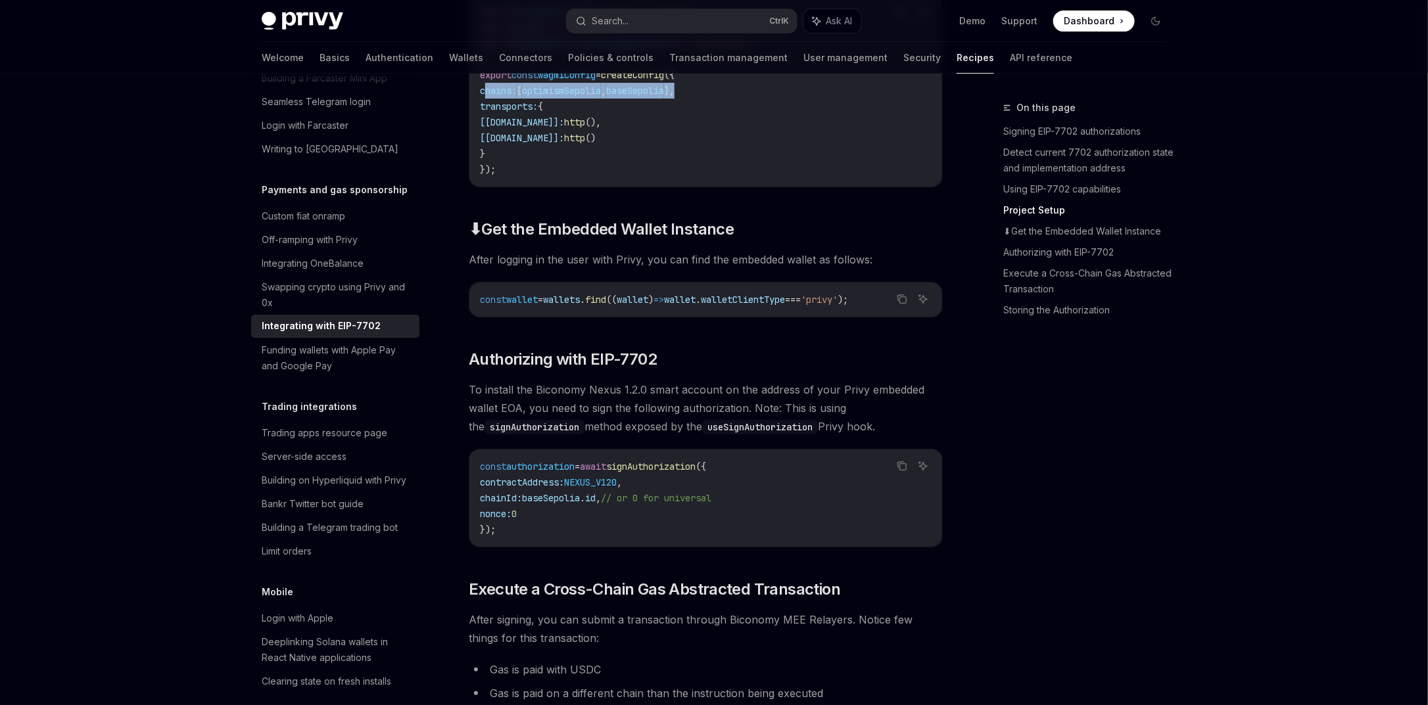
drag, startPoint x: 485, startPoint y: 113, endPoint x: 752, endPoint y: 109, distance: 267.0
click at [752, 109] on code "import { createConfig } from '@privy-io/wagmi' ; import { http } from 'wagmi' ;…" at bounding box center [706, 91] width 452 height 174
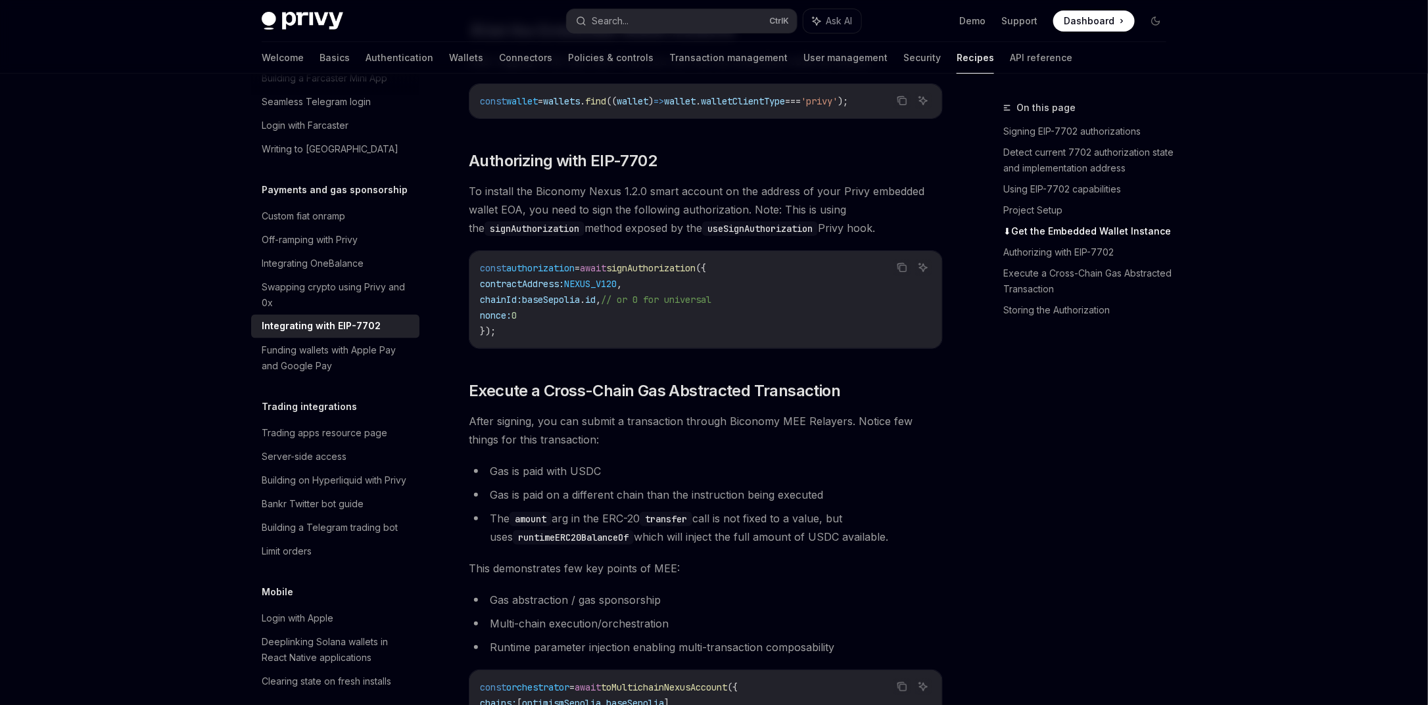
scroll to position [2530, 0]
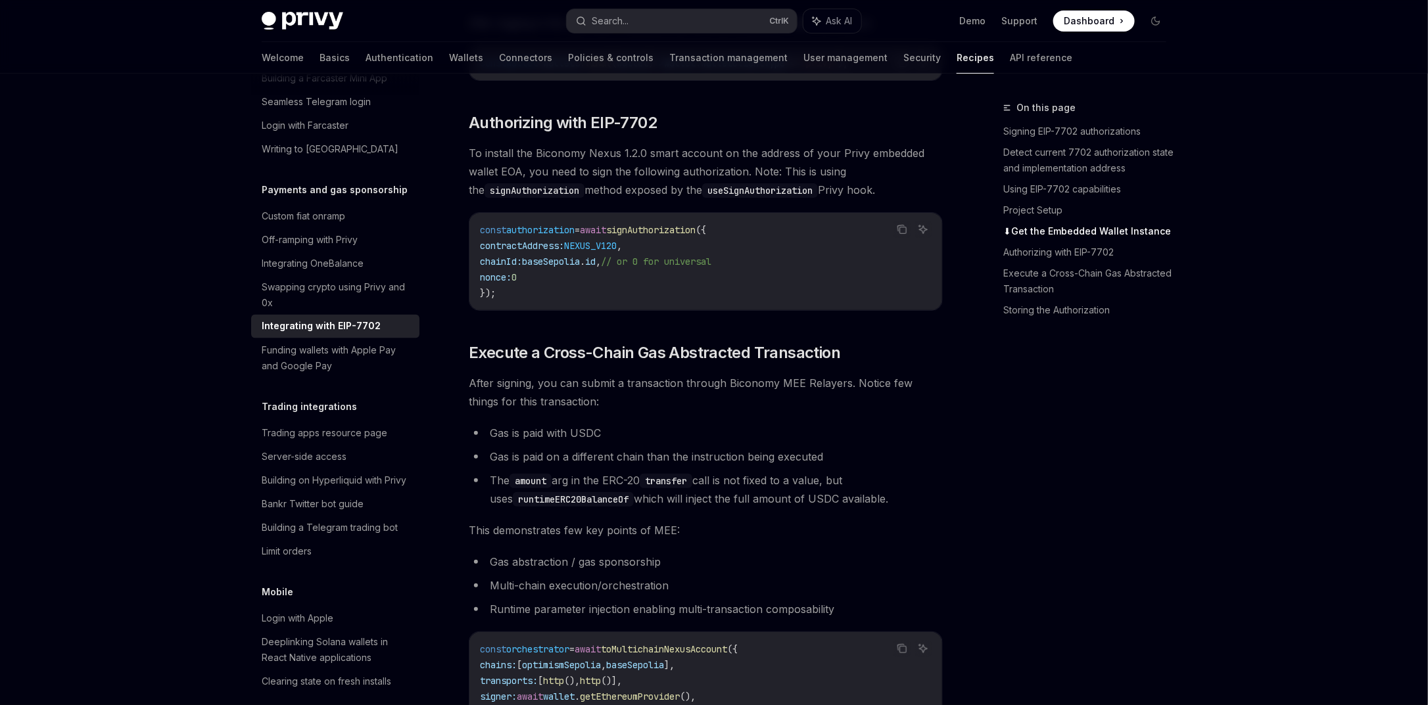
click at [616, 252] on span "NEXUS_V120" at bounding box center [590, 246] width 53 height 12
click at [617, 252] on span "NEXUS_V120" at bounding box center [590, 246] width 53 height 12
click at [813, 175] on span "To install the Biconomy Nexus 1.2.0 smart account on the address of your Privy …" at bounding box center [706, 171] width 474 height 55
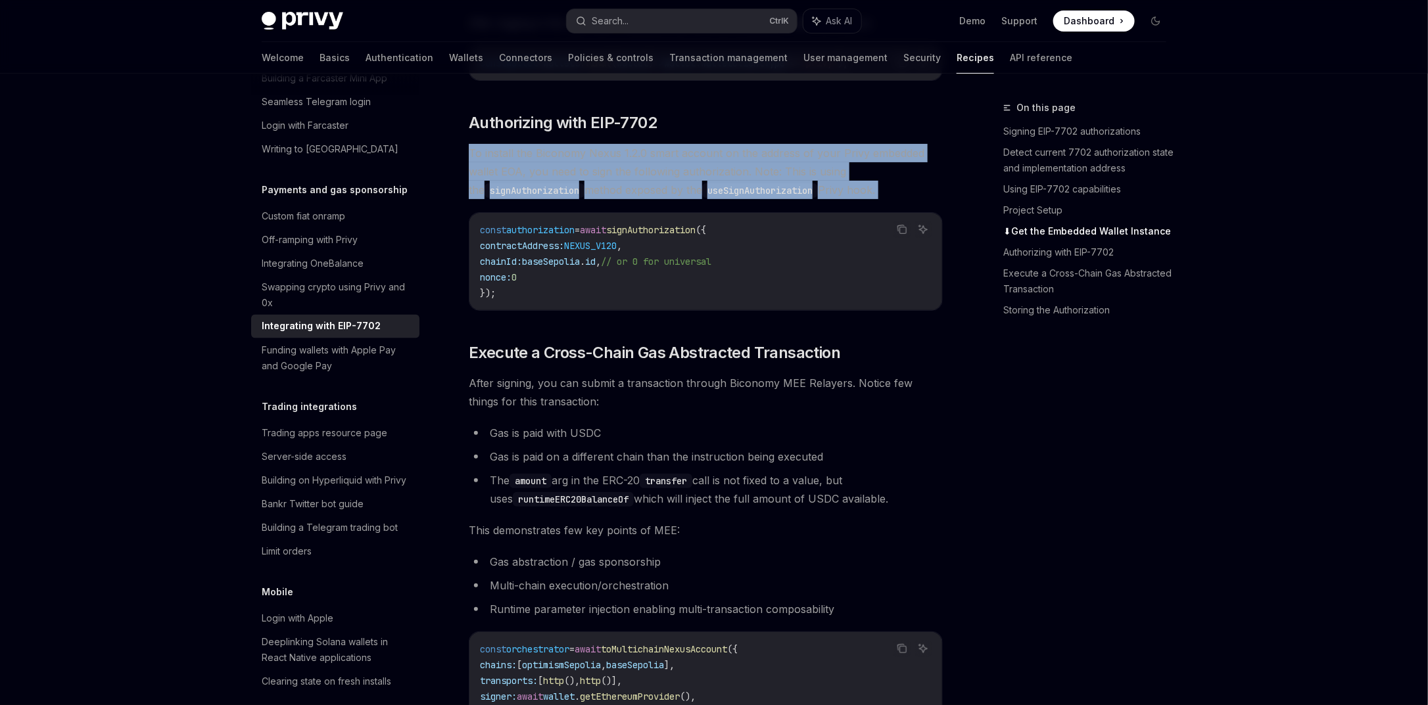
click at [813, 175] on span "To install the Biconomy Nexus 1.2.0 smart account on the address of your Privy …" at bounding box center [706, 171] width 474 height 55
click at [573, 190] on span "To install the Biconomy Nexus 1.2.0 smart account on the address of your Privy …" at bounding box center [706, 171] width 474 height 55
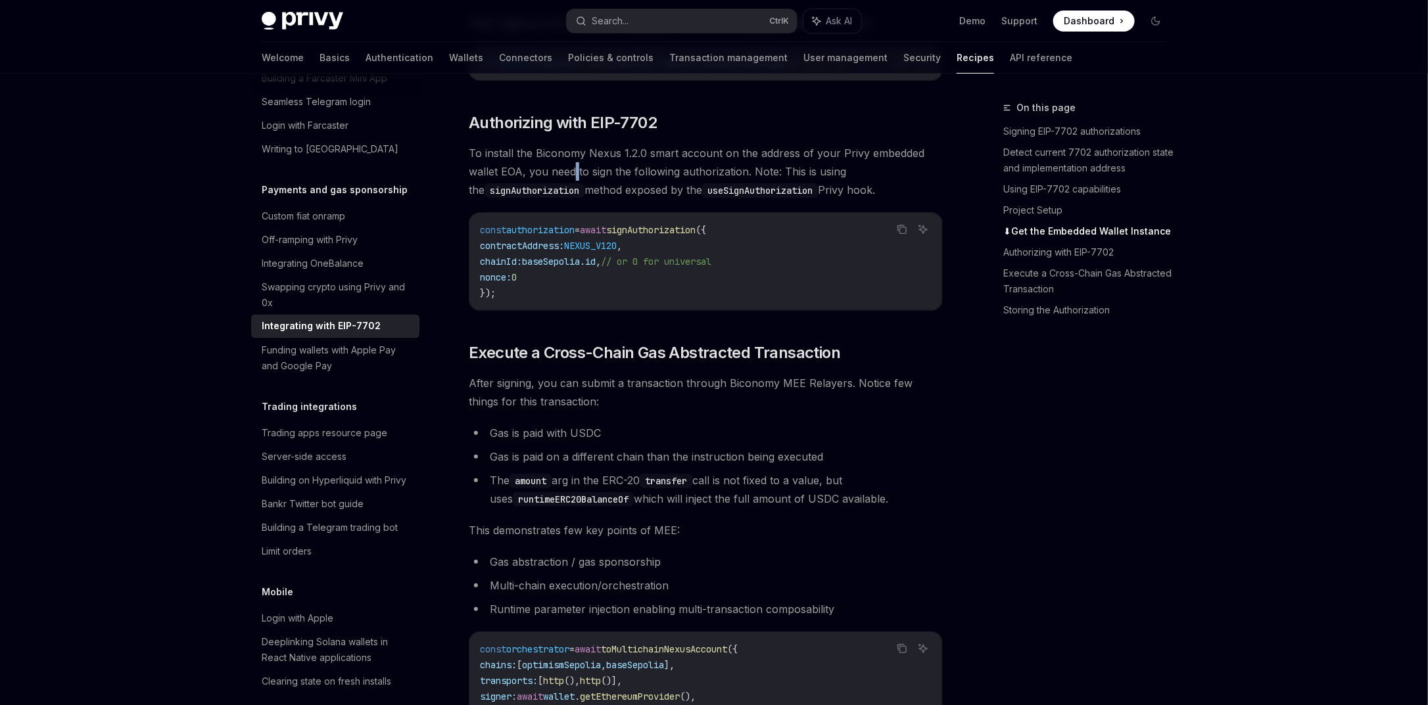
click at [573, 190] on span "To install the Biconomy Nexus 1.2.0 smart account on the address of your Privy …" at bounding box center [706, 171] width 474 height 55
drag, startPoint x: 531, startPoint y: 196, endPoint x: 639, endPoint y: 193, distance: 107.9
click at [639, 193] on span "To install the Biconomy Nexus 1.2.0 smart account on the address of your Privy …" at bounding box center [706, 171] width 474 height 55
drag, startPoint x: 561, startPoint y: 187, endPoint x: 893, endPoint y: 209, distance: 332.1
click at [893, 199] on span "To install the Biconomy Nexus 1.2.0 smart account on the address of your Privy …" at bounding box center [706, 171] width 474 height 55
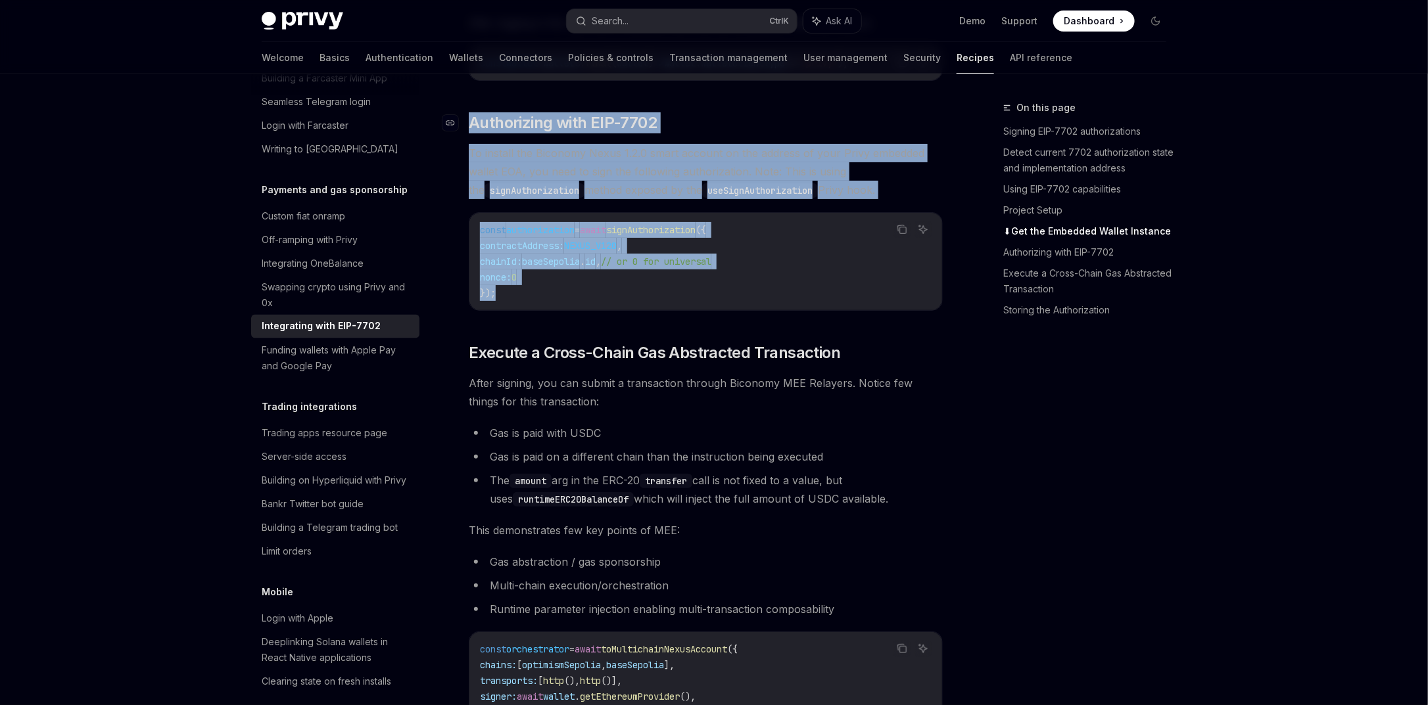
drag, startPoint x: 616, startPoint y: 320, endPoint x: 462, endPoint y: 136, distance: 240.3
click at [469, 136] on div "In this guide we’ll see a quick example of using the Biconomy’s Modular Executi…" at bounding box center [706, 21] width 474 height 2968
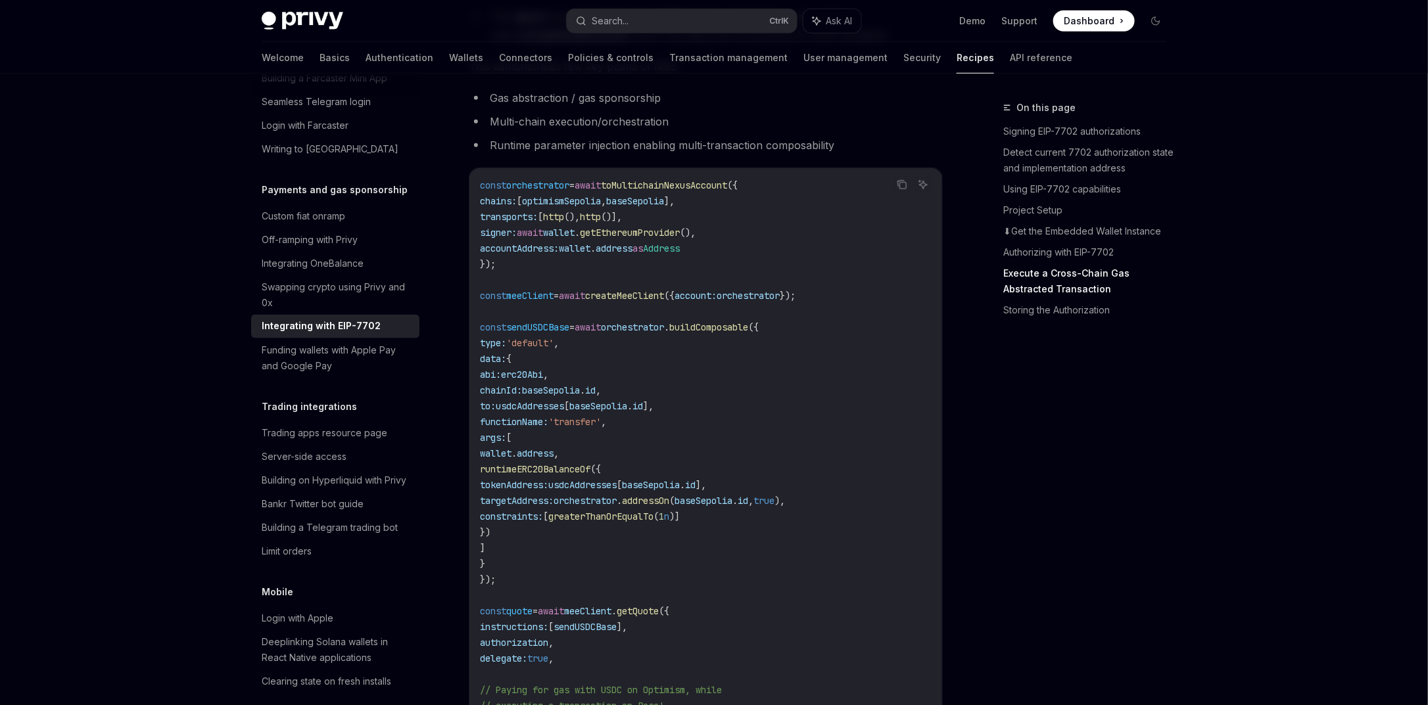
scroll to position [3003, 0]
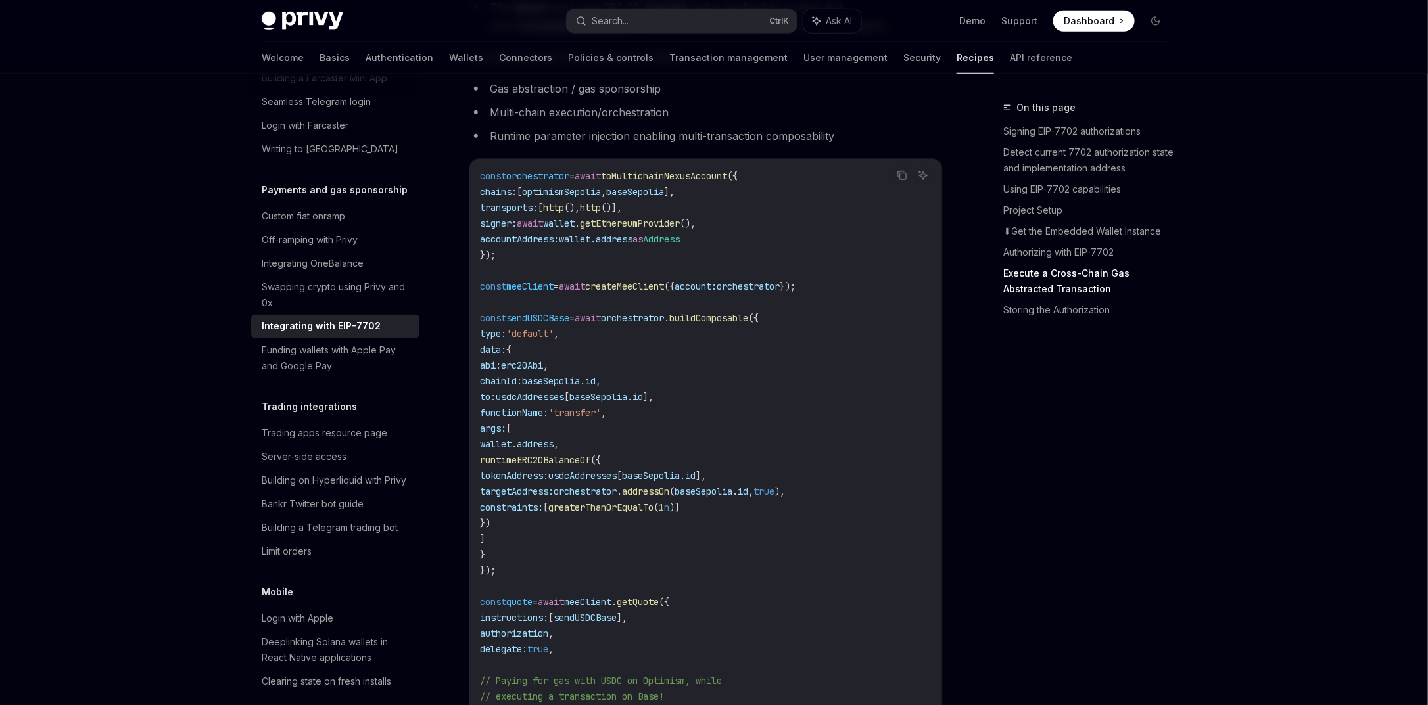
click at [580, 245] on span "wallet" at bounding box center [575, 239] width 32 height 12
click at [575, 229] on span "wallet" at bounding box center [559, 224] width 32 height 12
click at [639, 229] on span "getEthereumProvider" at bounding box center [630, 224] width 100 height 12
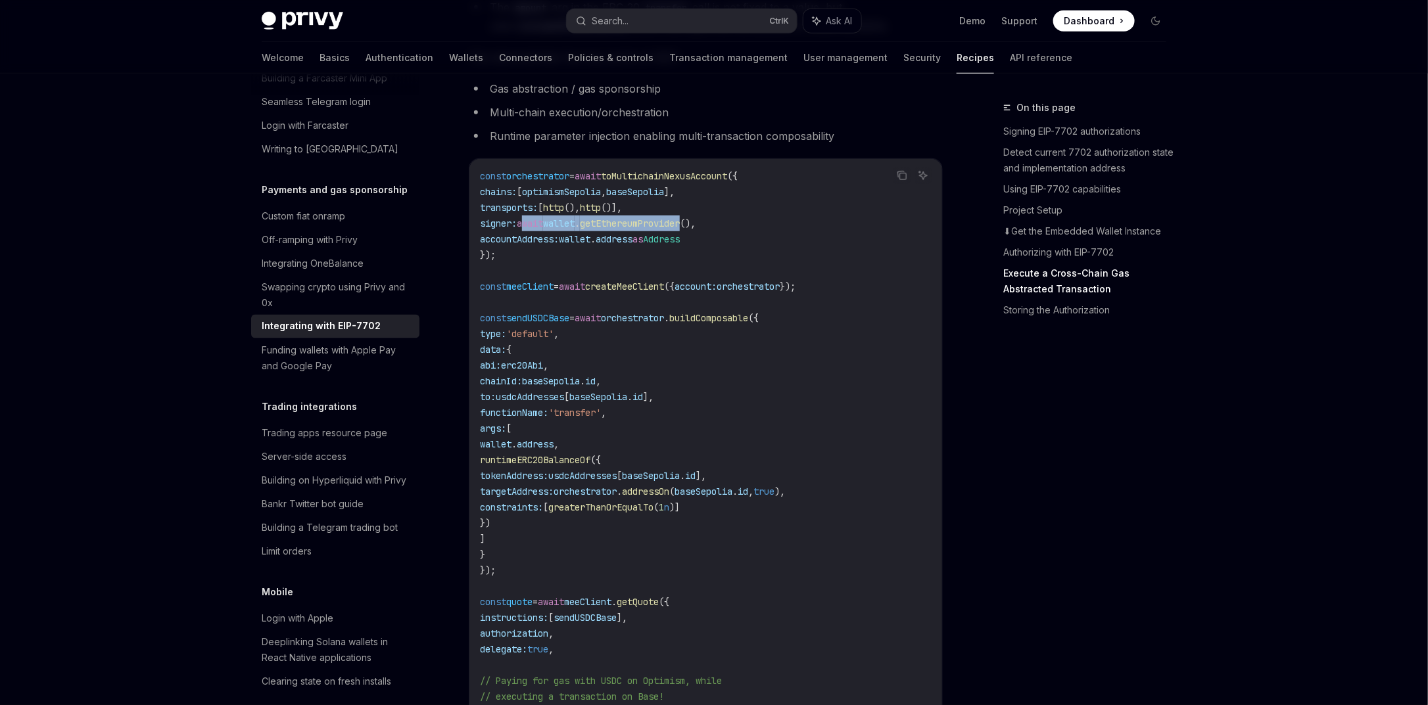
drag, startPoint x: 535, startPoint y: 246, endPoint x: 710, endPoint y: 241, distance: 175.6
click at [696, 229] on span "signer: await wallet . getEthereumProvider ()," at bounding box center [588, 224] width 216 height 12
click at [497, 229] on span "signer:" at bounding box center [498, 224] width 37 height 12
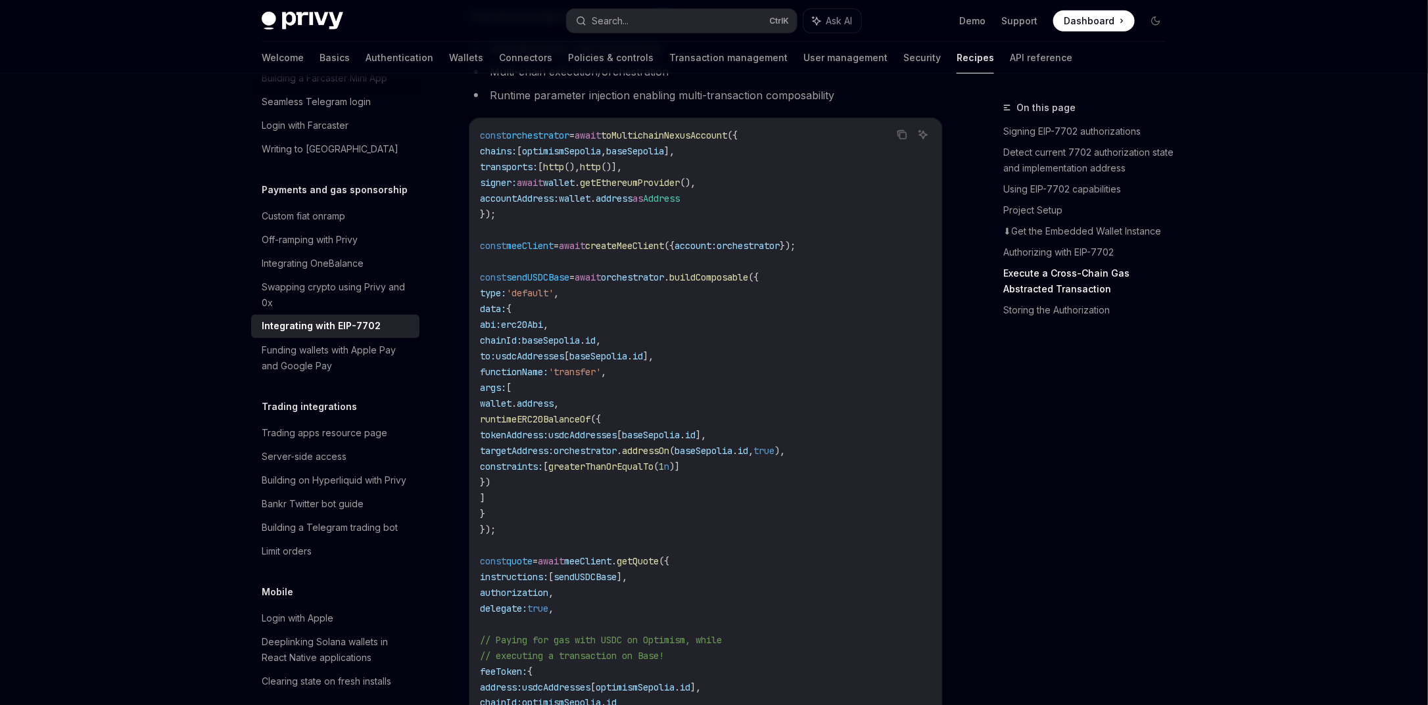
scroll to position [3082, 0]
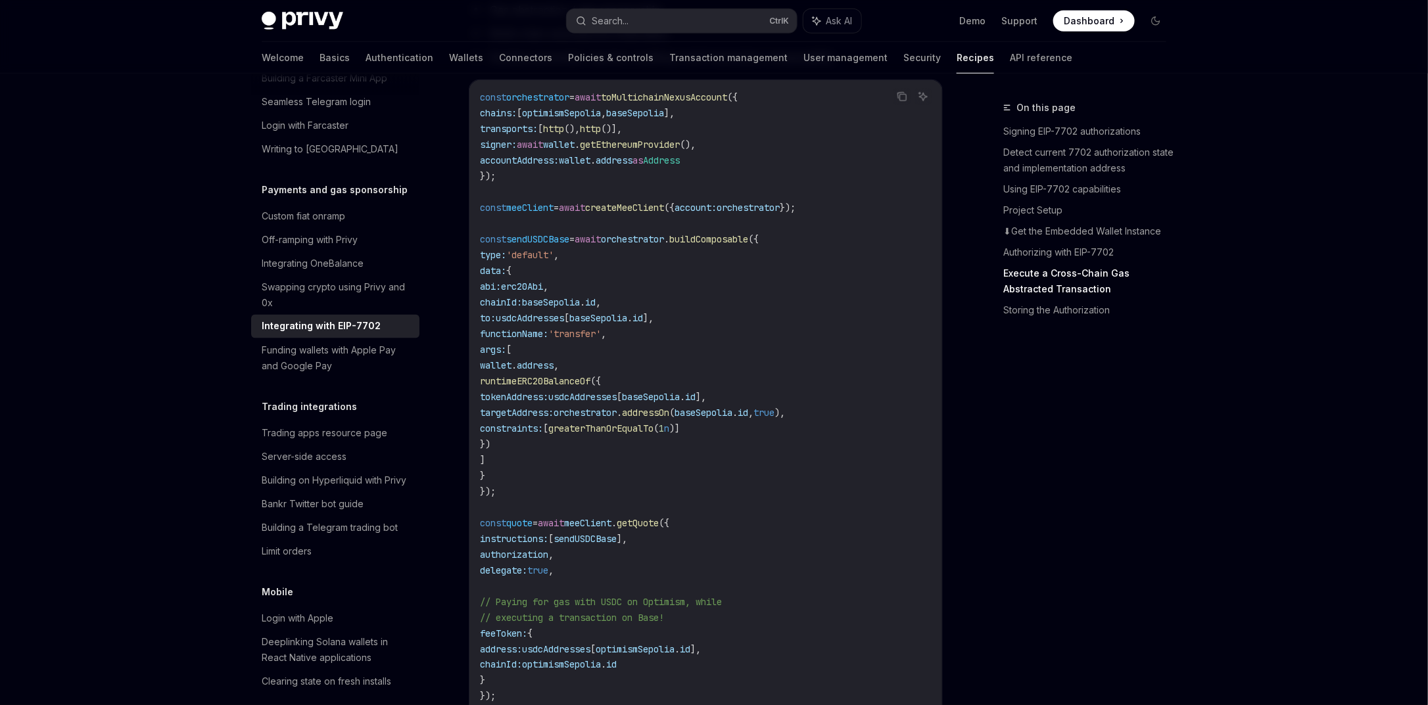
click at [632, 214] on code "const orchestrator = await toMultichainNexusAccount ({ chains: [ optimismSepoli…" at bounding box center [706, 412] width 452 height 647
click at [640, 220] on code "const orchestrator = await toMultichainNexusAccount ({ chains: [ optimismSepoli…" at bounding box center [706, 412] width 452 height 647
click at [641, 214] on span "createMeeClient" at bounding box center [624, 208] width 79 height 12
click at [773, 214] on span "orchestrator" at bounding box center [748, 208] width 63 height 12
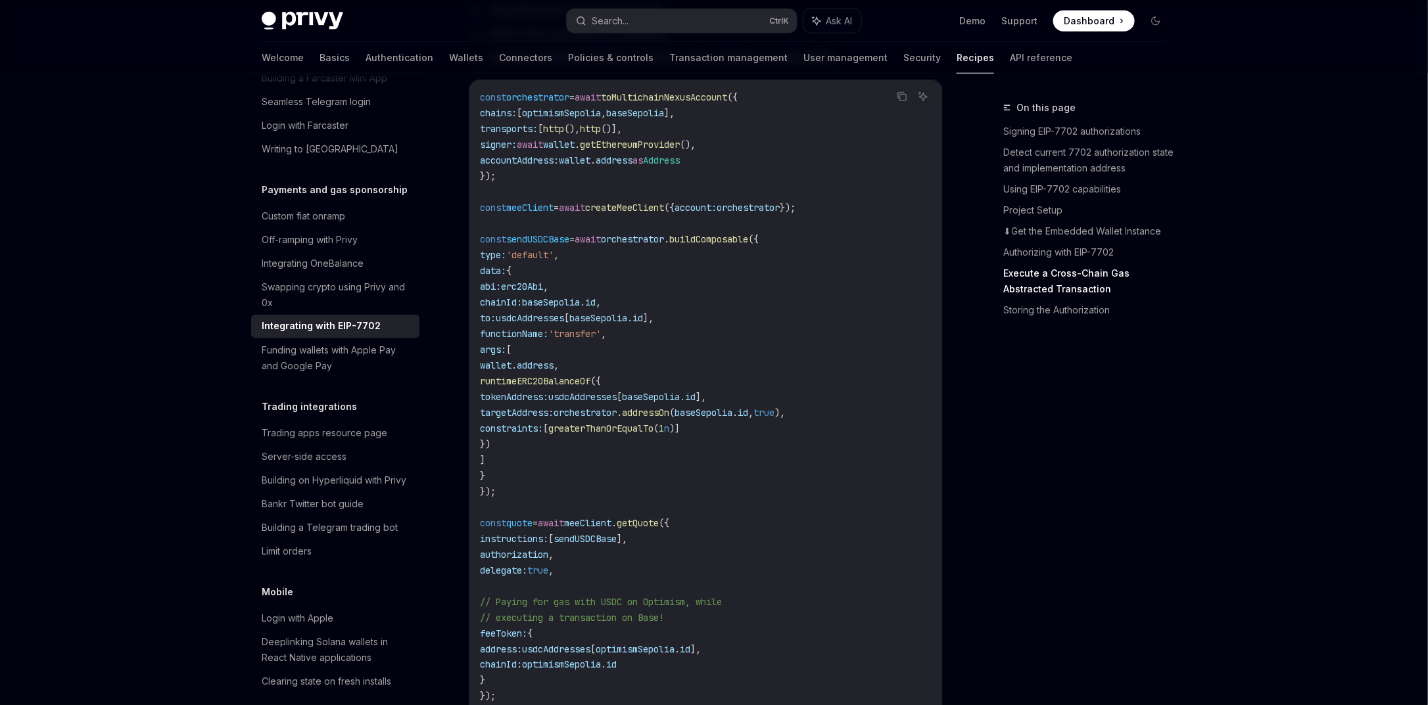
click at [852, 225] on code "const orchestrator = await toMultichainNexusAccount ({ chains: [ optimismSepoli…" at bounding box center [706, 412] width 452 height 647
drag, startPoint x: 848, startPoint y: 227, endPoint x: 479, endPoint y: 226, distance: 368.8
click at [480, 226] on code "const orchestrator = await toMultichainNexusAccount ({ chains: [ optimismSepoli…" at bounding box center [706, 412] width 452 height 647
click at [517, 151] on span "signer:" at bounding box center [498, 145] width 37 height 12
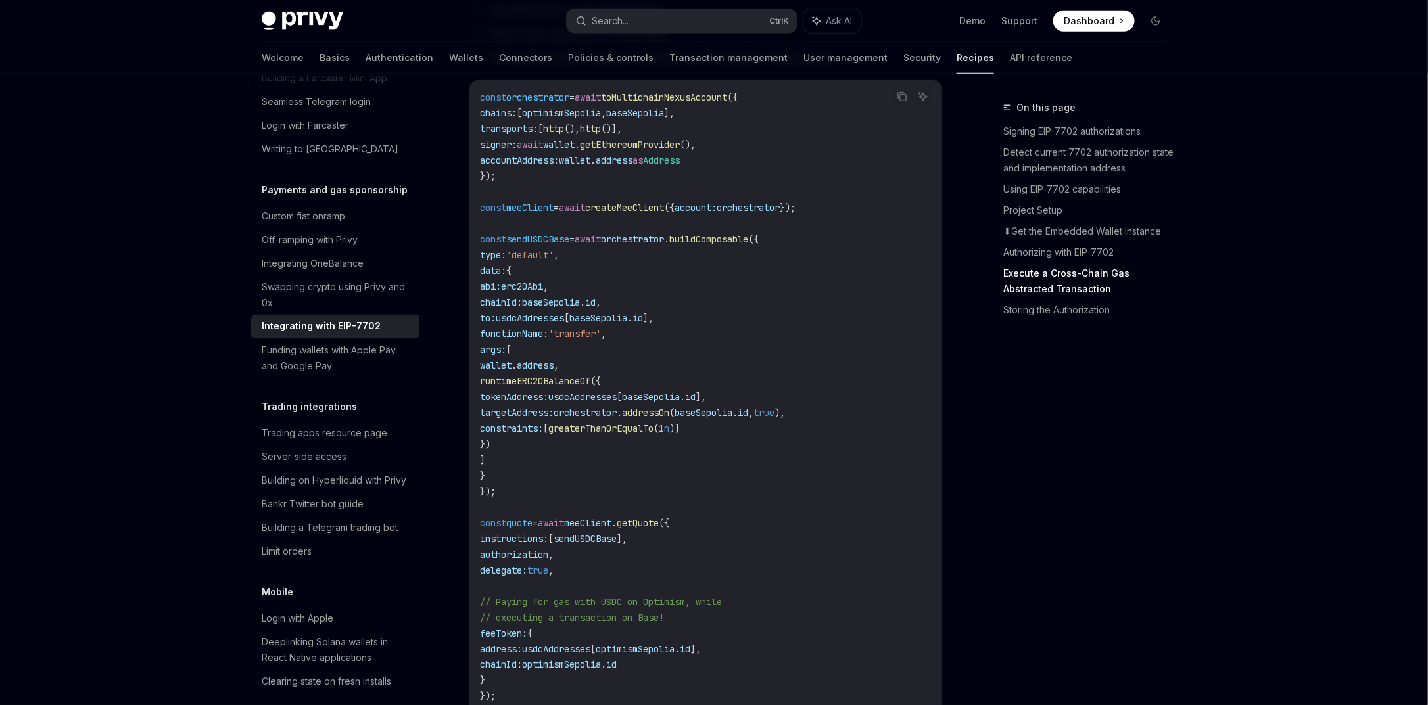
click at [538, 135] on span "transports:" at bounding box center [509, 129] width 58 height 12
click at [635, 157] on code "const orchestrator = await toMultichainNexusAccount ({ chains: [ optimismSepoli…" at bounding box center [706, 412] width 452 height 647
click at [575, 151] on span "wallet" at bounding box center [559, 145] width 32 height 12
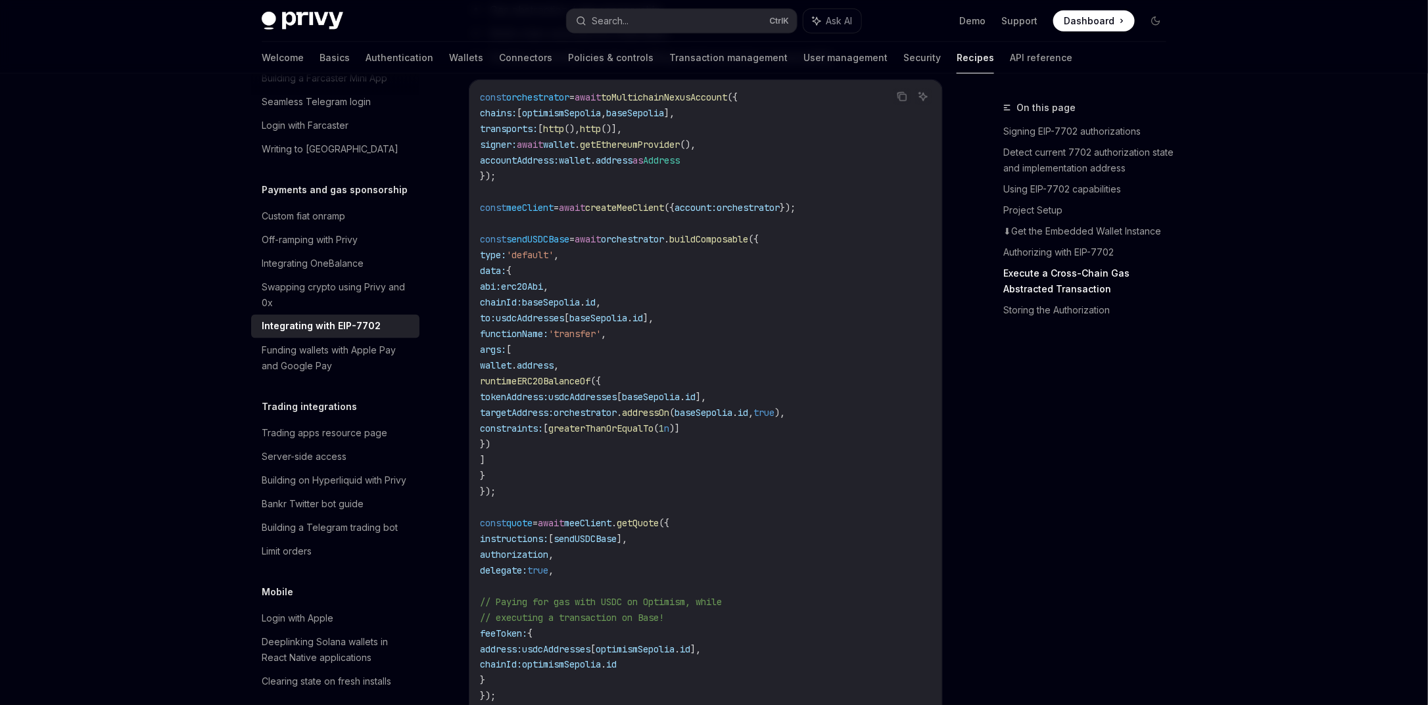
click at [575, 151] on span "wallet" at bounding box center [559, 145] width 32 height 12
click at [559, 166] on span "accountAddress:" at bounding box center [519, 161] width 79 height 12
click at [590, 166] on span "wallet" at bounding box center [575, 161] width 32 height 12
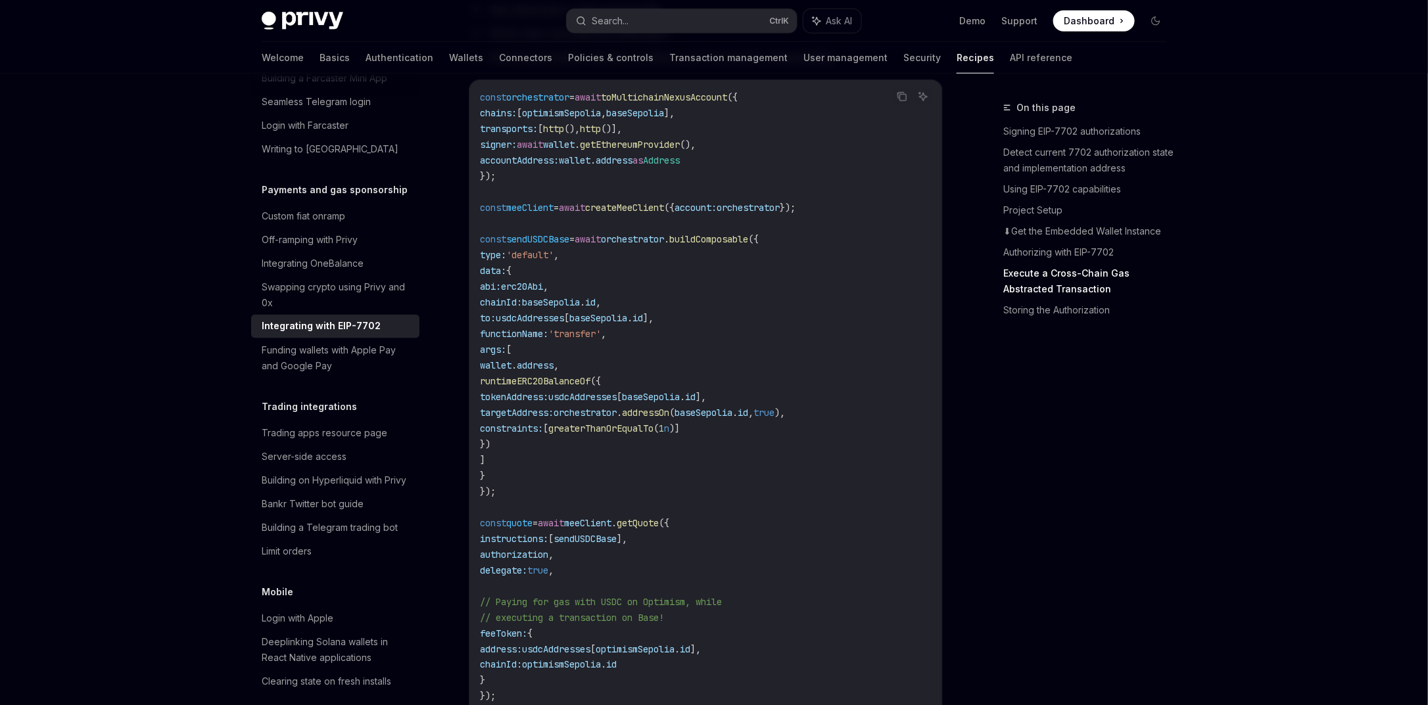
click at [629, 166] on span "address" at bounding box center [614, 161] width 37 height 12
click at [590, 166] on span "wallet" at bounding box center [575, 161] width 32 height 12
click at [632, 166] on span "address" at bounding box center [614, 161] width 37 height 12
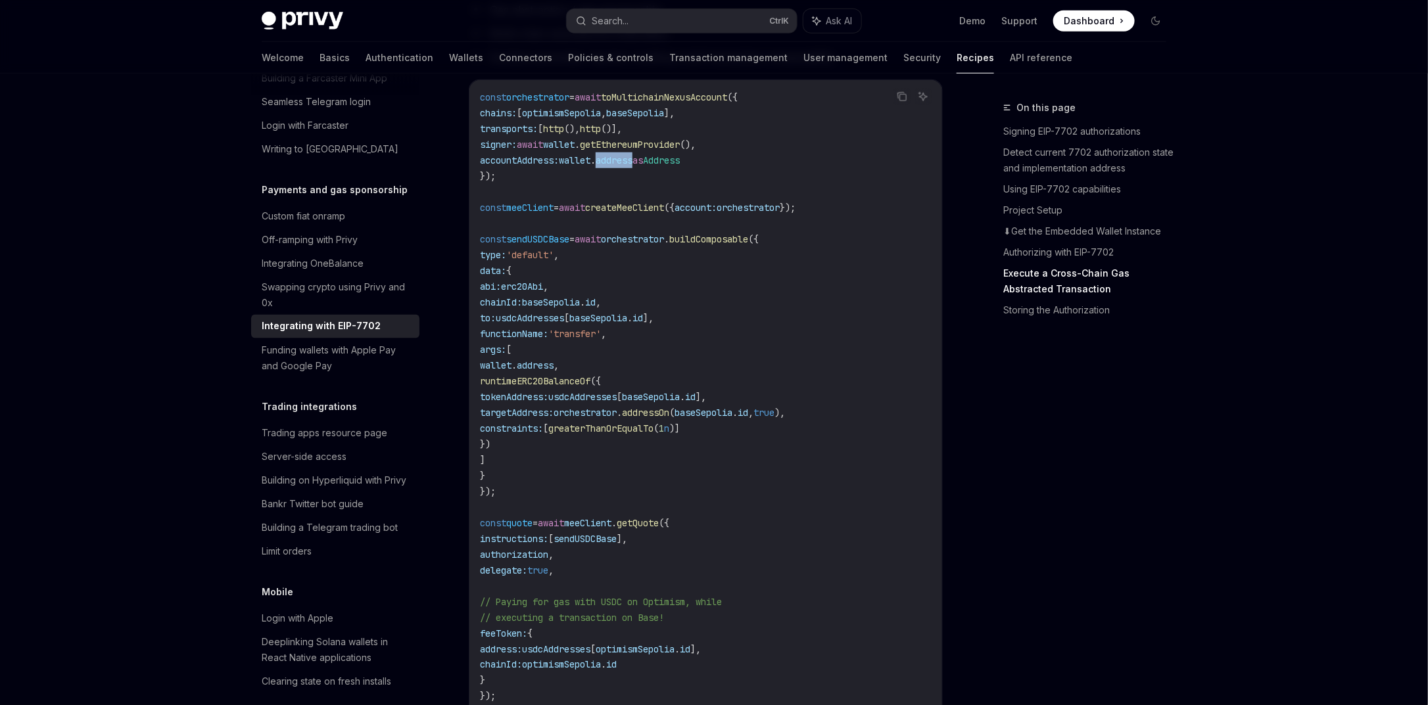
click at [632, 166] on span "address" at bounding box center [614, 161] width 37 height 12
click at [680, 151] on span "getEthereumProvider" at bounding box center [630, 145] width 100 height 12
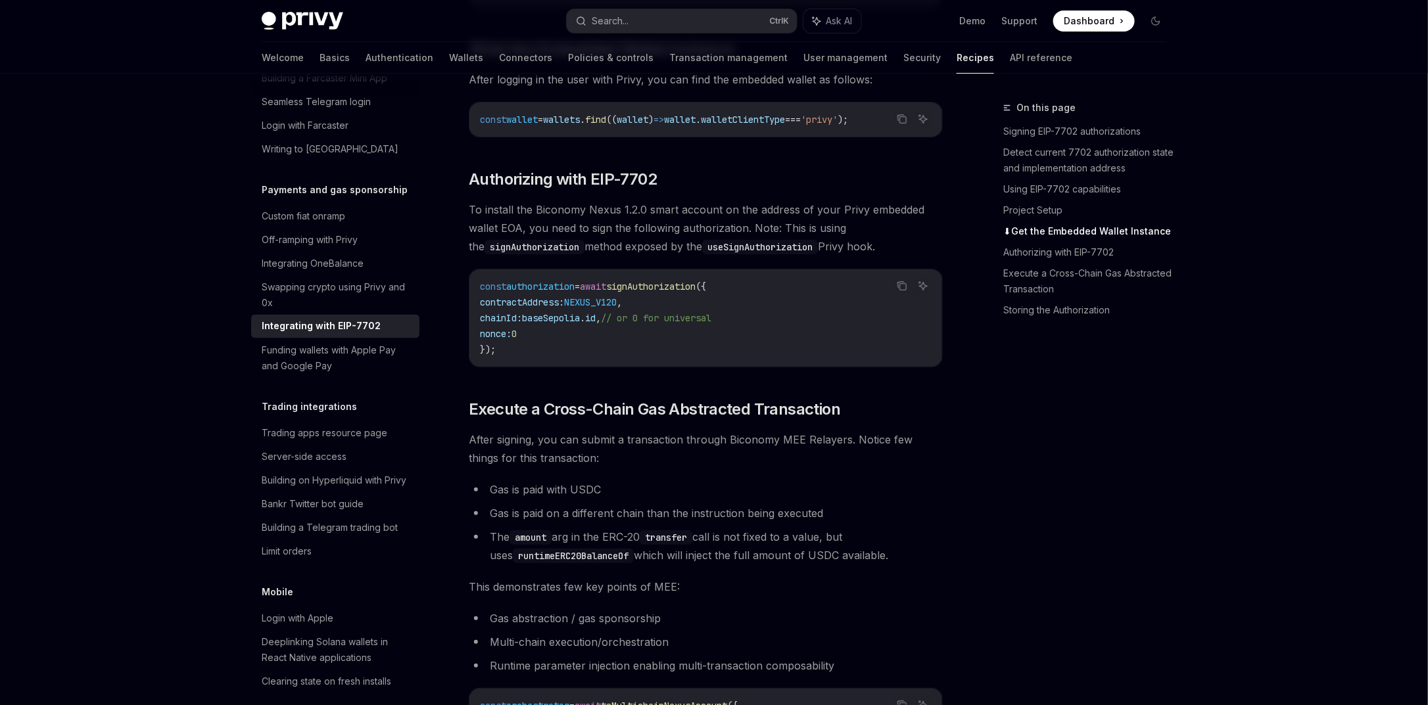
scroll to position [2451, 0]
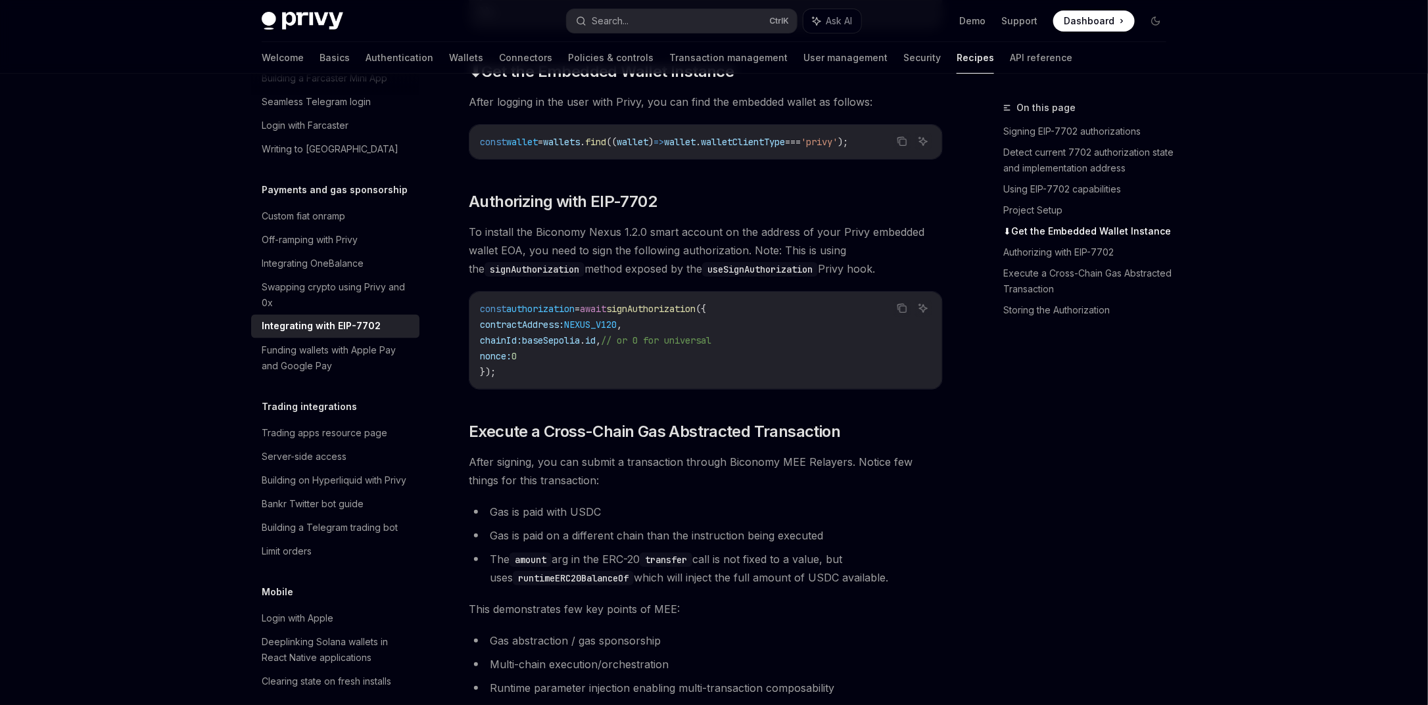
click at [561, 337] on code "const authorization = await signAuthorization ({ contractAddress: NEXUS_V120 , …" at bounding box center [706, 340] width 452 height 79
click at [560, 315] on span "authorization" at bounding box center [540, 309] width 68 height 12
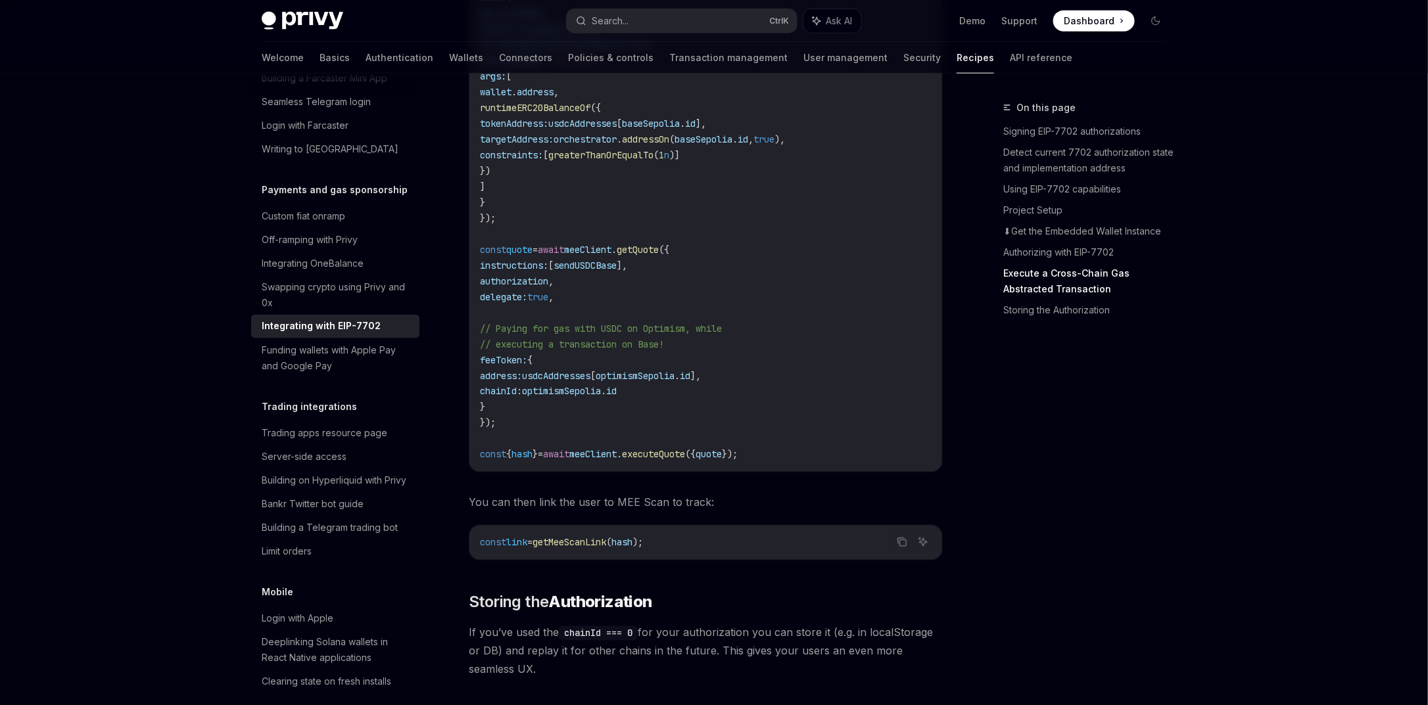
scroll to position [3308, 0]
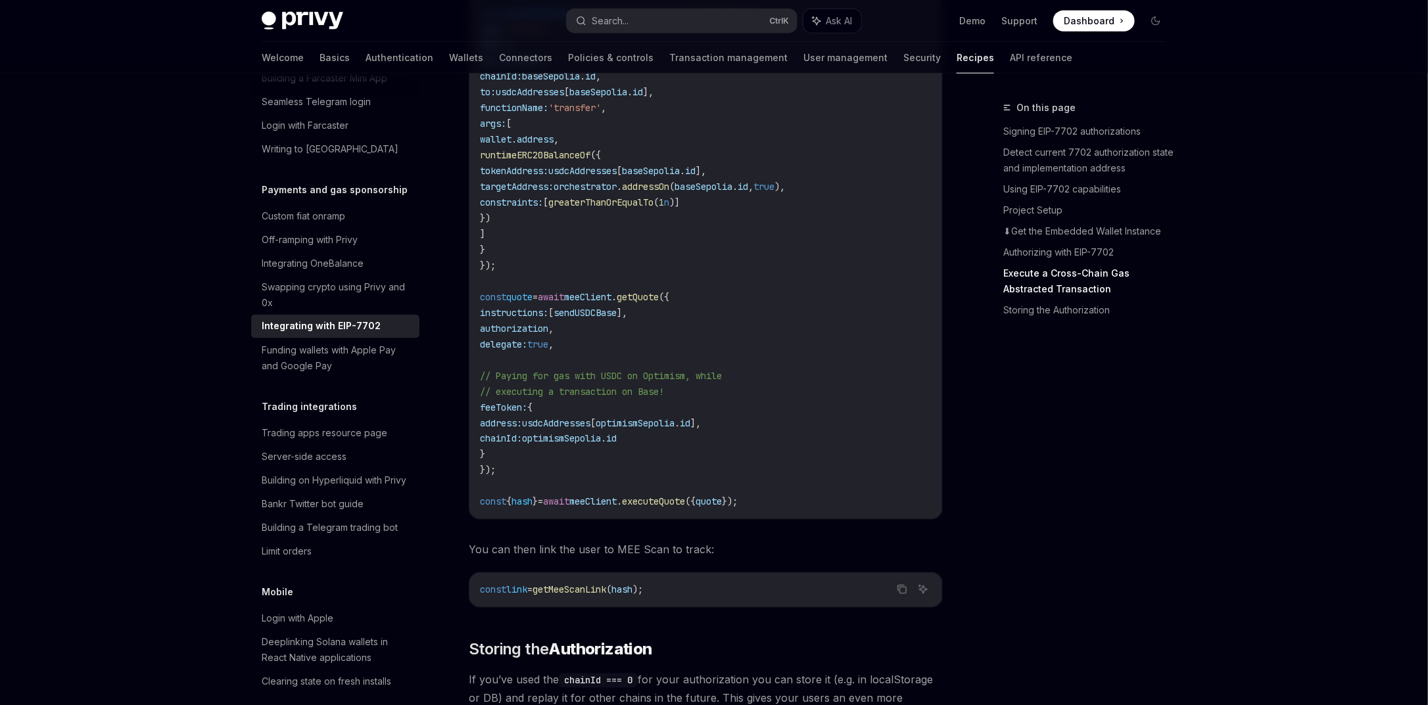
click at [800, 306] on code "const orchestrator = await toMultichainNexusAccount ({ chains: [ optimismSepoli…" at bounding box center [706, 186] width 452 height 647
click at [716, 302] on code "const orchestrator = await toMultichainNexusAccount ({ chains: [ optimismSepoli…" at bounding box center [706, 186] width 452 height 647
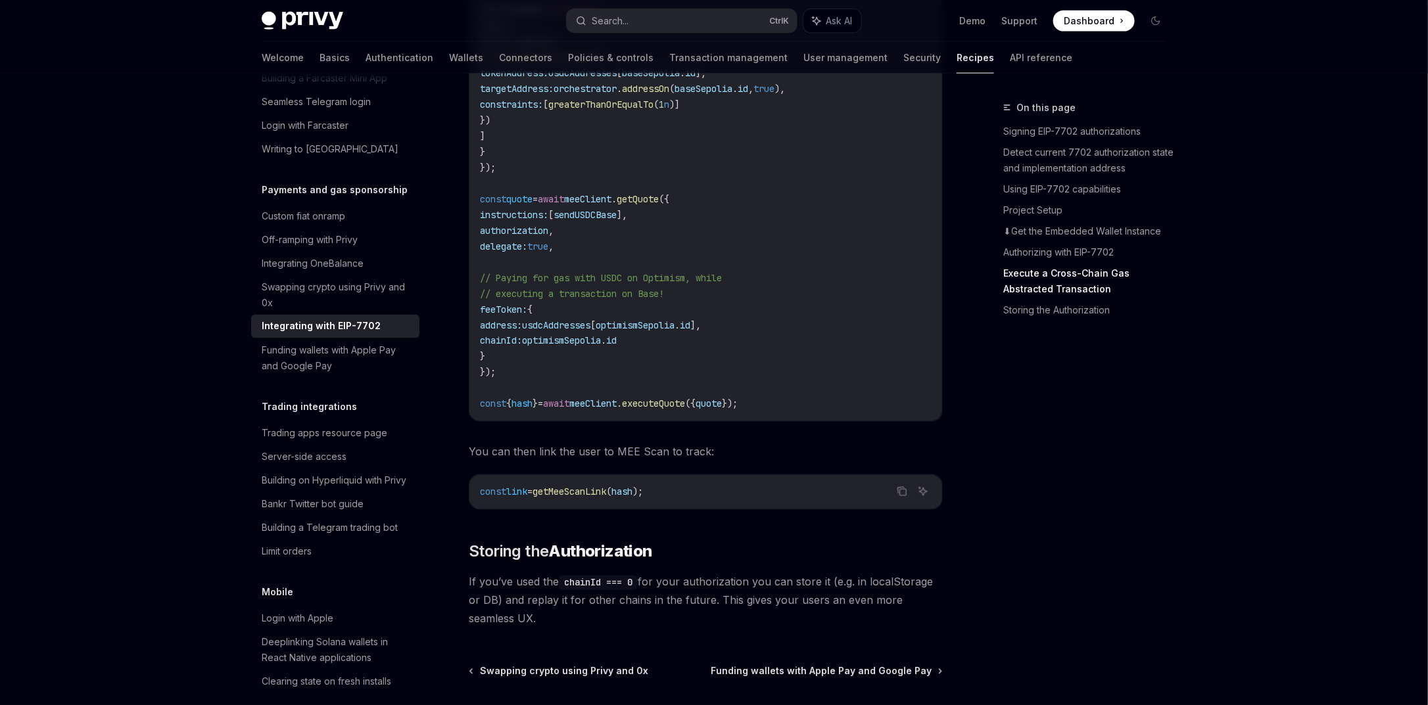
scroll to position [3545, 0]
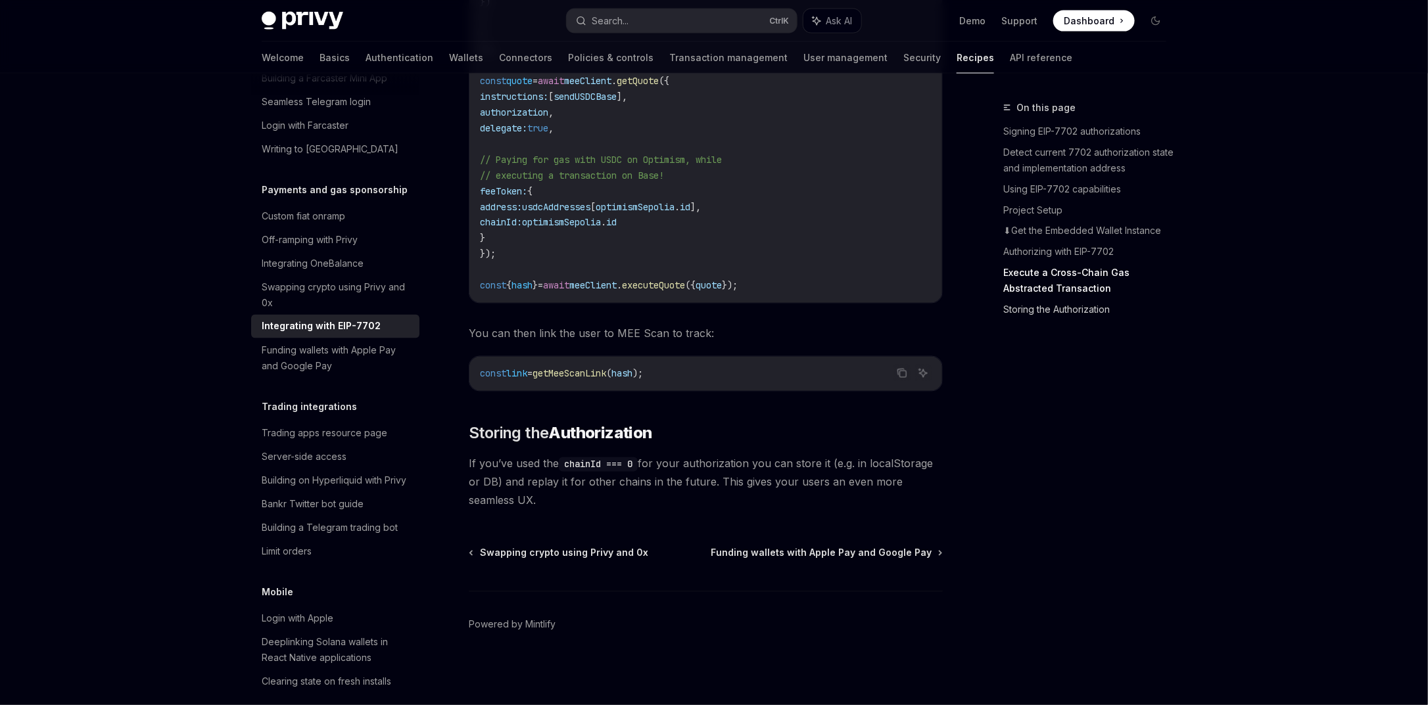
click at [1065, 309] on link "Storing the Authorization" at bounding box center [1090, 310] width 174 height 21
click at [1062, 258] on link "Authorizing with EIP-7702" at bounding box center [1090, 252] width 174 height 21
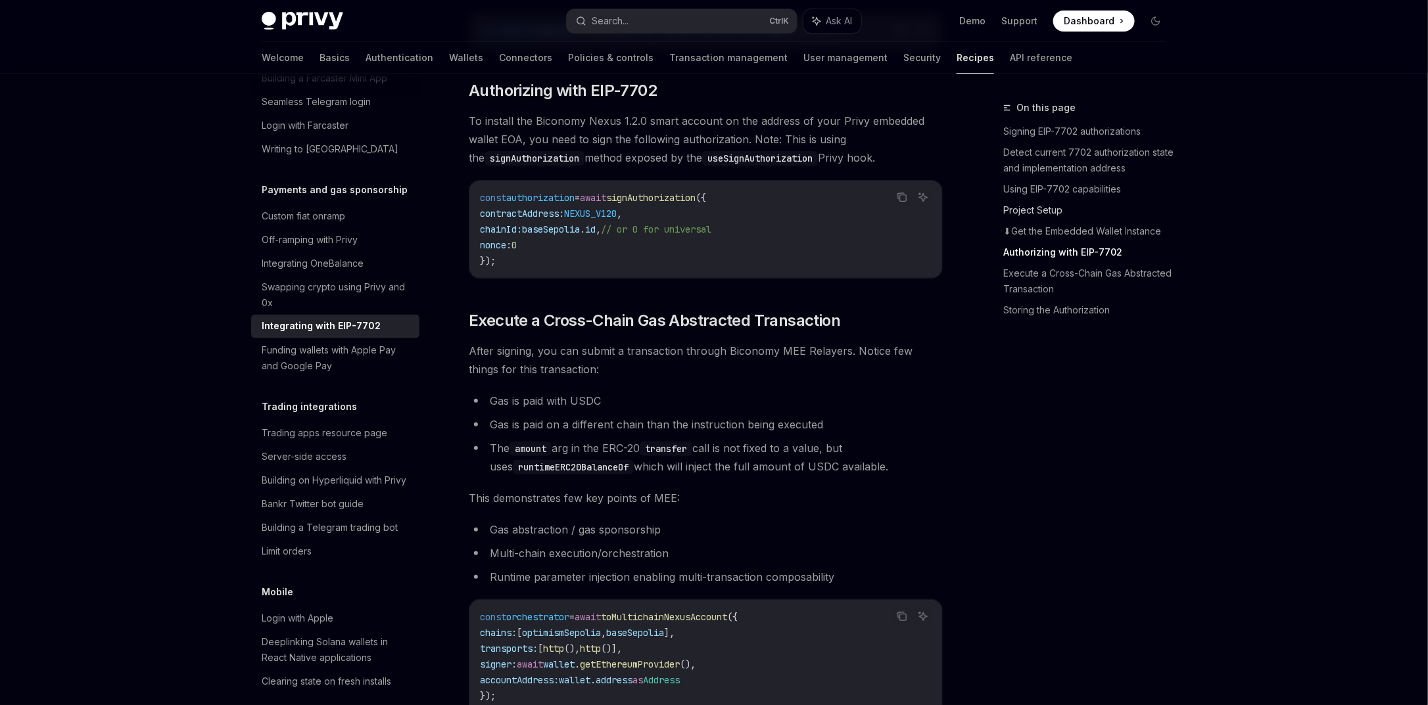
click at [1099, 211] on link "Project Setup" at bounding box center [1090, 210] width 174 height 21
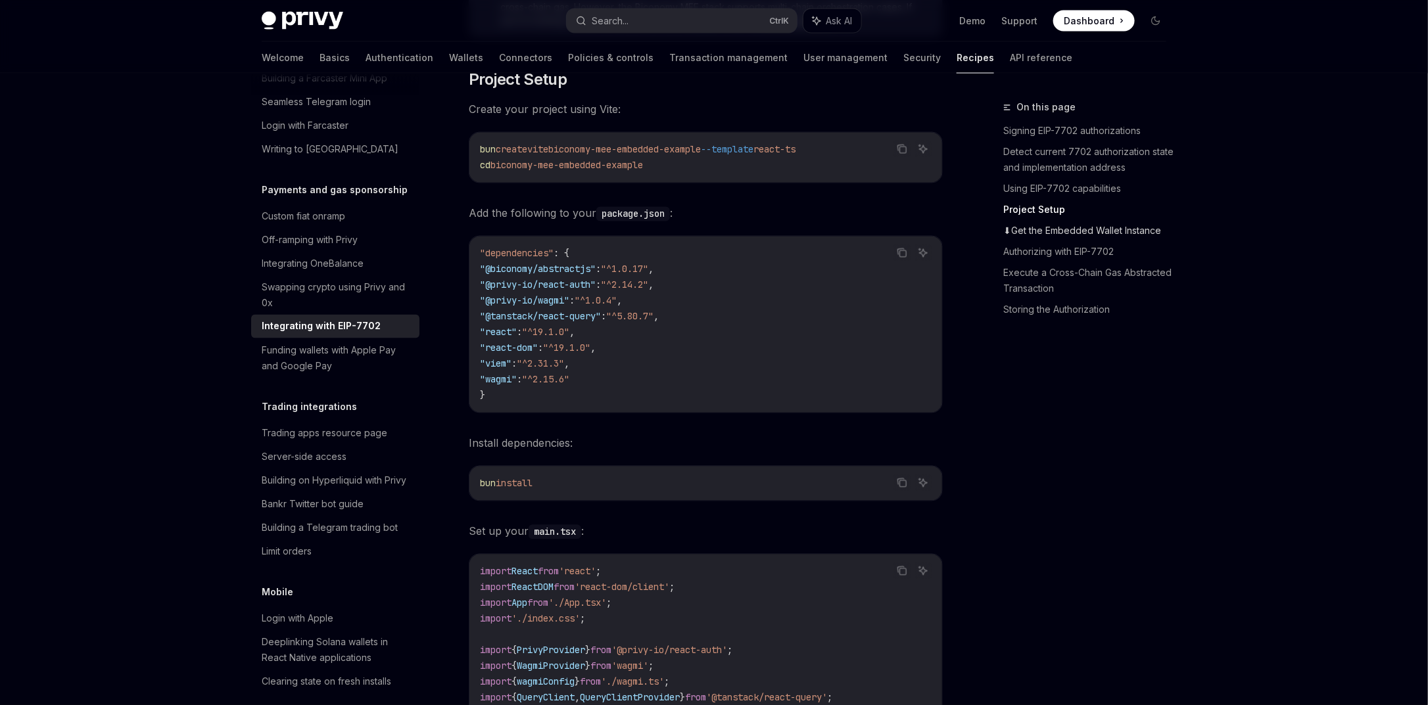
click at [1087, 236] on link "⬇Get the Embedded Wallet Instance" at bounding box center [1090, 231] width 174 height 21
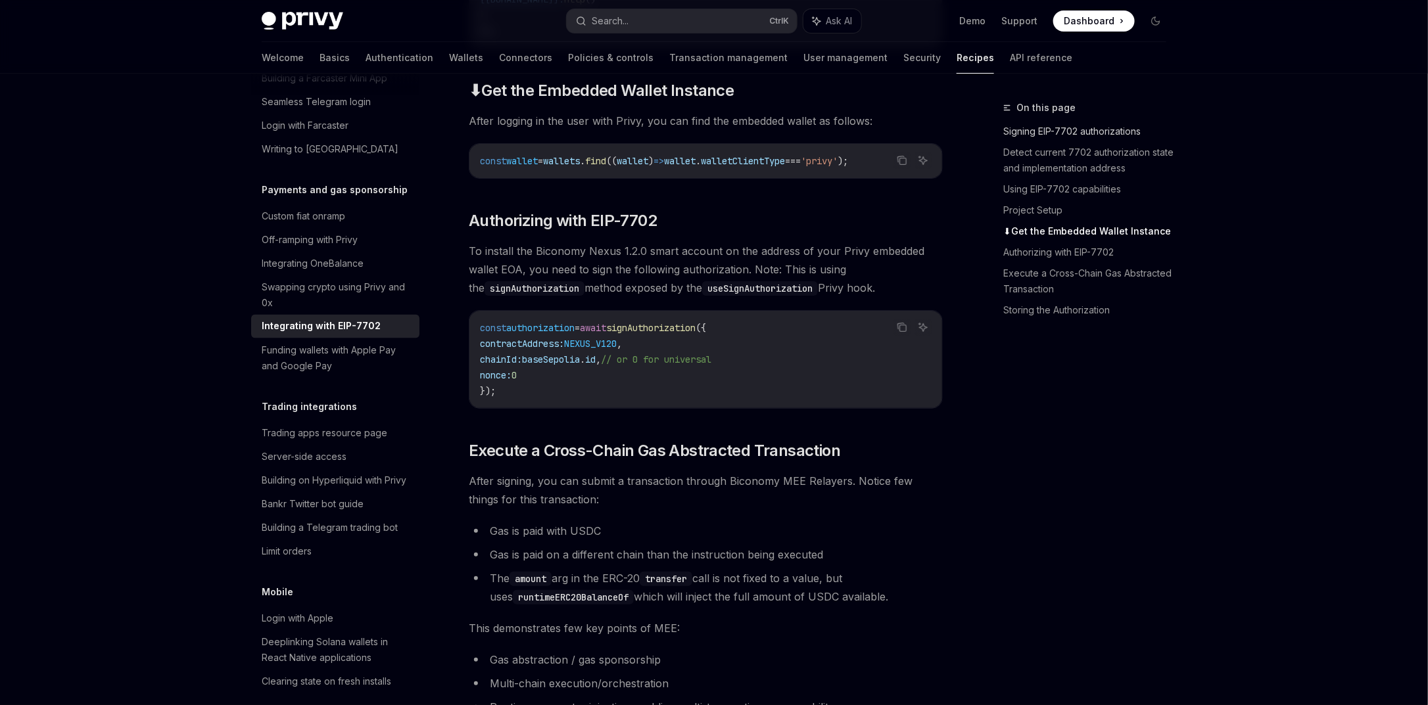
click at [1047, 131] on link "Signing EIP-7702 authorizations" at bounding box center [1090, 131] width 174 height 21
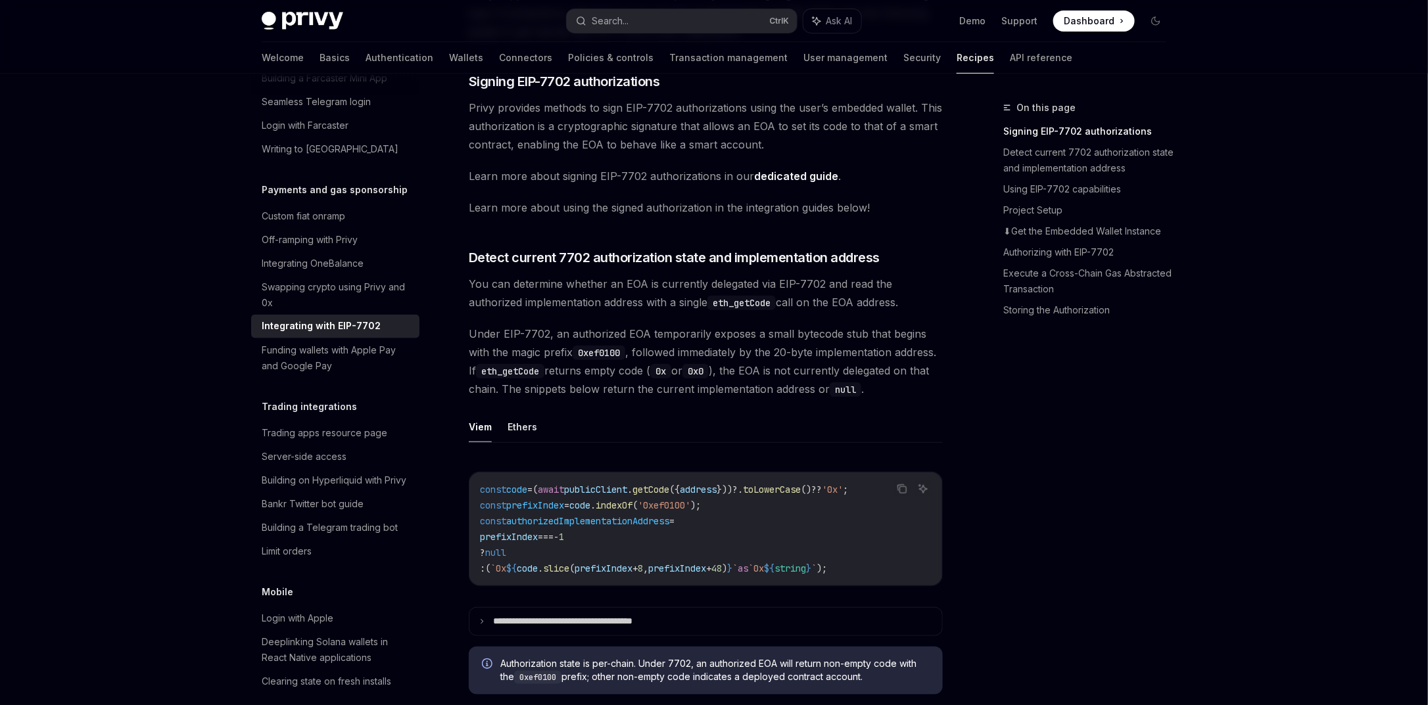
scroll to position [239, 0]
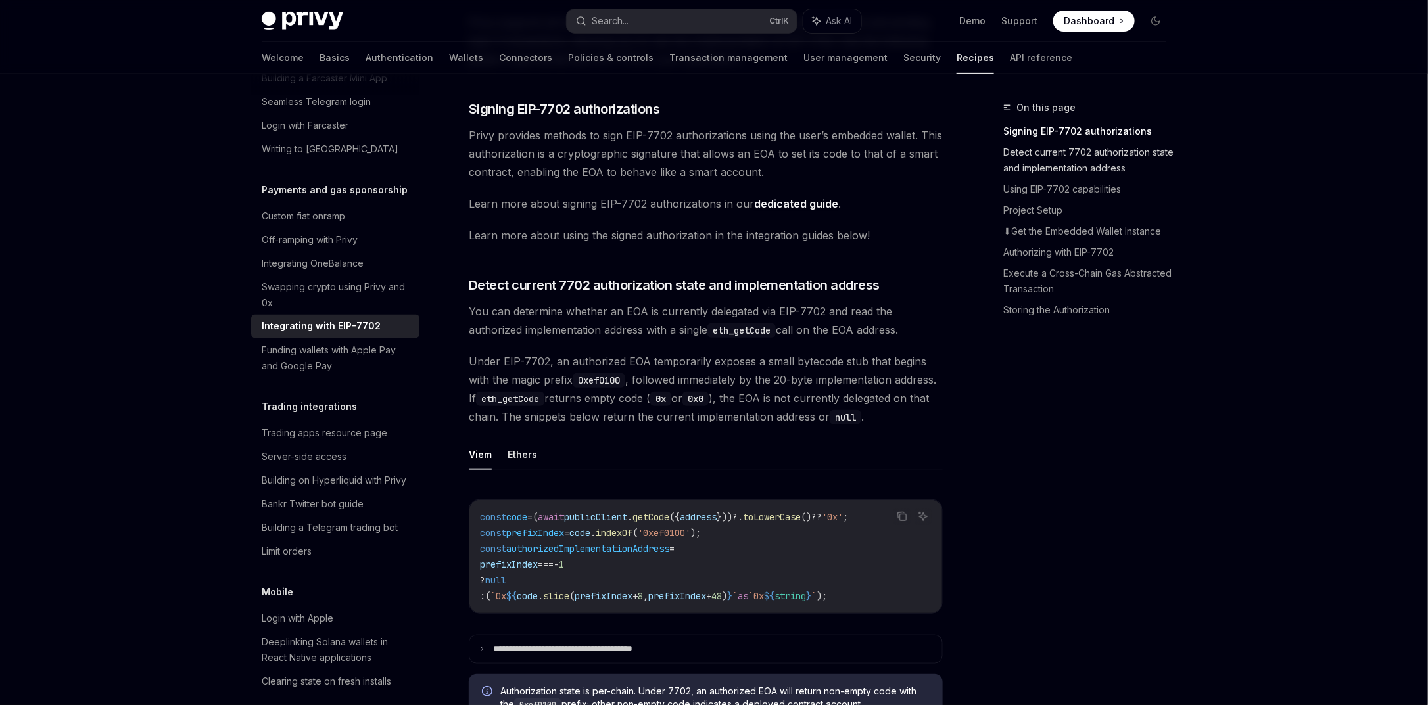
click at [1067, 155] on link "Detect current 7702 authorization state and implementation address" at bounding box center [1090, 160] width 174 height 37
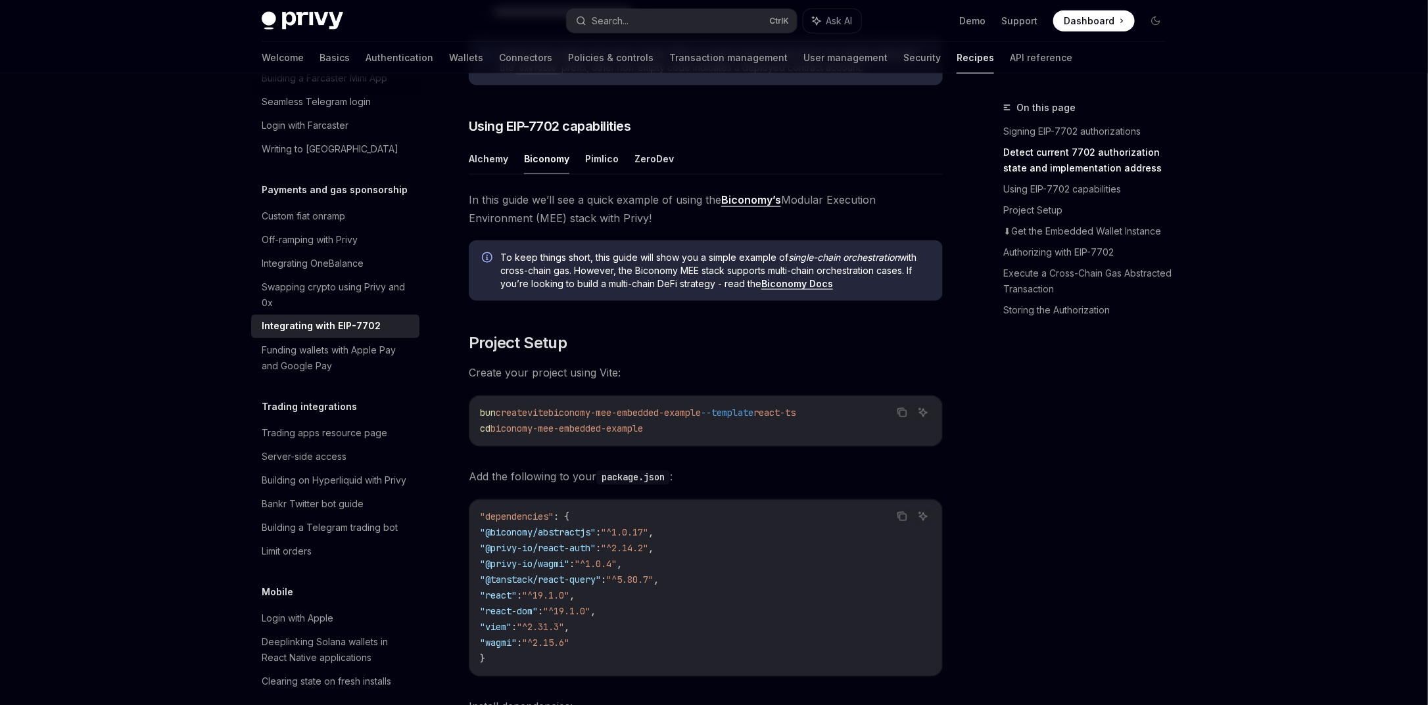
scroll to position [573, 0]
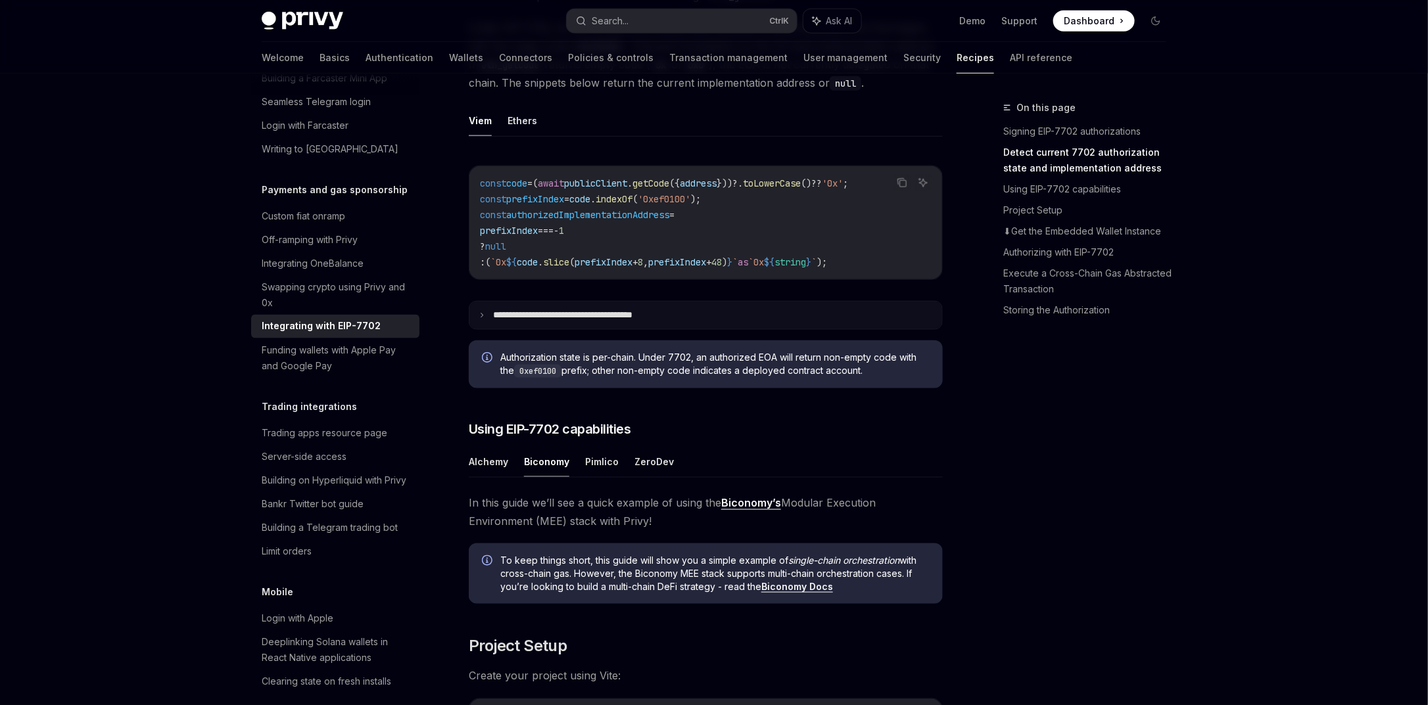
click at [589, 321] on p "**********" at bounding box center [584, 316] width 183 height 12
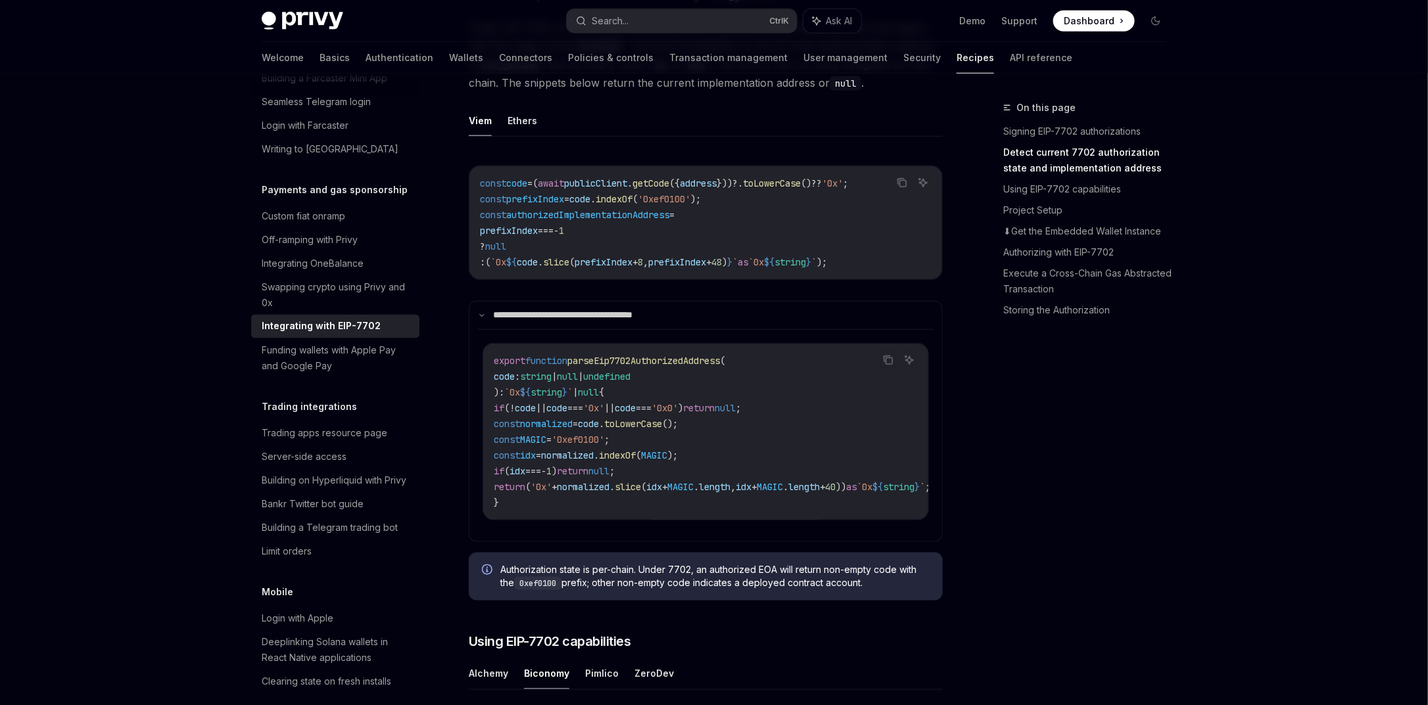
scroll to position [652, 0]
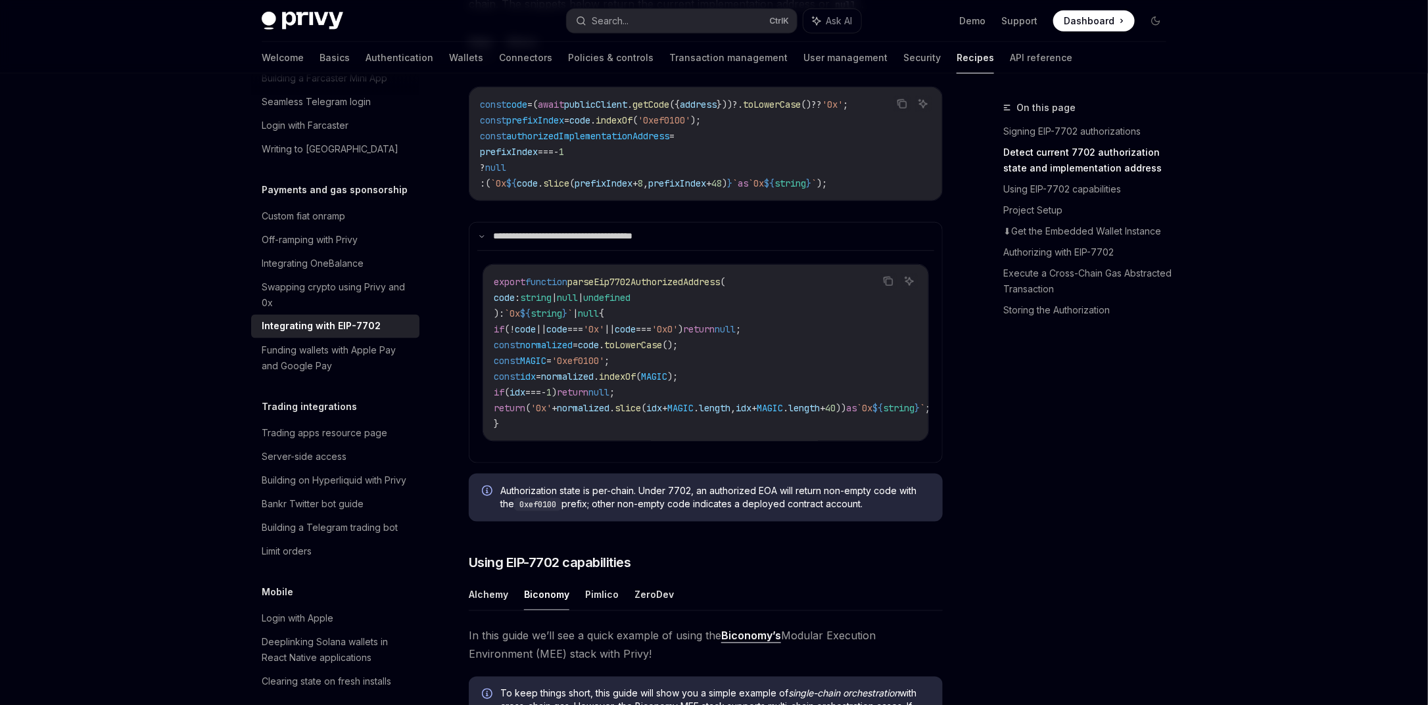
click at [669, 288] on span "parseEip7702AuthorizedAddress" at bounding box center [643, 282] width 153 height 12
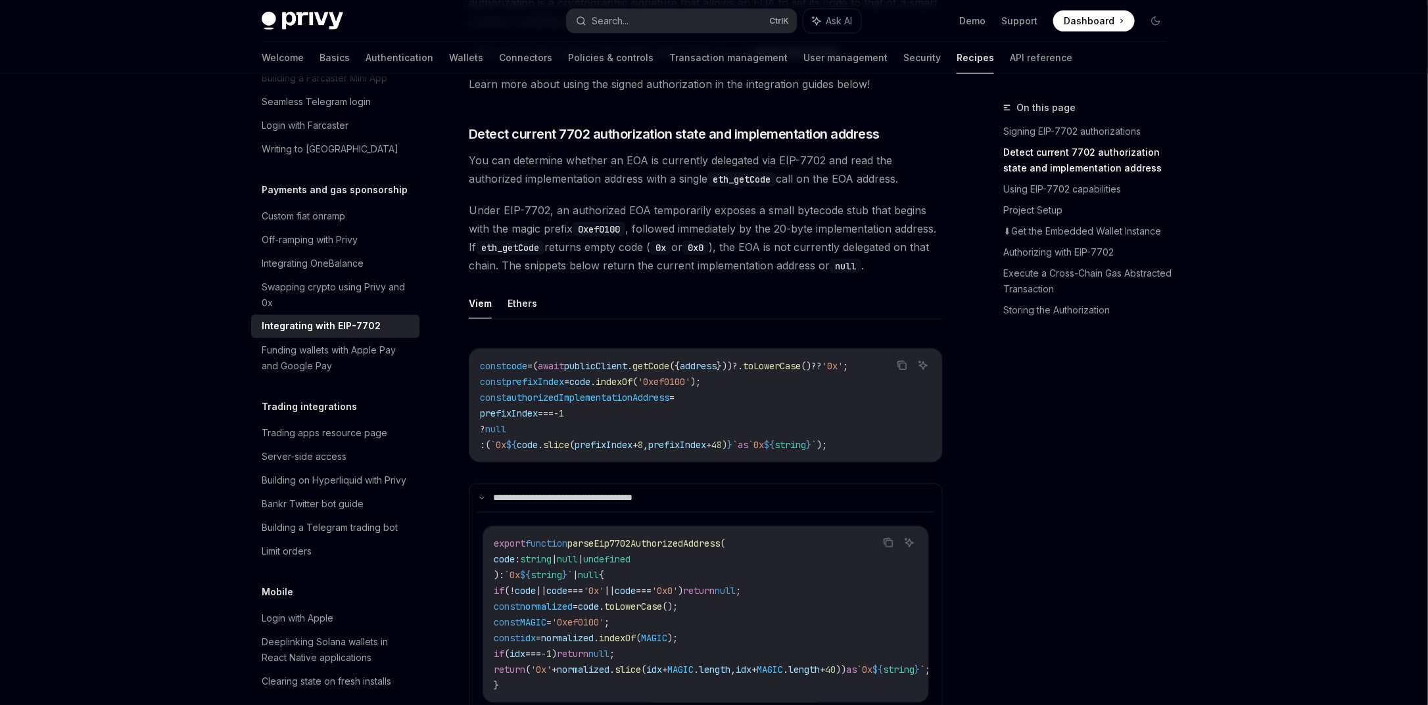
scroll to position [416, 0]
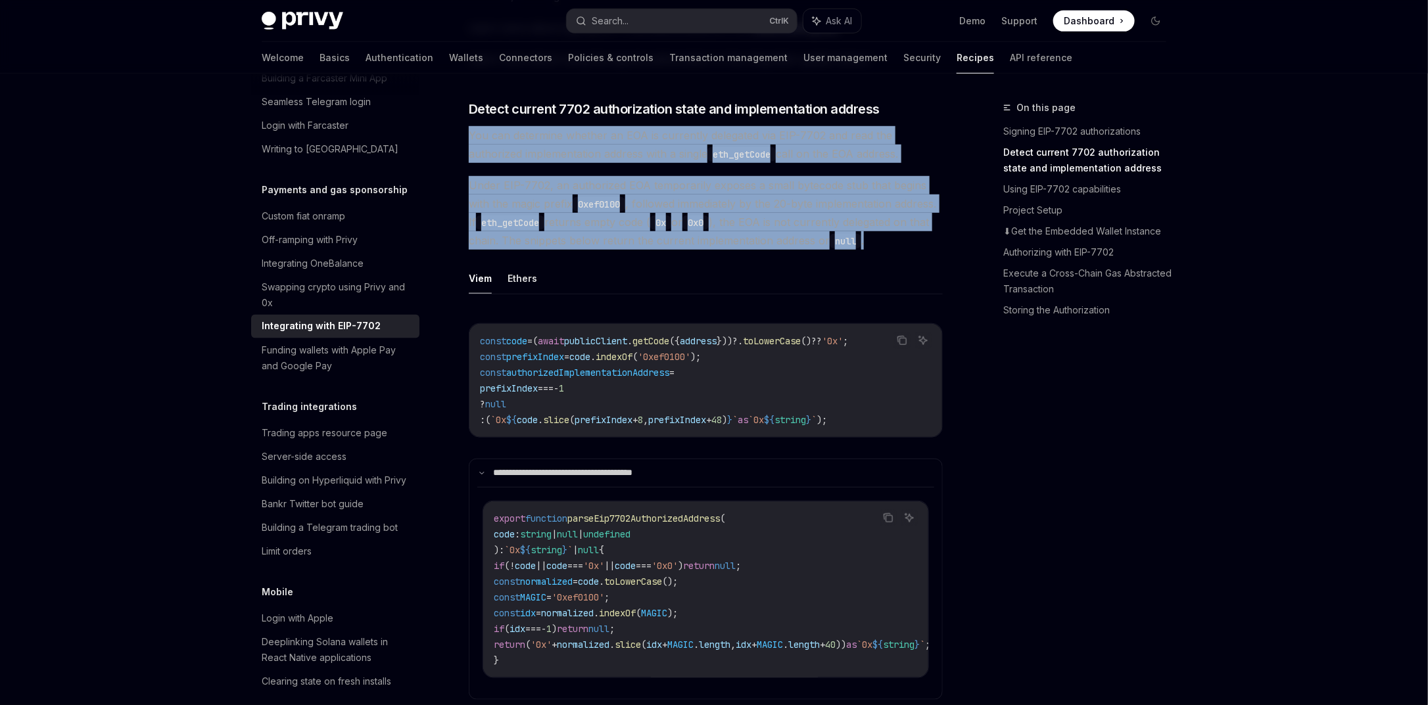
drag, startPoint x: 464, startPoint y: 131, endPoint x: 650, endPoint y: 263, distance: 228.8
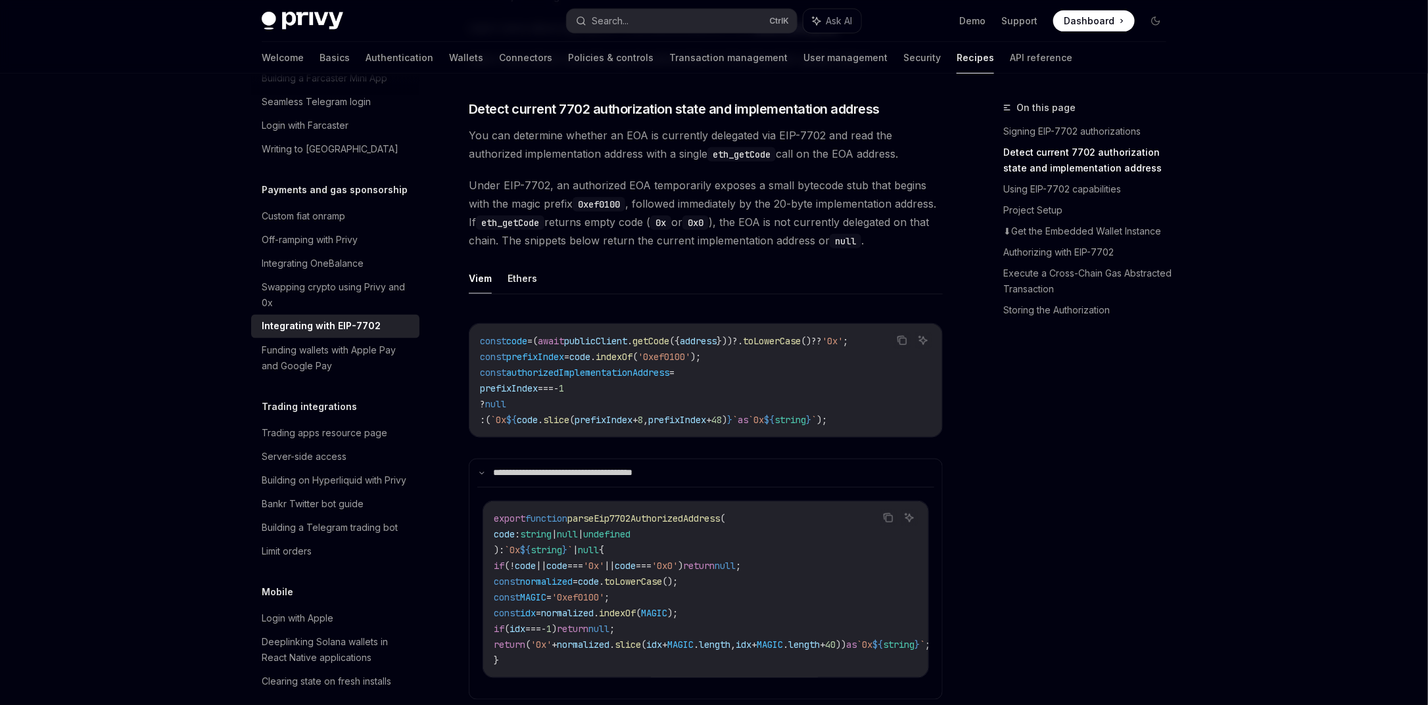
click at [710, 402] on code "const code = ( await publicClient . getCode ({ address }))?. toLowerCase () ?? …" at bounding box center [706, 380] width 452 height 95
click at [605, 347] on span "publicClient" at bounding box center [595, 341] width 63 height 12
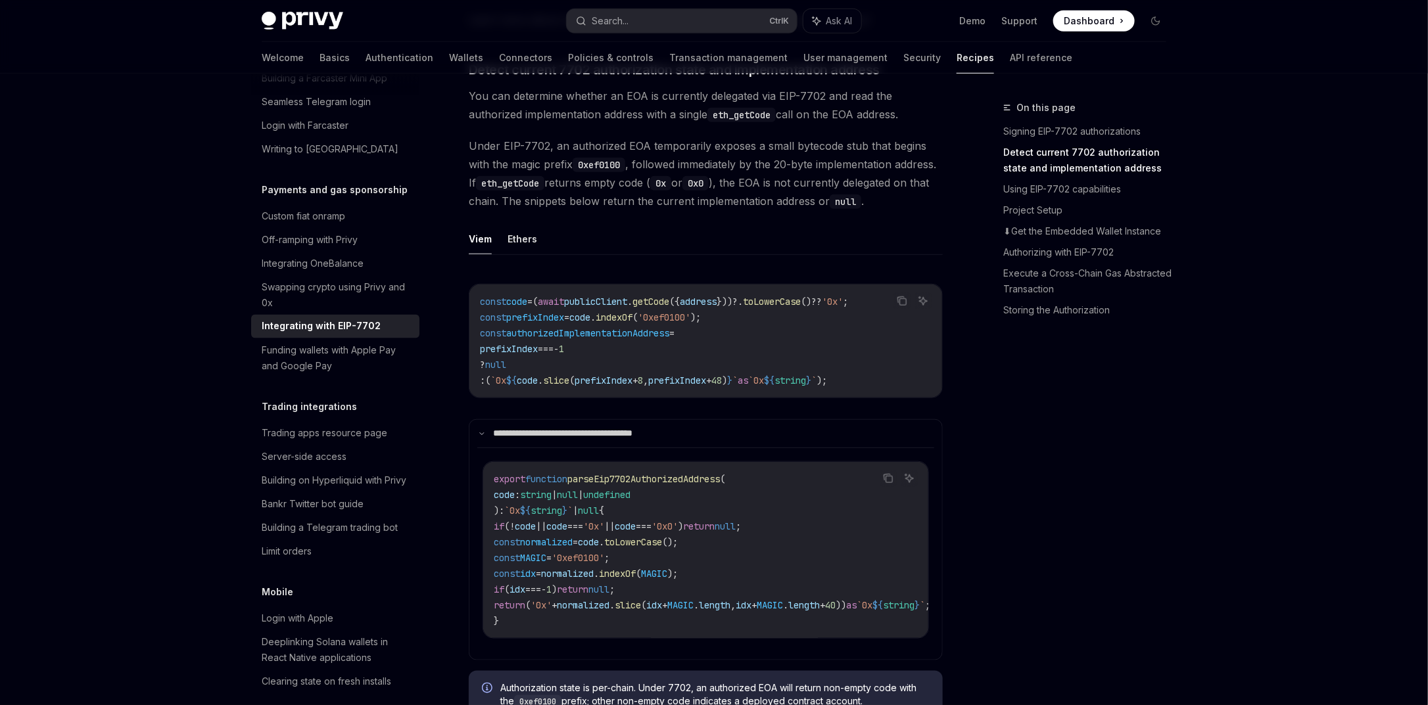
scroll to position [494, 0]
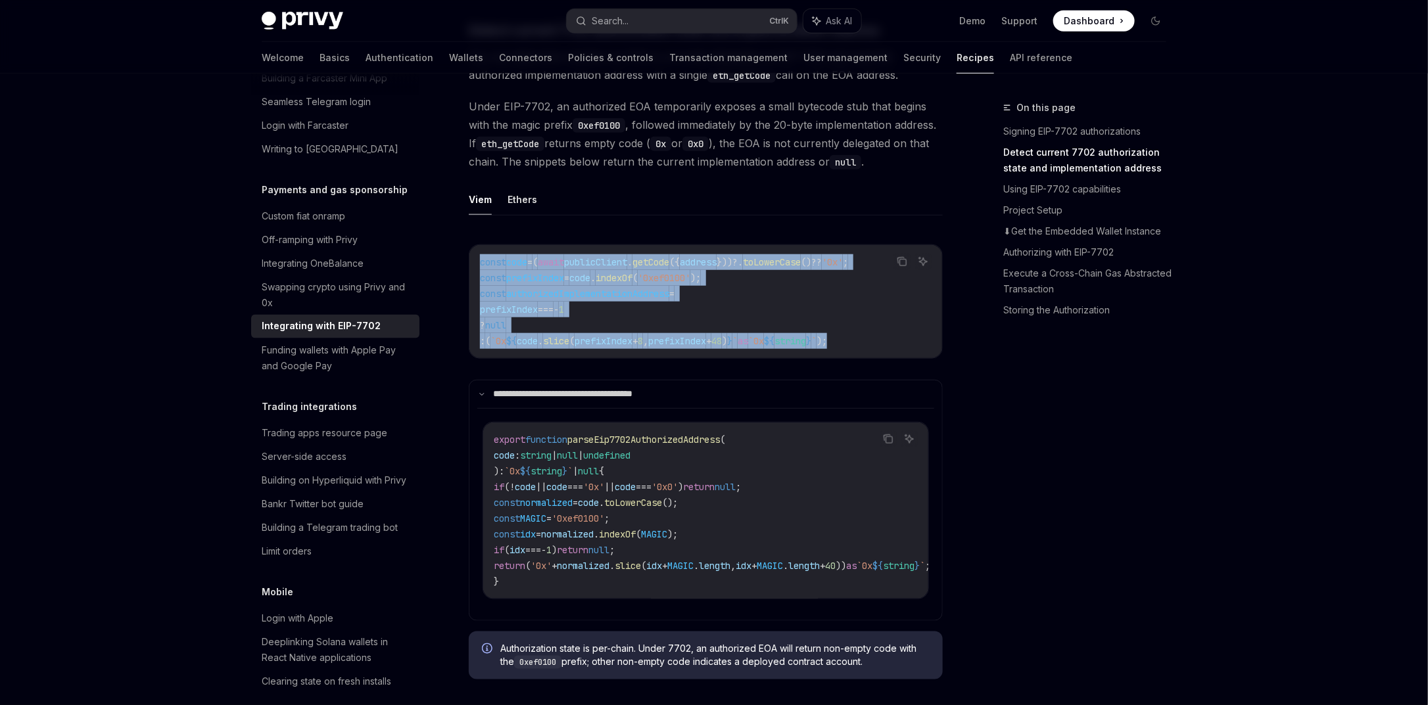
drag, startPoint x: 915, startPoint y: 355, endPoint x: 479, endPoint y: 284, distance: 441.6
click at [479, 284] on div "const code = ( await publicClient . getCode ({ address }))?. toLowerCase () ?? …" at bounding box center [705, 301] width 473 height 113
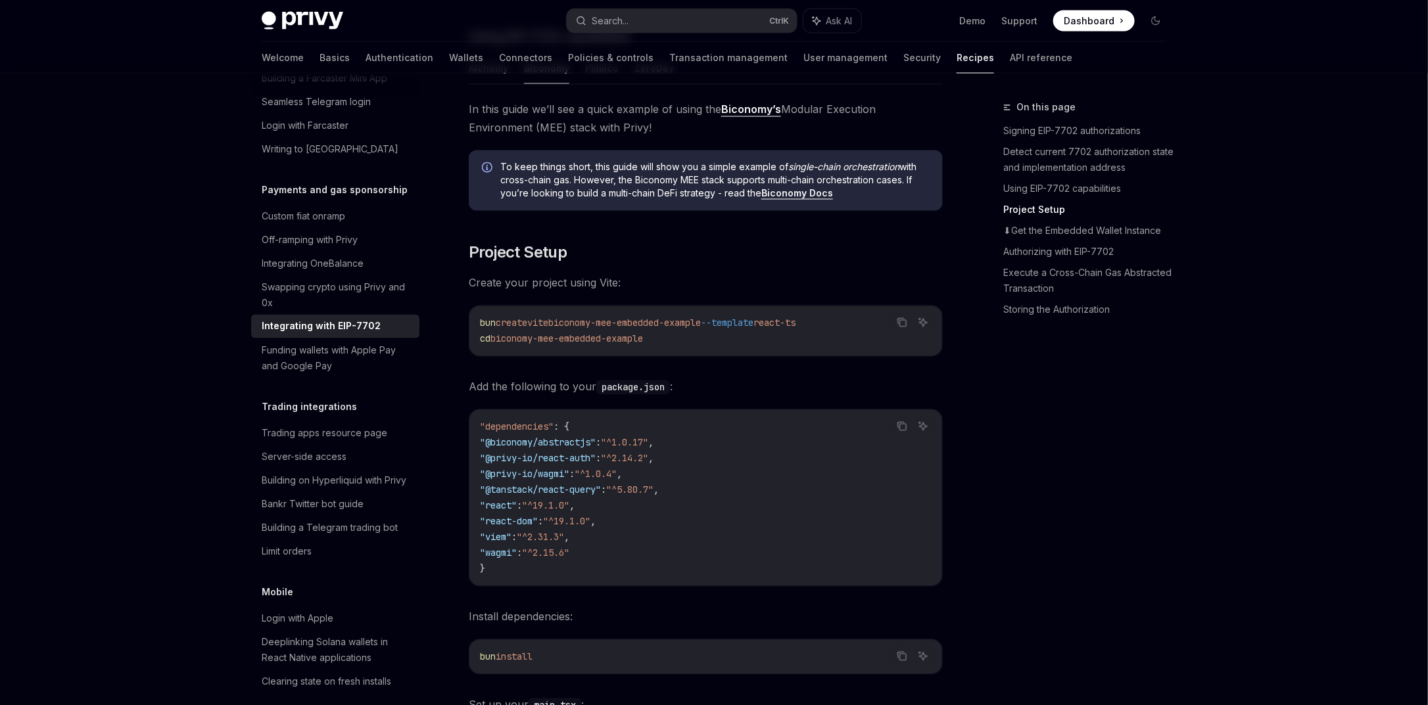
scroll to position [1183, 0]
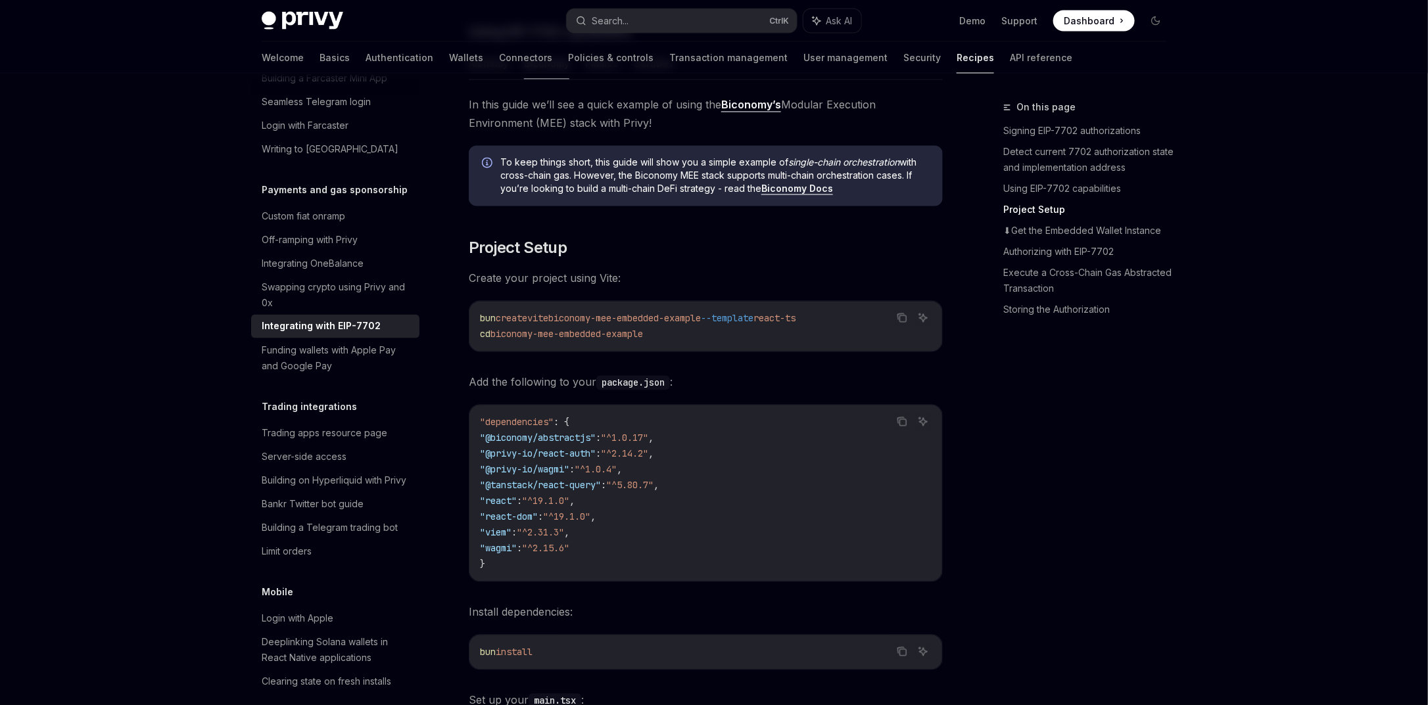
drag, startPoint x: 478, startPoint y: 347, endPoint x: 879, endPoint y: 345, distance: 401.1
click at [879, 345] on div "bun create vite biconomy-mee-embedded-example --template react-ts cd biconomy-m…" at bounding box center [705, 327] width 473 height 50
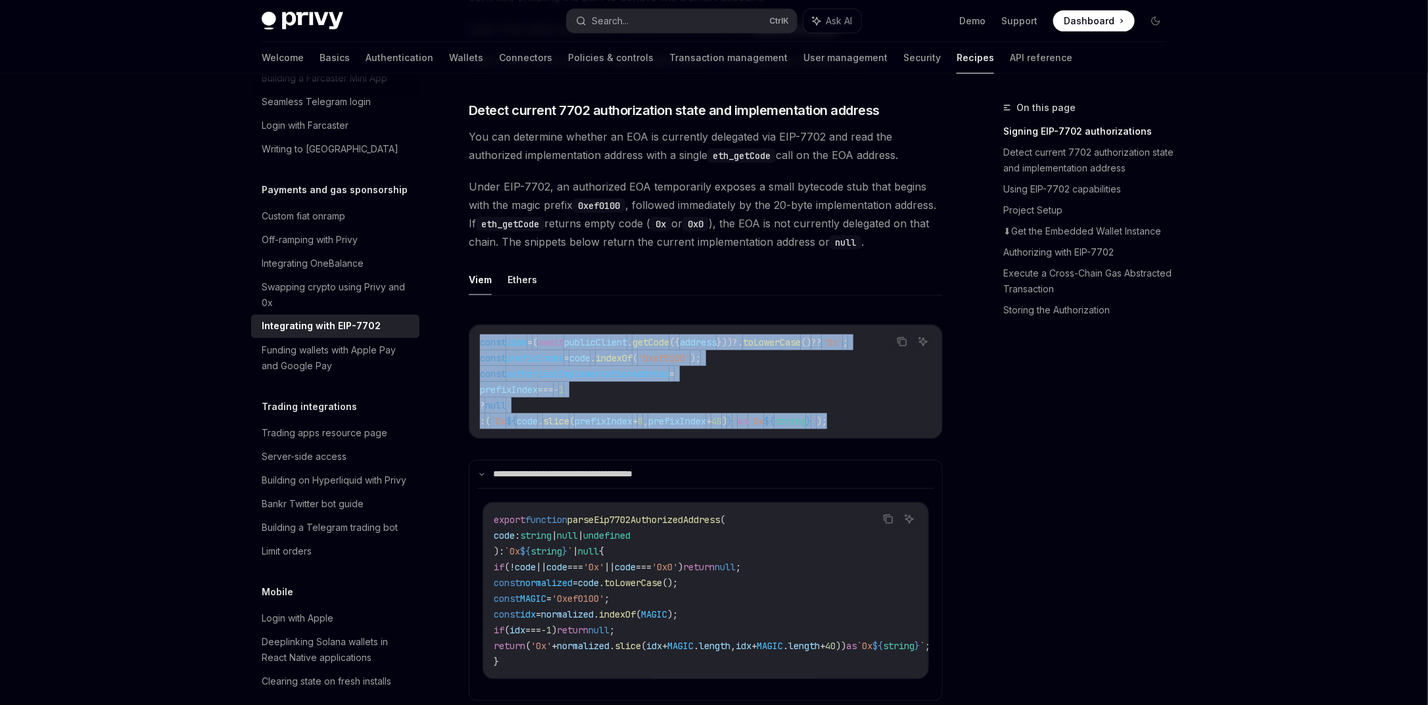
scroll to position [394, 0]
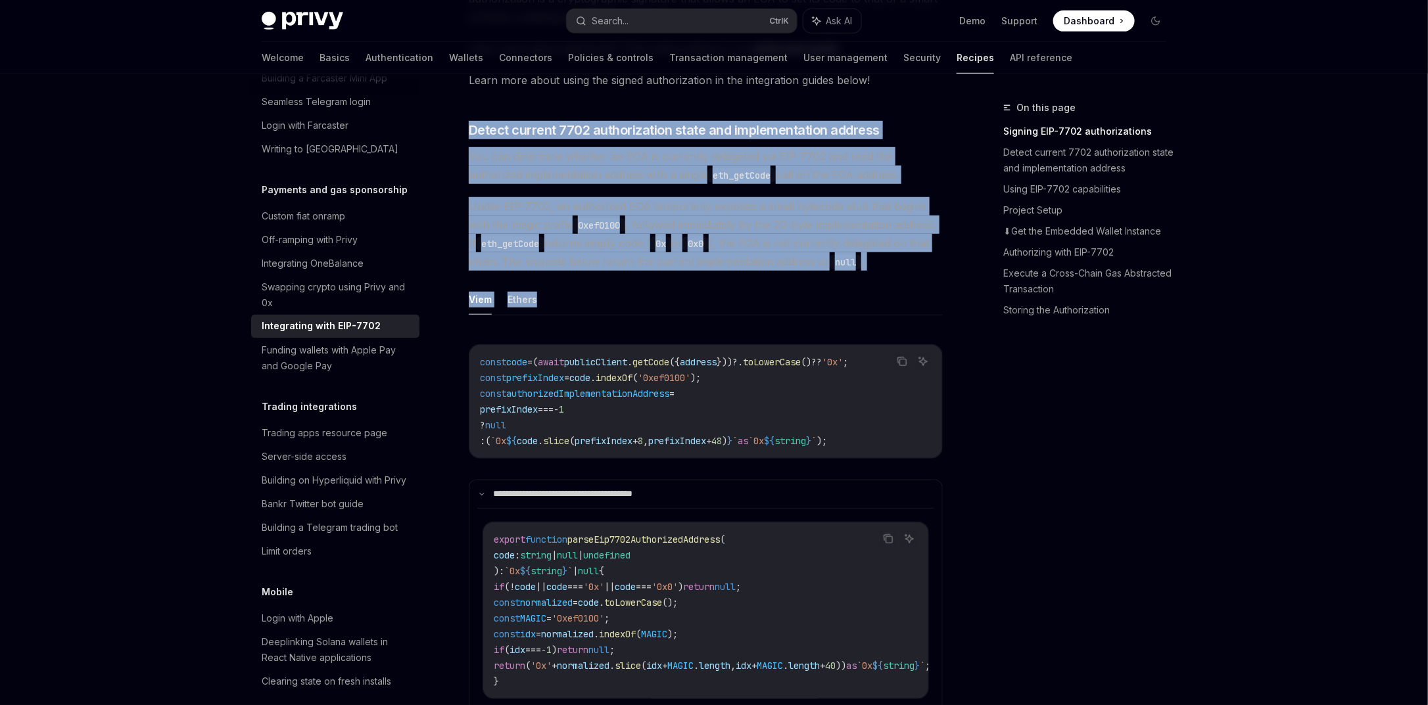
drag, startPoint x: 477, startPoint y: 116, endPoint x: 573, endPoint y: 321, distance: 227.3
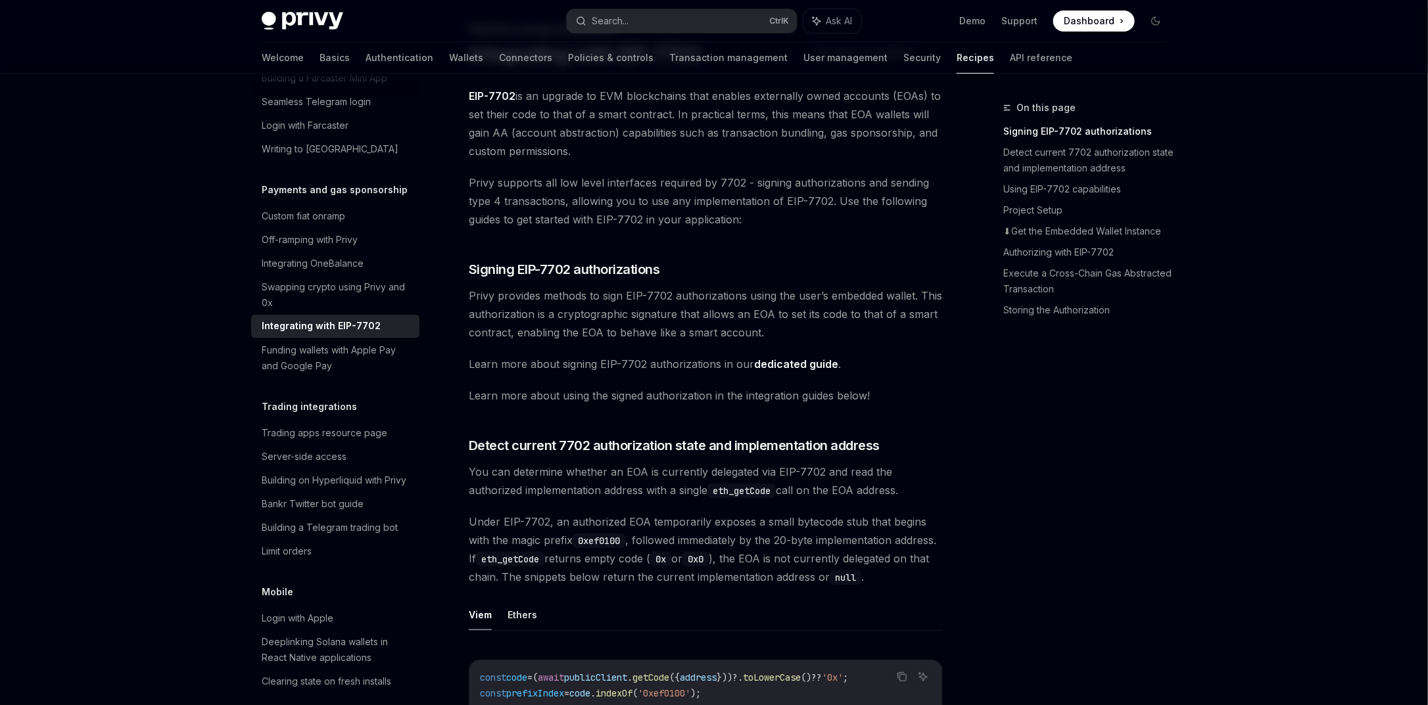
click at [572, 337] on span "Privy provides methods to sign EIP-7702 authorizations using the user’s embedde…" at bounding box center [706, 314] width 474 height 55
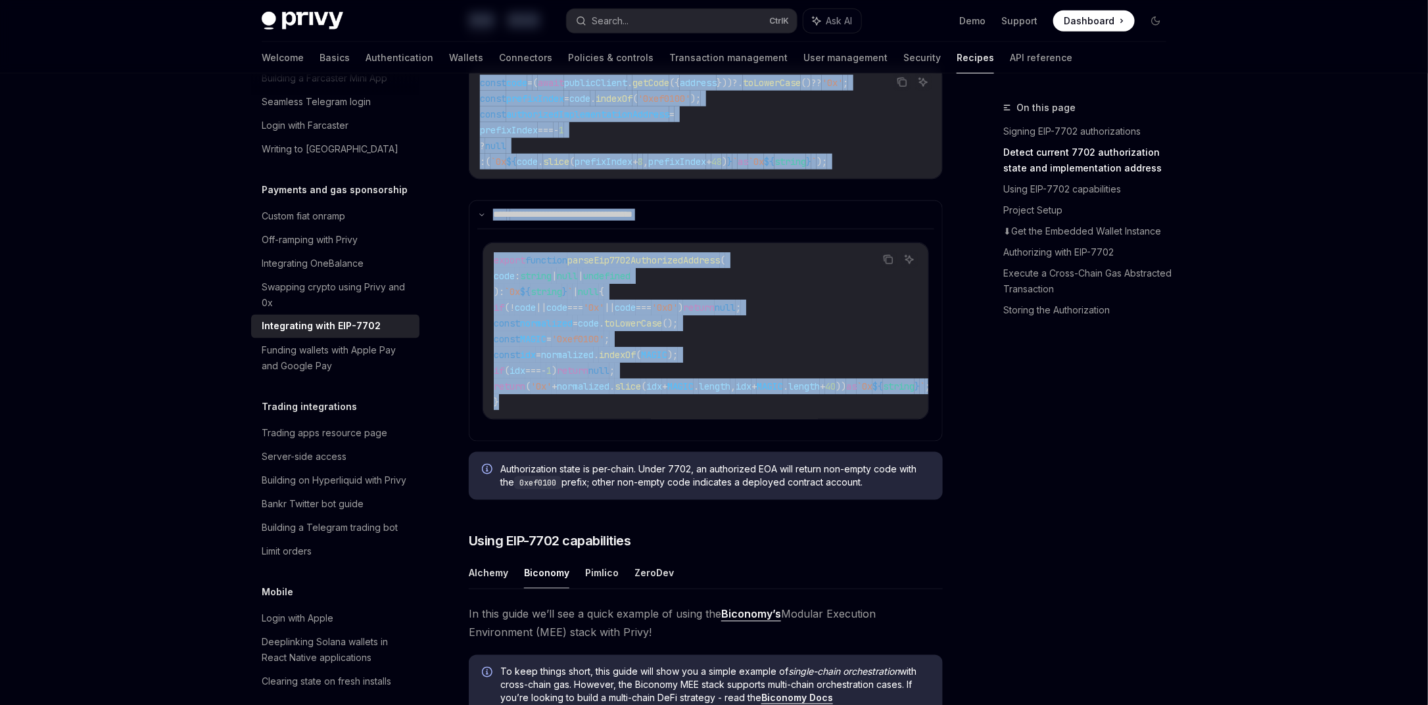
scroll to position [789, 0]
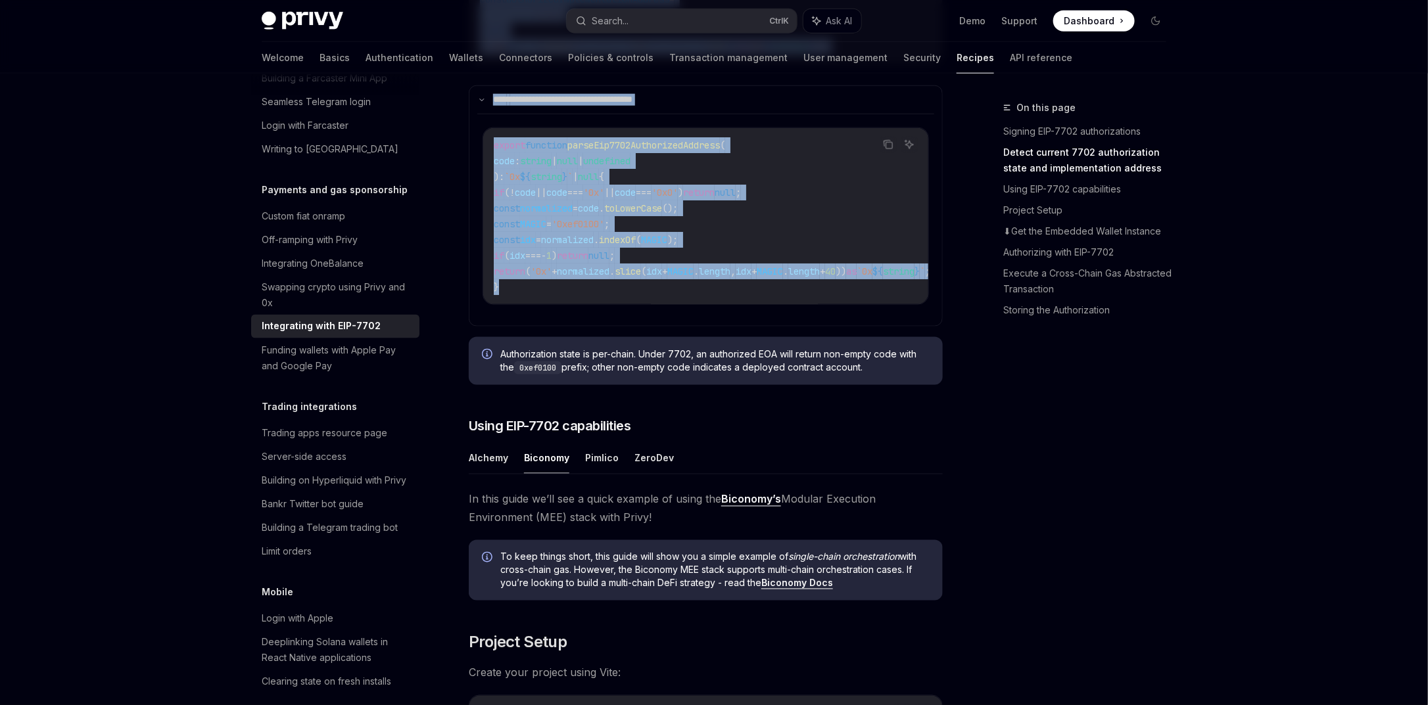
drag, startPoint x: 464, startPoint y: 135, endPoint x: 915, endPoint y: 402, distance: 524.1
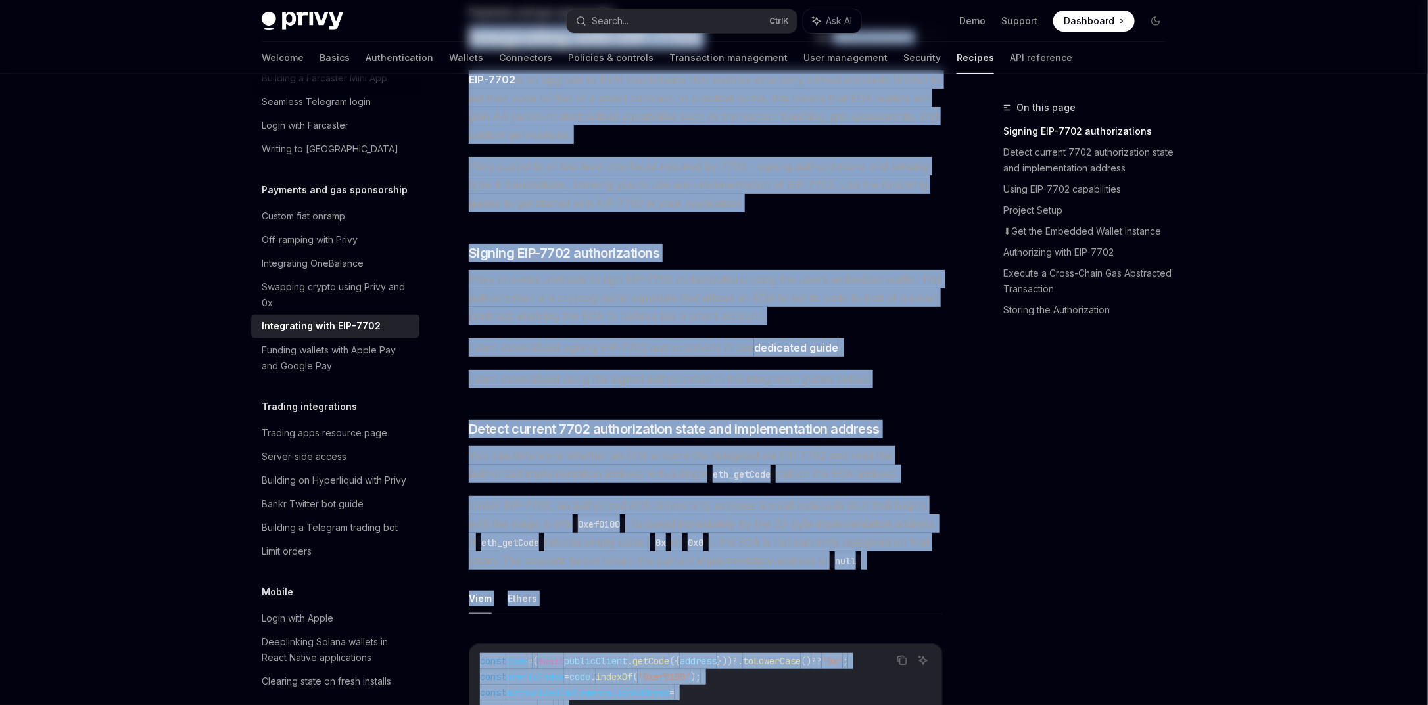
scroll to position [0, 0]
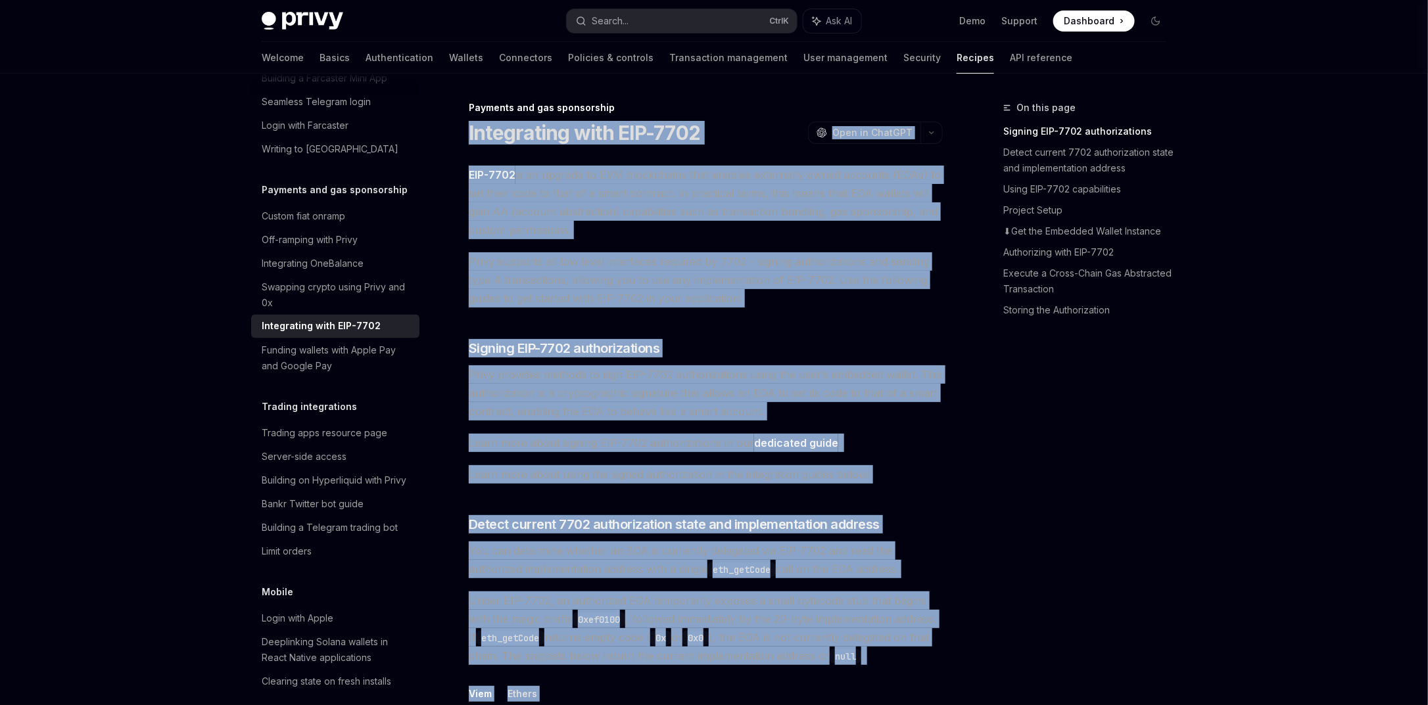
click at [620, 274] on span "Privy supports all low level interfaces required by 7702 - signing authorizatio…" at bounding box center [706, 279] width 474 height 55
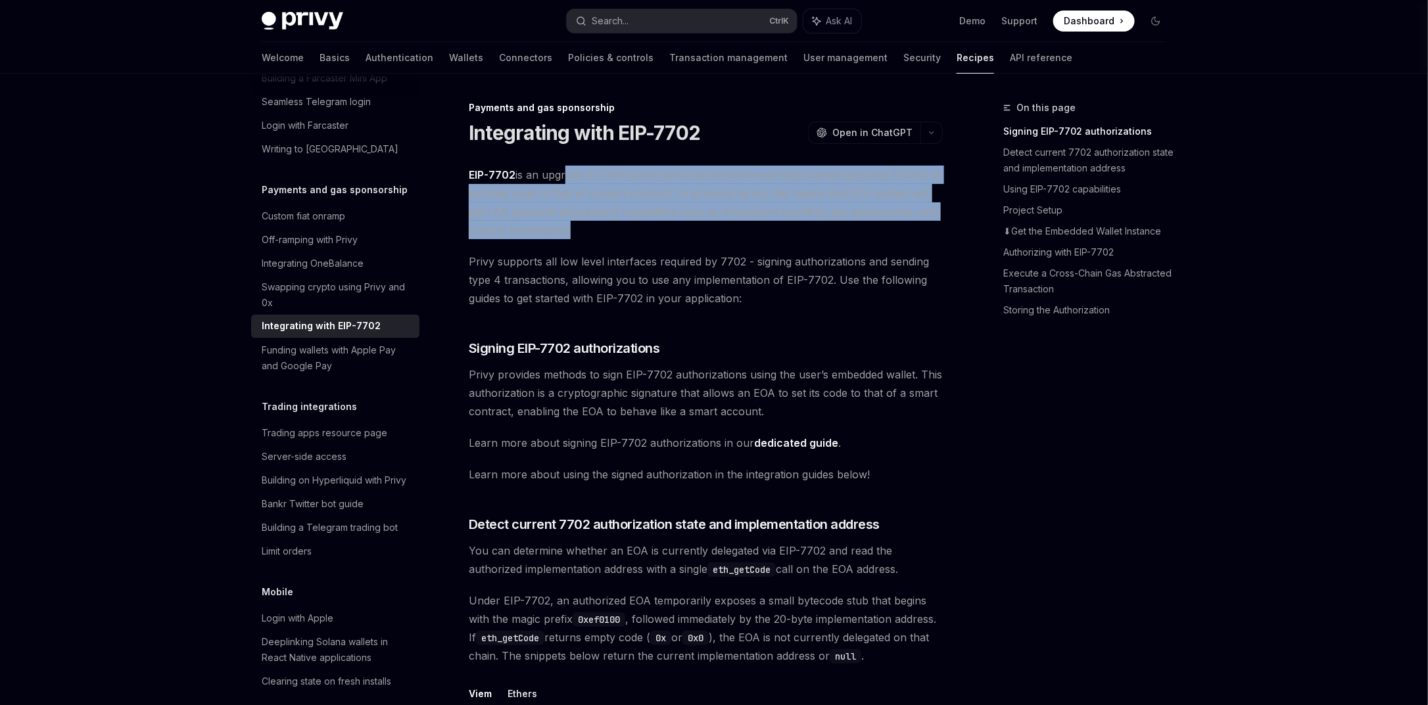
drag, startPoint x: 563, startPoint y: 178, endPoint x: 571, endPoint y: 227, distance: 50.5
click at [571, 227] on span "EIP-7702 is an upgrade to EVM blockchains that enables externally owned account…" at bounding box center [706, 203] width 474 height 74
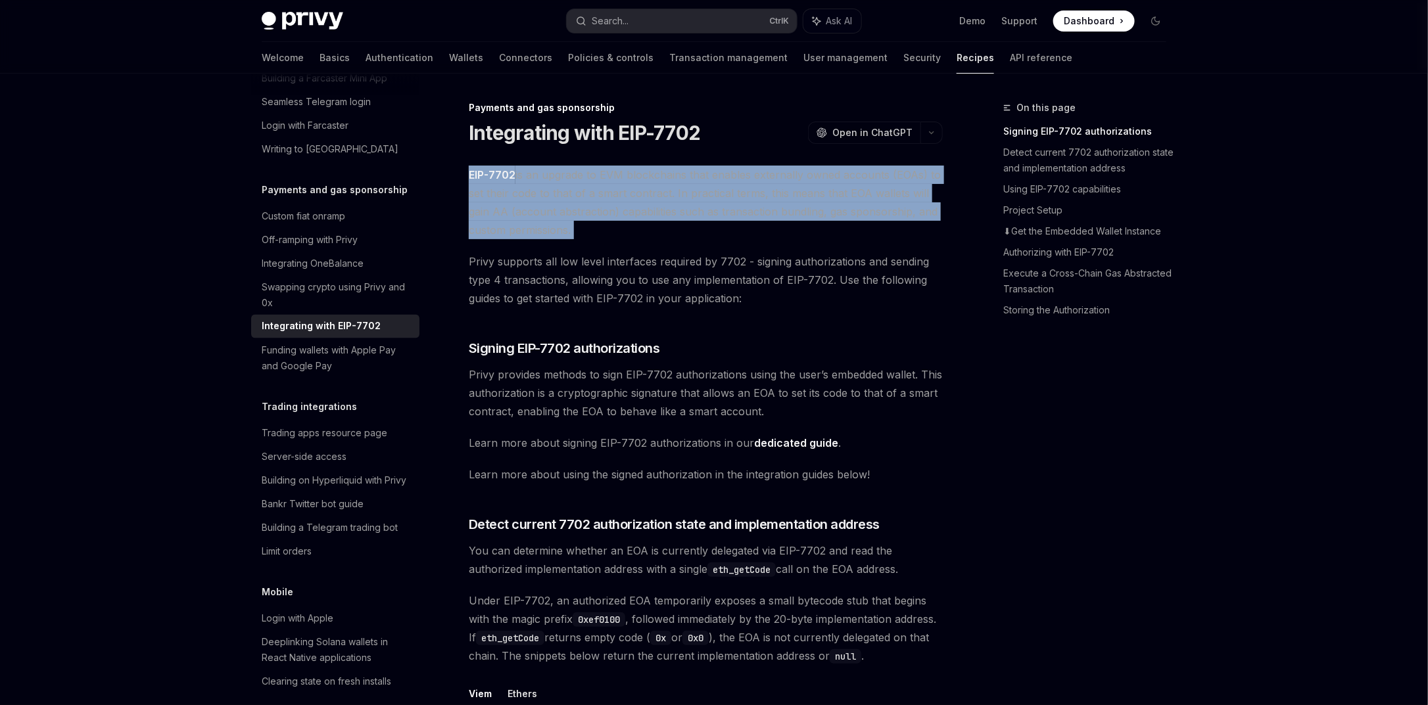
drag, startPoint x: 467, startPoint y: 174, endPoint x: 622, endPoint y: 231, distance: 164.5
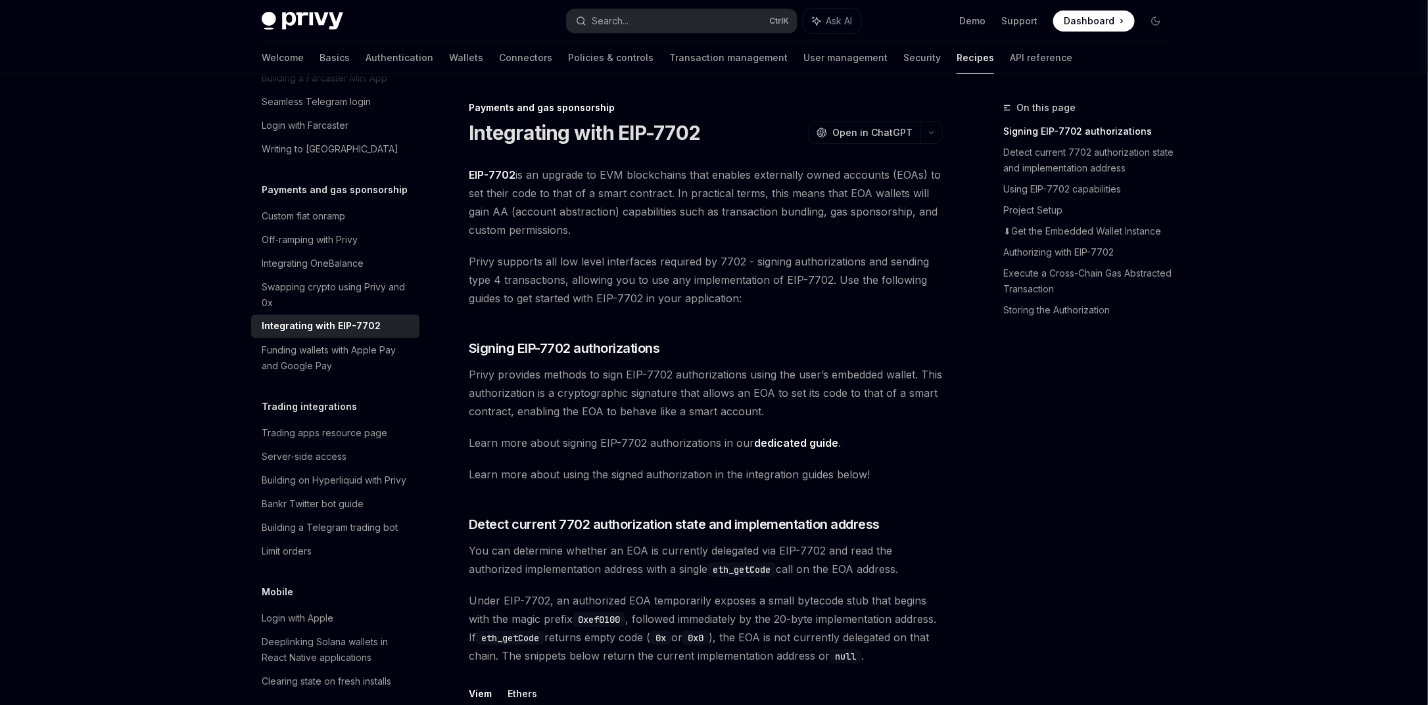
click at [769, 279] on span "Privy supports all low level interfaces required by 7702 - signing authorizatio…" at bounding box center [706, 279] width 474 height 55
drag, startPoint x: 513, startPoint y: 262, endPoint x: 736, endPoint y: 253, distance: 223.7
click at [736, 253] on span "Privy supports all low level interfaces required by 7702 - signing authorizatio…" at bounding box center [706, 279] width 474 height 55
click at [667, 283] on span "Privy supports all low level interfaces required by 7702 - signing authorizatio…" at bounding box center [706, 279] width 474 height 55
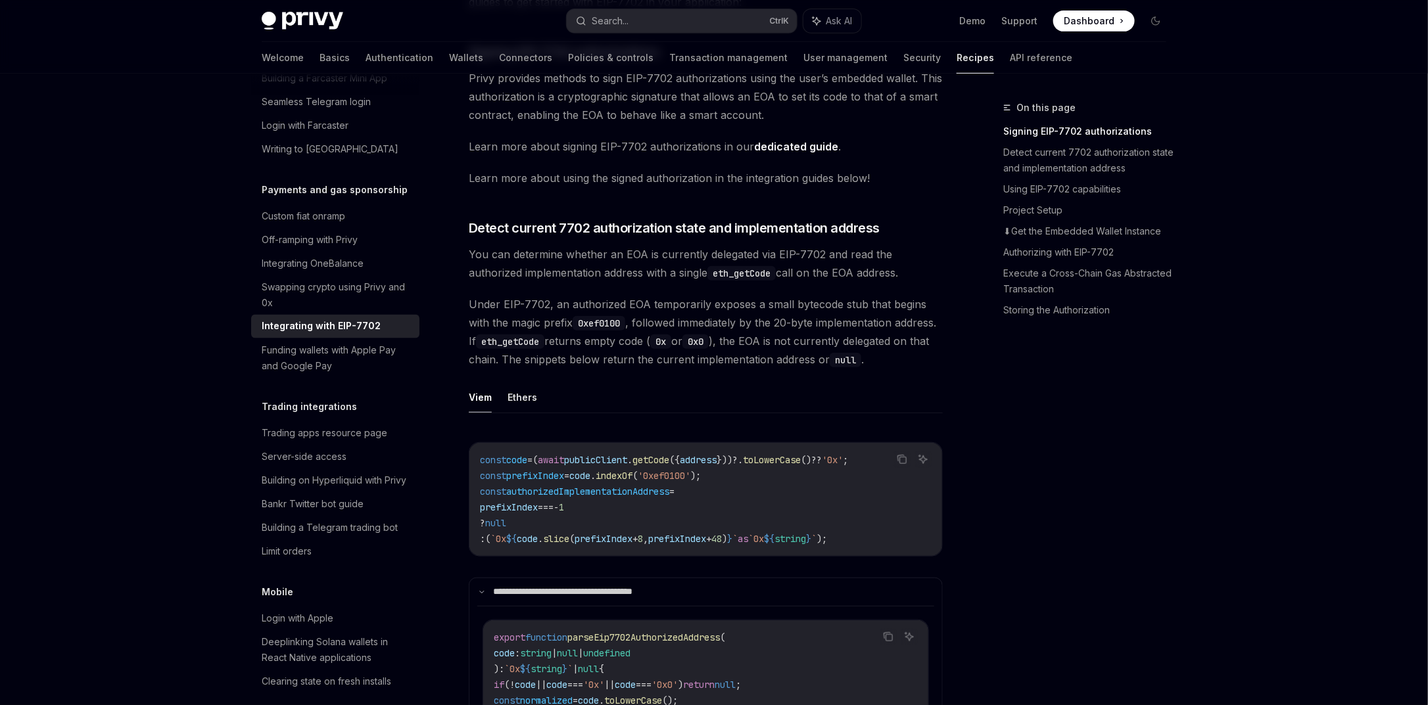
scroll to position [316, 0]
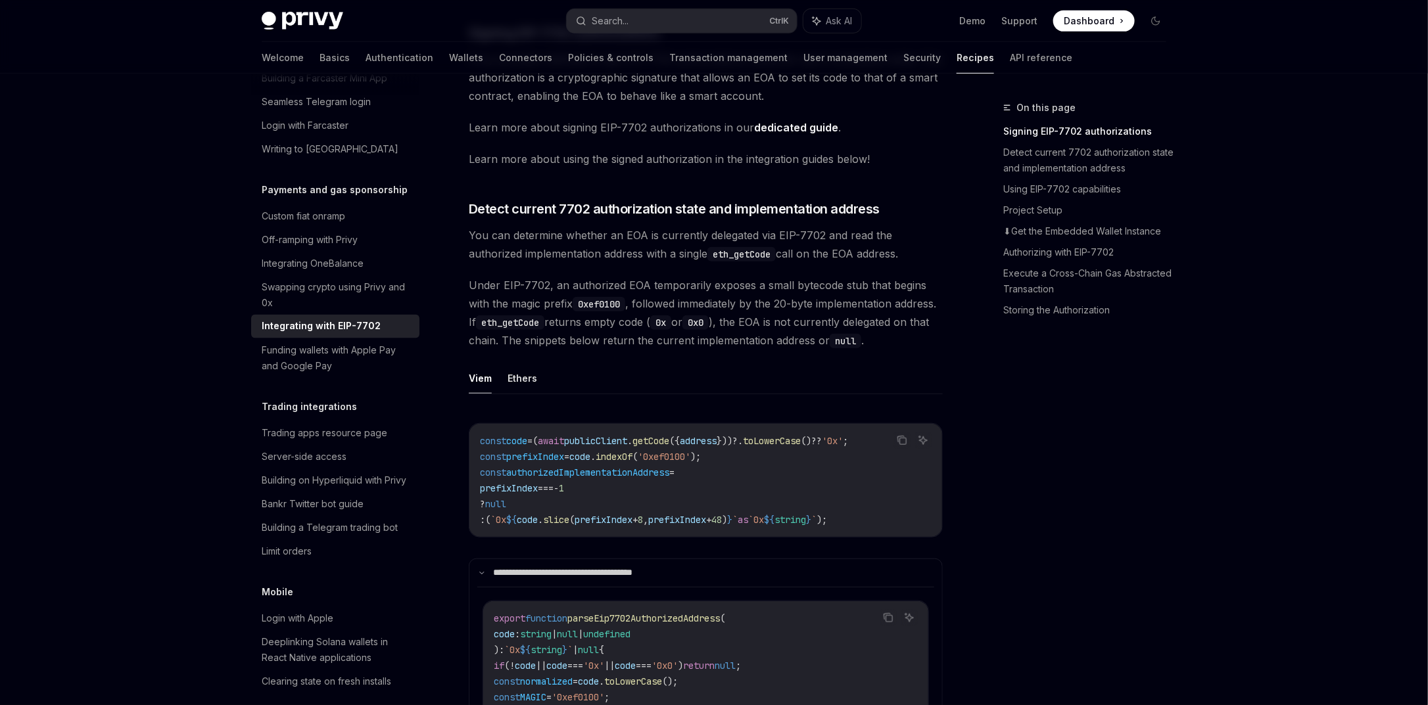
drag, startPoint x: 520, startPoint y: 280, endPoint x: 663, endPoint y: 286, distance: 143.4
click at [663, 286] on span "Under EIP-7702, an authorized EOA temporarily exposes a small bytecode stub tha…" at bounding box center [706, 313] width 474 height 74
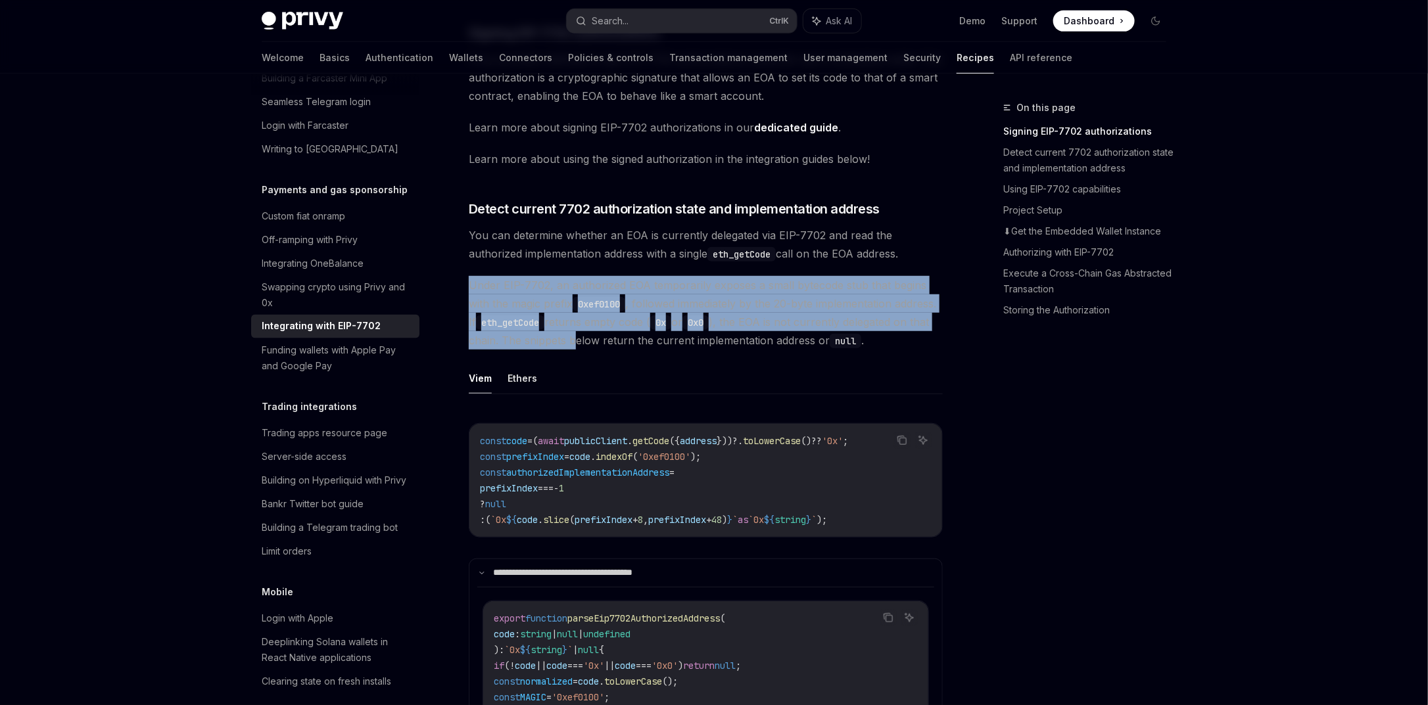
drag, startPoint x: 550, startPoint y: 276, endPoint x: 667, endPoint y: 348, distance: 136.7
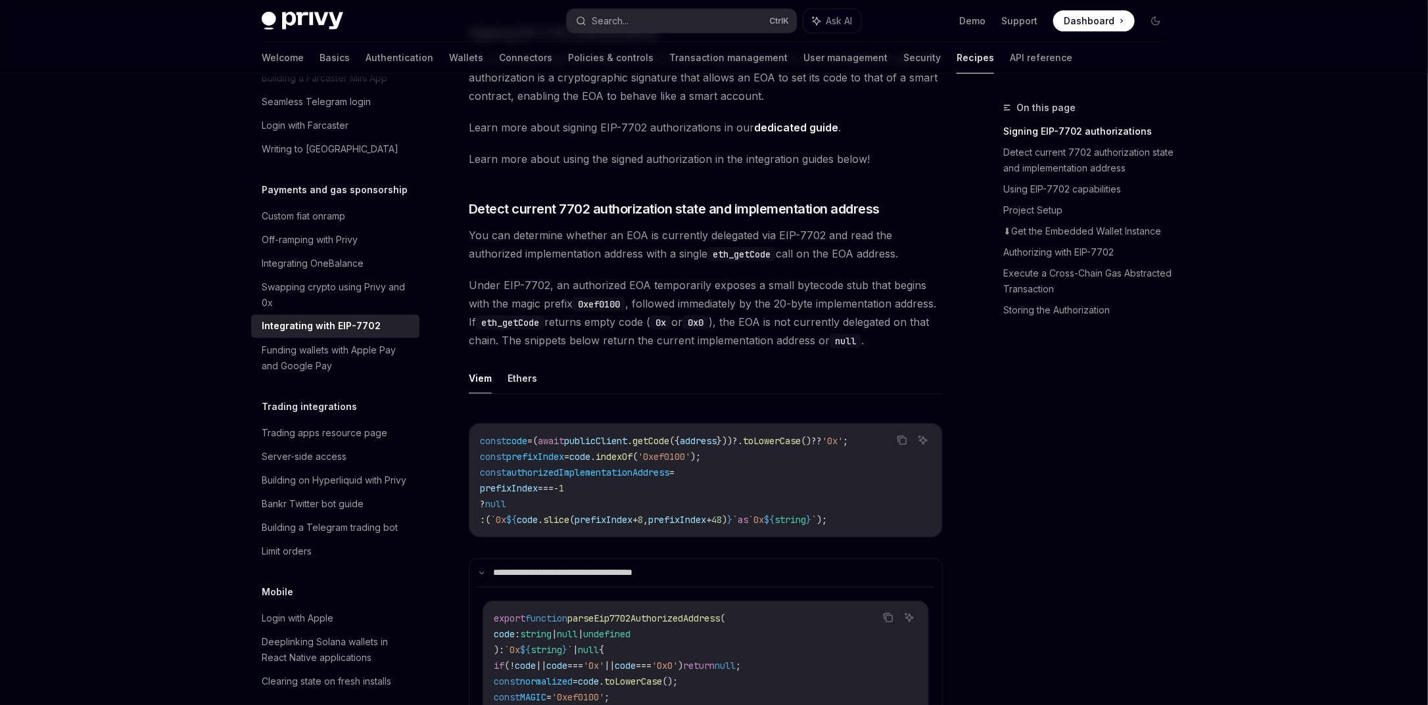
click at [797, 393] on ul "Viem Ethers" at bounding box center [706, 379] width 474 height 32
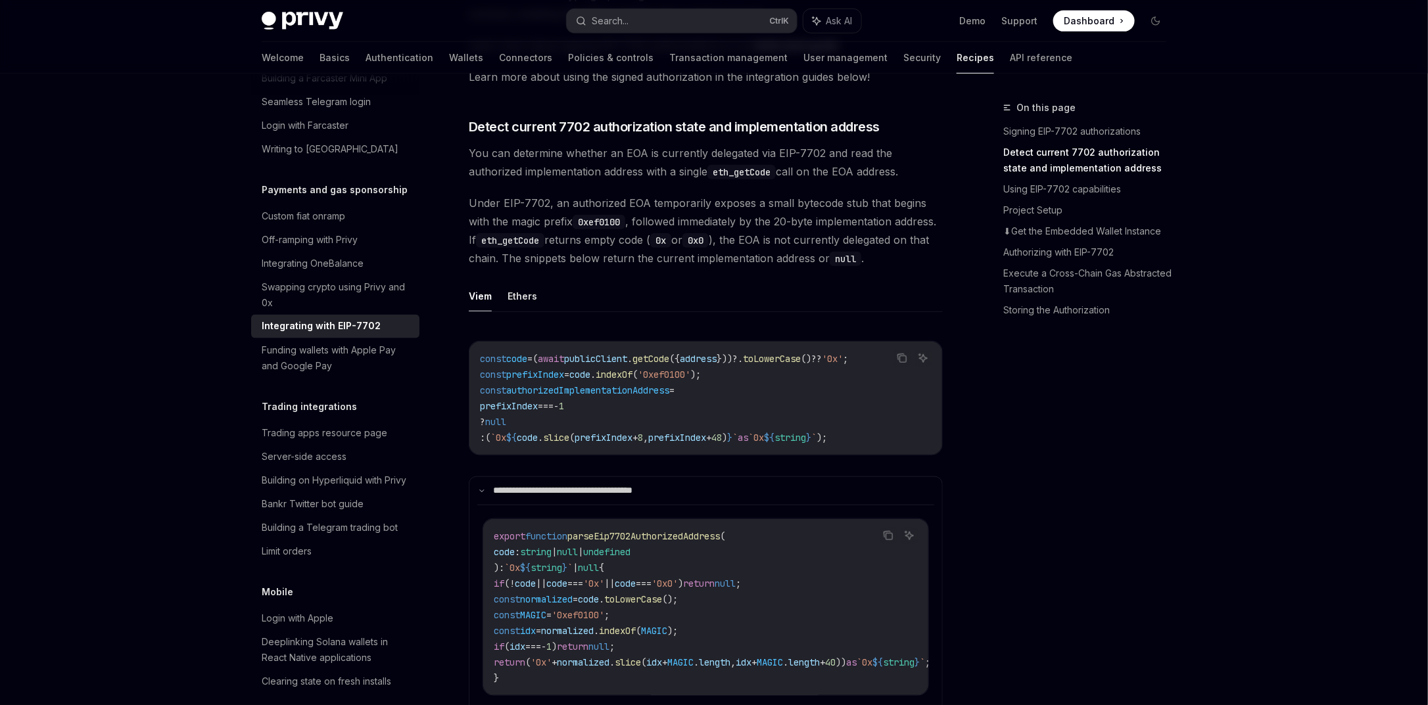
scroll to position [394, 0]
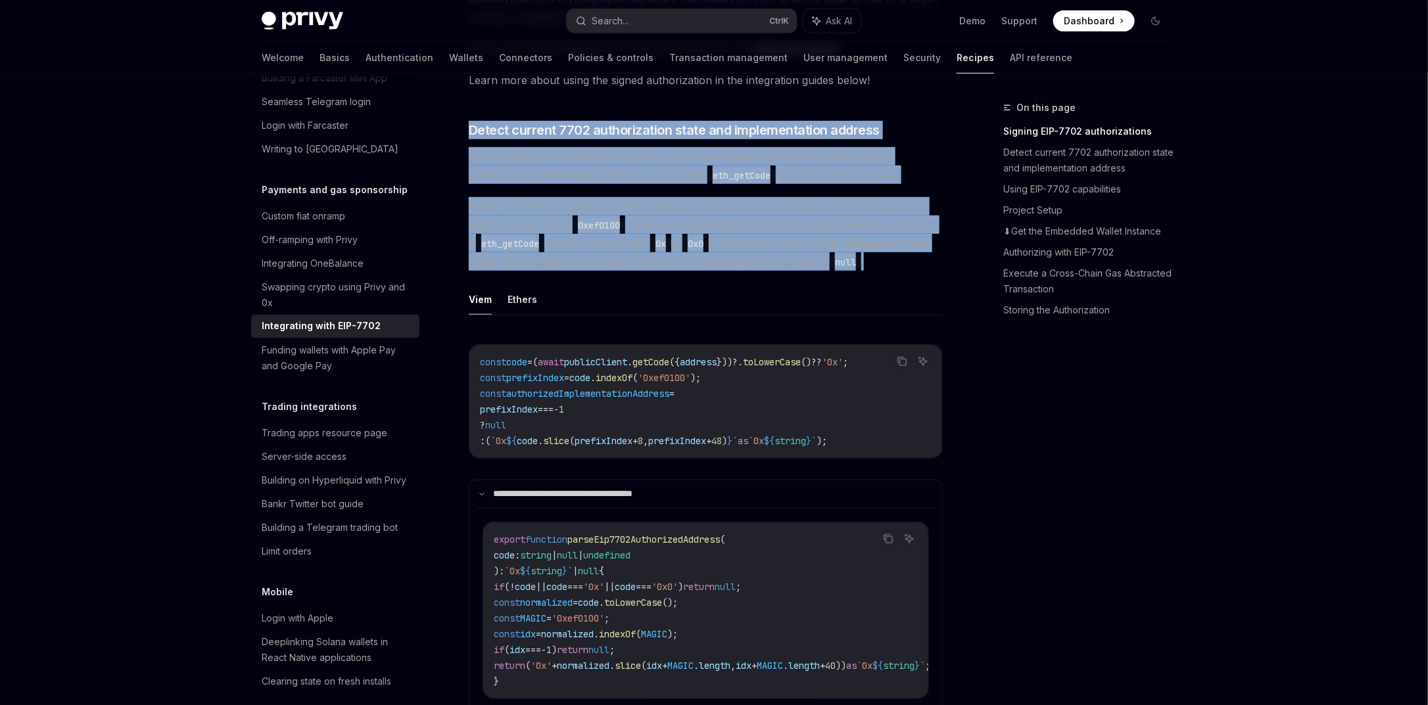
drag, startPoint x: 471, startPoint y: 137, endPoint x: 610, endPoint y: 274, distance: 195.3
click at [698, 271] on span "Under EIP-7702, an authorized EOA temporarily exposes a small bytecode stub tha…" at bounding box center [706, 234] width 474 height 74
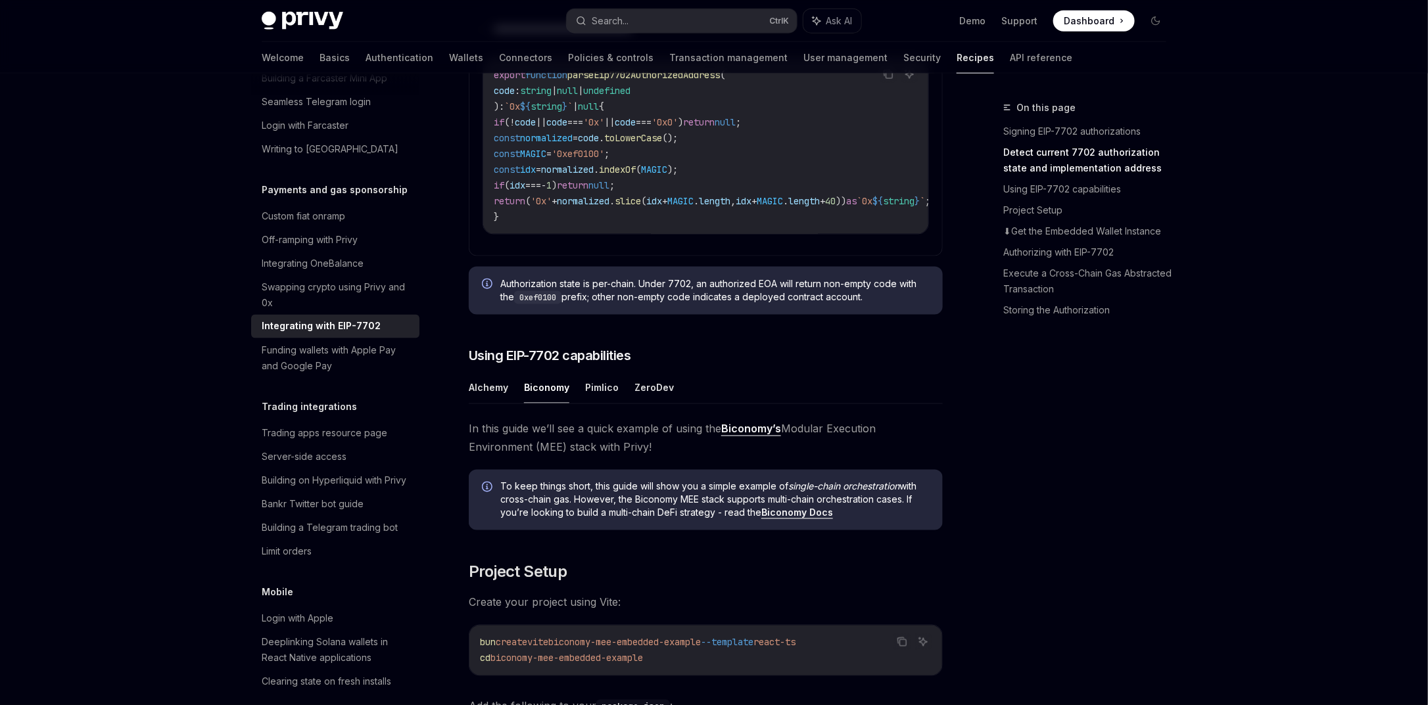
scroll to position [868, 0]
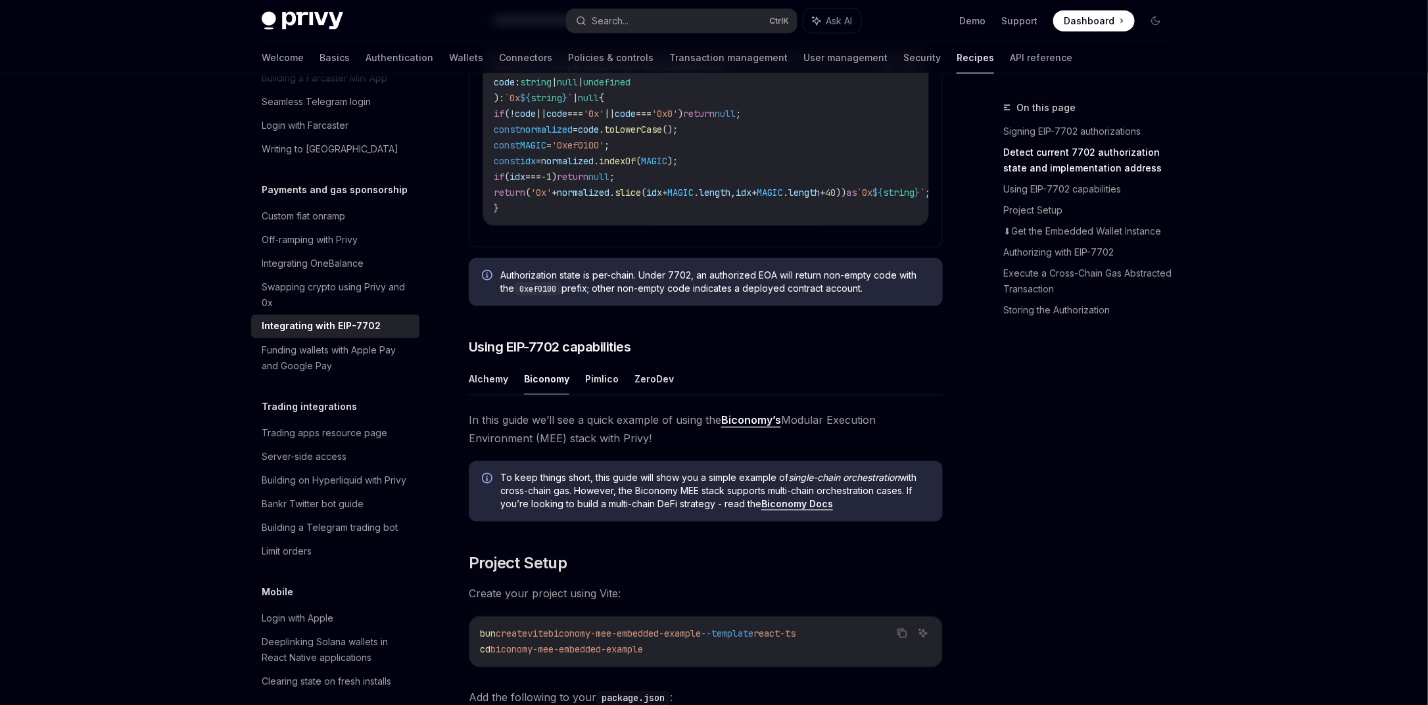
drag, startPoint x: 500, startPoint y: 294, endPoint x: 873, endPoint y: 310, distance: 373.1
click at [873, 296] on span "Authorization state is per-chain. Under 7702, an authorized EOA will return non…" at bounding box center [714, 282] width 429 height 27
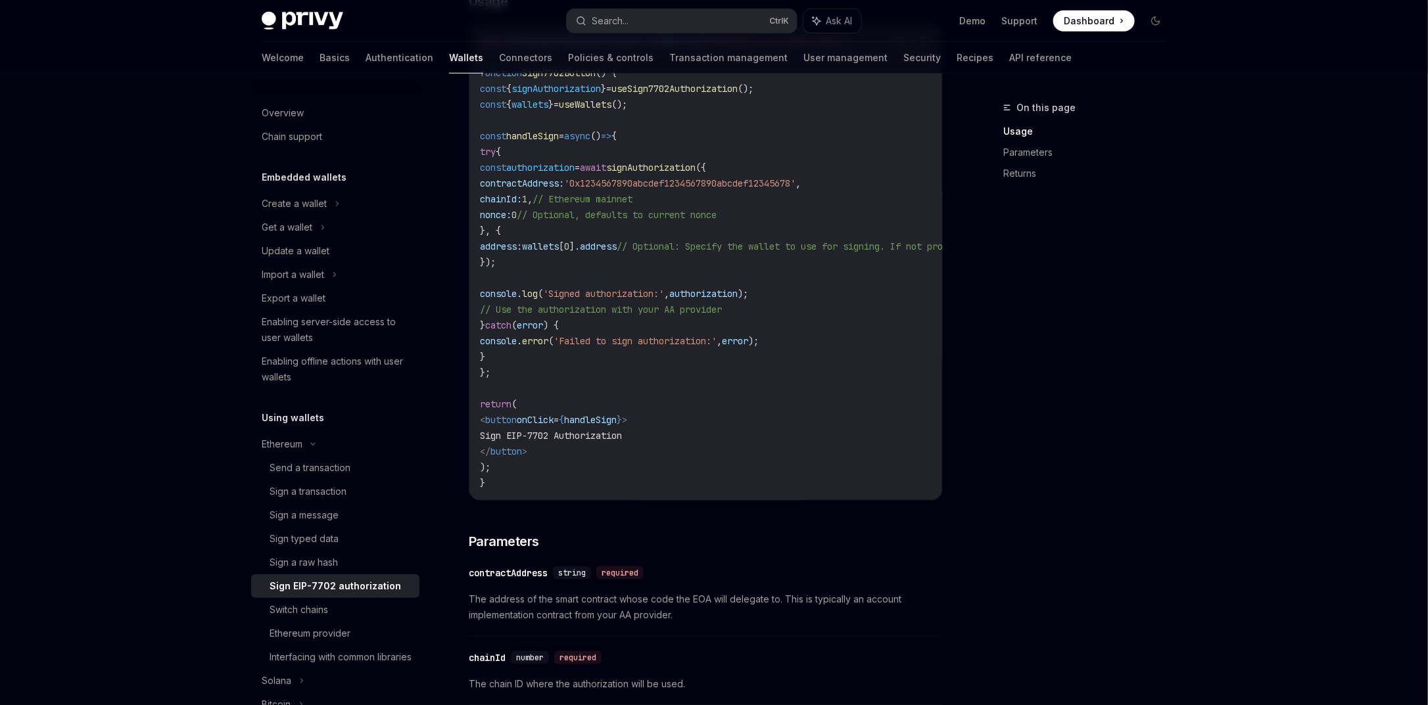
scroll to position [473, 0]
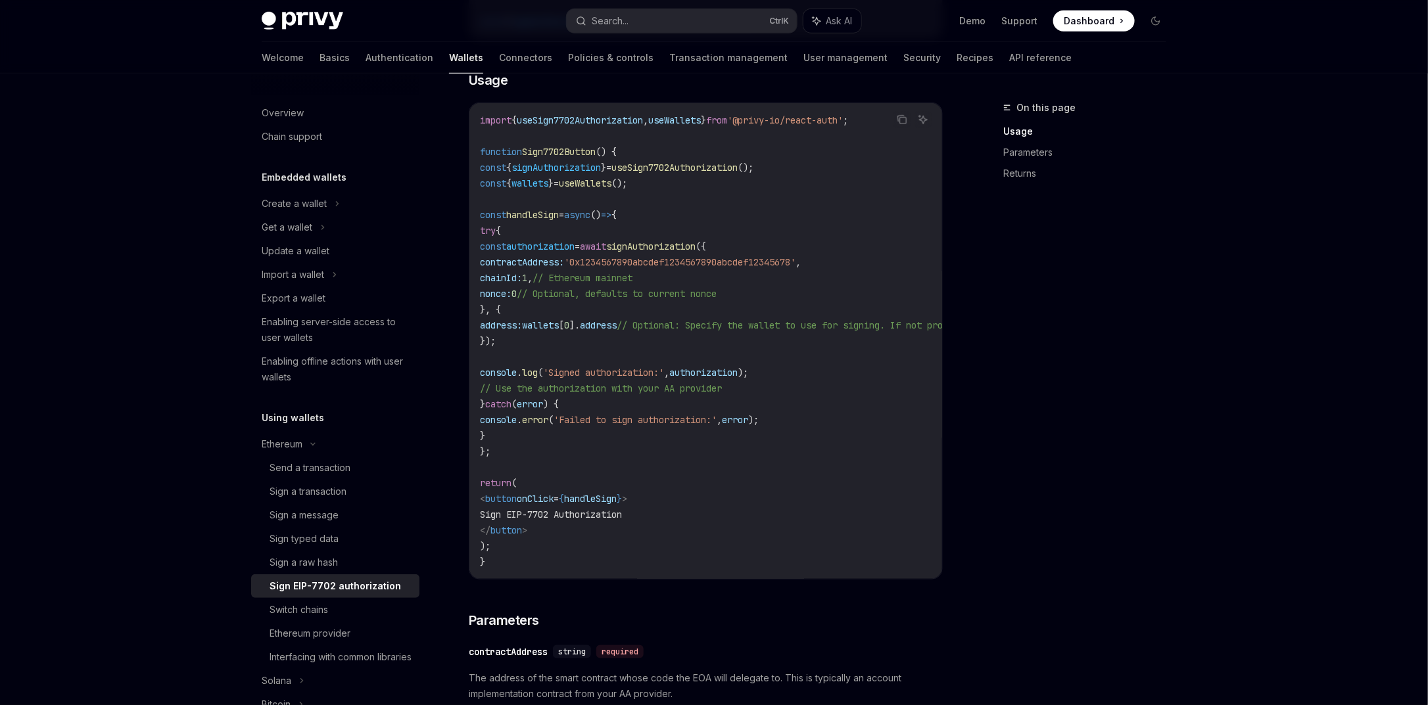
click at [752, 262] on span "'0x1234567890abcdef1234567890abcdef12345678'" at bounding box center [679, 262] width 231 height 12
click at [696, 252] on span "signAuthorization" at bounding box center [650, 247] width 89 height 12
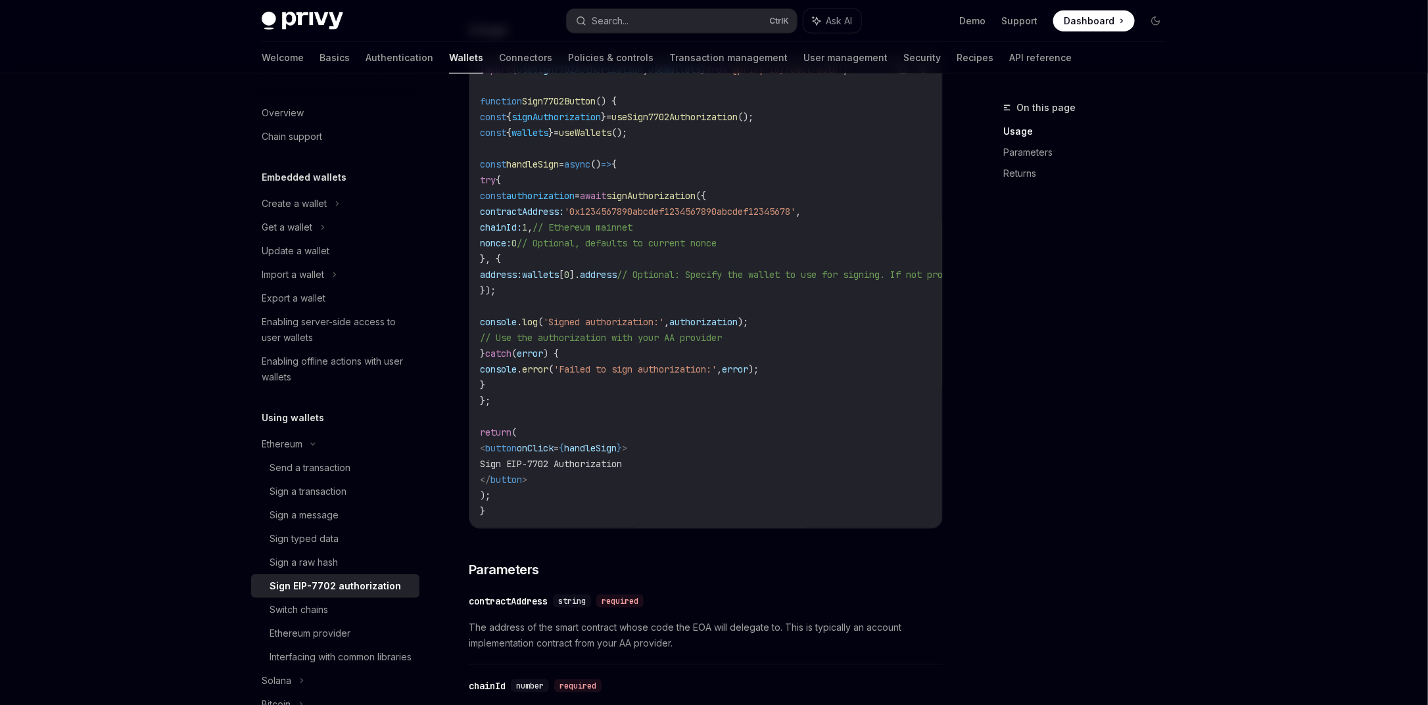
scroll to position [552, 0]
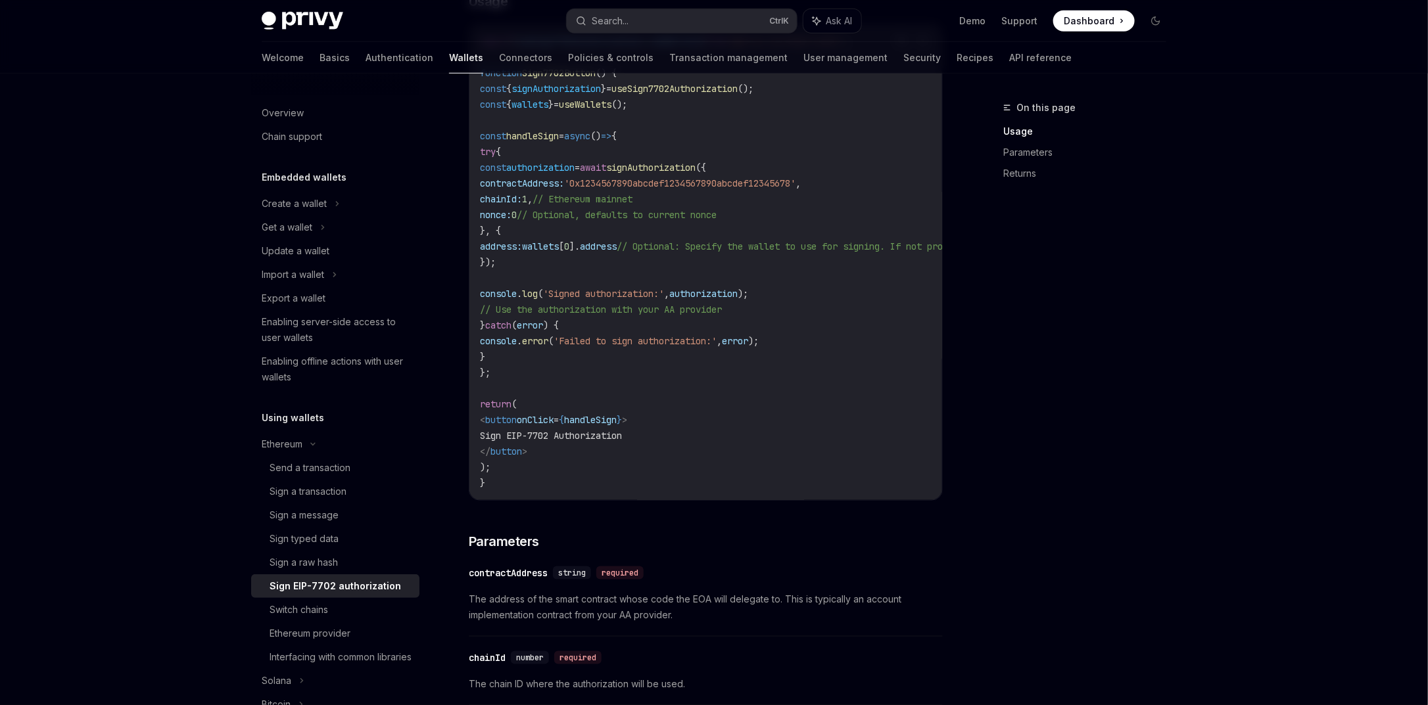
click at [713, 307] on span "// Use the authorization with your AA provider" at bounding box center [601, 310] width 242 height 12
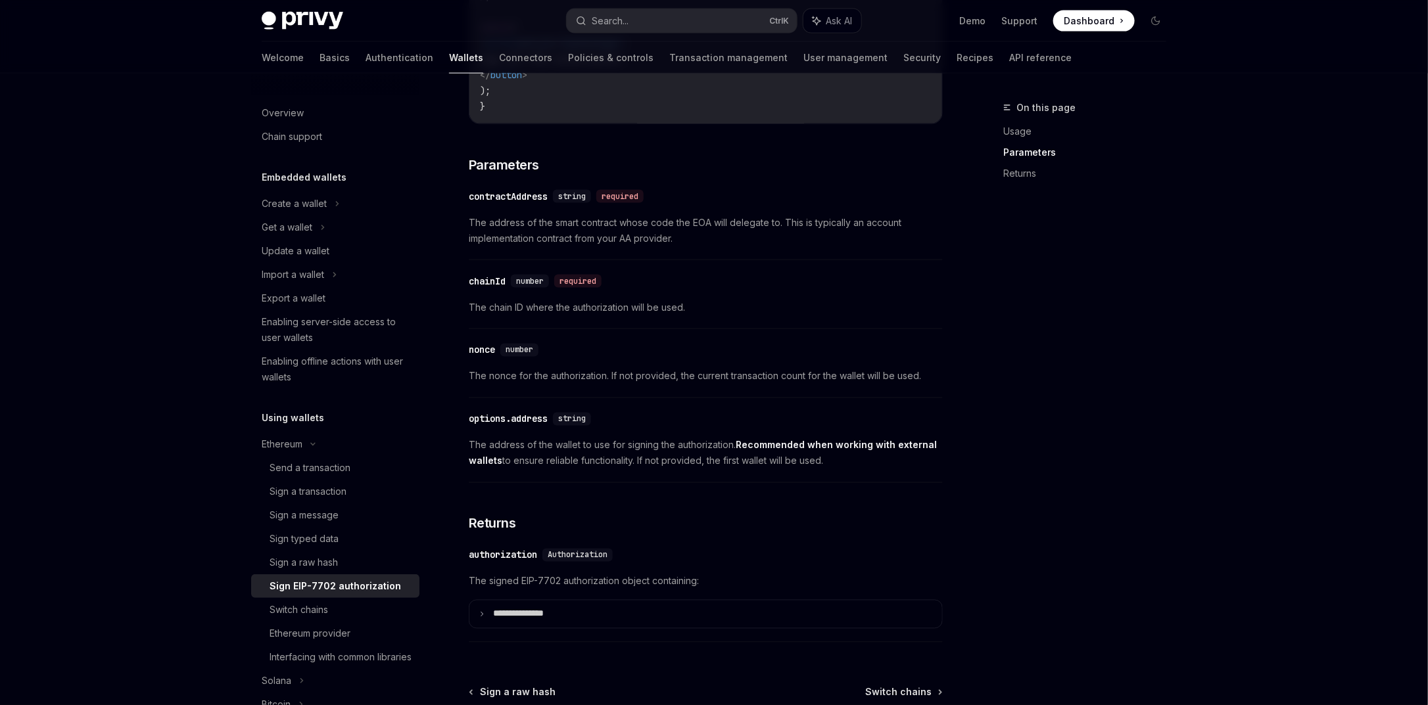
scroll to position [1074, 0]
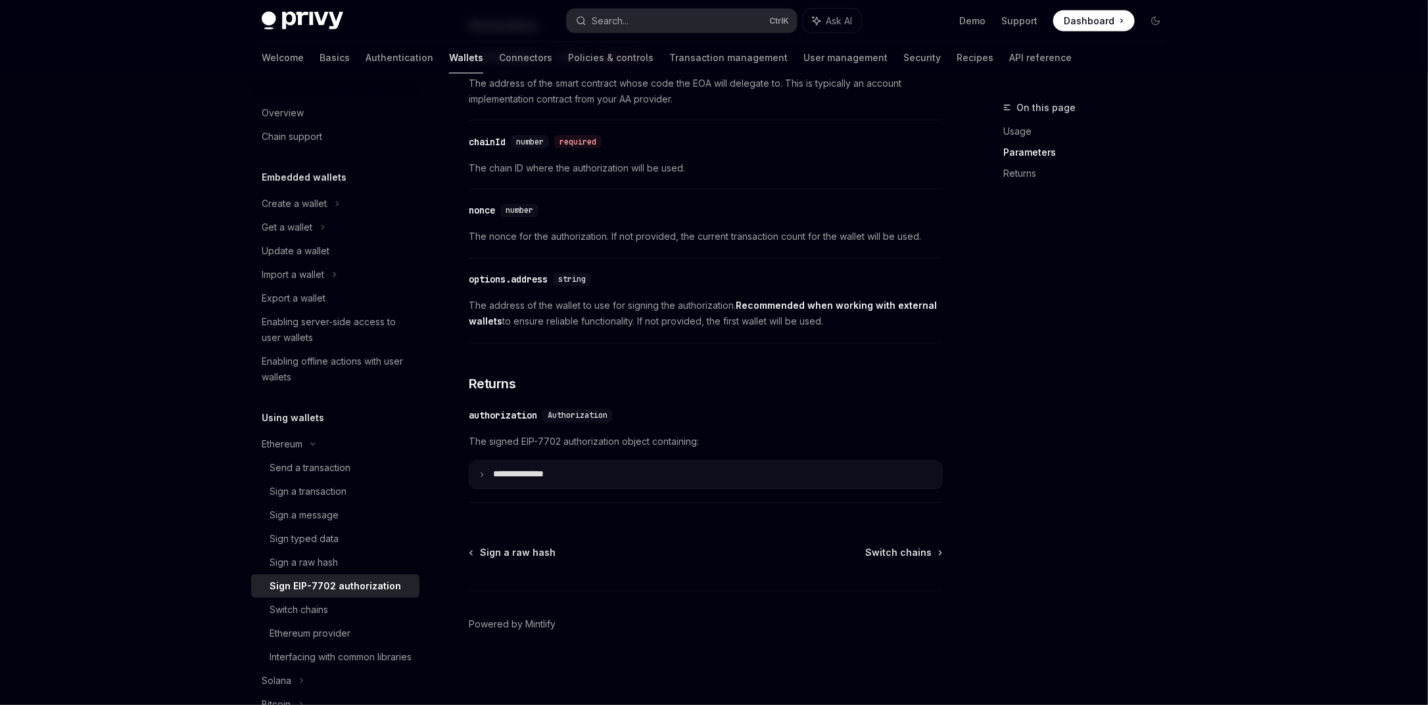
click at [579, 467] on summary "**********" at bounding box center [705, 476] width 473 height 28
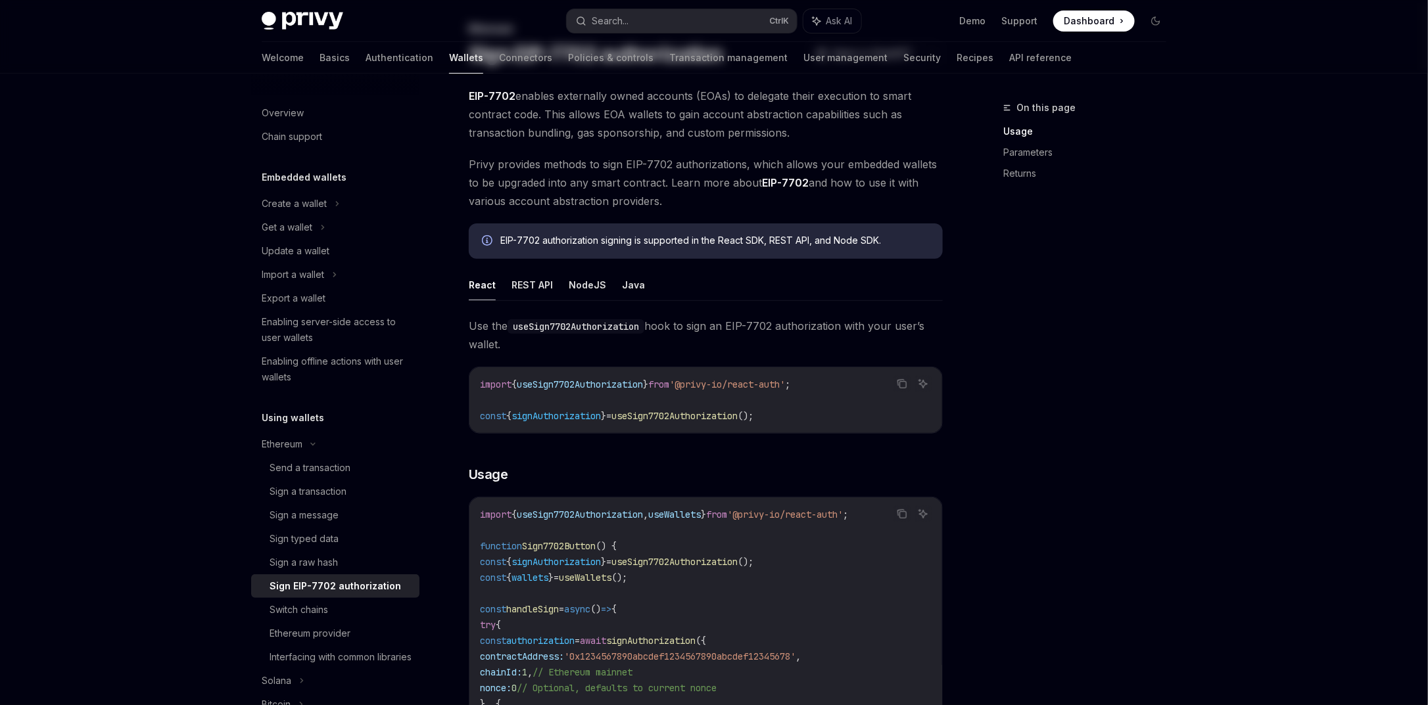
scroll to position [0, 0]
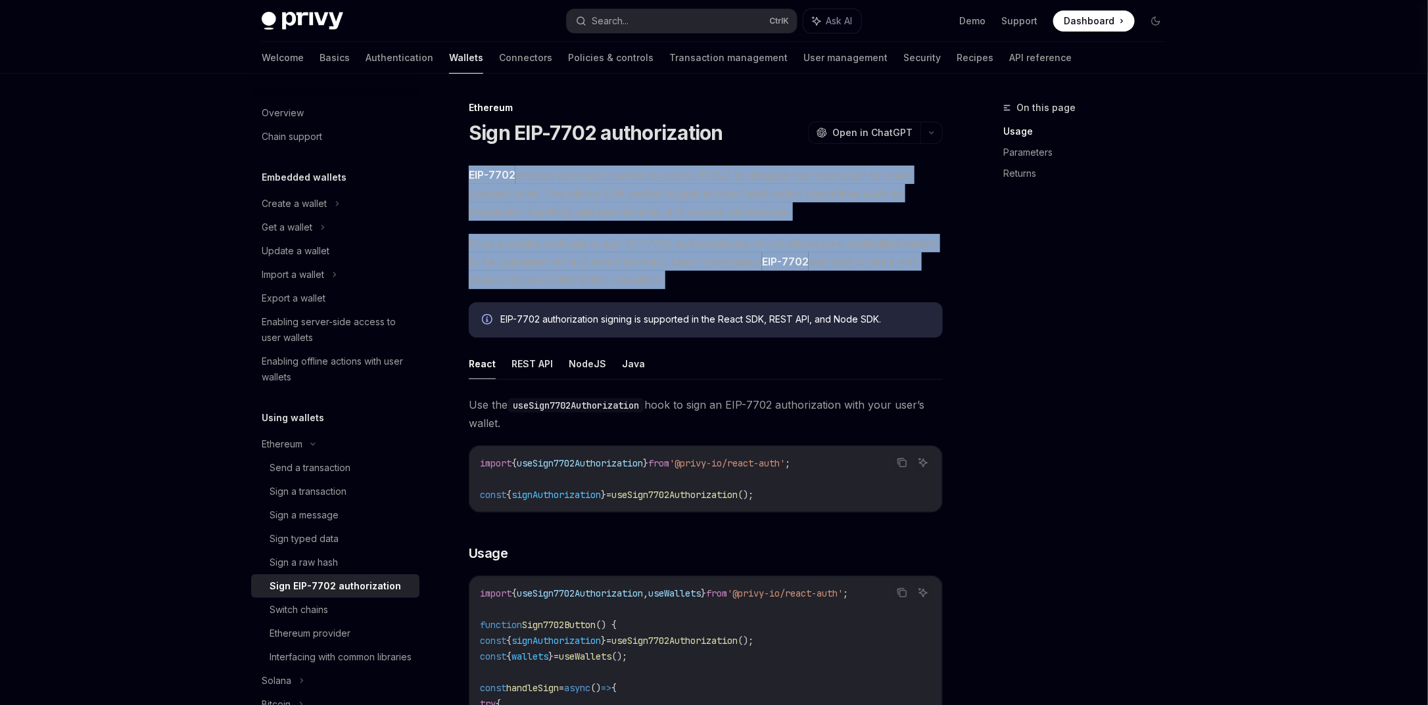
drag, startPoint x: 690, startPoint y: 291, endPoint x: 446, endPoint y: 162, distance: 275.9
click at [594, 241] on span "Privy provides methods to sign EIP-7702 authorizations, which allows your embed…" at bounding box center [706, 261] width 474 height 55
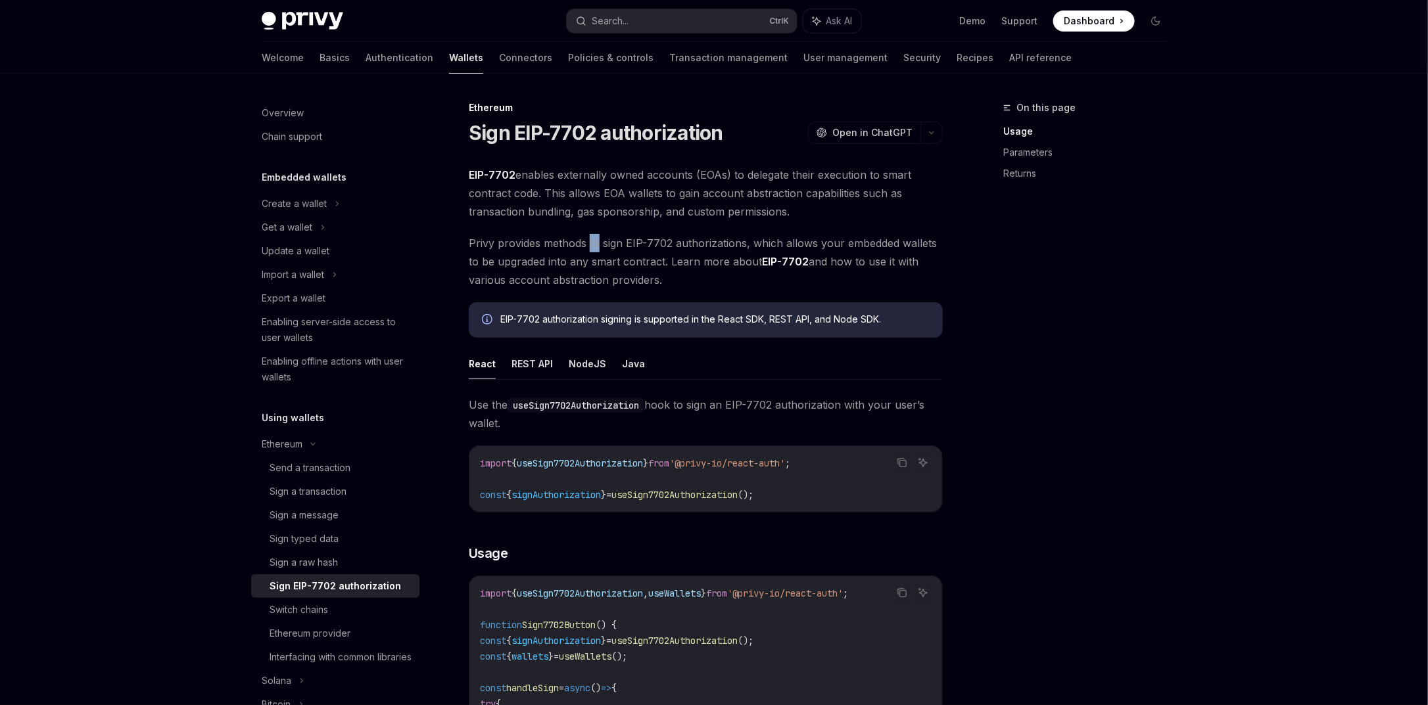
click at [594, 241] on span "Privy provides methods to sign EIP-7702 authorizations, which allows your embed…" at bounding box center [706, 261] width 474 height 55
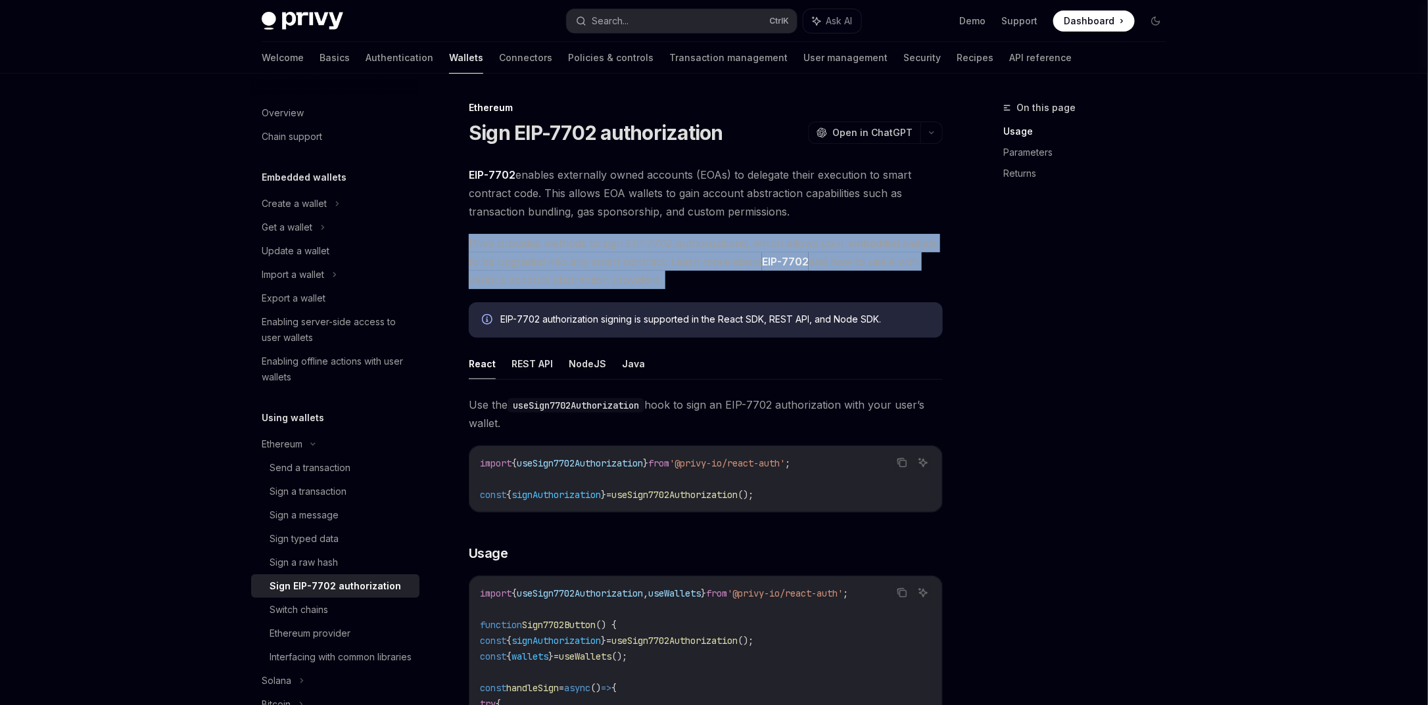
click at [594, 241] on span "Privy provides methods to sign EIP-7702 authorizations, which allows your embed…" at bounding box center [706, 261] width 474 height 55
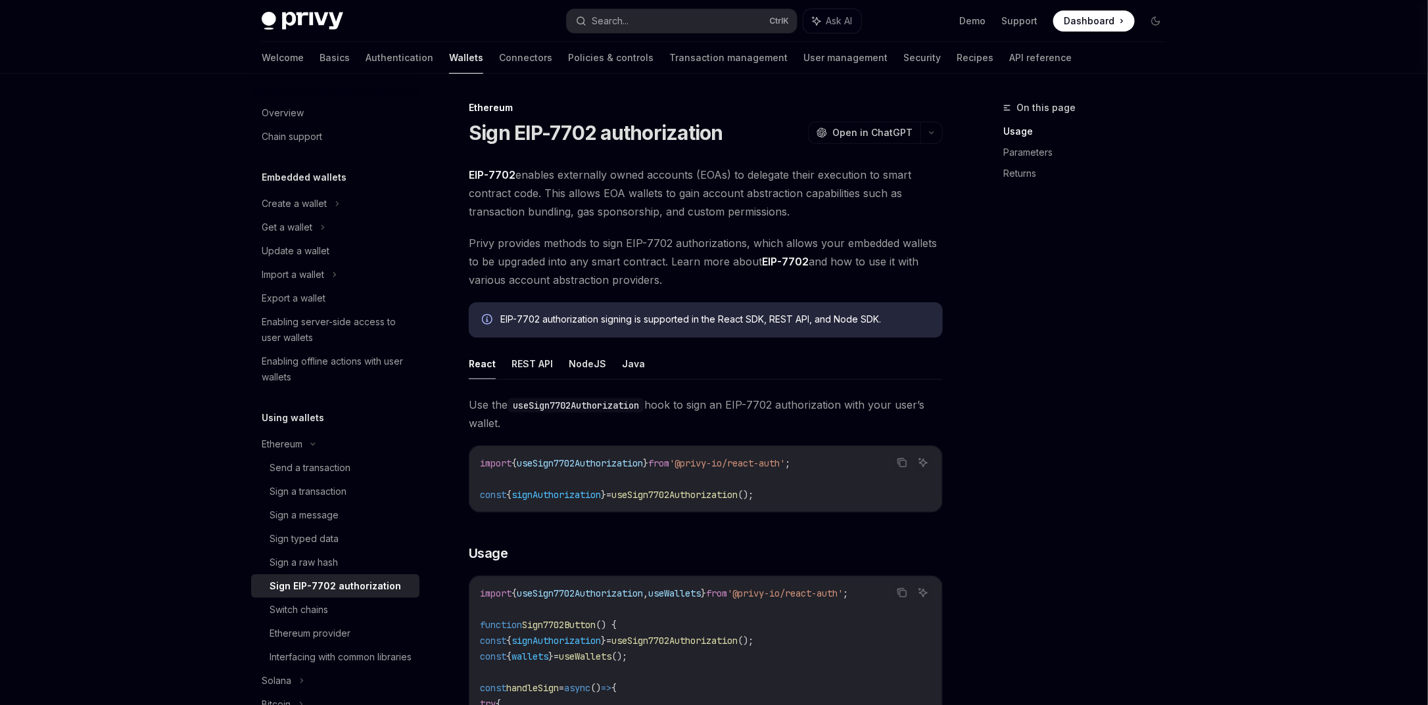
click at [761, 199] on span "EIP-7702 enables externally owned accounts (EOAs) to delegate their execution t…" at bounding box center [706, 193] width 474 height 55
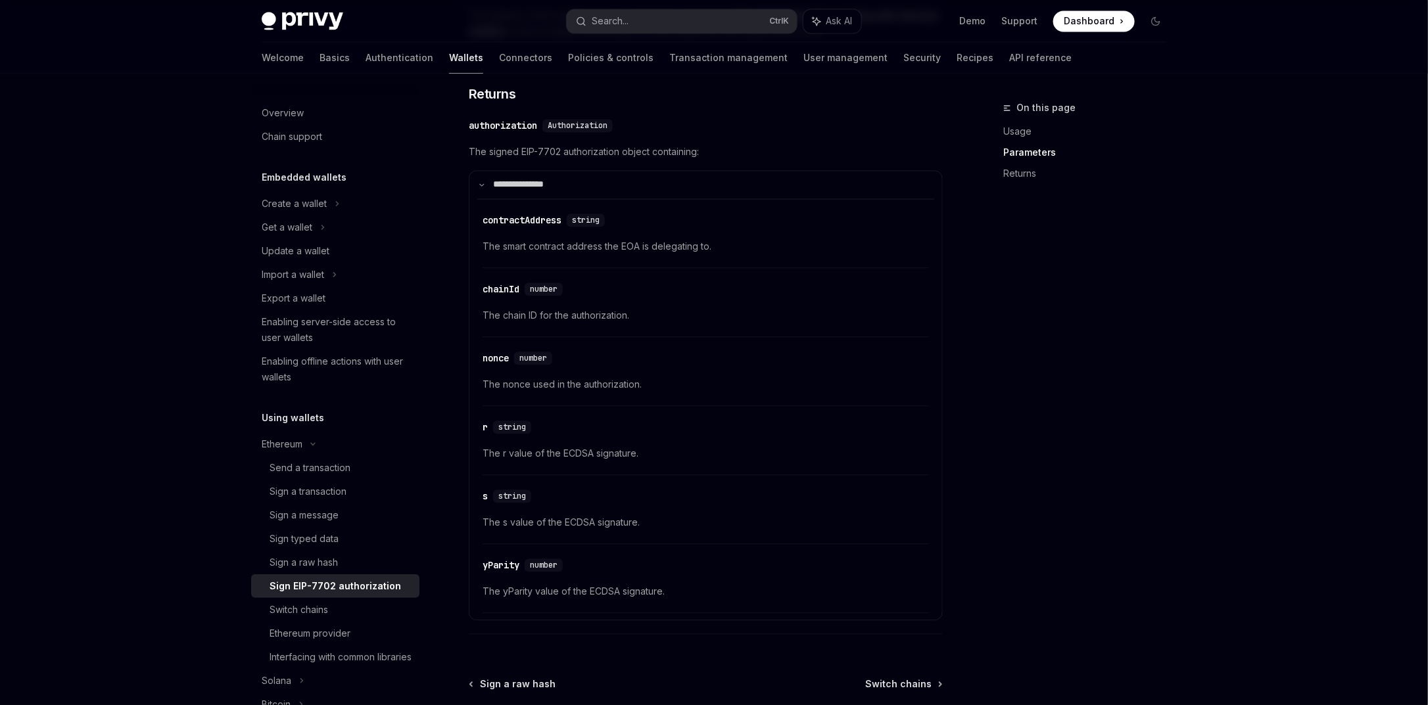
scroll to position [1262, 0]
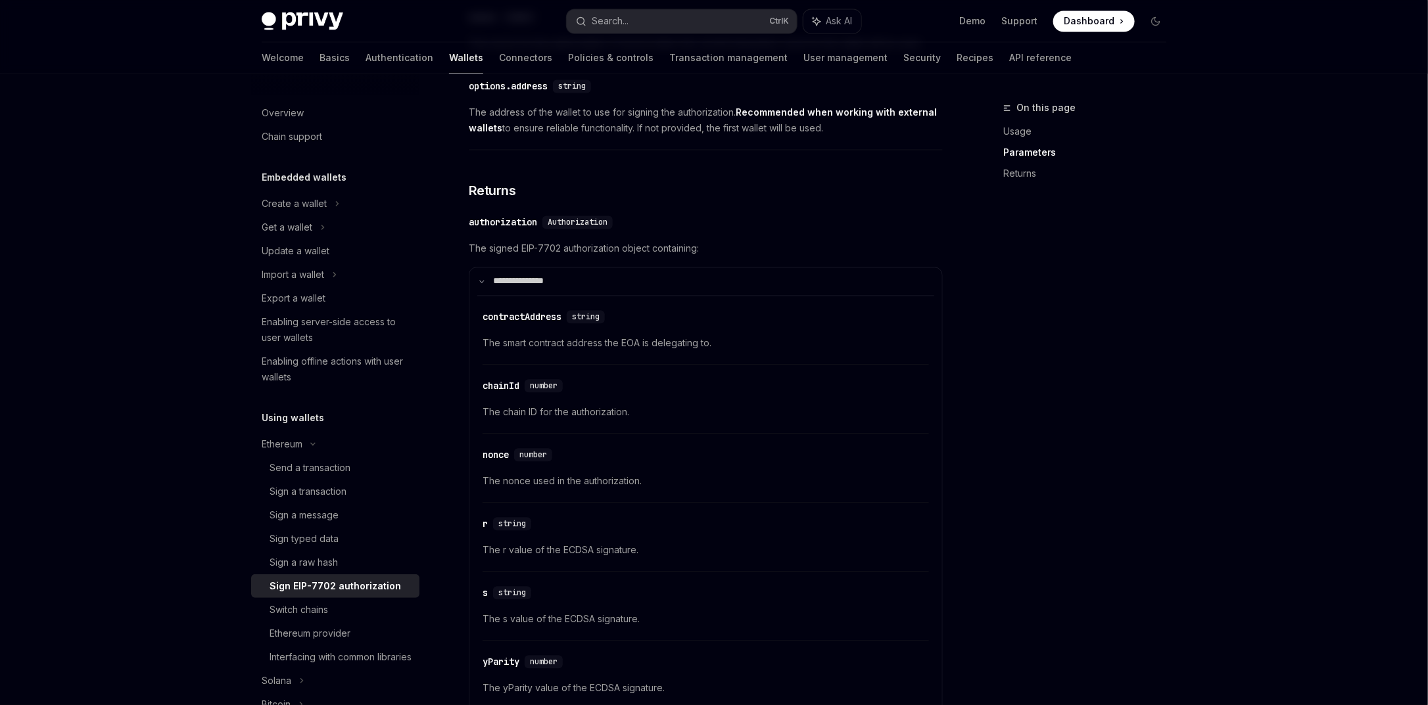
click at [567, 227] on span "Authorization" at bounding box center [578, 222] width 60 height 11
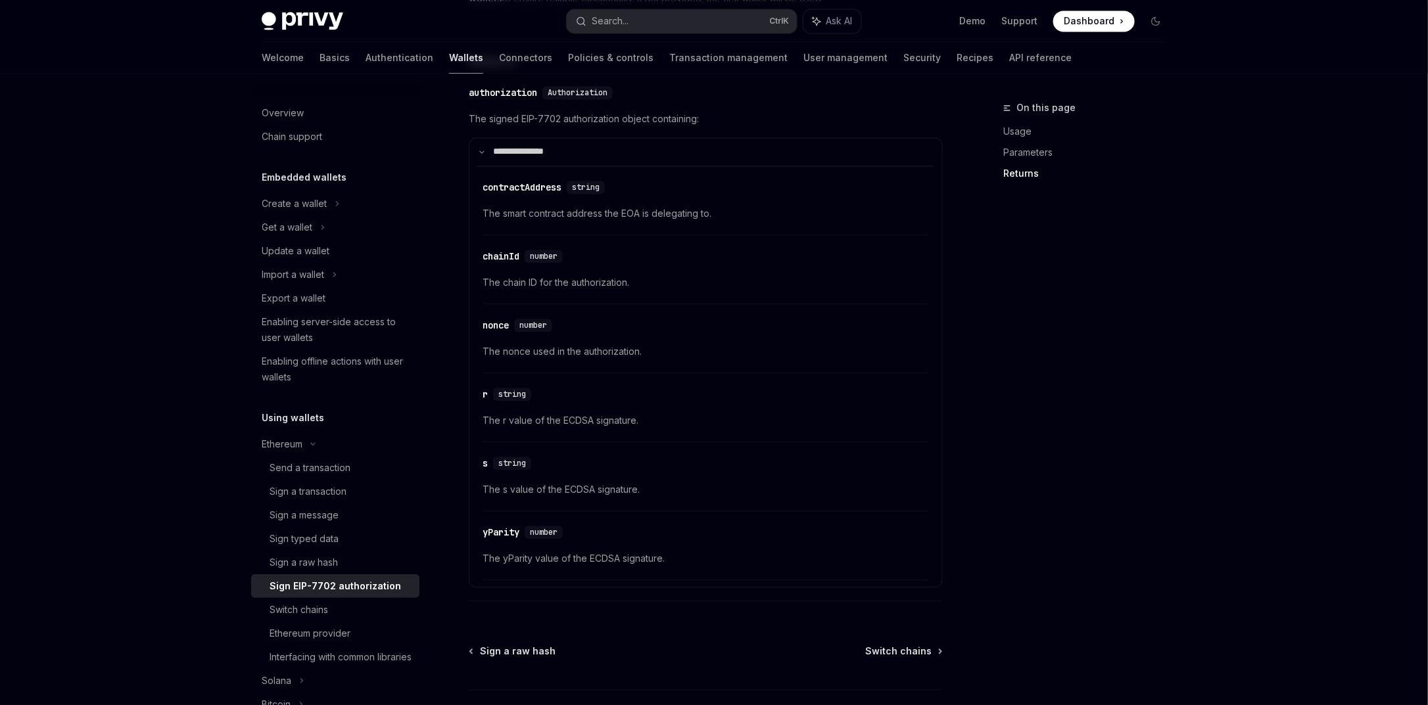
scroll to position [1496, 0]
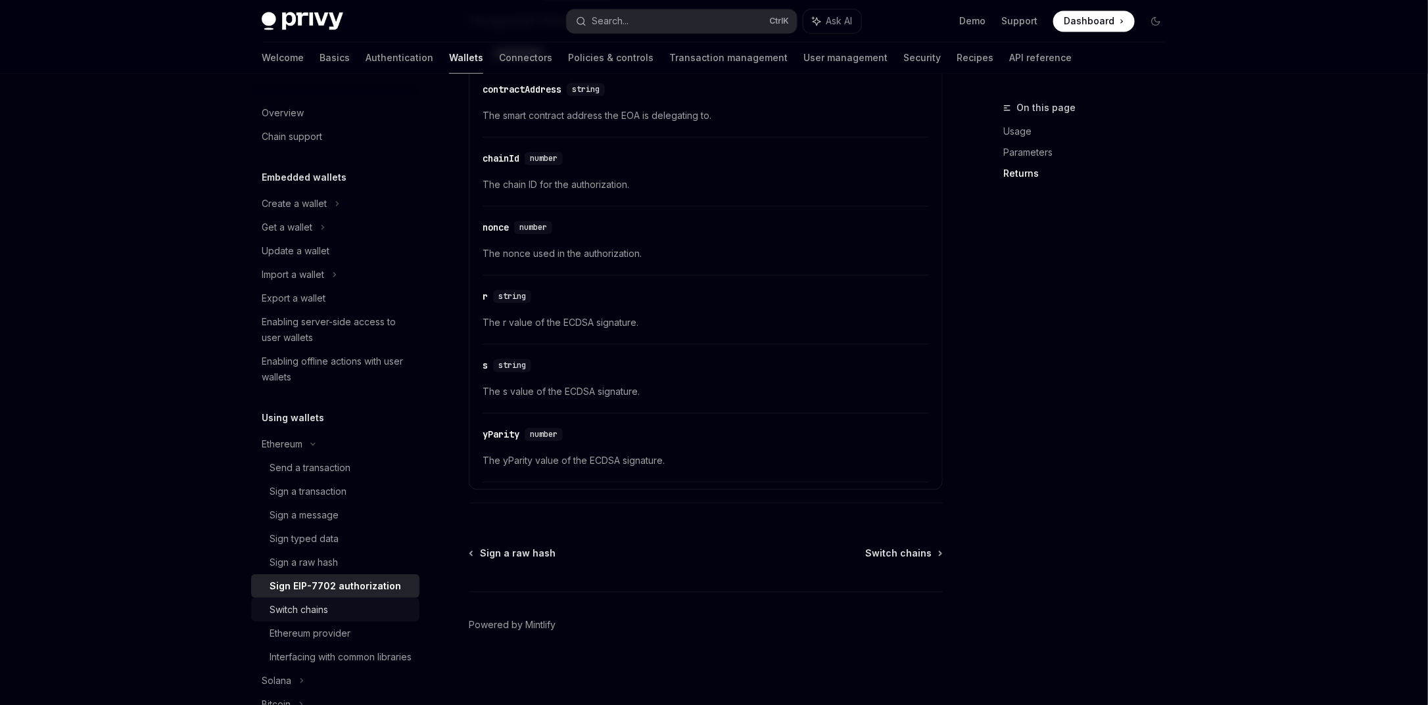
click at [331, 612] on div "Switch chains" at bounding box center [341, 610] width 142 height 16
type textarea "*"
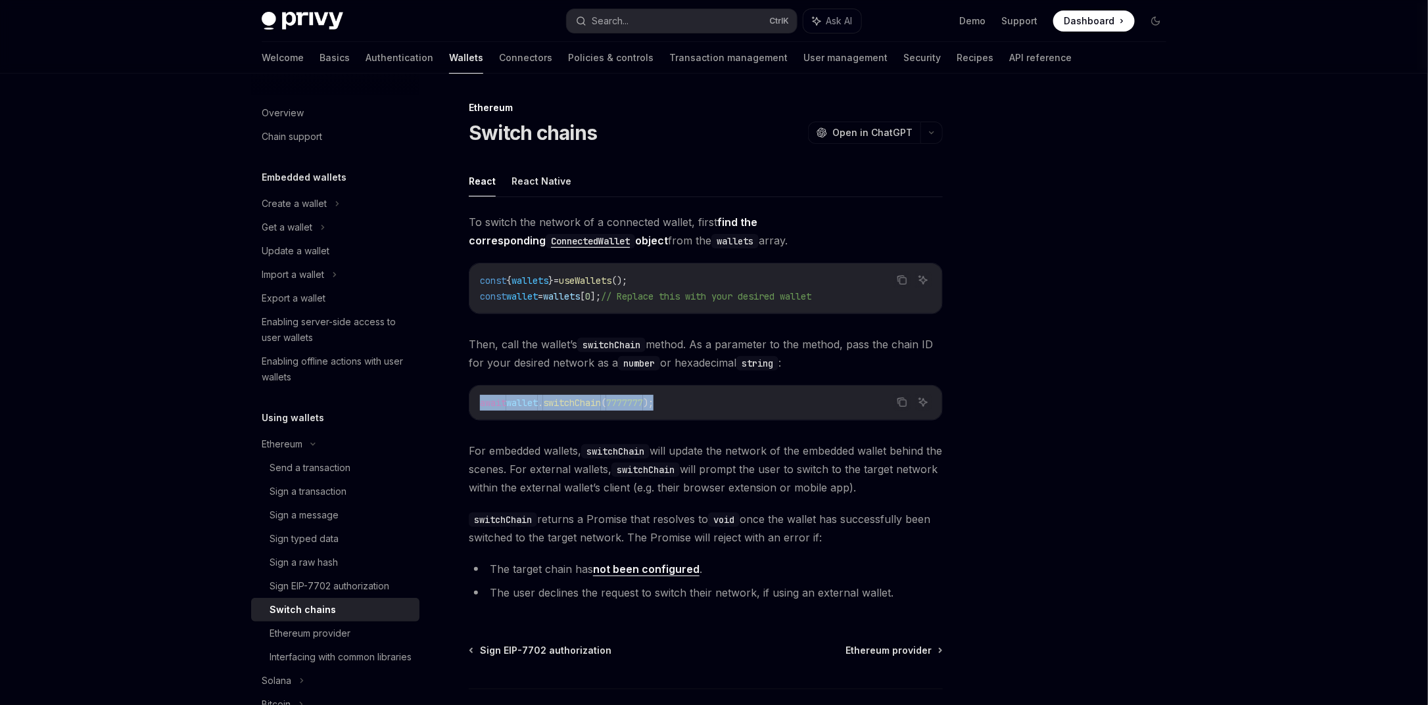
drag, startPoint x: 684, startPoint y: 410, endPoint x: 474, endPoint y: 404, distance: 210.5
click at [474, 404] on div "await wallet . switchChain ( 7777777 );" at bounding box center [705, 403] width 473 height 34
copy span "await wallet . switchChain ( 7777777 );"
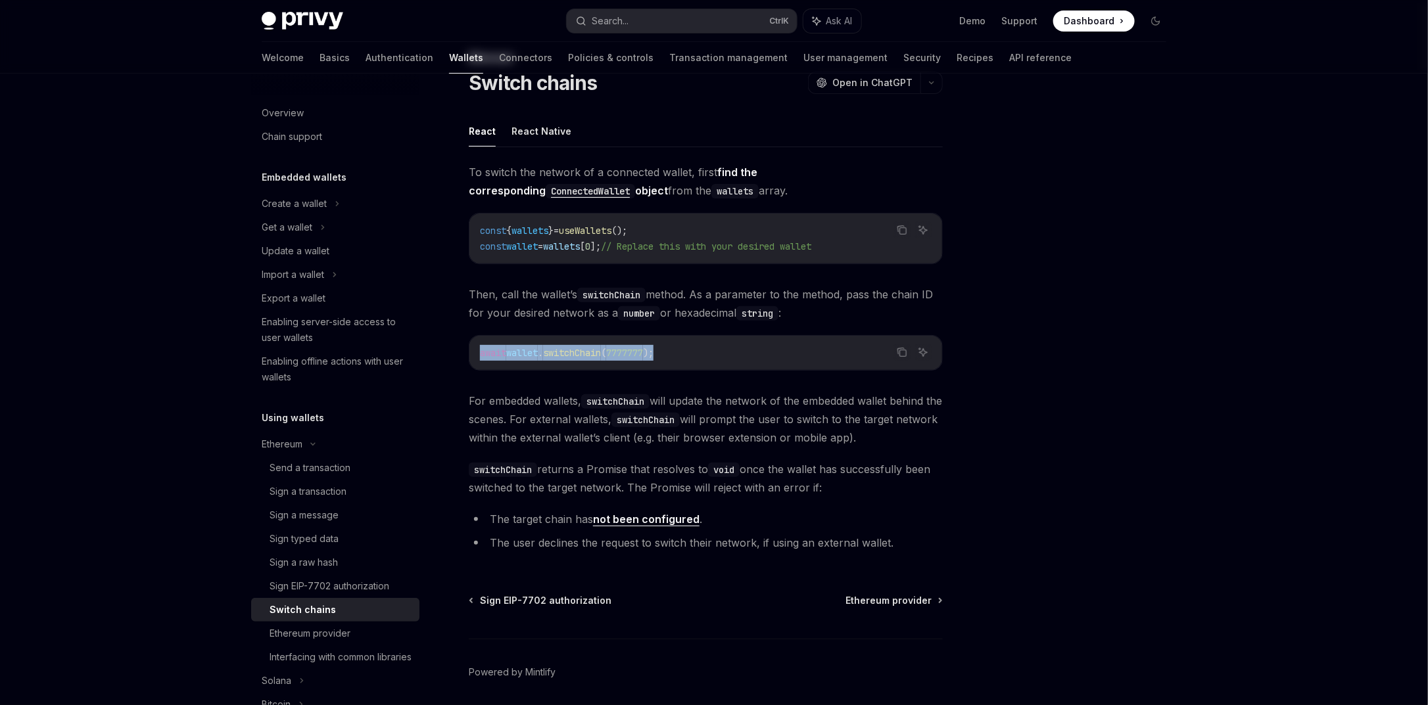
scroll to position [97, 0]
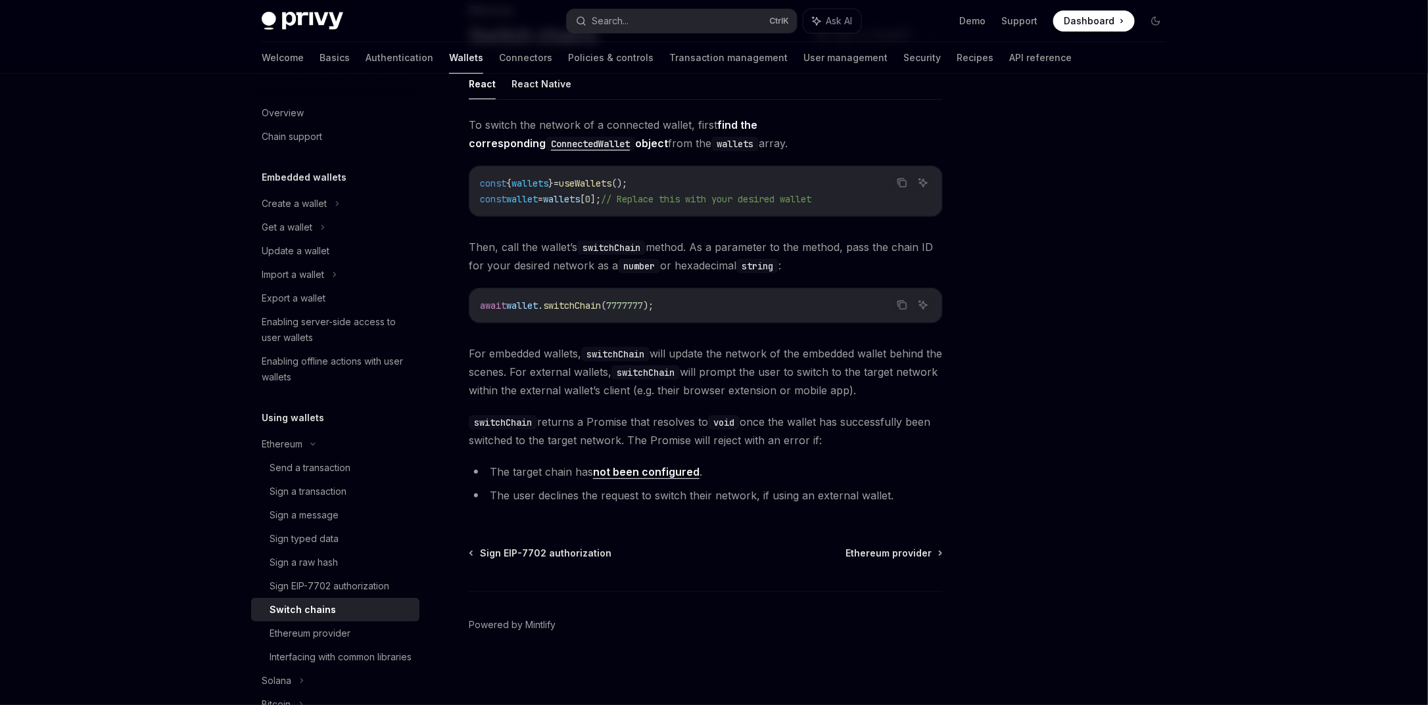
click at [989, 385] on div at bounding box center [1077, 403] width 200 height 606
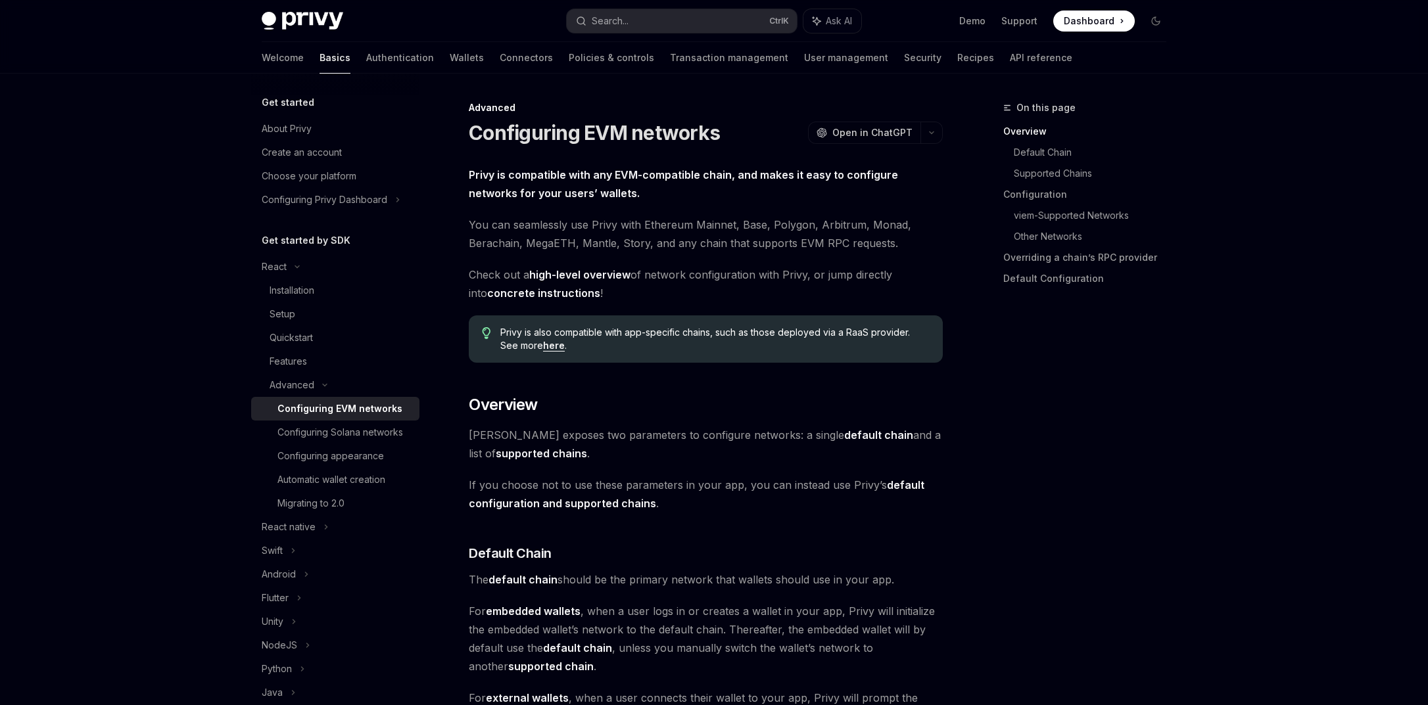
scroll to position [237, 0]
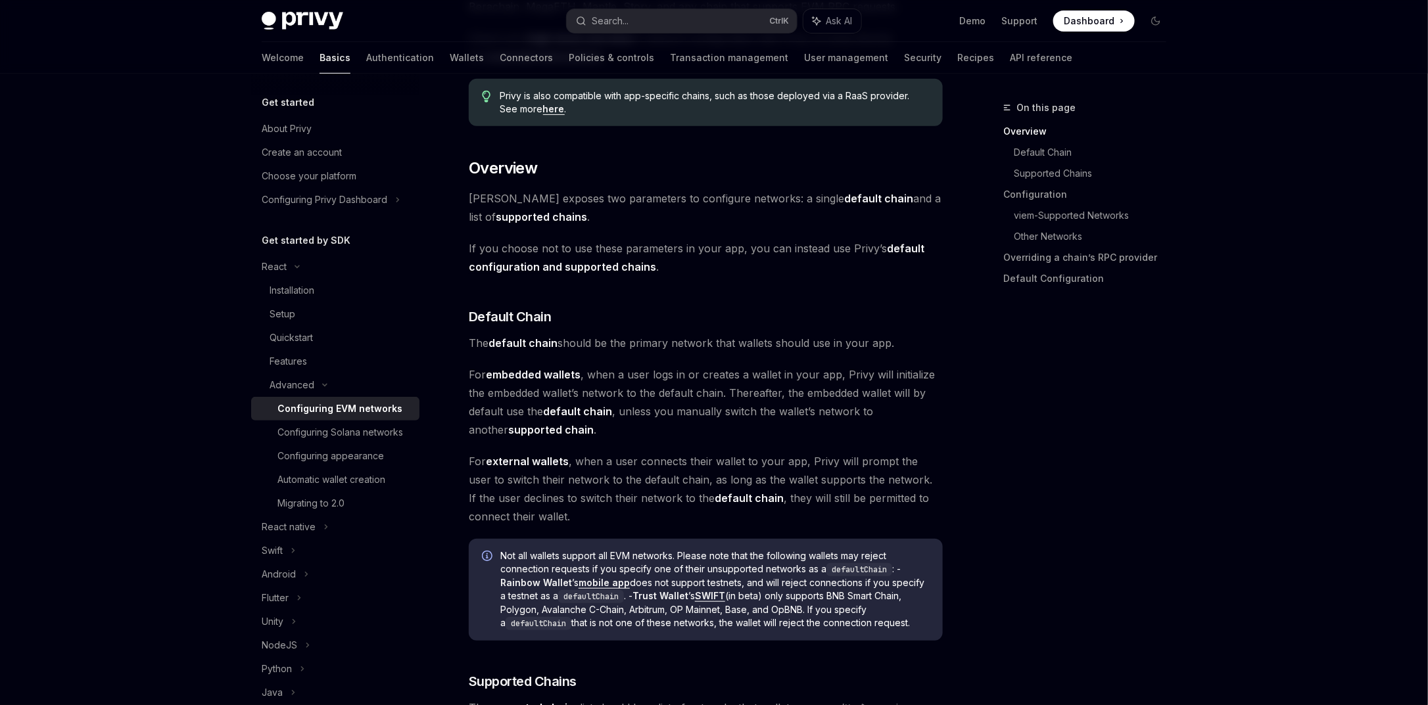
click at [684, 201] on span "Privy exposes two parameters to configure networks: a single default chain and …" at bounding box center [706, 207] width 474 height 37
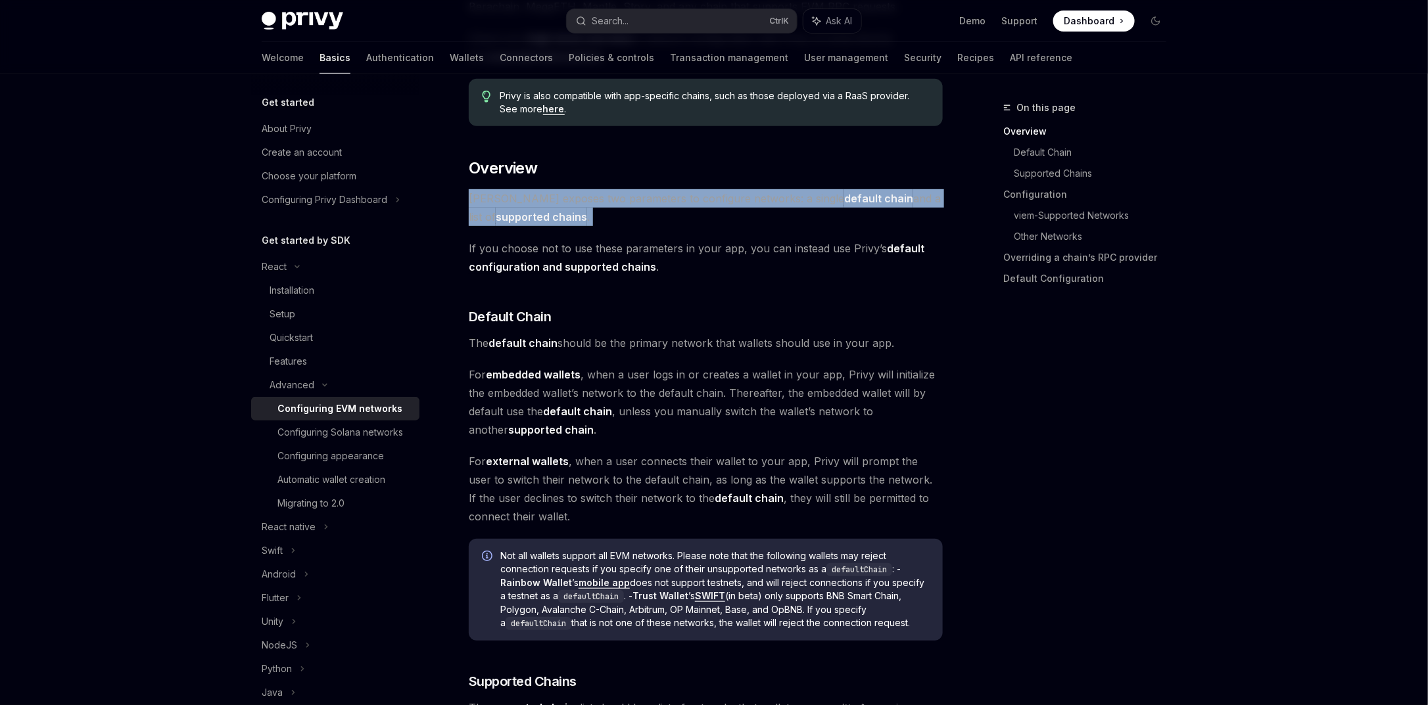
click at [684, 201] on span "Privy exposes two parameters to configure networks: a single default chain and …" at bounding box center [706, 207] width 474 height 37
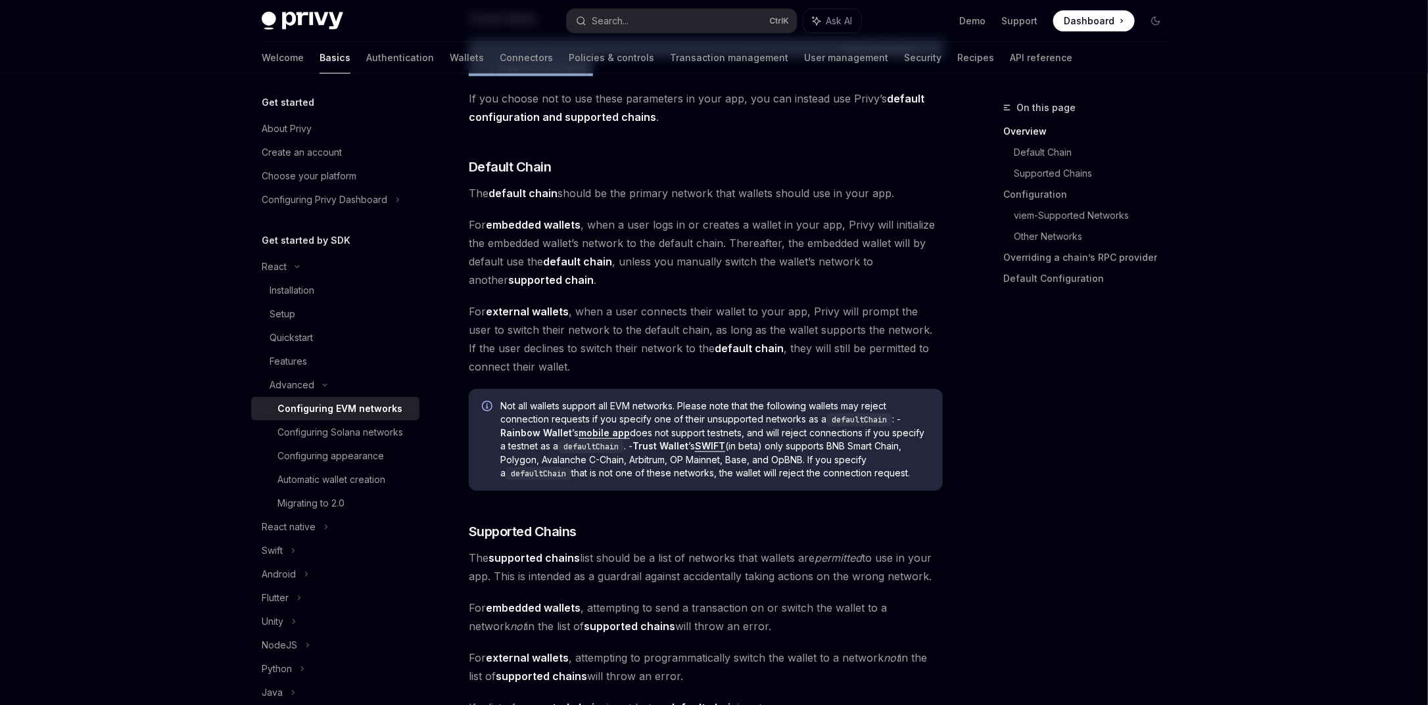
scroll to position [394, 0]
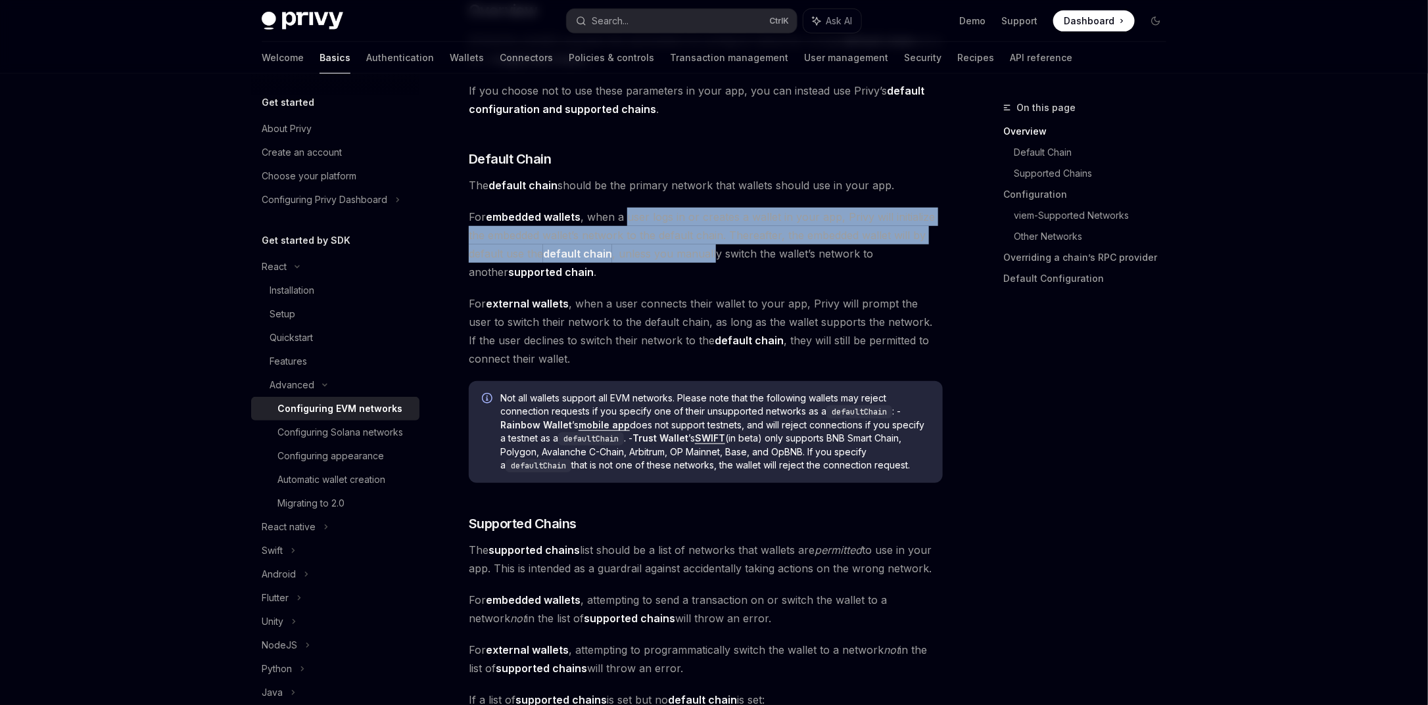
drag, startPoint x: 715, startPoint y: 249, endPoint x: 725, endPoint y: 233, distance: 17.7
click at [726, 234] on span "For embedded wallets , when a user logs in or creates a wallet in your app, Pri…" at bounding box center [706, 245] width 474 height 74
click at [721, 215] on span "For embedded wallets , when a user logs in or creates a wallet in your app, Pri…" at bounding box center [706, 245] width 474 height 74
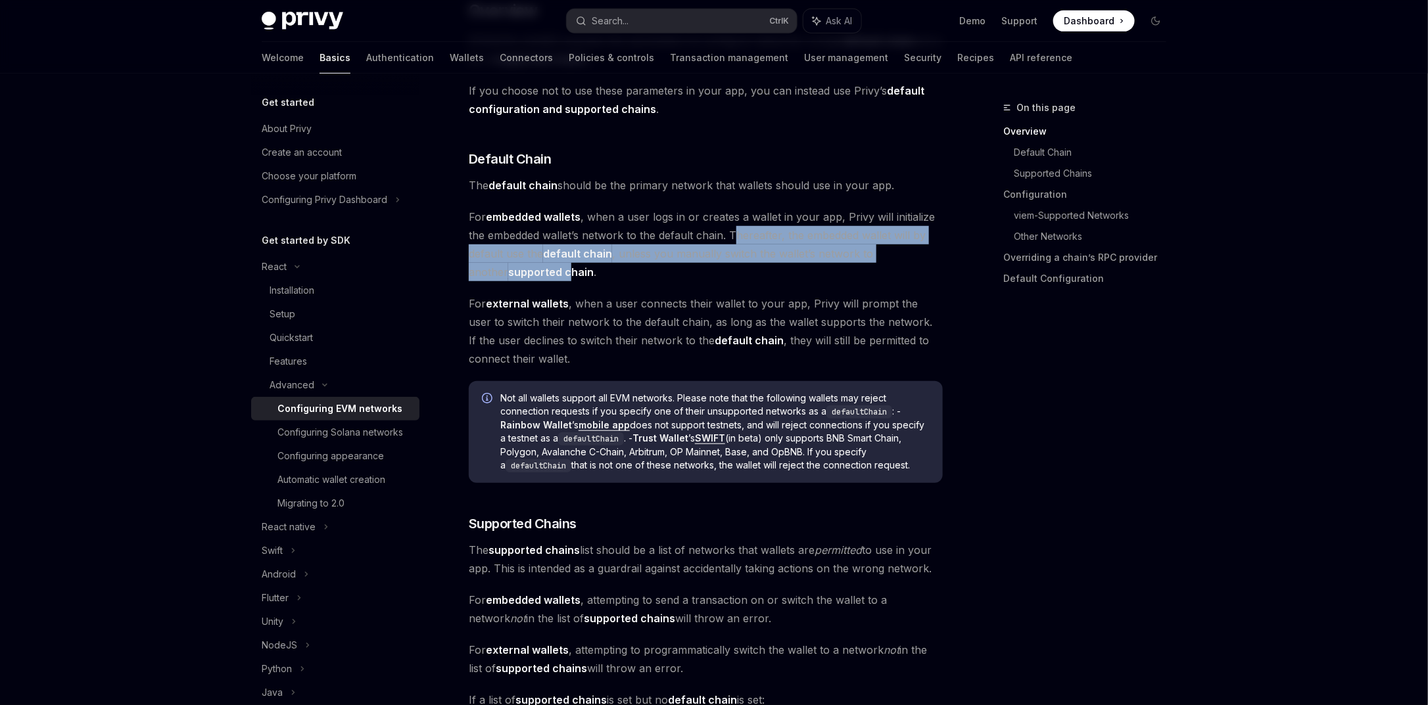
drag, startPoint x: 735, startPoint y: 235, endPoint x: 534, endPoint y: 270, distance: 204.2
click at [534, 270] on span "For embedded wallets , when a user logs in or creates a wallet in your app, Pri…" at bounding box center [706, 245] width 474 height 74
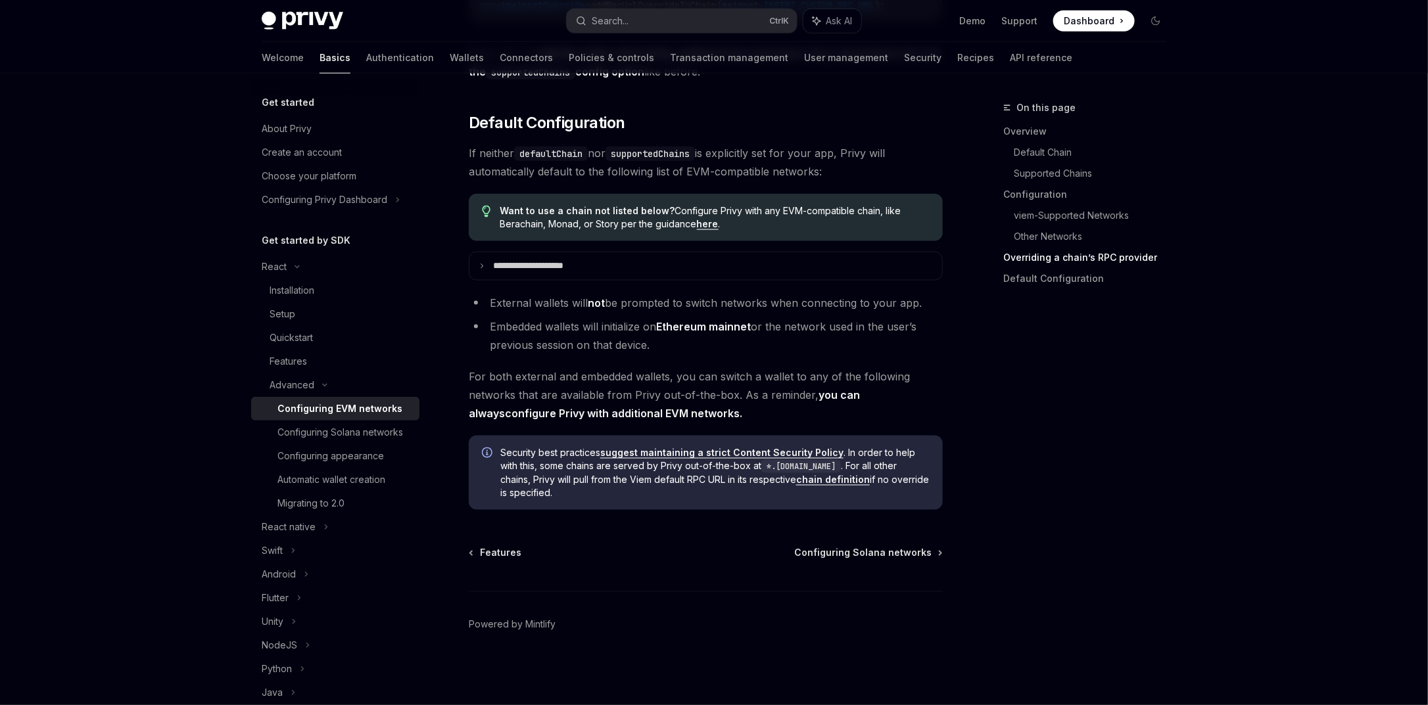
scroll to position [3257, 0]
click at [611, 270] on summary "**********" at bounding box center [705, 266] width 473 height 28
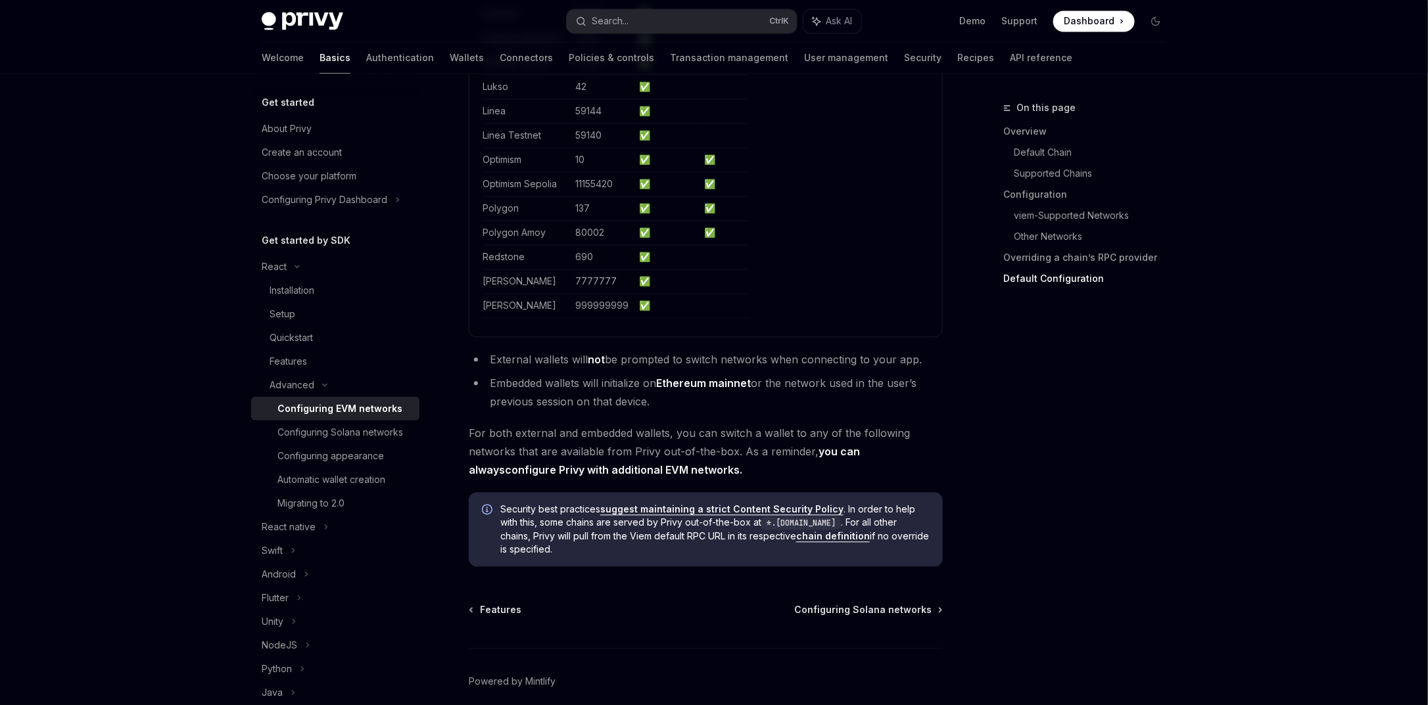
scroll to position [3820, 0]
click at [362, 464] on div "Configuring appearance" at bounding box center [330, 456] width 107 height 16
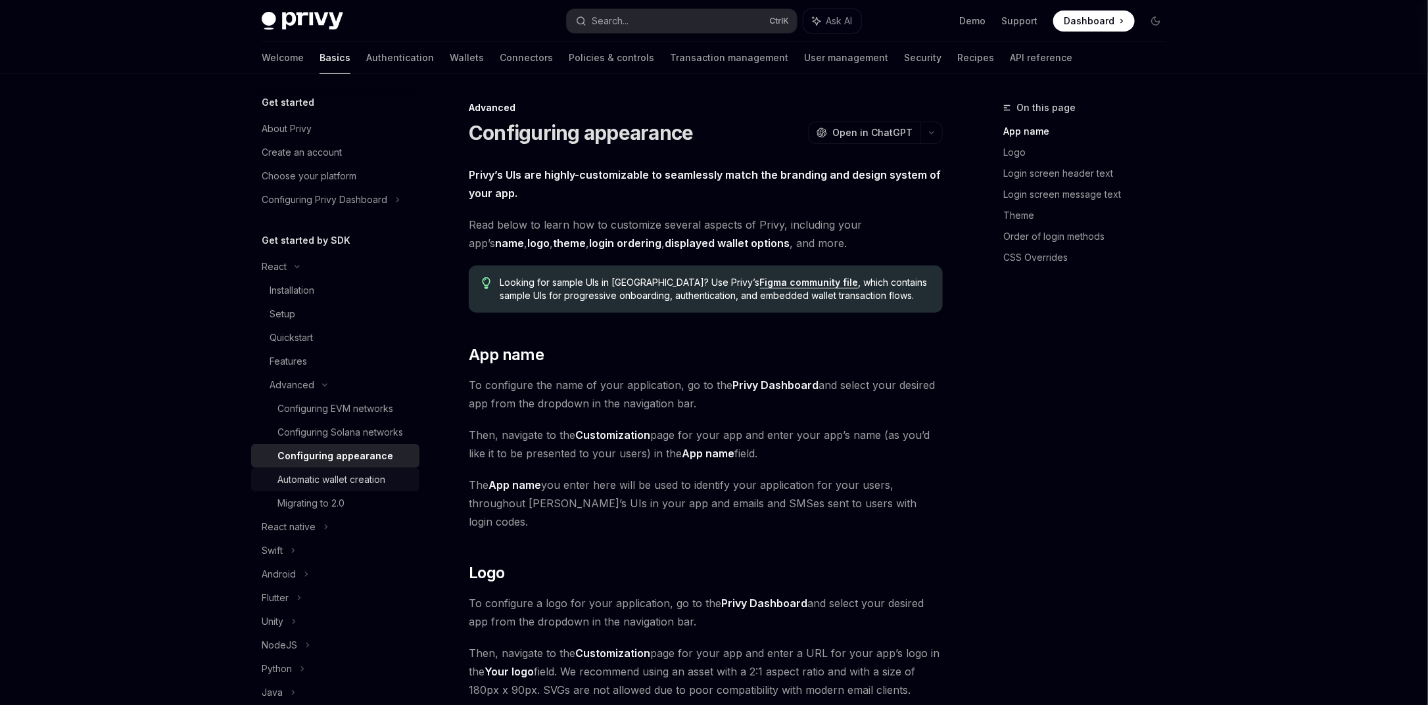
click at [375, 488] on div "Automatic wallet creation" at bounding box center [331, 480] width 108 height 16
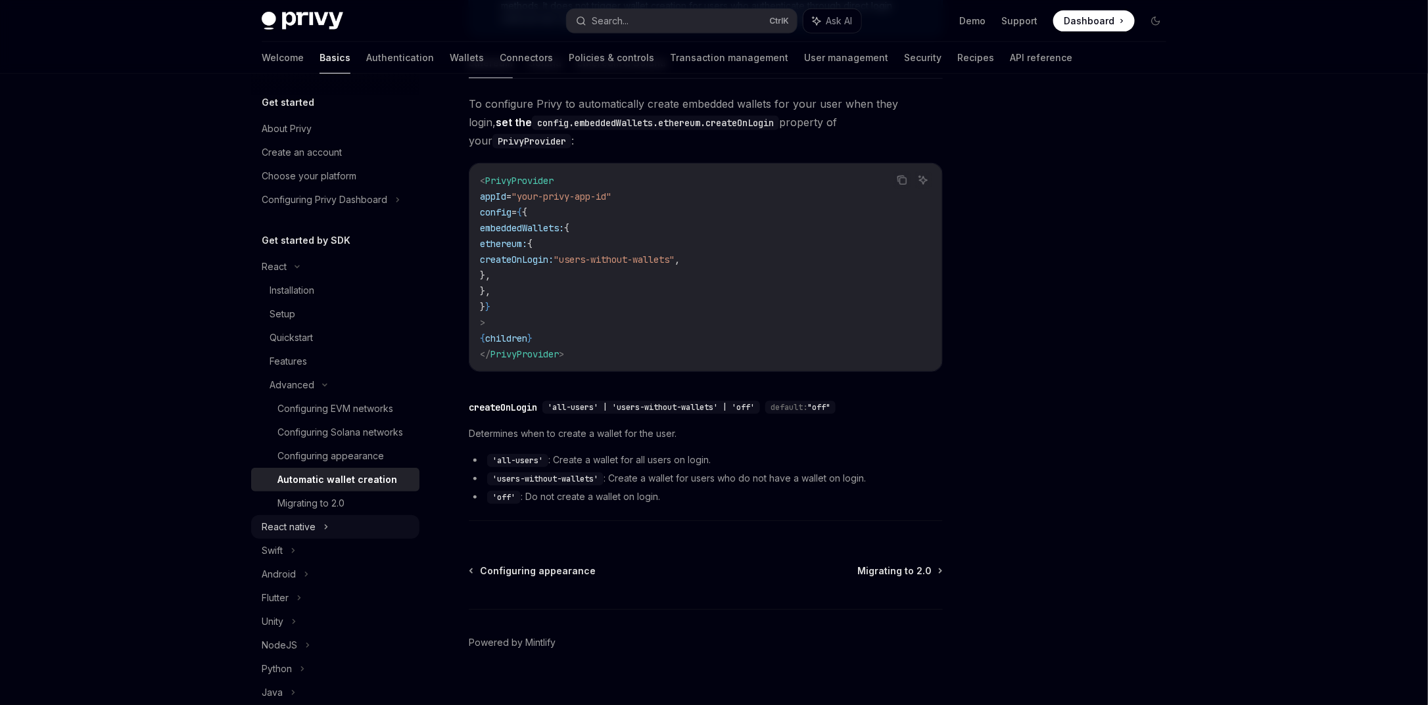
click at [318, 297] on div "Installation" at bounding box center [341, 291] width 142 height 16
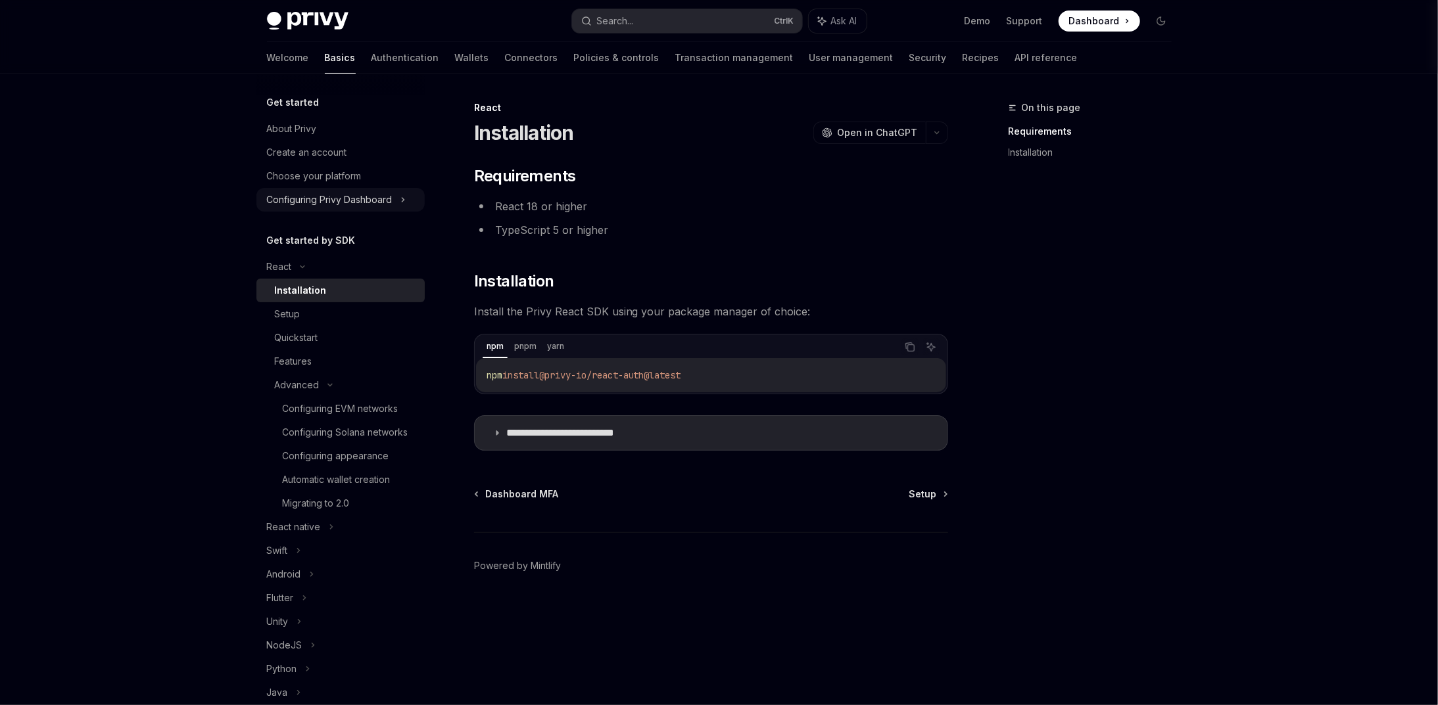
click at [378, 200] on div "Configuring Privy Dashboard" at bounding box center [330, 200] width 126 height 16
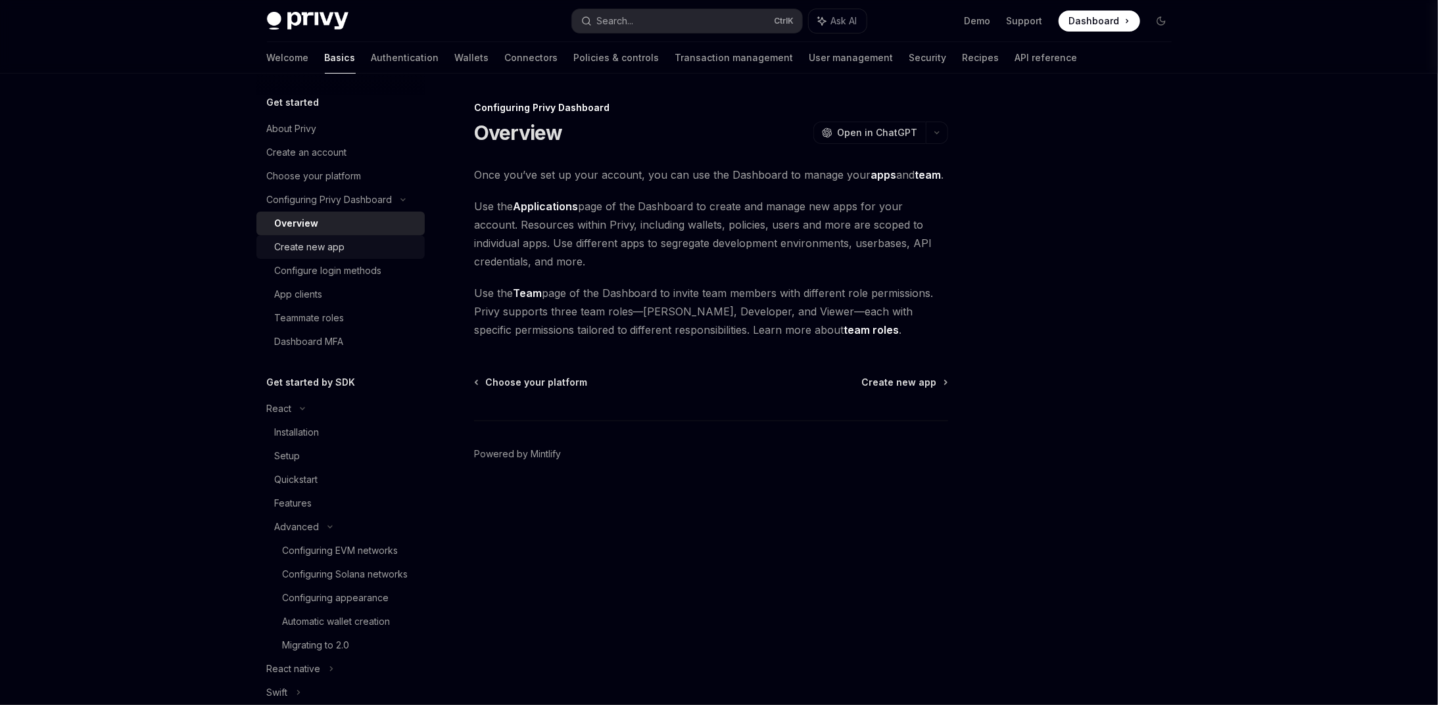
click at [358, 249] on div "Create new app" at bounding box center [346, 247] width 142 height 16
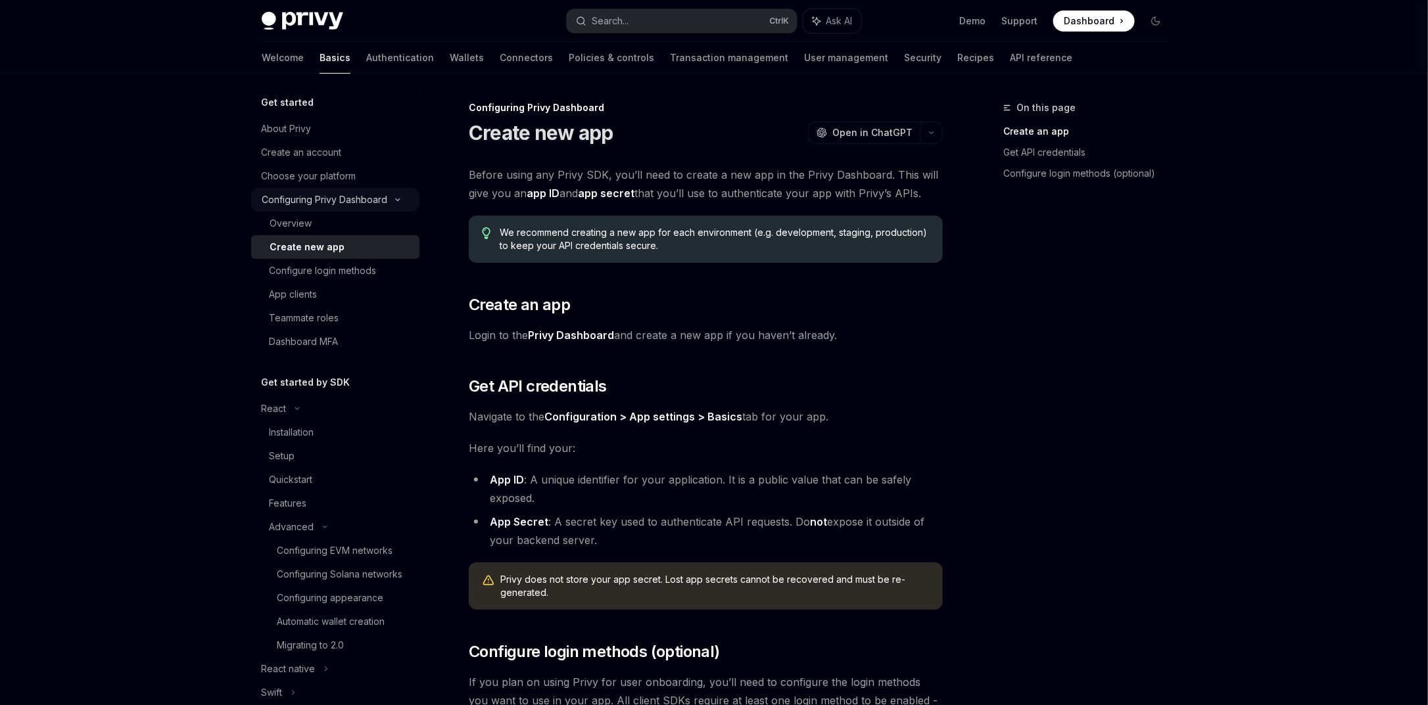
click at [350, 191] on div "Configuring Privy Dashboard" at bounding box center [335, 200] width 168 height 24
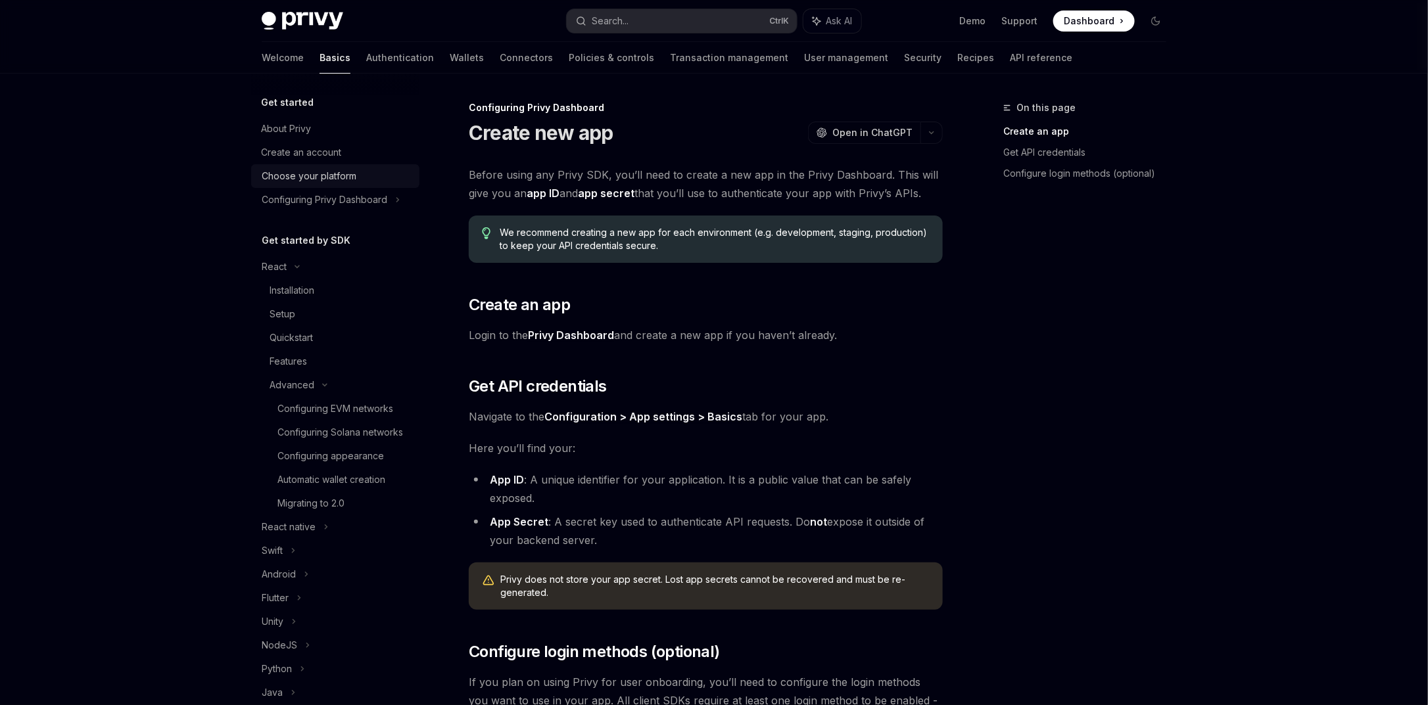
click at [363, 176] on div "Choose your platform" at bounding box center [337, 176] width 150 height 16
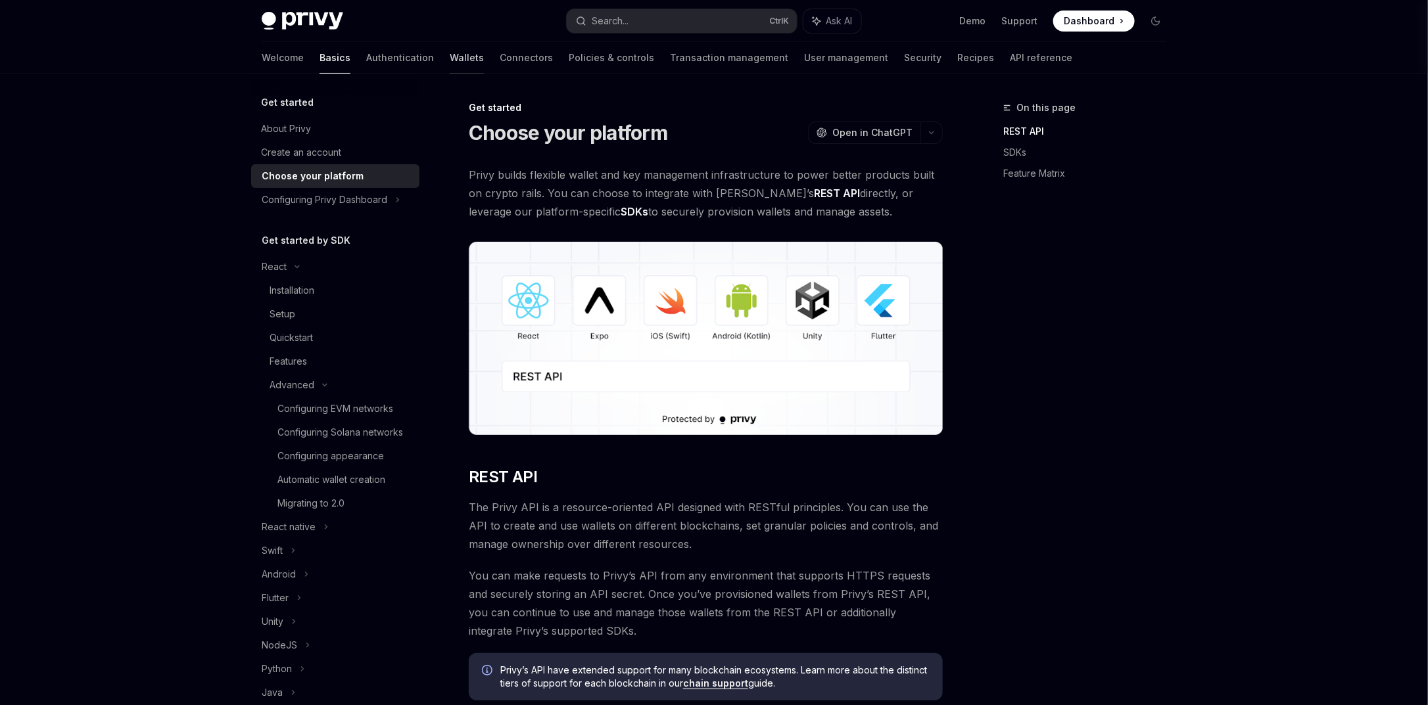
click at [450, 49] on link "Wallets" at bounding box center [467, 58] width 34 height 32
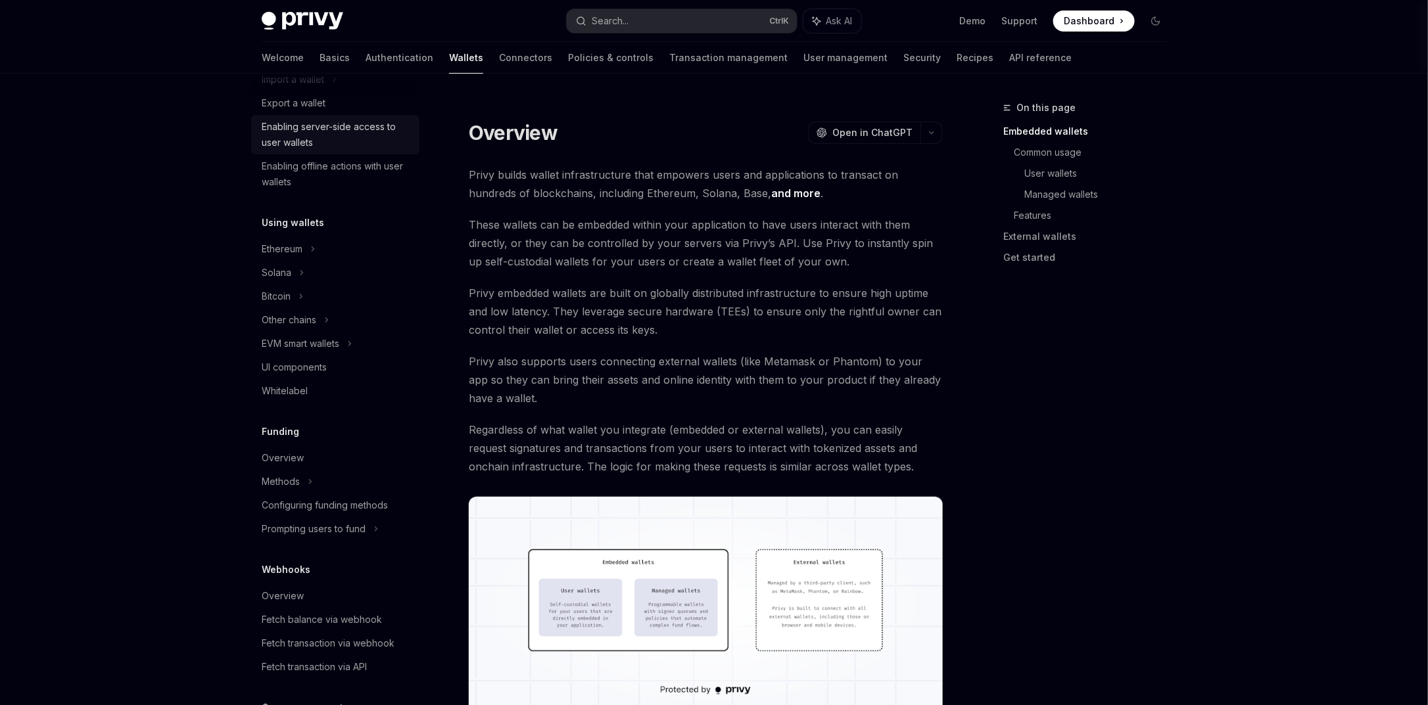
scroll to position [37, 0]
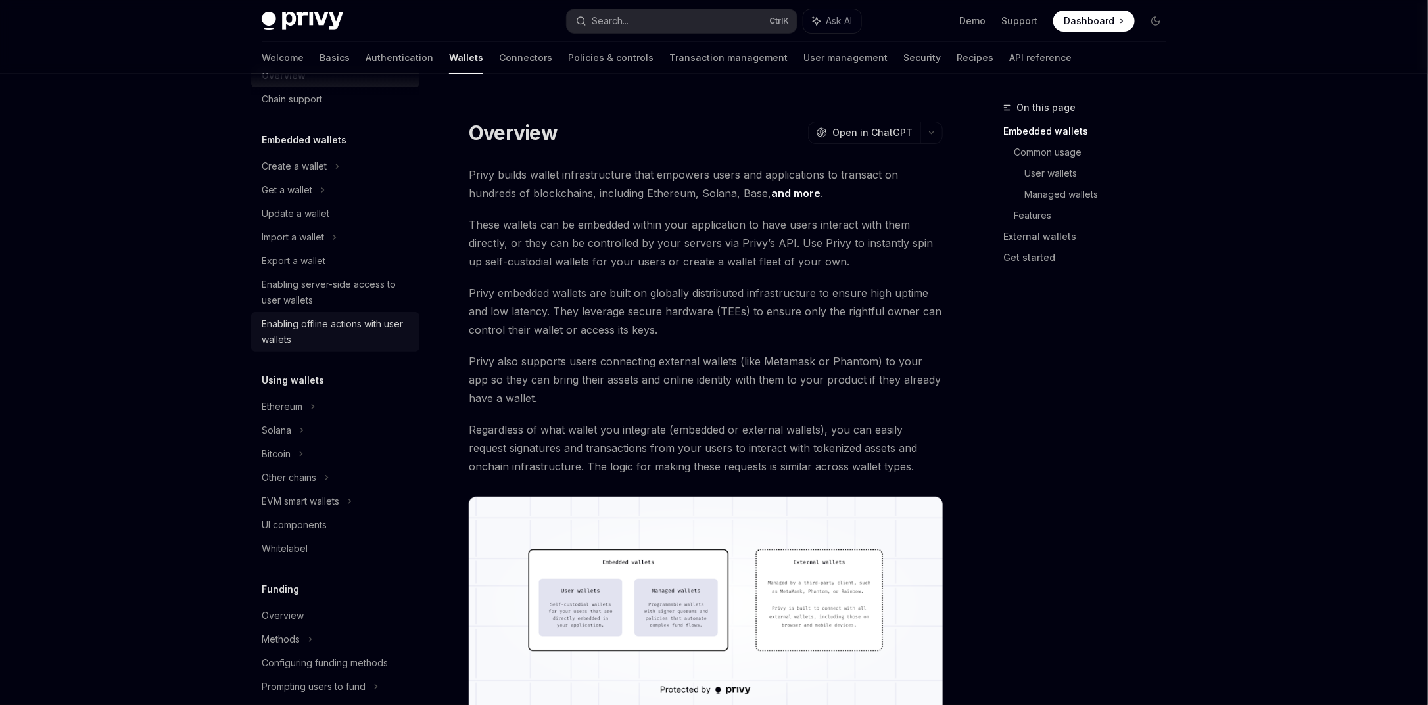
drag, startPoint x: 335, startPoint y: 321, endPoint x: 321, endPoint y: 325, distance: 14.6
click at [321, 325] on div "Enabling offline actions with user wallets" at bounding box center [337, 332] width 150 height 32
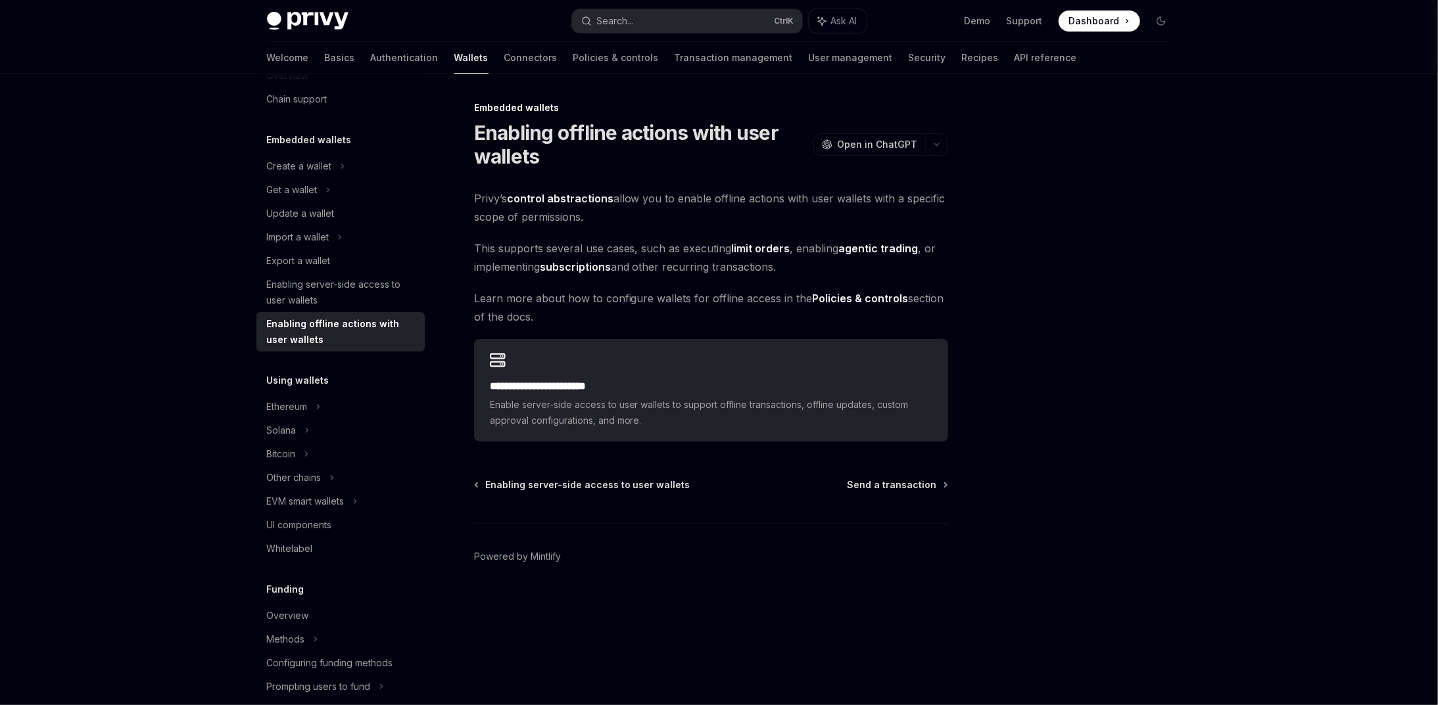
drag, startPoint x: 321, startPoint y: 325, endPoint x: 817, endPoint y: 300, distance: 496.4
click at [817, 300] on div "Overview Chain support Embedded wallets Create a wallet Get a wallet Update a w…" at bounding box center [719, 390] width 968 height 632
click at [504, 60] on link "Connectors" at bounding box center [530, 58] width 53 height 32
type textarea "*"
